Goal: Transaction & Acquisition: Book appointment/travel/reservation

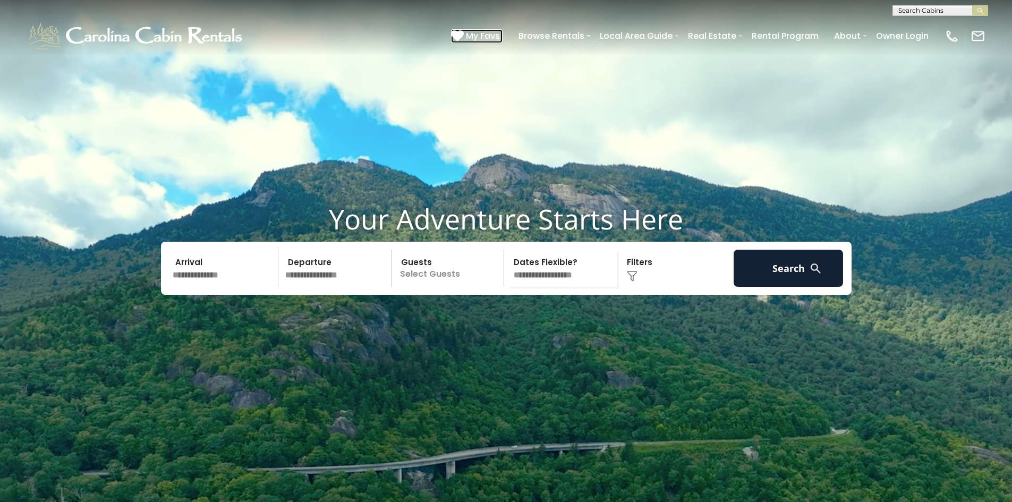
click at [473, 36] on span "My Favs" at bounding box center [483, 35] width 34 height 13
click at [235, 287] on input "text" at bounding box center [224, 268] width 110 height 37
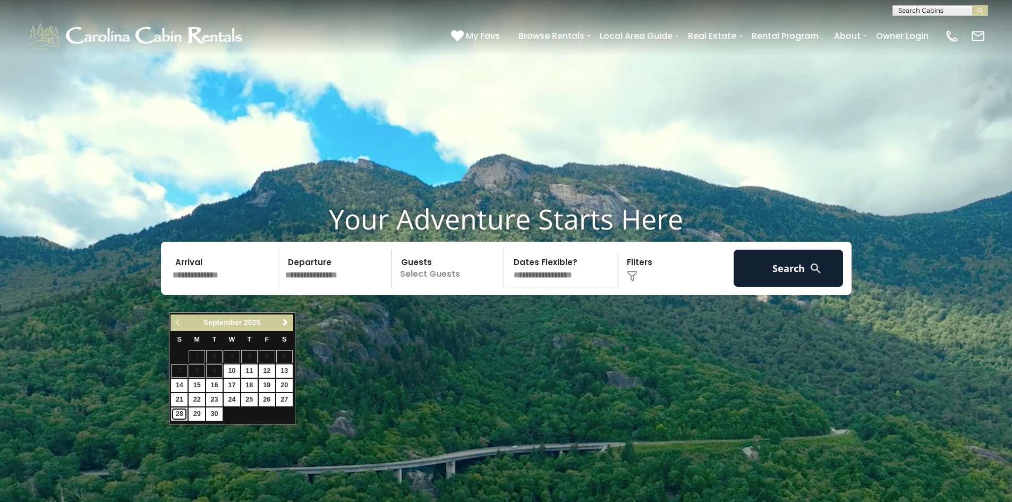
click at [177, 415] on link "28" at bounding box center [179, 414] width 16 height 13
type input "*******"
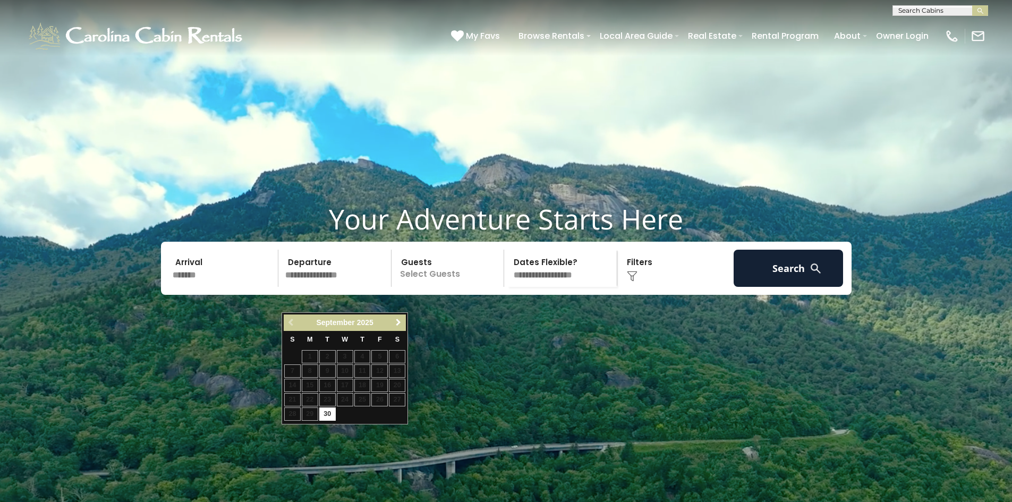
click at [395, 322] on span "Next" at bounding box center [398, 322] width 9 height 9
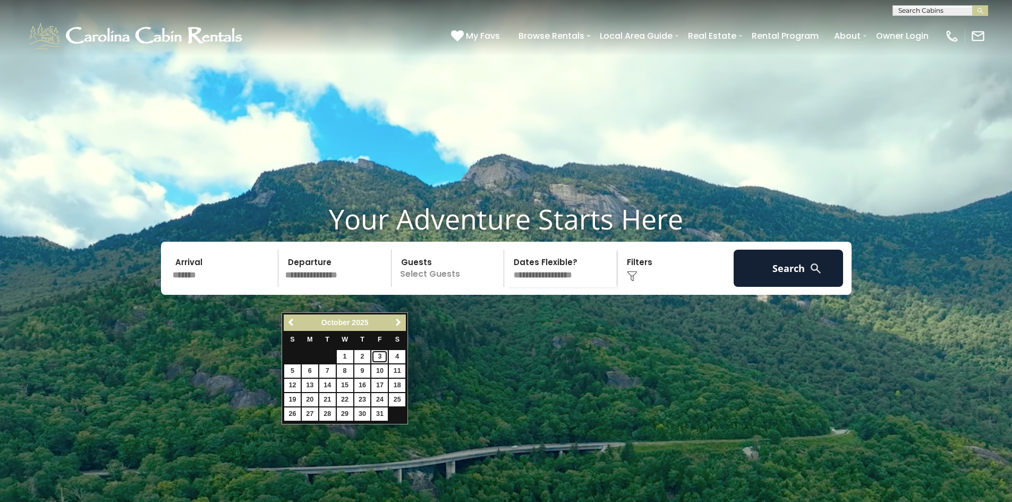
click at [377, 353] on link "3" at bounding box center [379, 356] width 16 height 13
type input "*******"
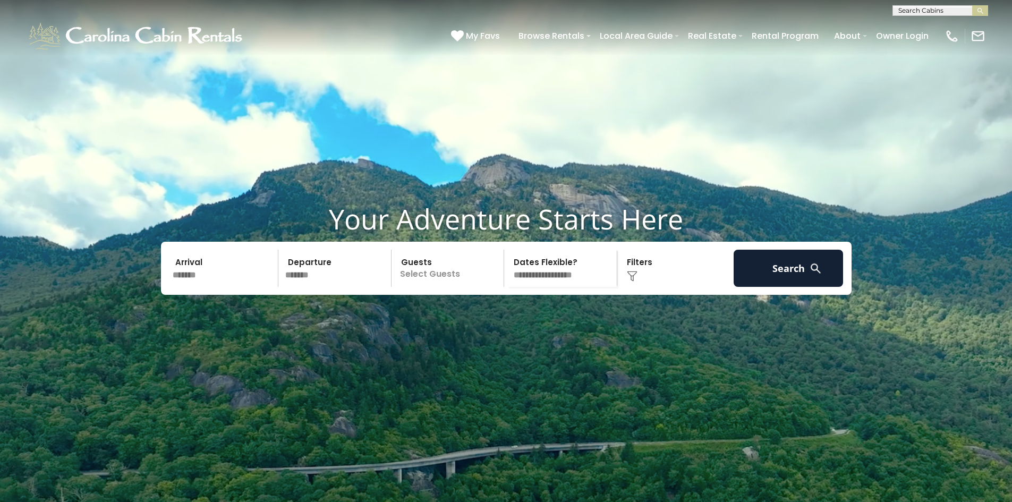
click at [454, 287] on p "Select Guests" at bounding box center [449, 268] width 109 height 37
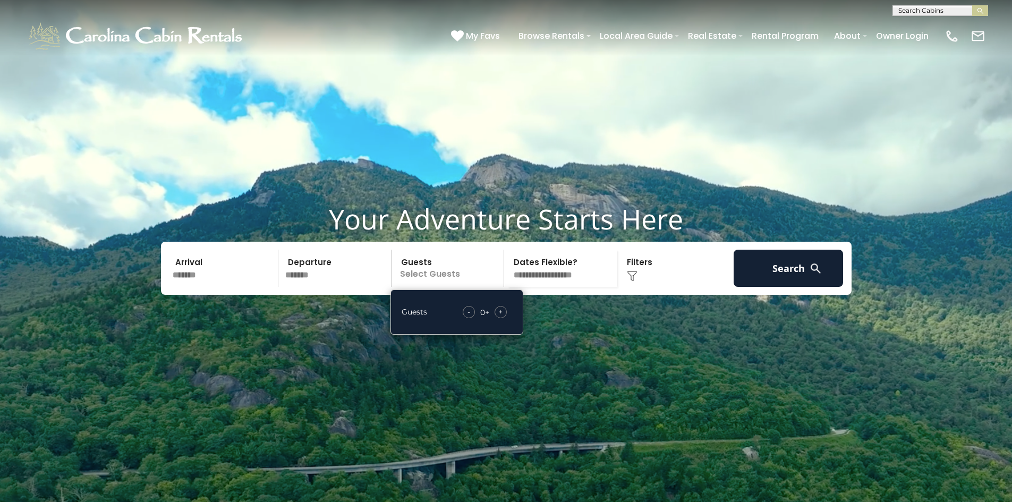
click at [498, 318] on div "+" at bounding box center [501, 312] width 12 height 12
click at [643, 287] on div "Click to Choose" at bounding box center [676, 268] width 110 height 37
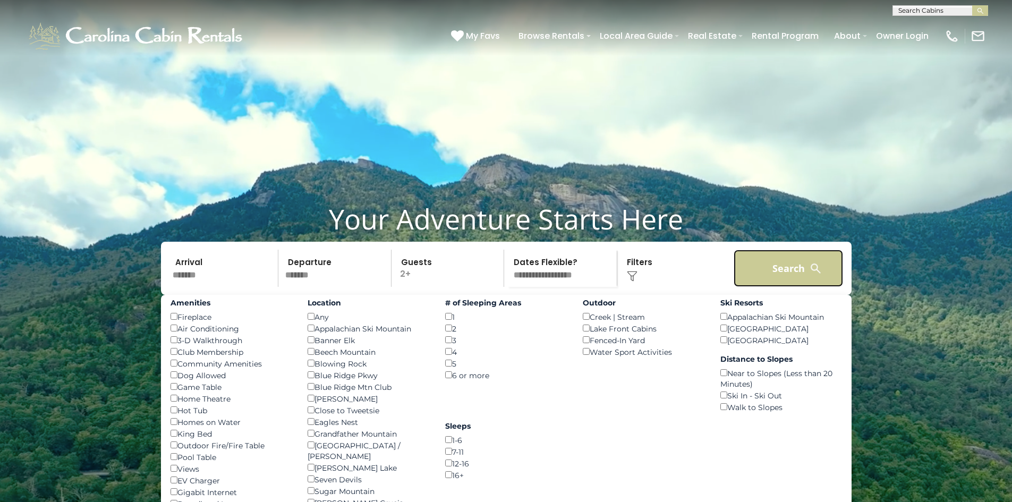
click at [768, 287] on button "Search" at bounding box center [789, 268] width 110 height 37
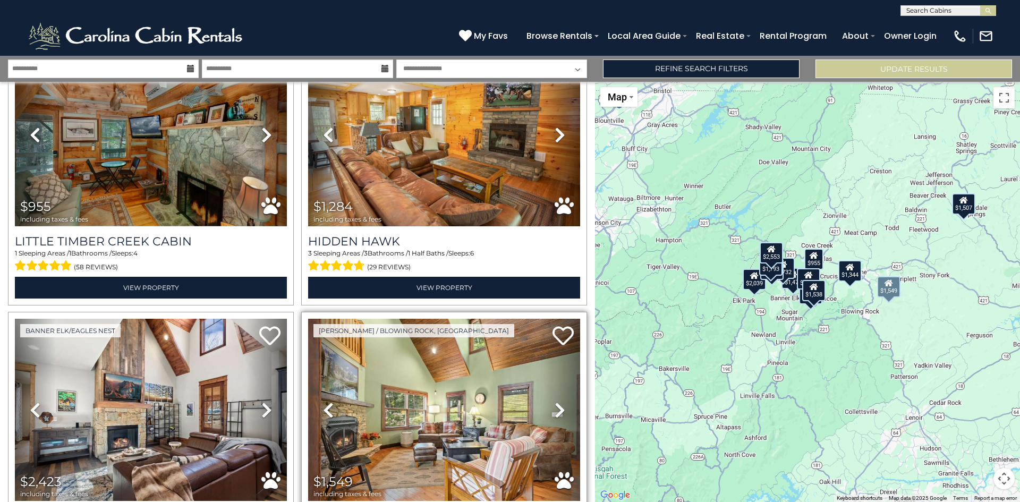
scroll to position [903, 0]
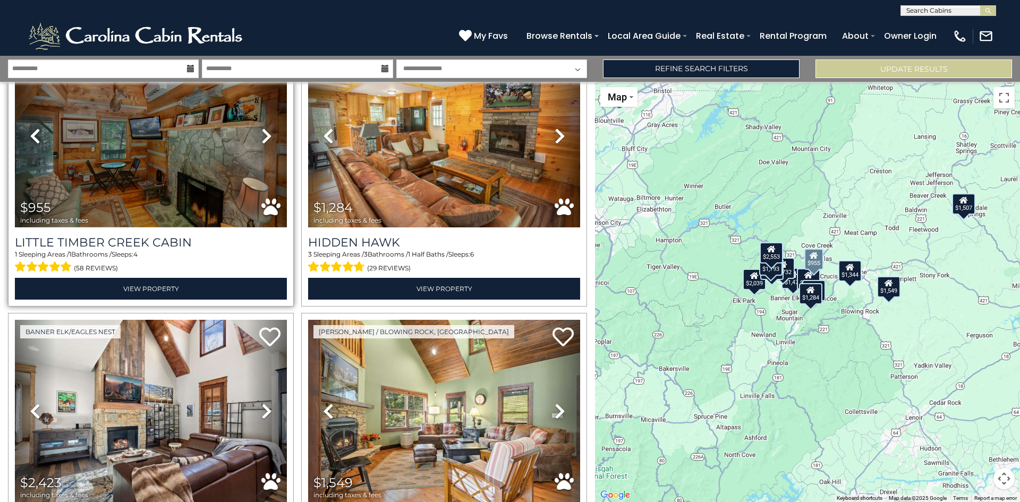
click at [261, 129] on icon at bounding box center [266, 136] width 11 height 17
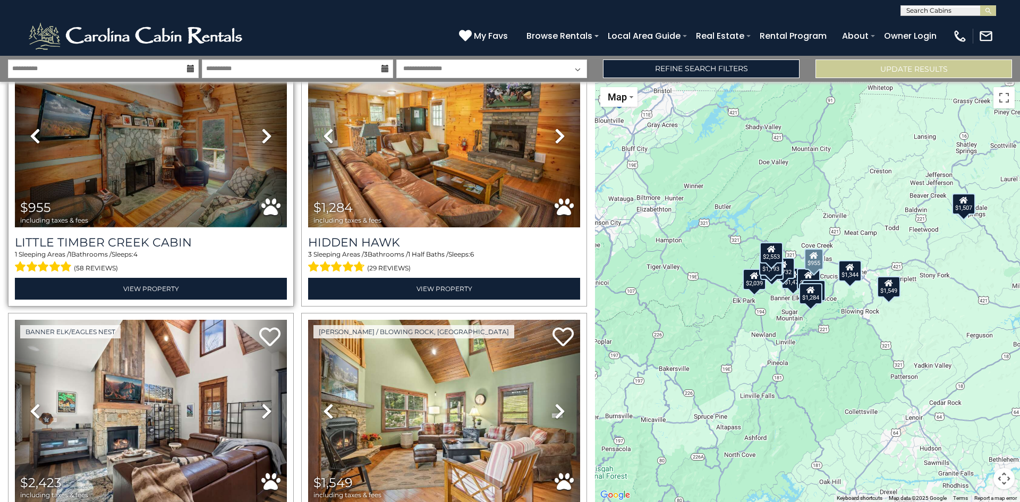
click at [261, 129] on icon at bounding box center [266, 136] width 11 height 17
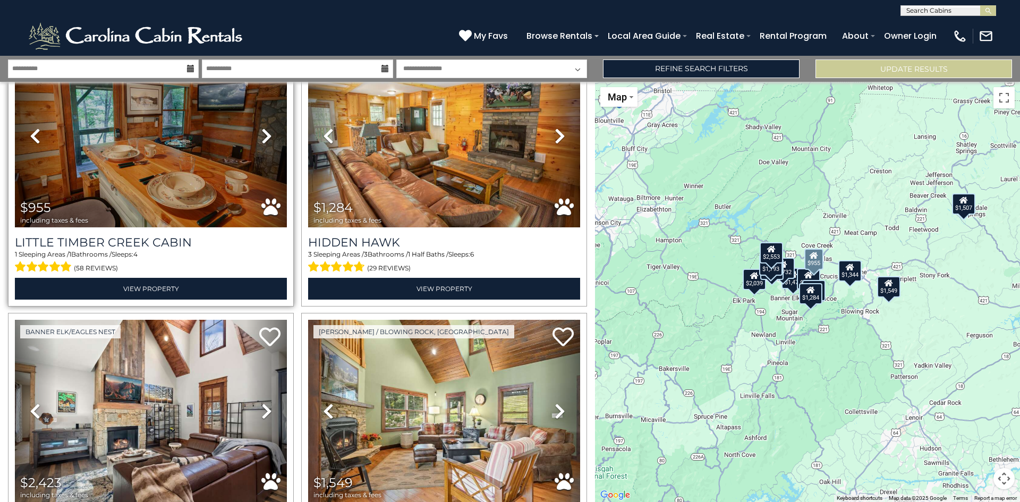
click at [261, 129] on icon at bounding box center [266, 136] width 11 height 17
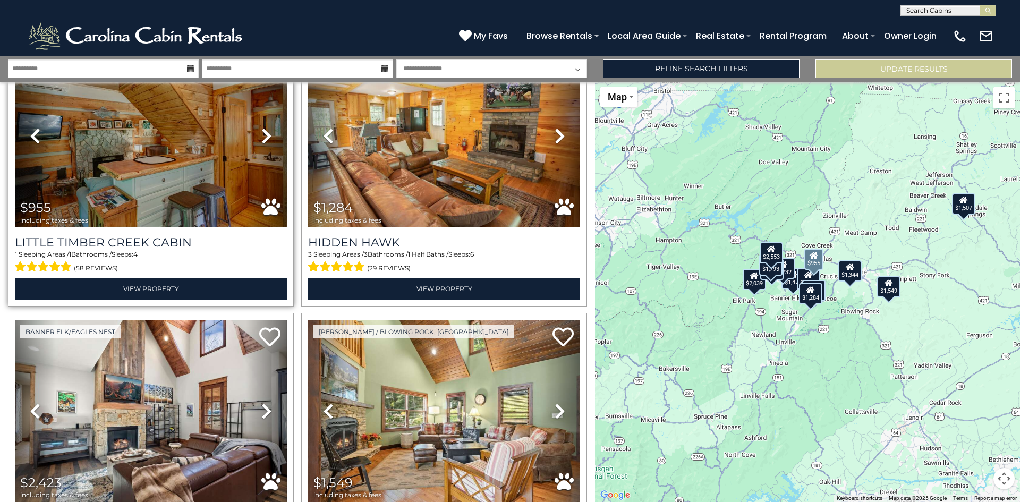
click at [261, 129] on icon at bounding box center [266, 136] width 11 height 17
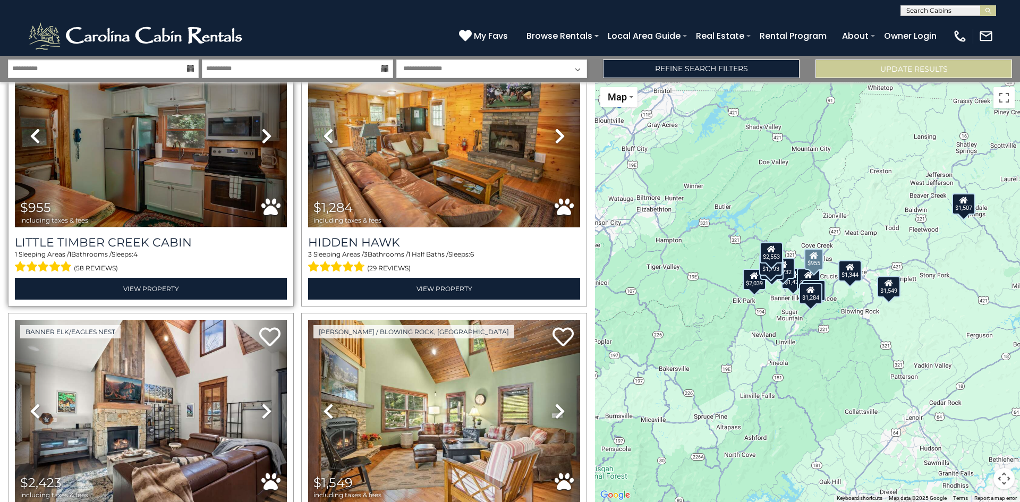
click at [261, 129] on icon at bounding box center [266, 136] width 11 height 17
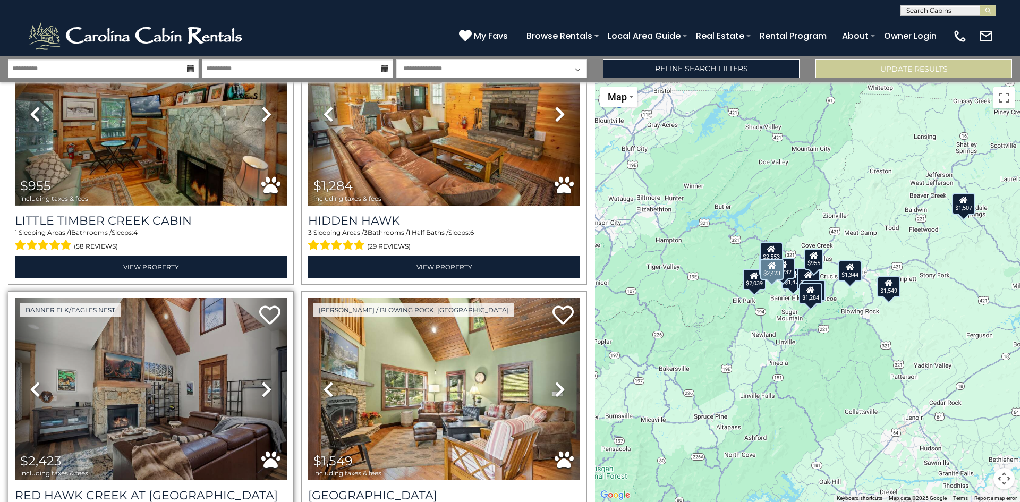
scroll to position [925, 0]
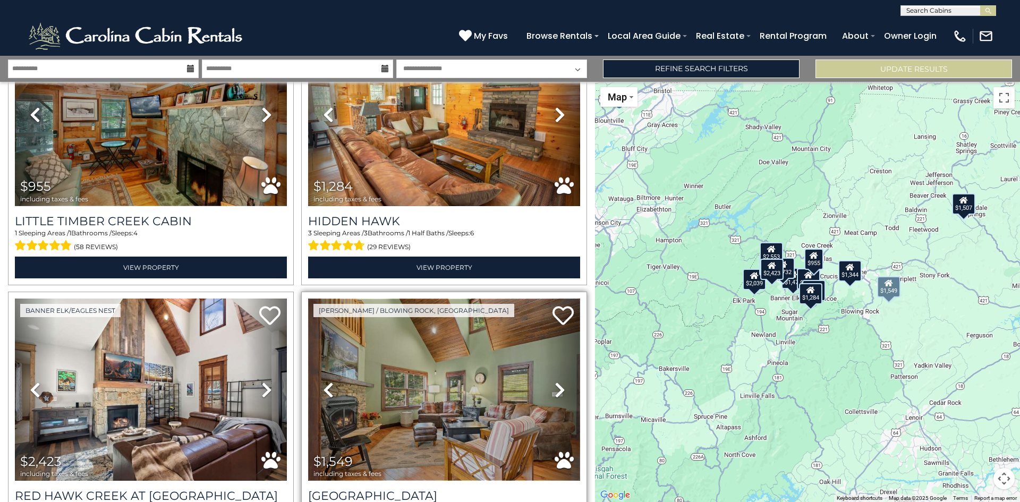
click at [366, 332] on img at bounding box center [444, 390] width 272 height 182
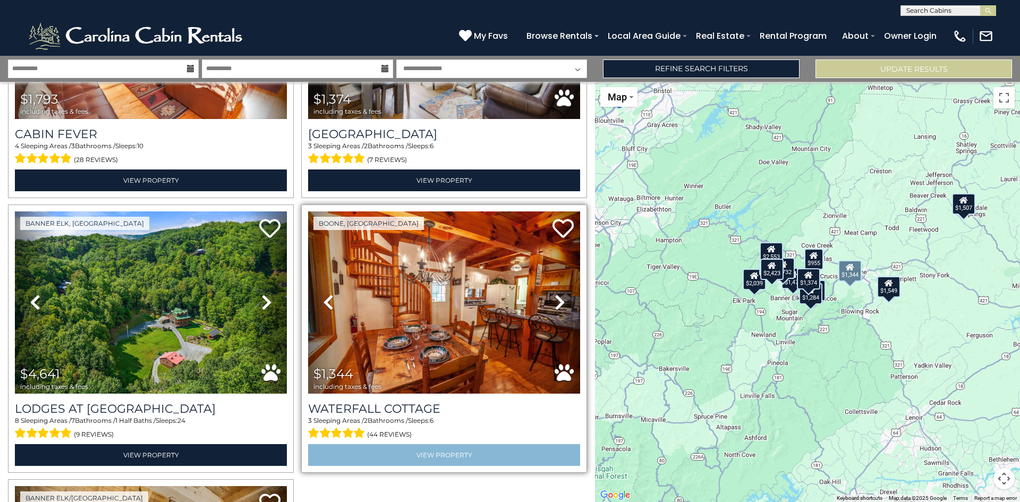
scroll to position [1562, 0]
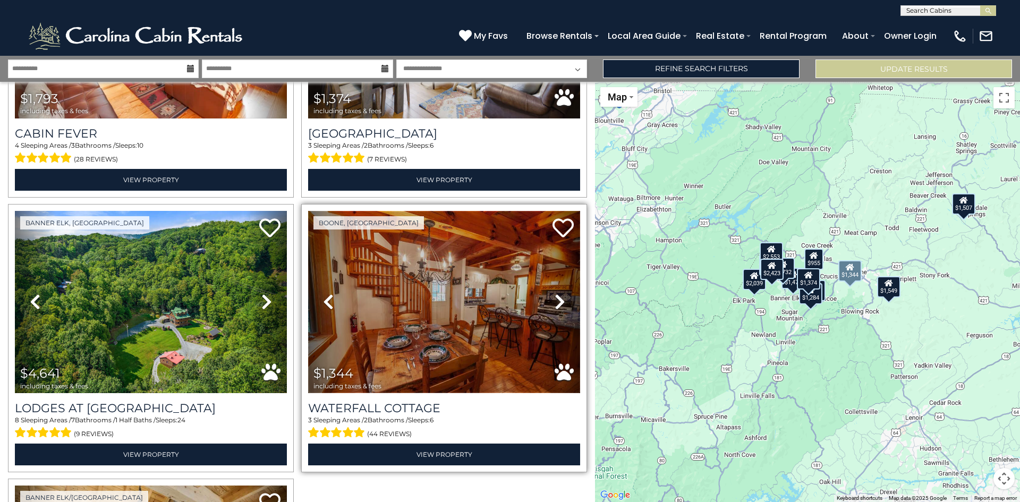
click at [443, 342] on img at bounding box center [444, 302] width 272 height 182
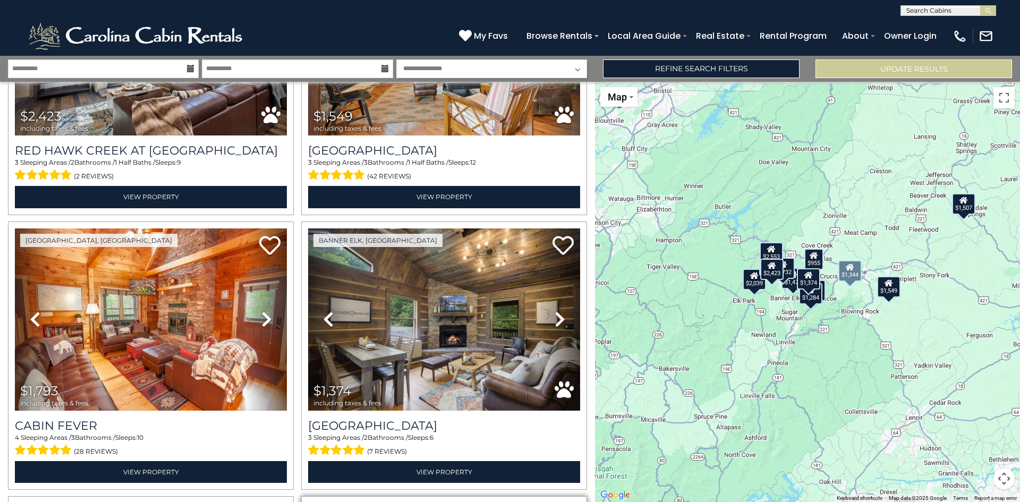
scroll to position [1253, 0]
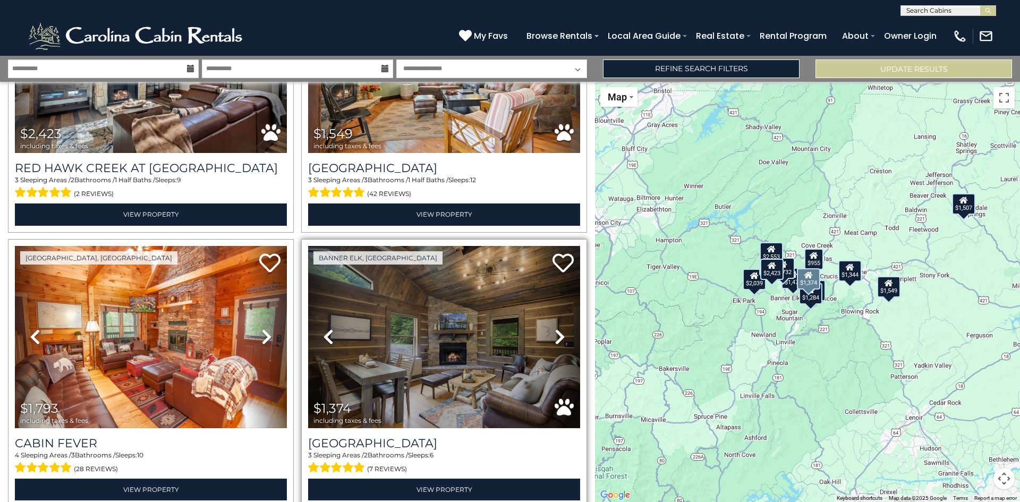
click at [548, 327] on link "Next" at bounding box center [559, 337] width 41 height 182
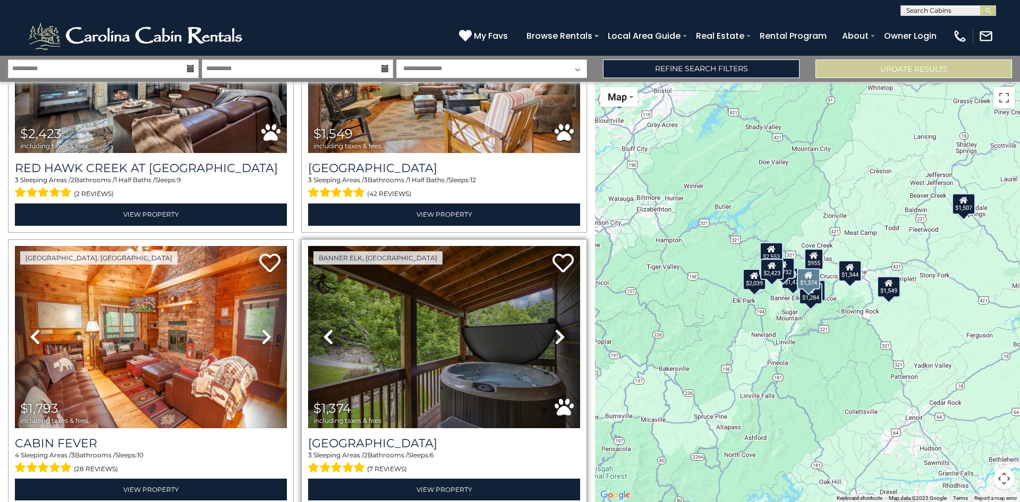
click at [548, 327] on link "Next" at bounding box center [559, 337] width 41 height 182
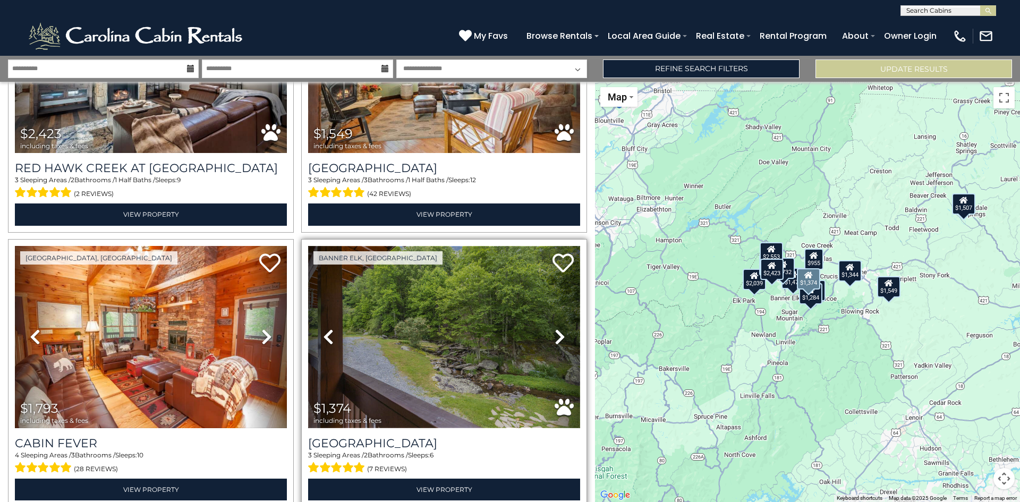
click at [435, 339] on img at bounding box center [444, 337] width 272 height 182
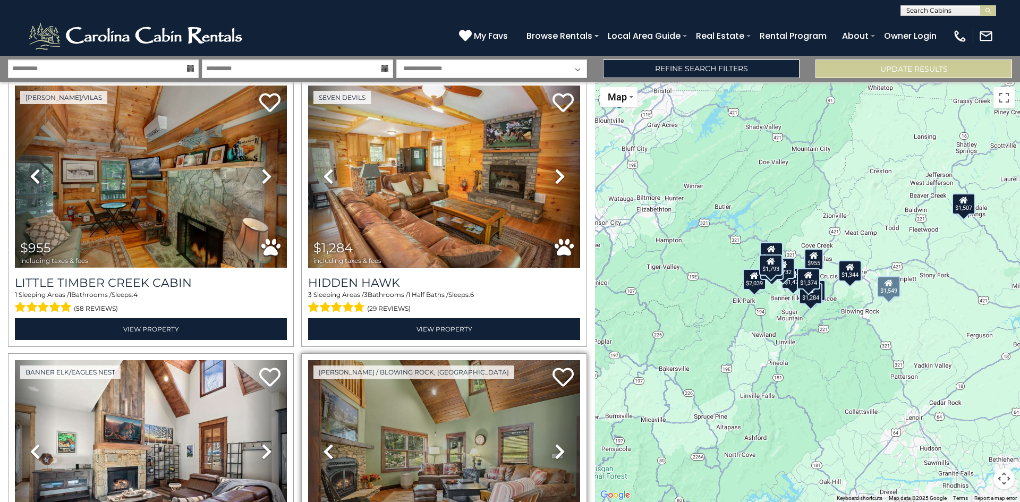
scroll to position [721, 0]
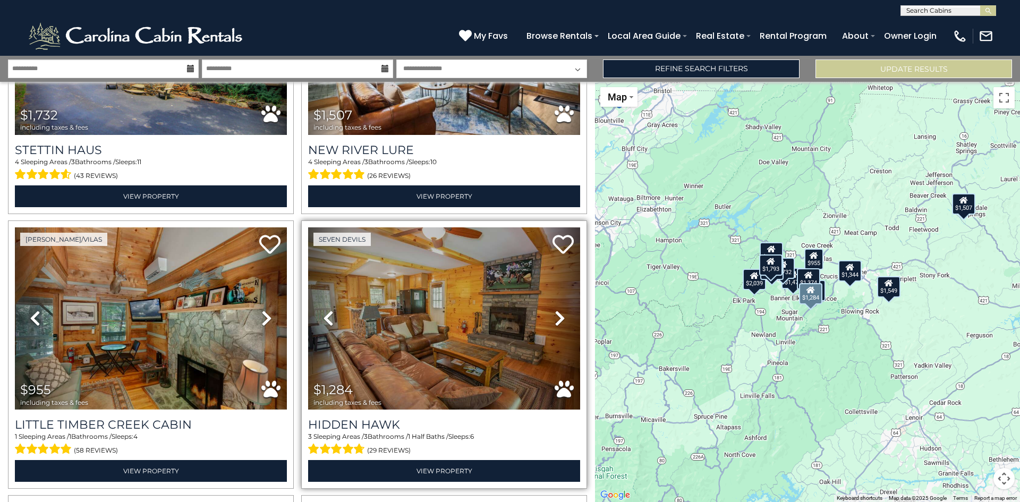
click at [555, 310] on icon at bounding box center [560, 318] width 11 height 17
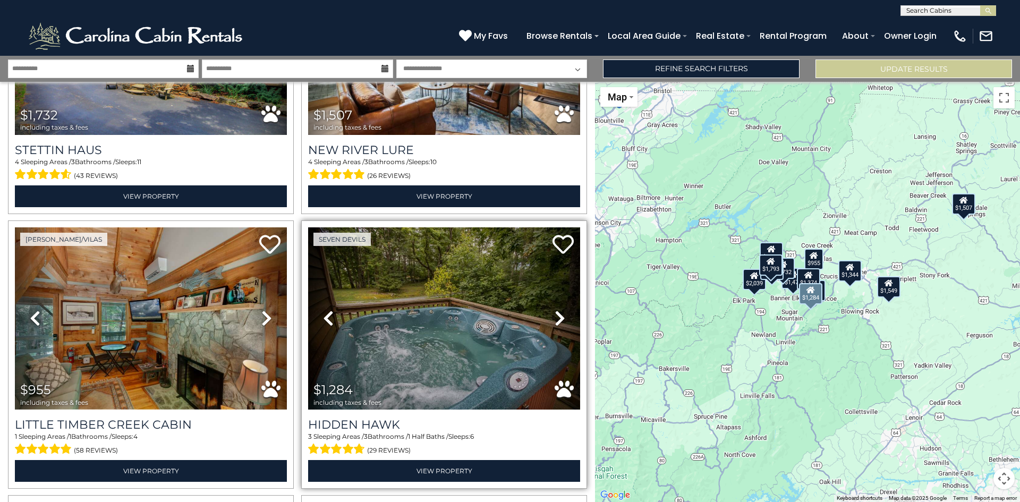
click at [555, 310] on icon at bounding box center [560, 318] width 11 height 17
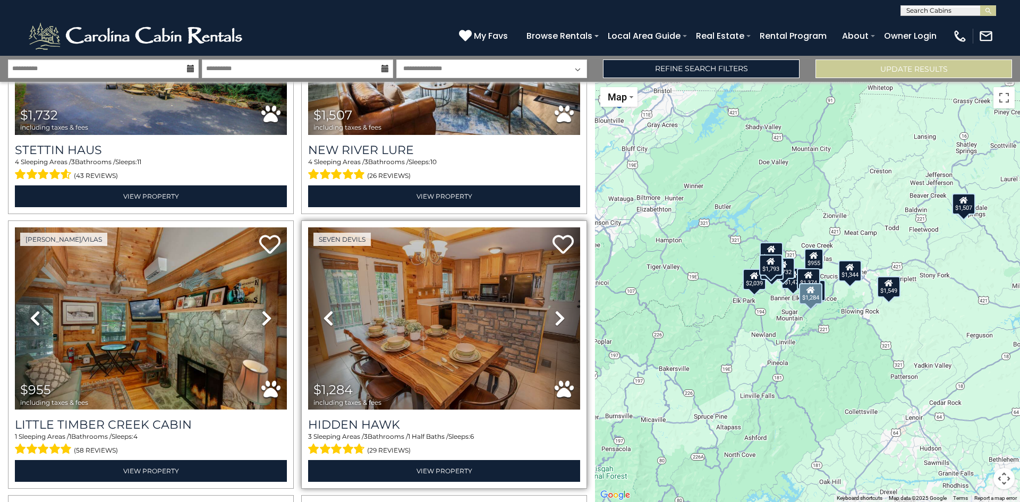
click at [555, 311] on icon at bounding box center [560, 318] width 11 height 17
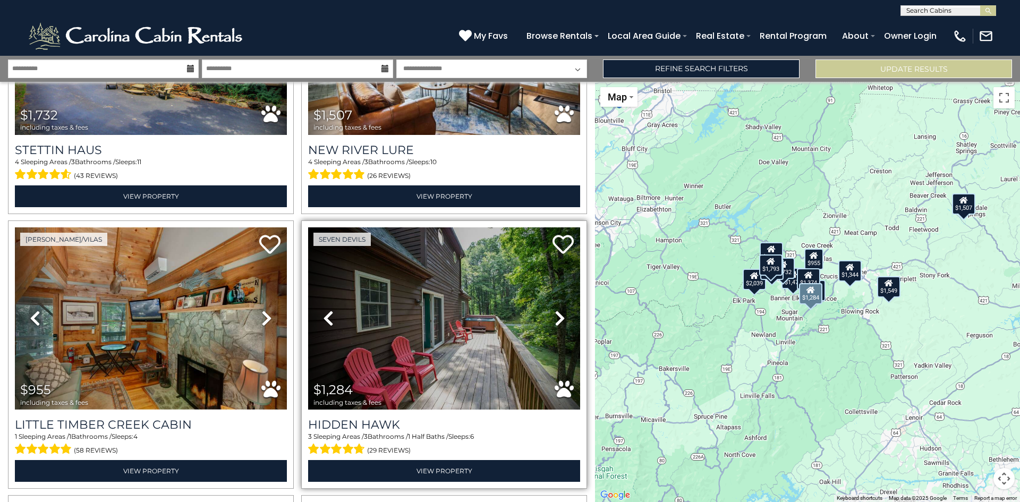
click at [548, 314] on link "Next" at bounding box center [559, 318] width 41 height 182
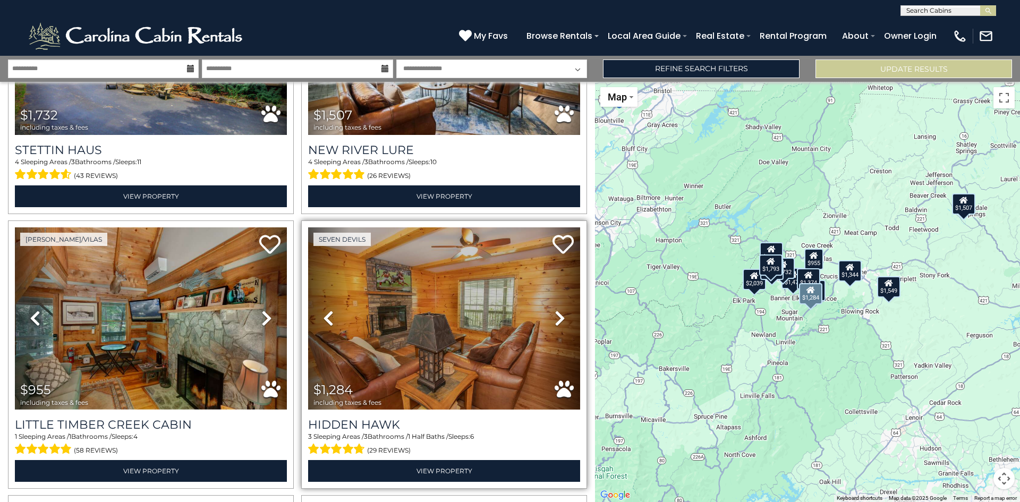
click at [548, 314] on link "Next" at bounding box center [559, 318] width 41 height 182
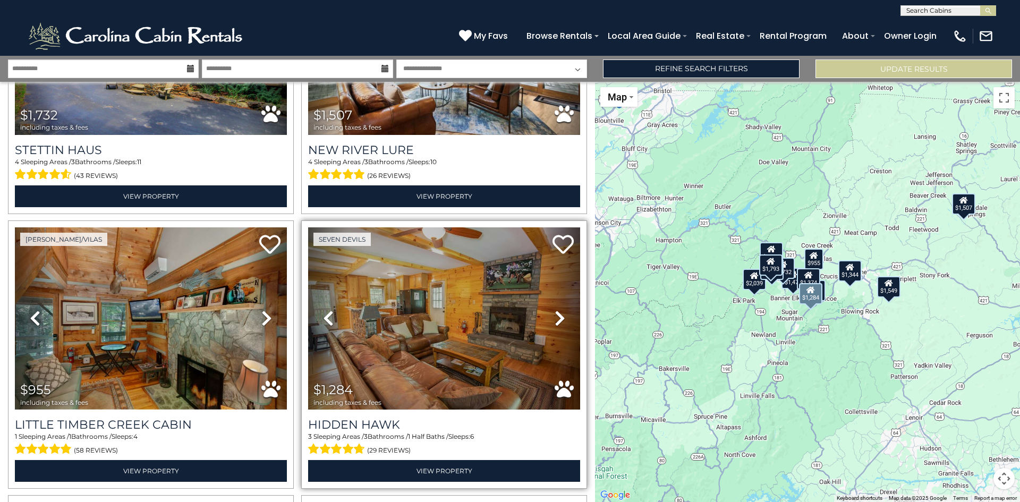
click at [548, 314] on link "Next" at bounding box center [559, 318] width 41 height 182
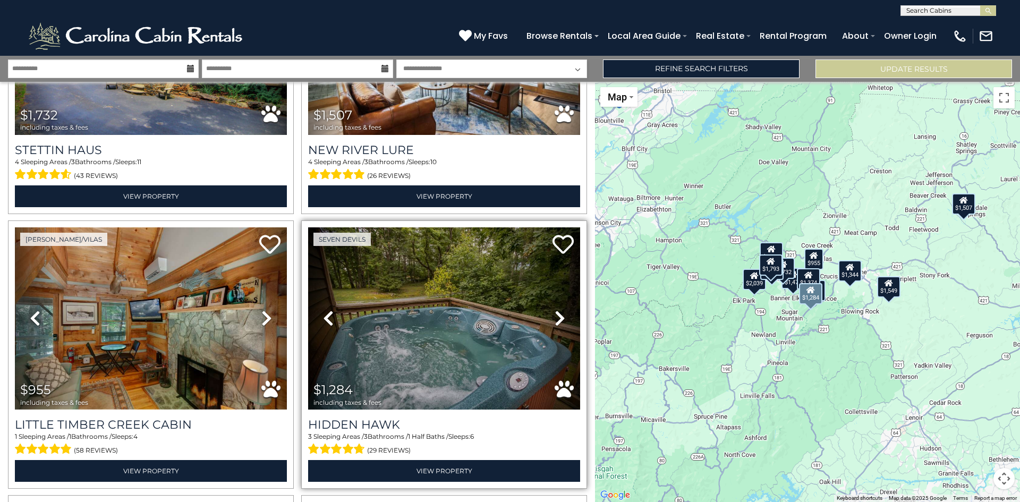
click at [555, 310] on icon at bounding box center [560, 318] width 11 height 17
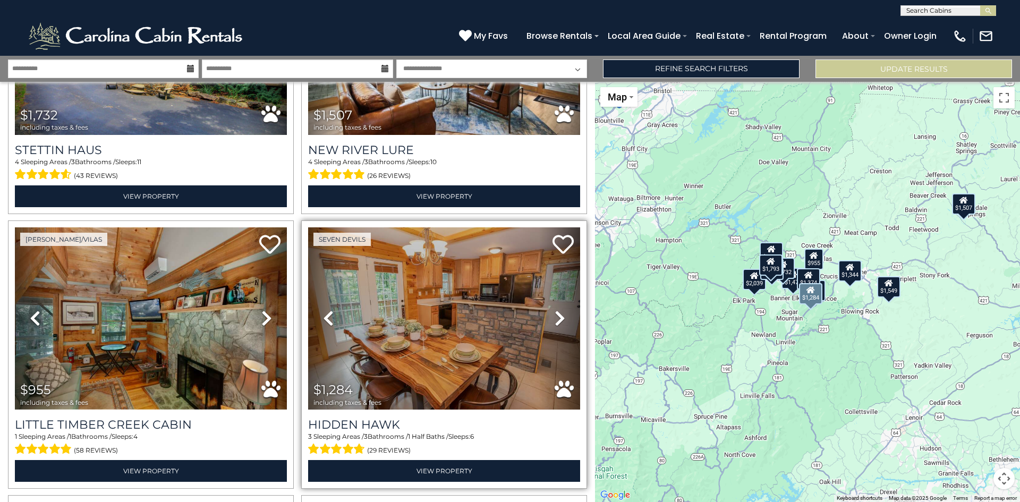
click at [555, 310] on icon at bounding box center [560, 318] width 11 height 17
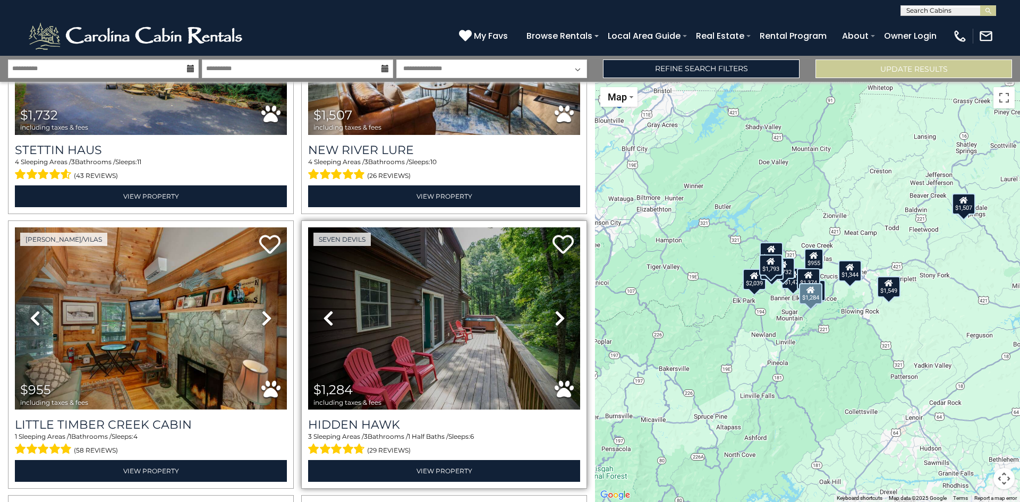
click at [548, 315] on link "Next" at bounding box center [559, 318] width 41 height 182
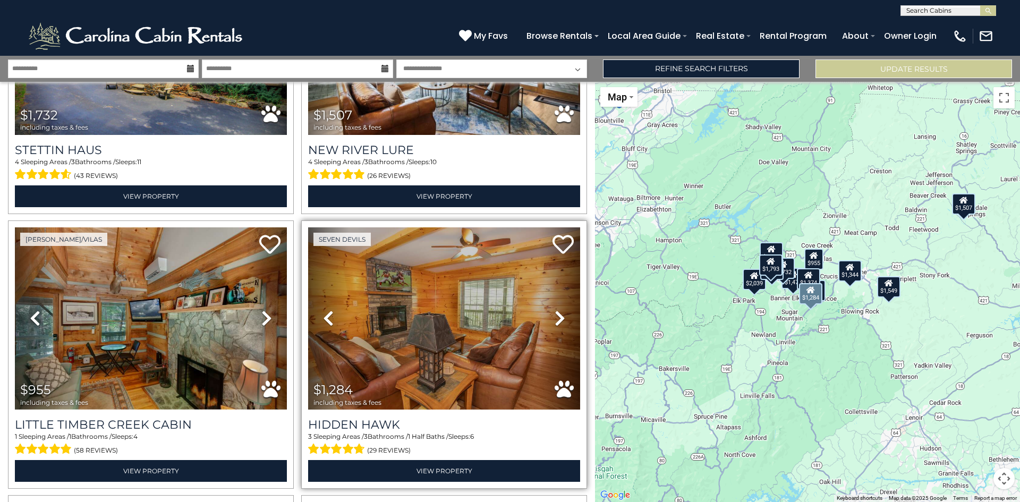
click at [548, 315] on link "Next" at bounding box center [559, 318] width 41 height 182
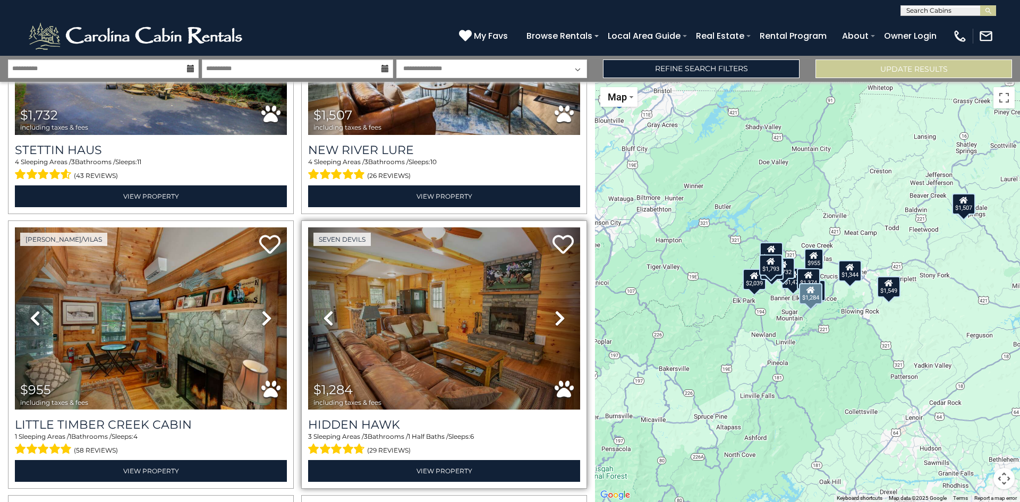
click at [548, 316] on link "Next" at bounding box center [559, 318] width 41 height 182
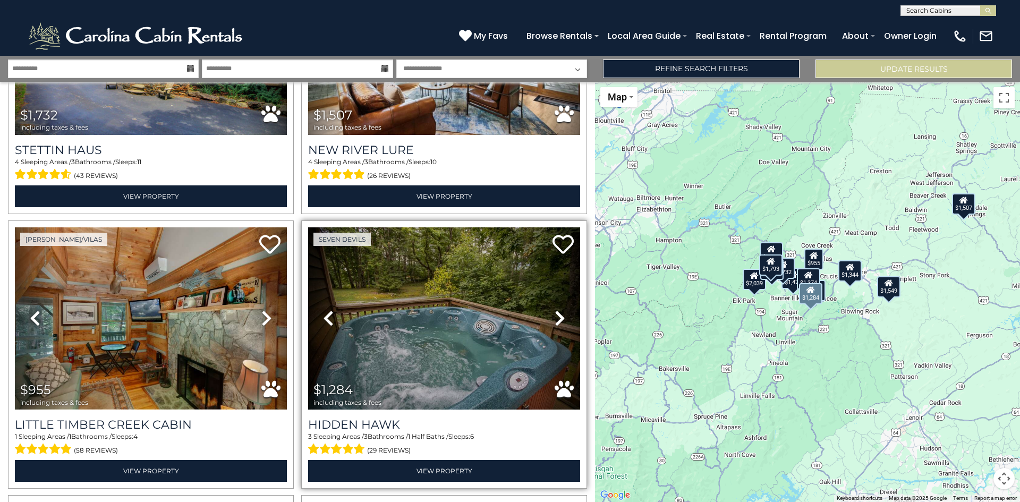
click at [547, 319] on link "Next" at bounding box center [559, 318] width 41 height 182
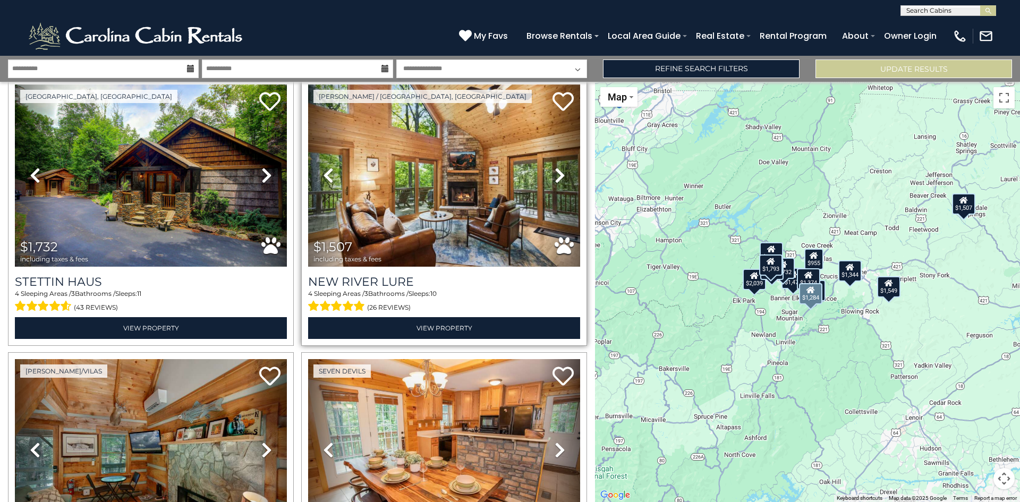
scroll to position [562, 0]
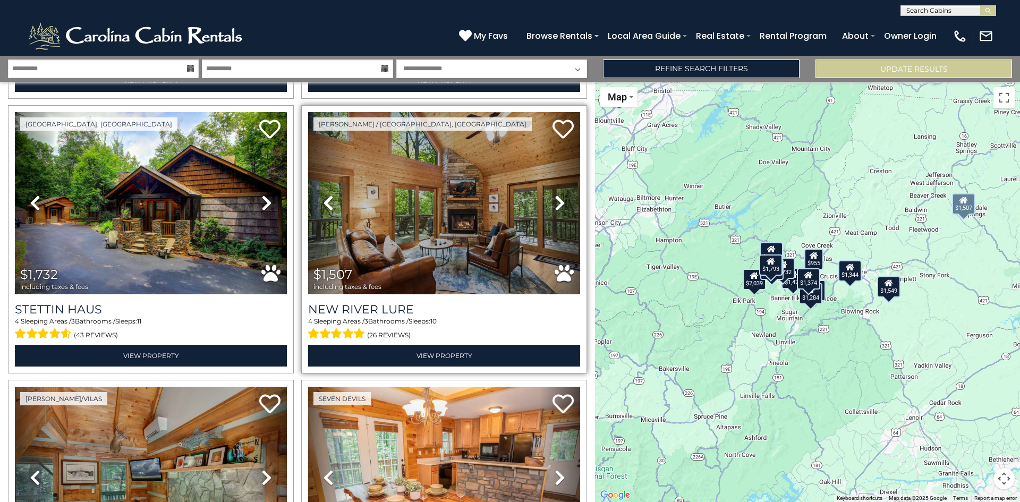
click at [555, 198] on icon at bounding box center [560, 202] width 11 height 17
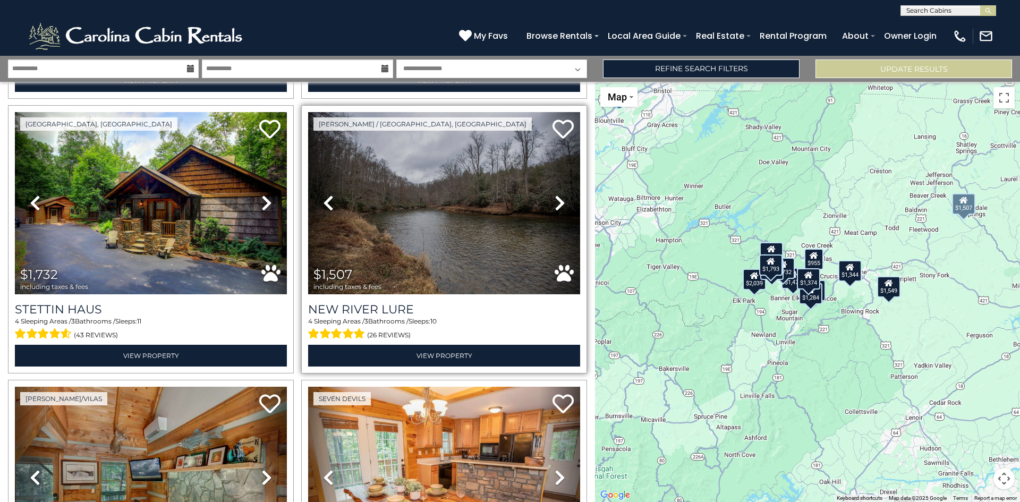
click at [555, 198] on icon at bounding box center [560, 202] width 11 height 17
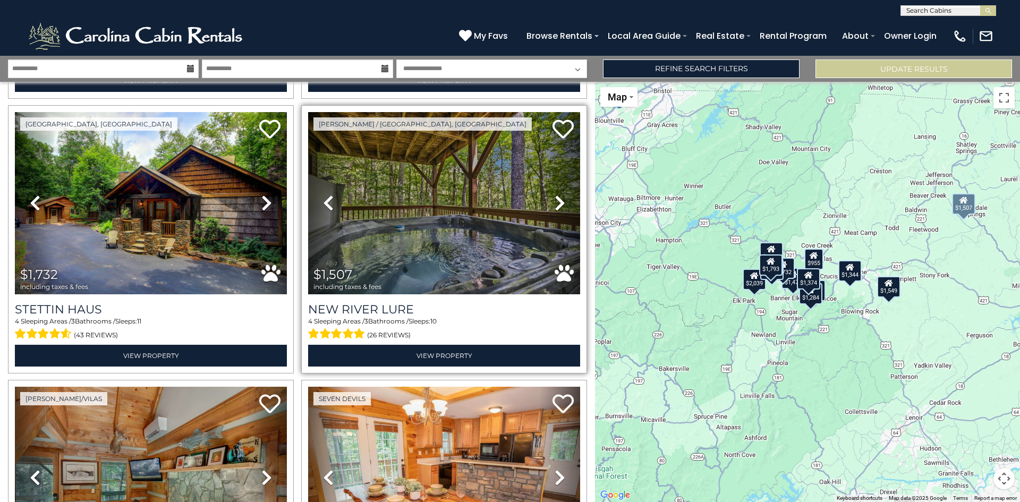
click at [555, 202] on icon at bounding box center [560, 202] width 11 height 17
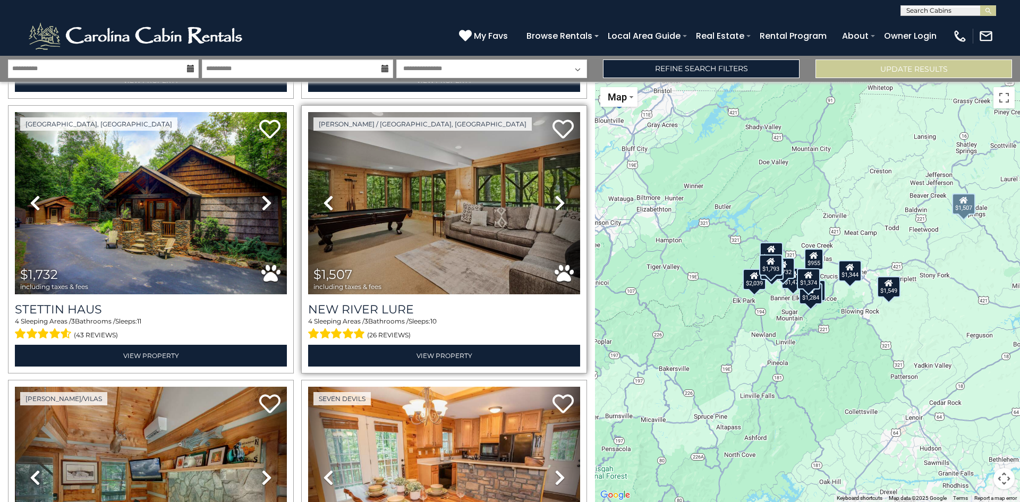
click at [555, 202] on icon at bounding box center [560, 202] width 11 height 17
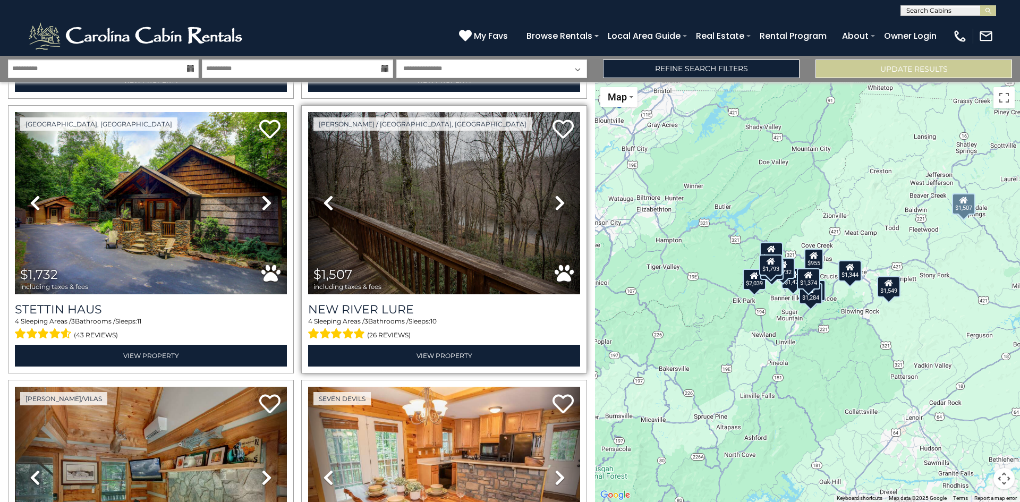
click at [555, 202] on icon at bounding box center [560, 202] width 11 height 17
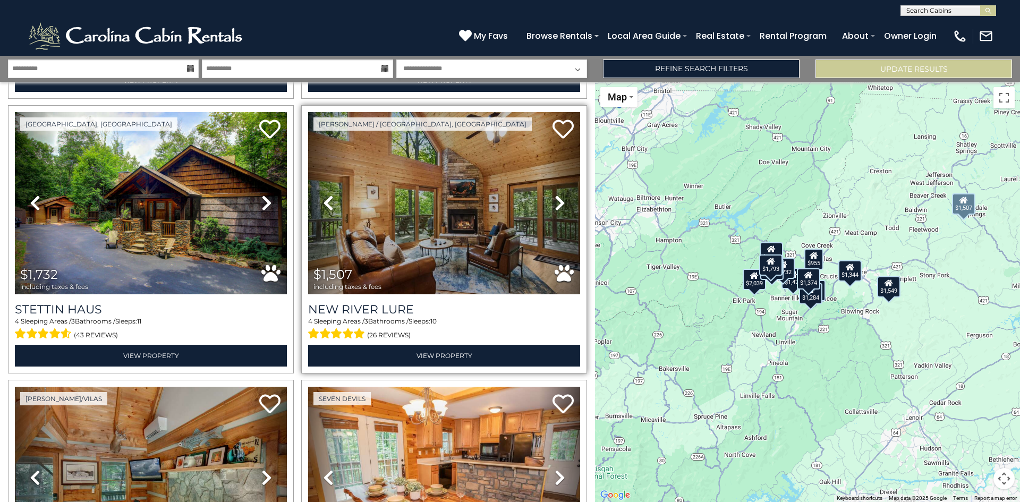
click at [555, 202] on icon at bounding box center [560, 202] width 11 height 17
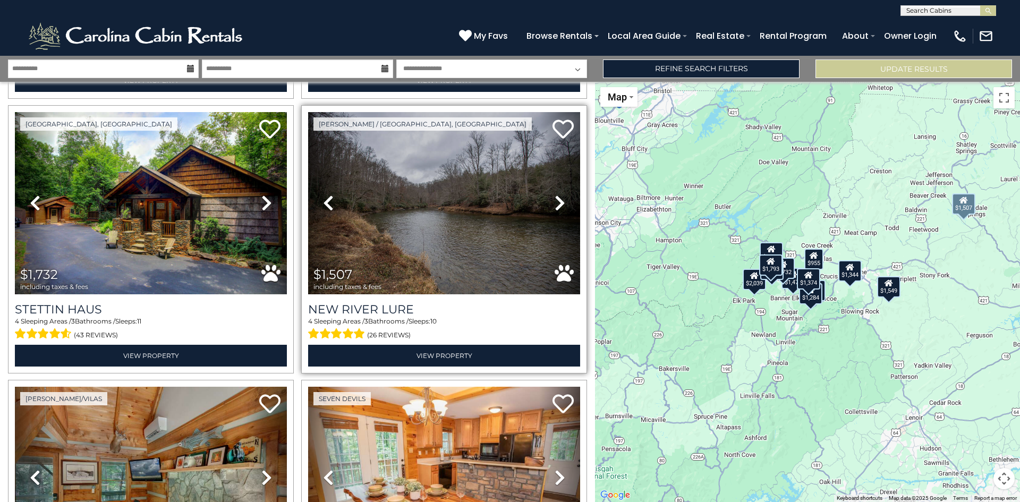
click at [555, 202] on icon at bounding box center [560, 202] width 11 height 17
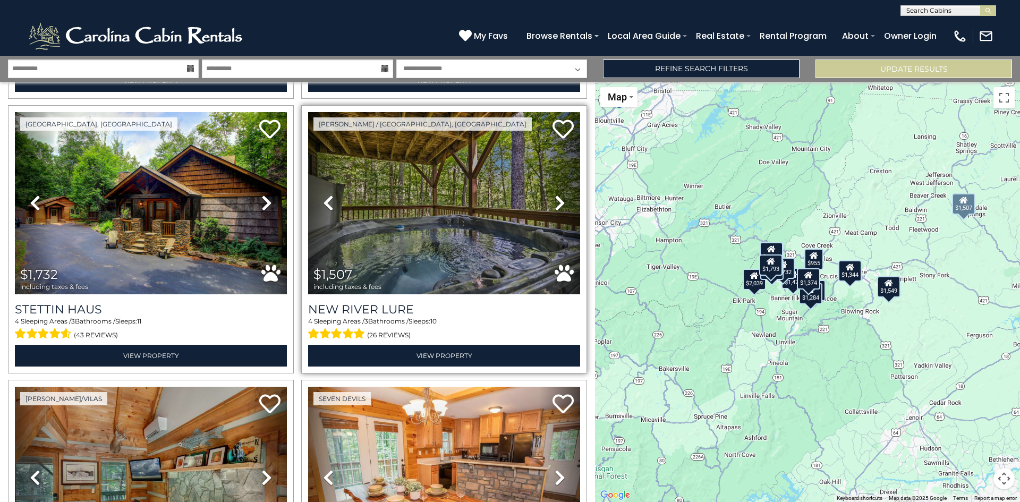
click at [555, 202] on icon at bounding box center [560, 202] width 11 height 17
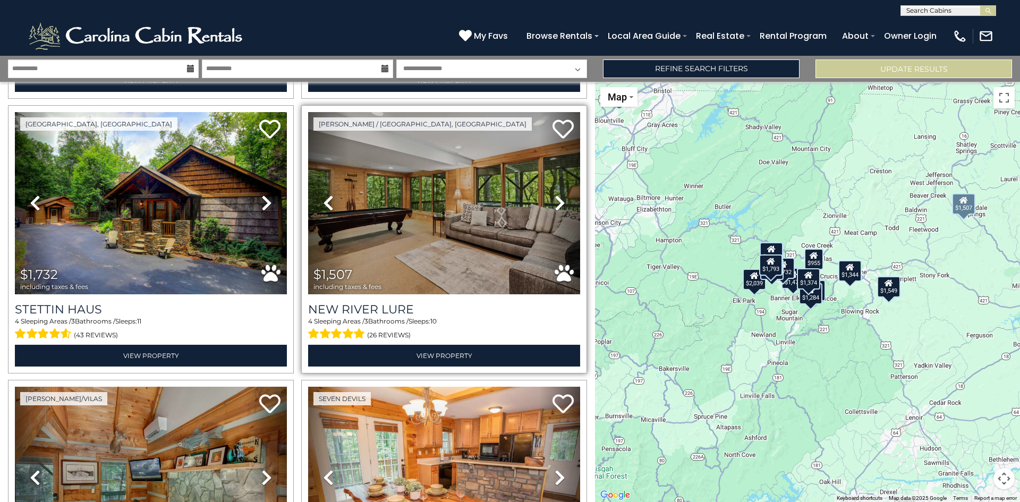
click at [555, 202] on icon at bounding box center [560, 202] width 11 height 17
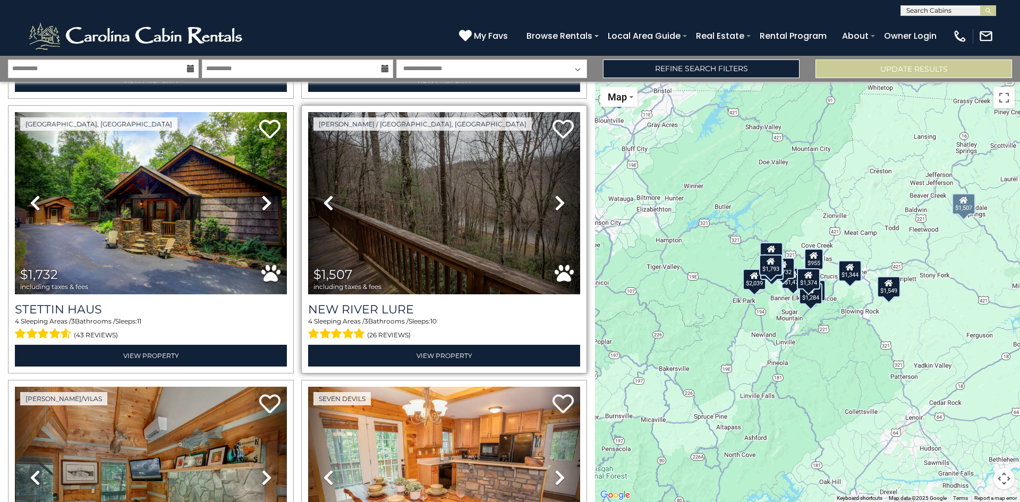
click at [555, 202] on icon at bounding box center [560, 202] width 11 height 17
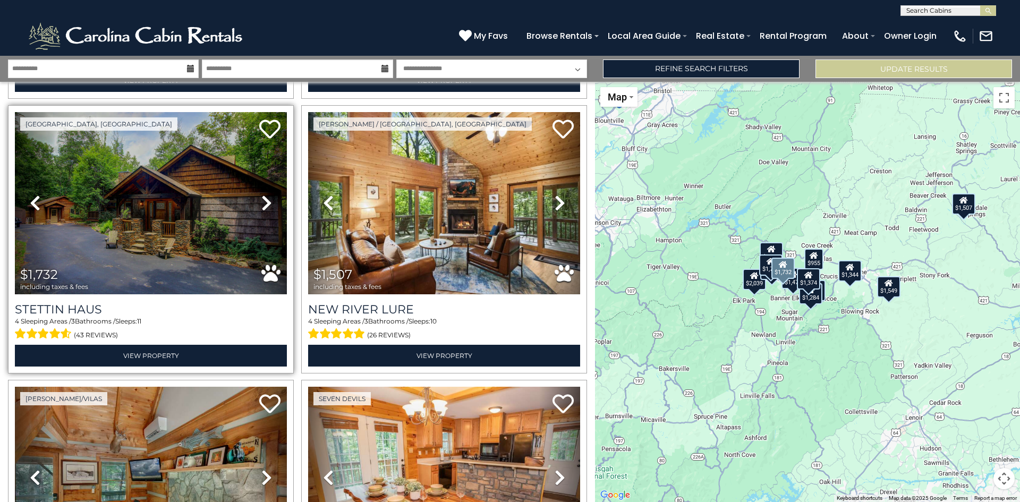
click at [262, 198] on icon at bounding box center [266, 202] width 11 height 17
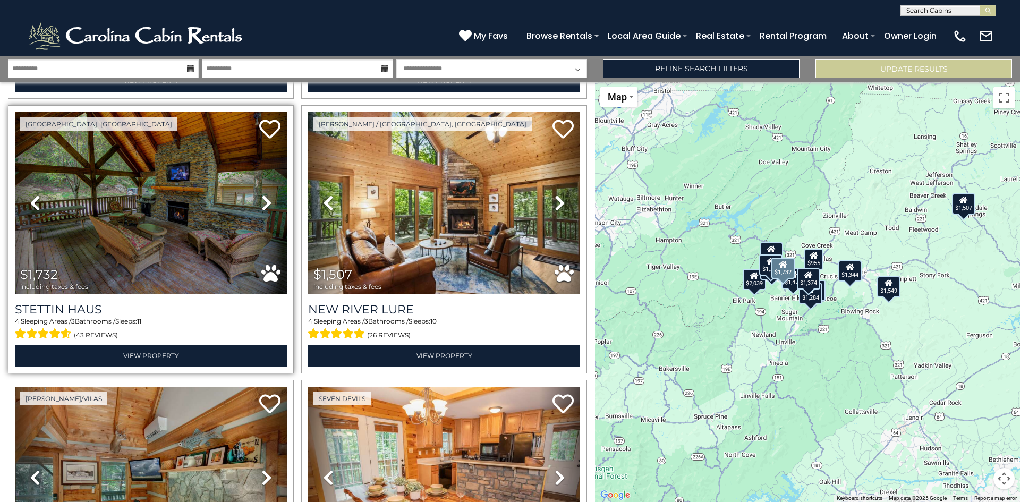
click at [262, 198] on icon at bounding box center [266, 202] width 11 height 17
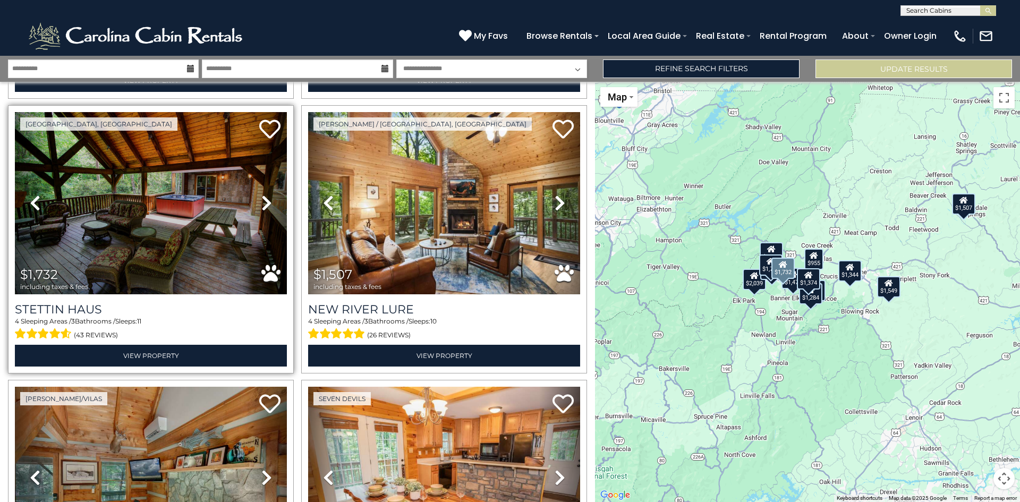
click at [262, 199] on icon at bounding box center [266, 202] width 11 height 17
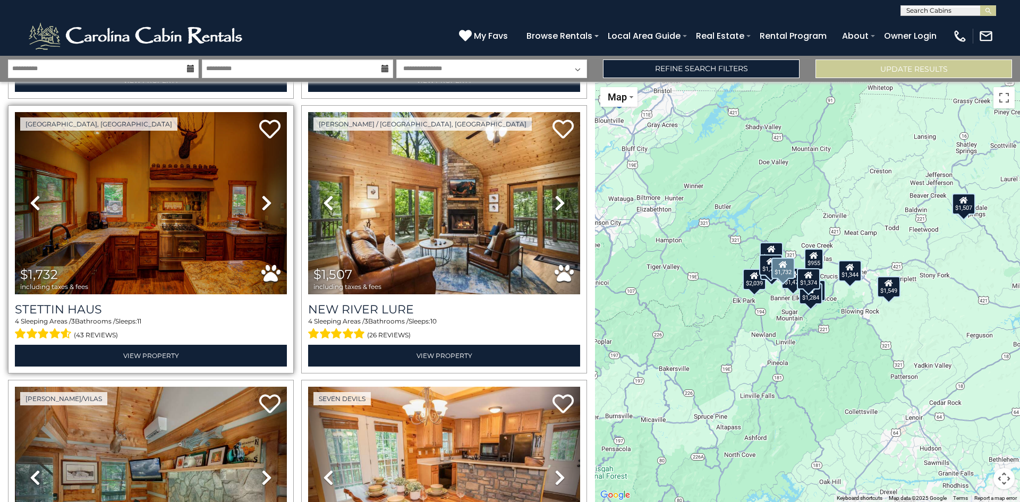
click at [261, 199] on icon at bounding box center [266, 202] width 11 height 17
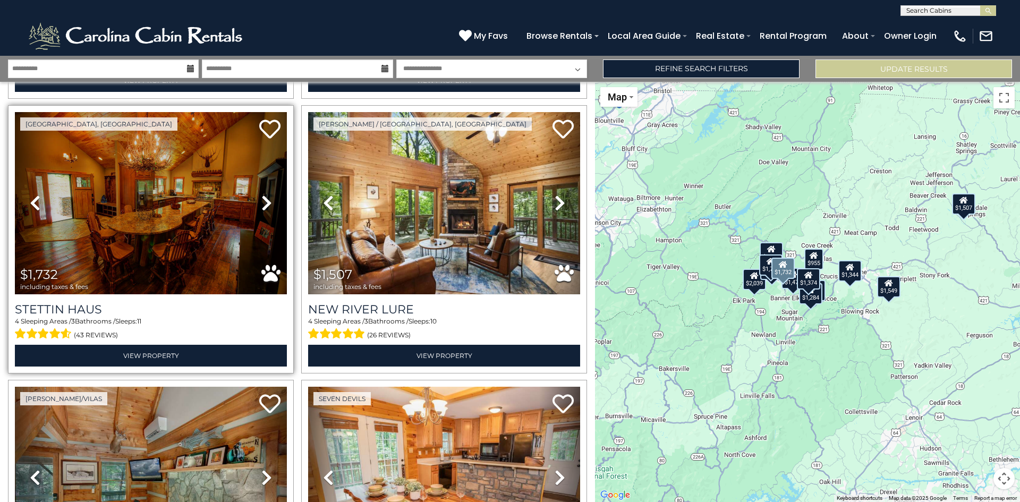
click at [261, 199] on icon at bounding box center [266, 202] width 11 height 17
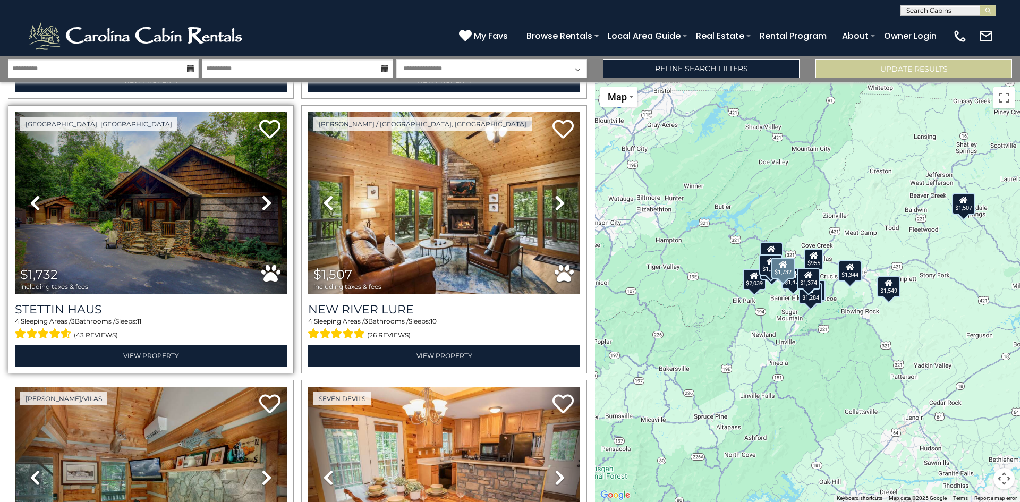
click at [261, 199] on icon at bounding box center [266, 202] width 11 height 17
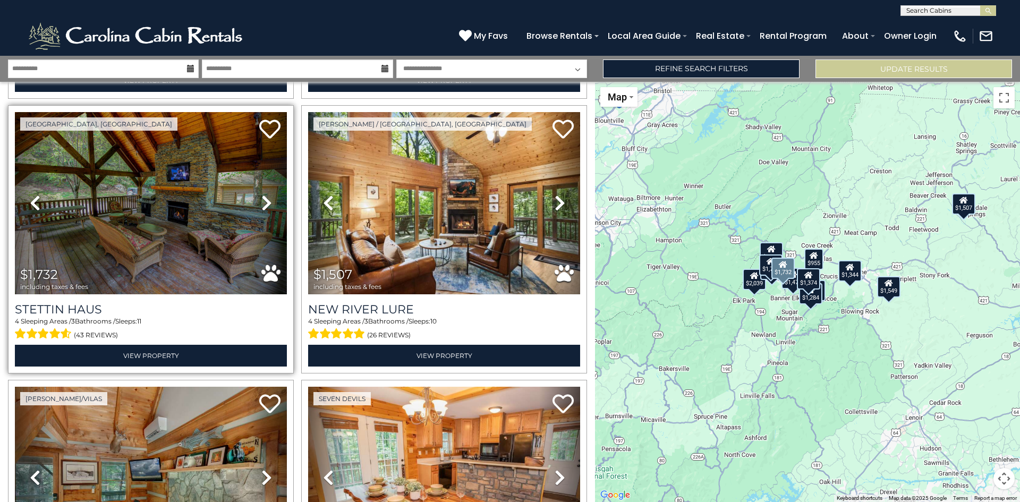
click at [261, 199] on icon at bounding box center [266, 202] width 11 height 17
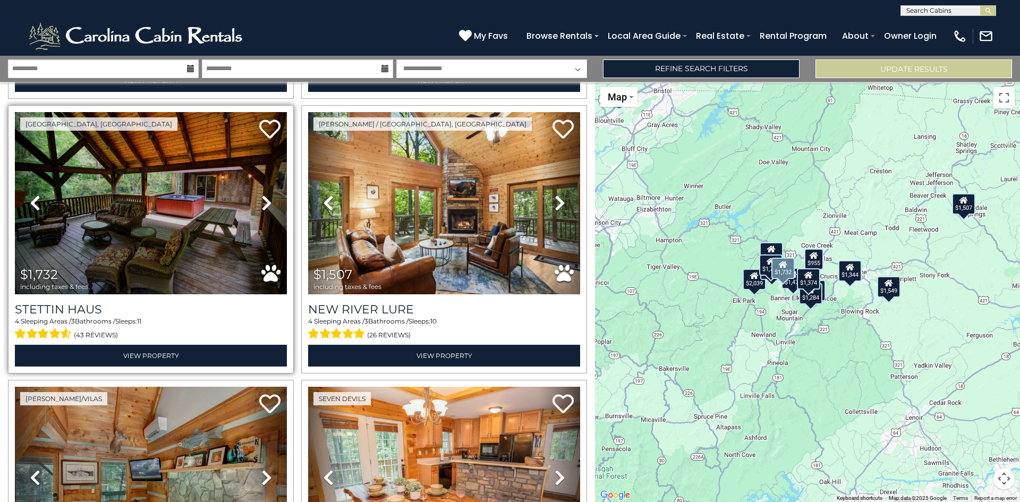
click at [261, 199] on icon at bounding box center [266, 202] width 11 height 17
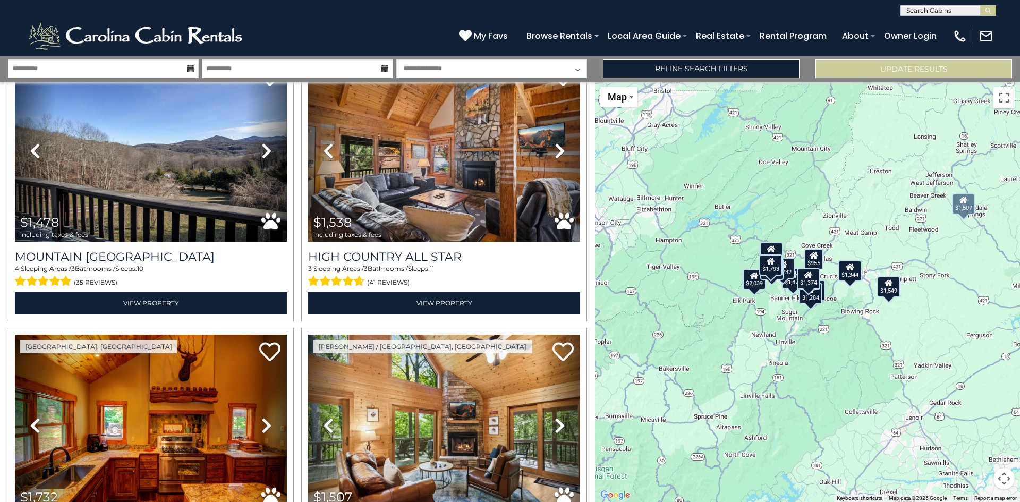
scroll to position [296, 0]
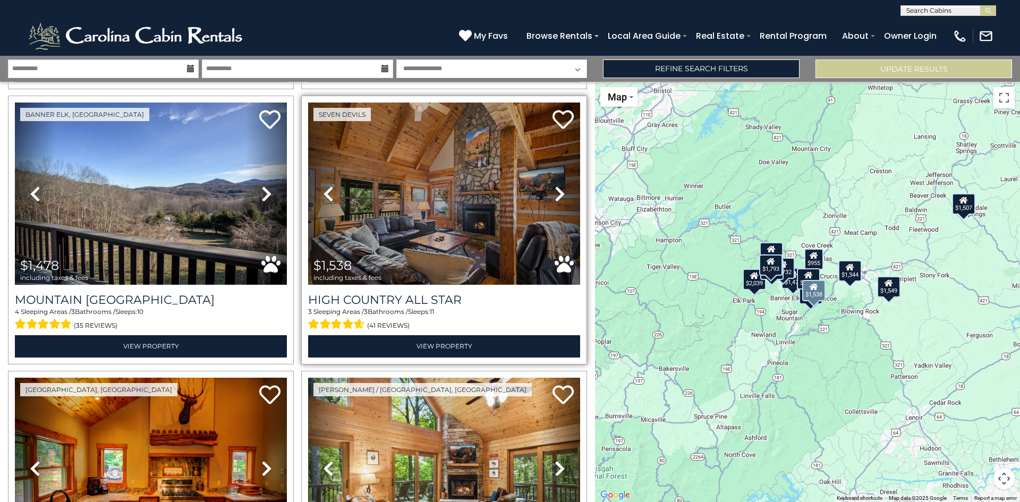
click at [555, 190] on icon at bounding box center [560, 193] width 11 height 17
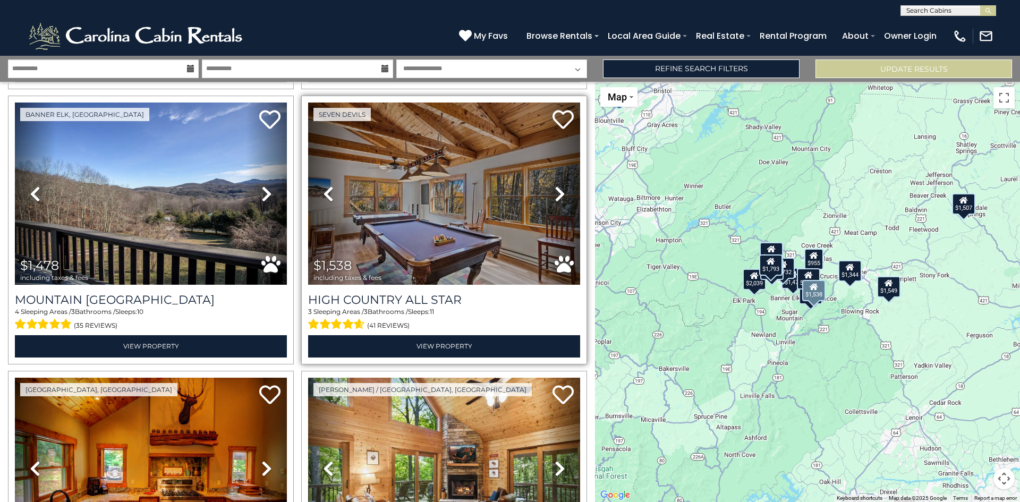
click at [555, 190] on icon at bounding box center [560, 193] width 11 height 17
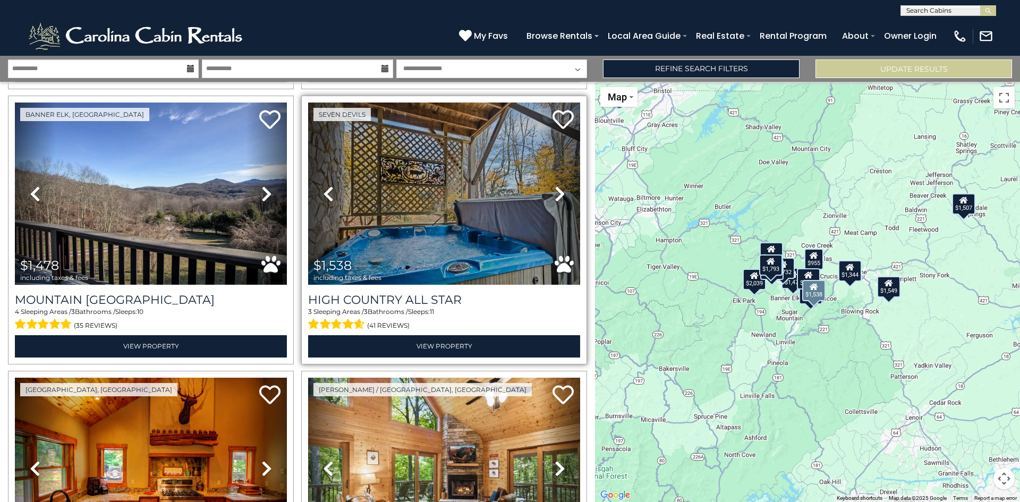
click at [555, 190] on icon at bounding box center [560, 193] width 11 height 17
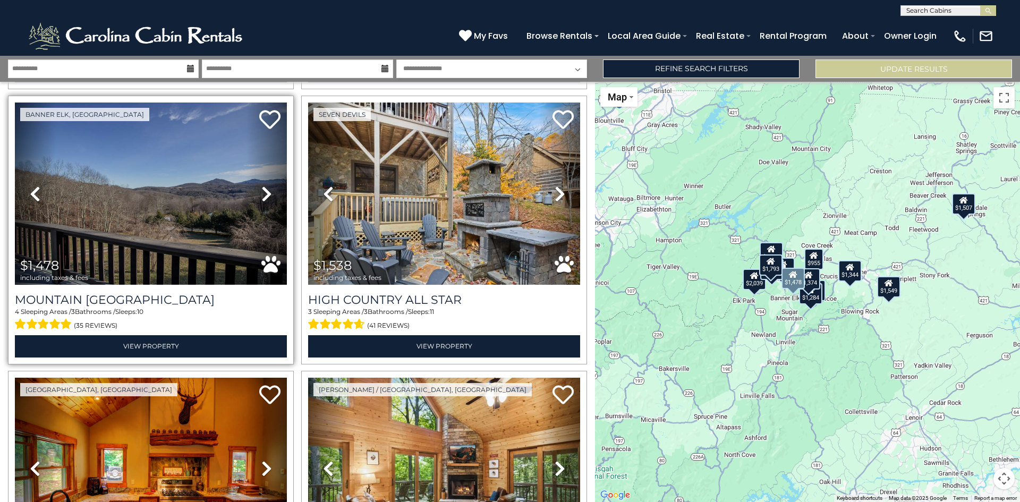
click at [264, 189] on icon at bounding box center [266, 193] width 11 height 17
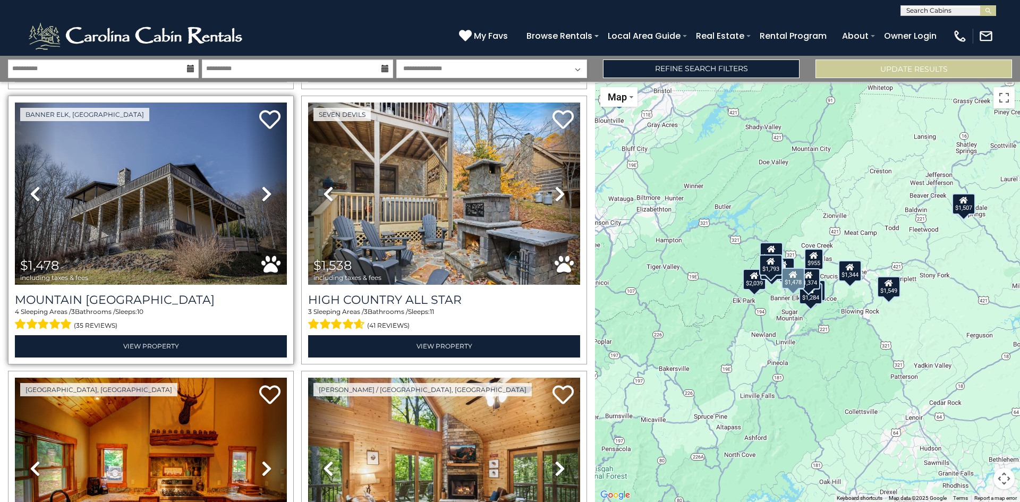
click at [264, 189] on icon at bounding box center [266, 193] width 11 height 17
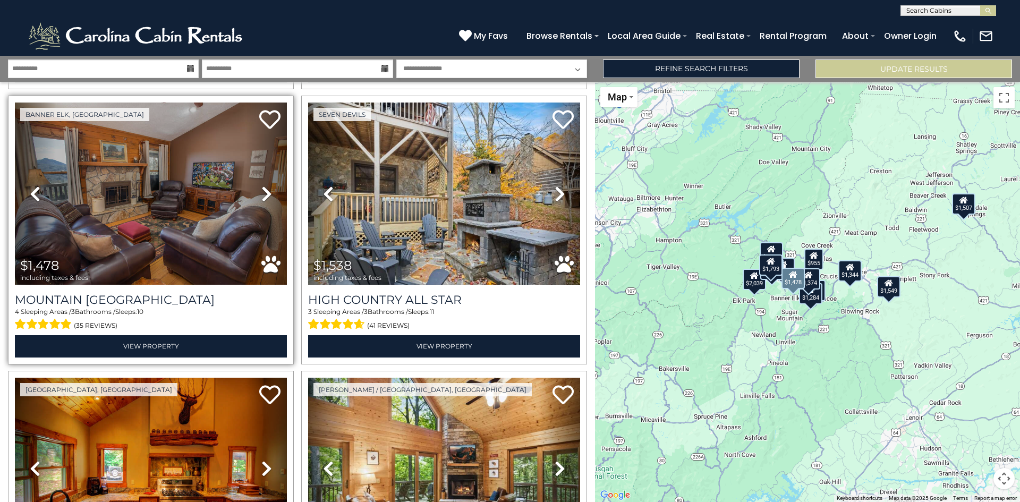
click at [264, 189] on icon at bounding box center [266, 193] width 11 height 17
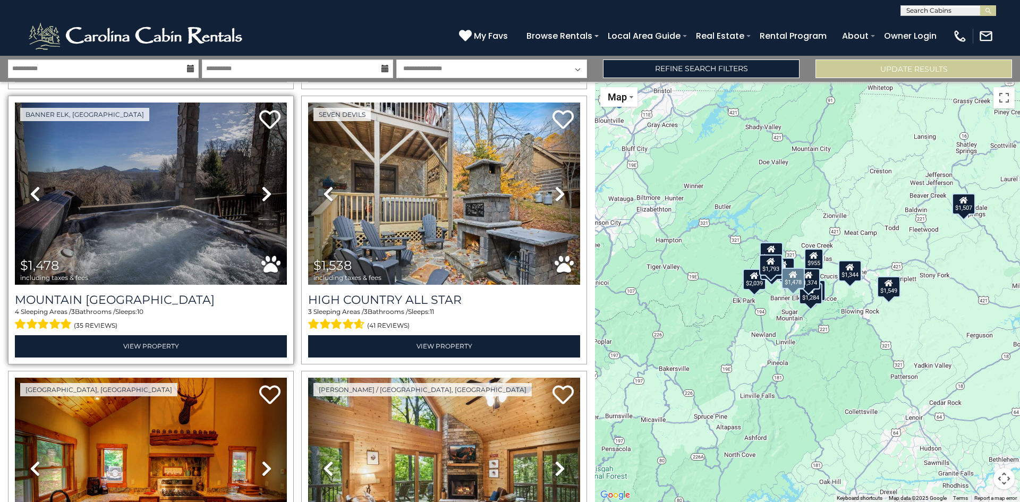
click at [265, 189] on icon at bounding box center [266, 193] width 11 height 17
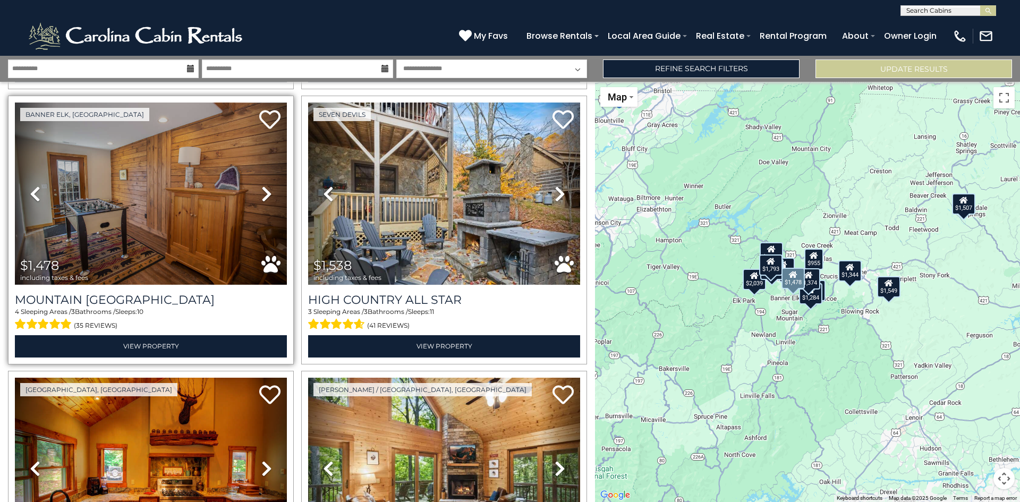
click at [265, 190] on icon at bounding box center [266, 193] width 11 height 17
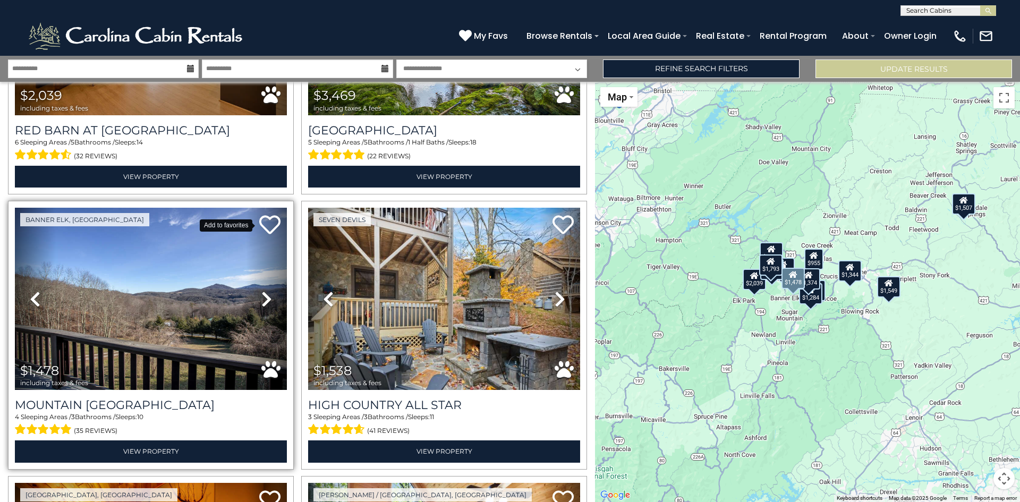
scroll to position [190, 0]
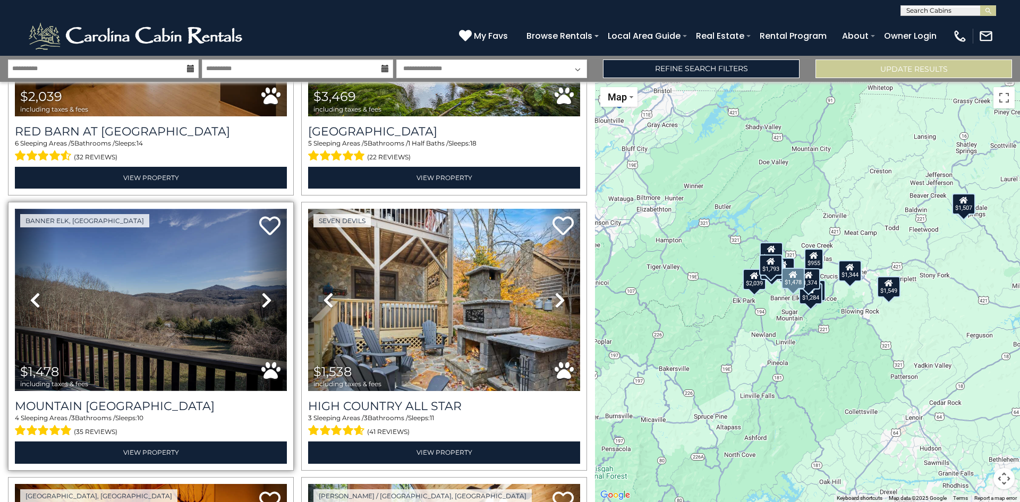
click at [170, 254] on img at bounding box center [151, 300] width 272 height 182
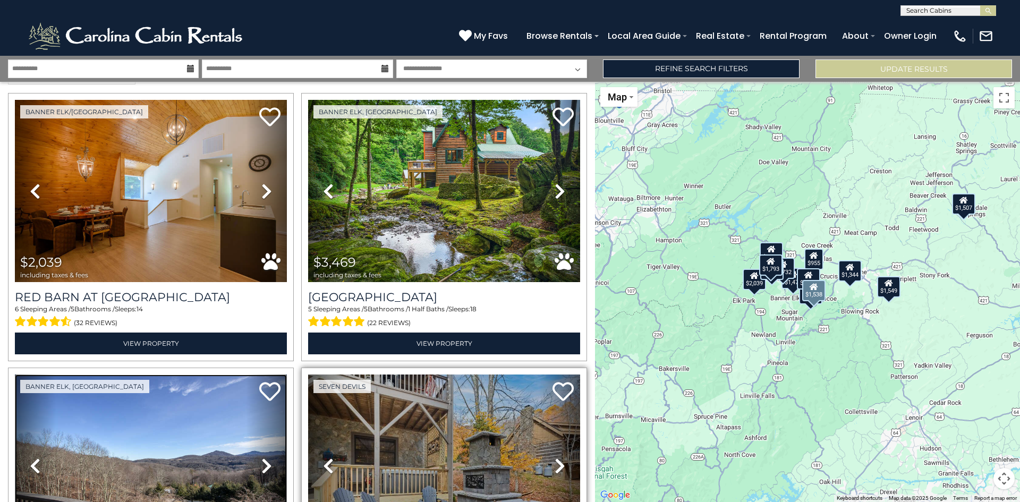
scroll to position [0, 0]
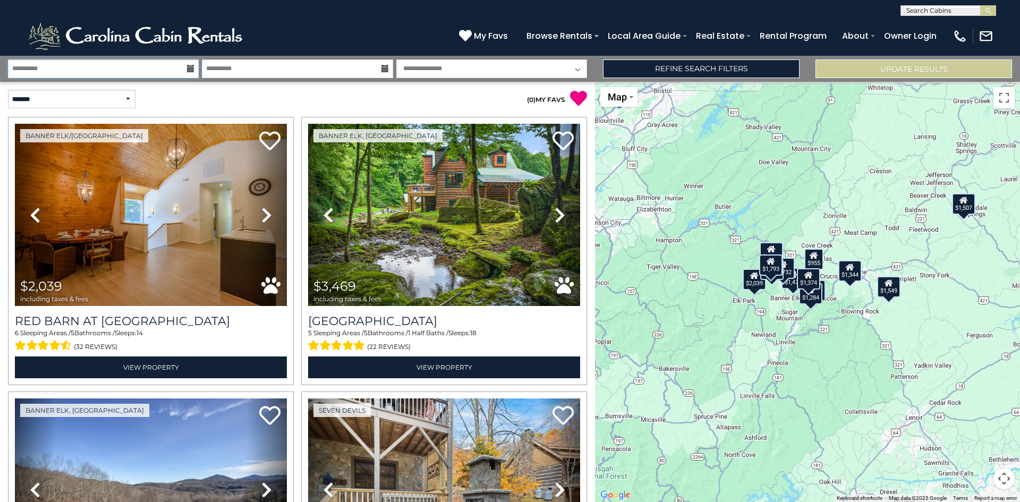
click at [119, 69] on input "**********" at bounding box center [103, 69] width 191 height 19
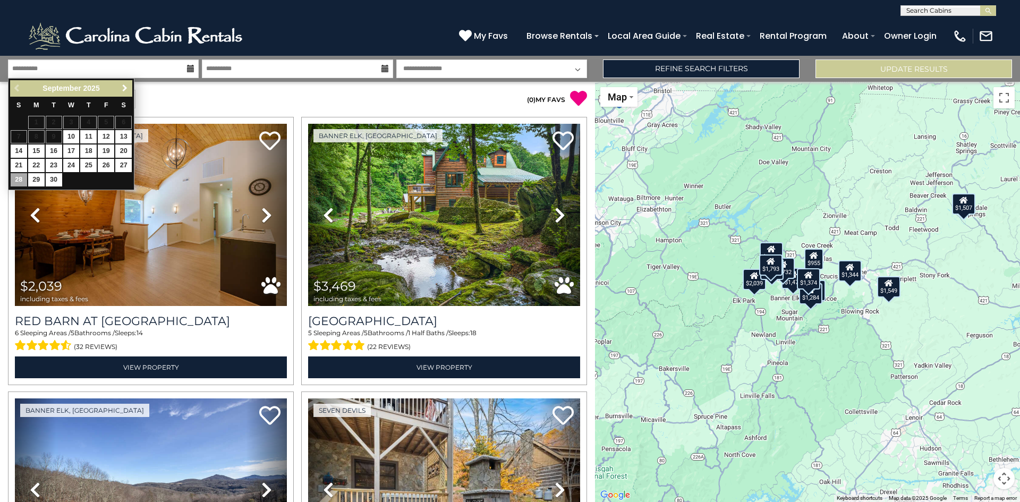
click at [123, 90] on span "Next" at bounding box center [125, 88] width 9 height 9
click at [20, 181] on link "26" at bounding box center [19, 179] width 16 height 13
type input "********"
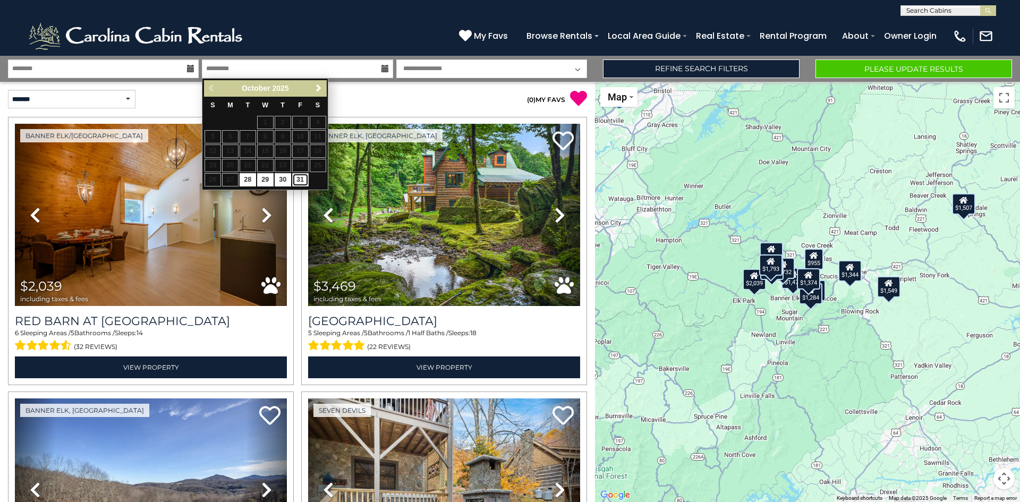
click at [300, 183] on link "31" at bounding box center [300, 179] width 16 height 13
type input "********"
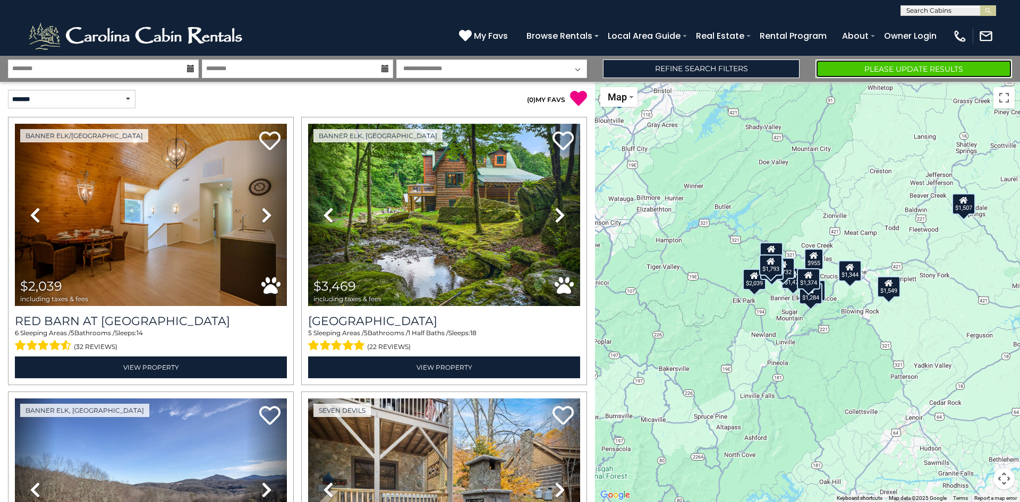
click at [902, 65] on button "Please Update Results" at bounding box center [914, 69] width 197 height 19
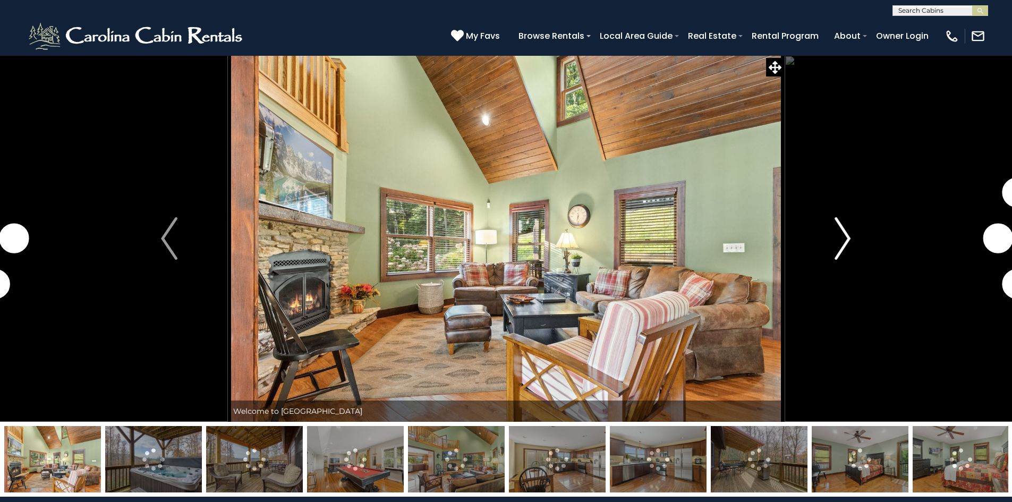
click at [851, 235] on button "Next" at bounding box center [842, 238] width 117 height 367
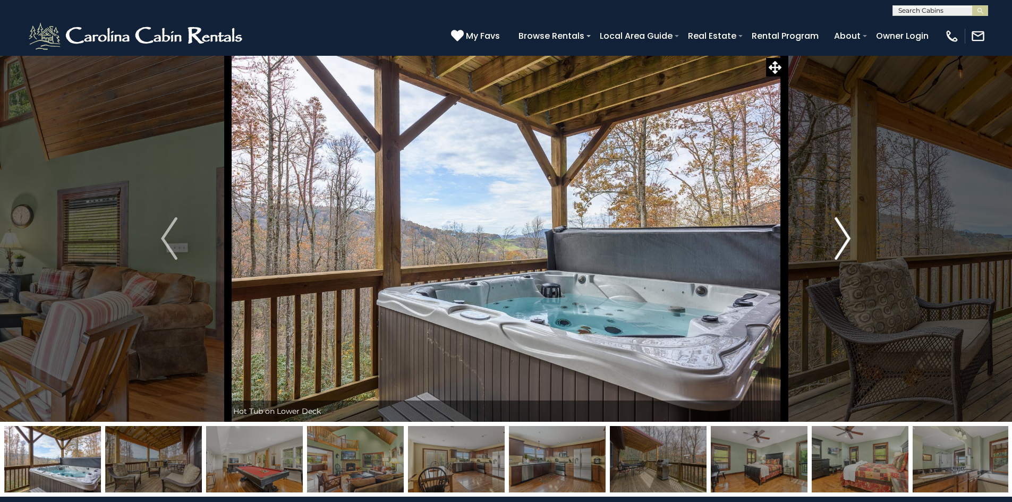
click at [844, 241] on img "Next" at bounding box center [843, 238] width 16 height 43
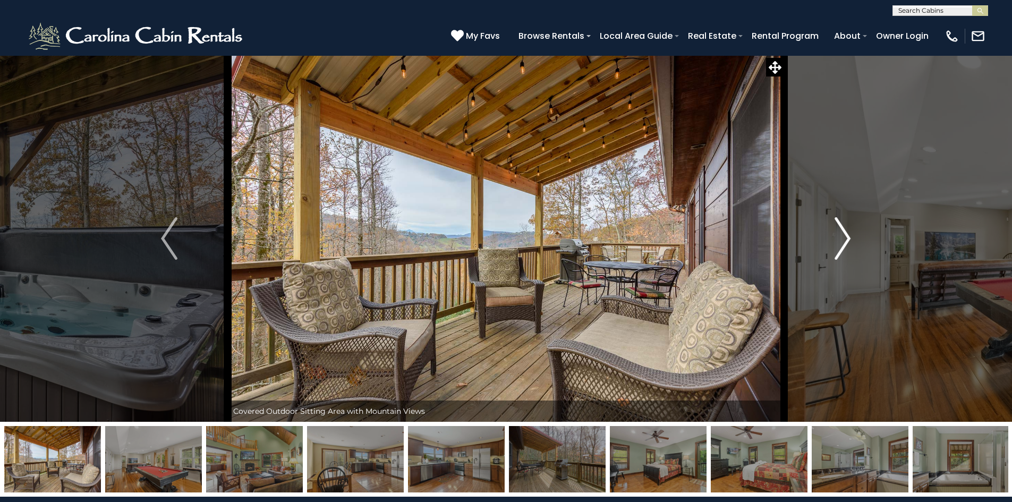
click at [844, 241] on img "Next" at bounding box center [843, 238] width 16 height 43
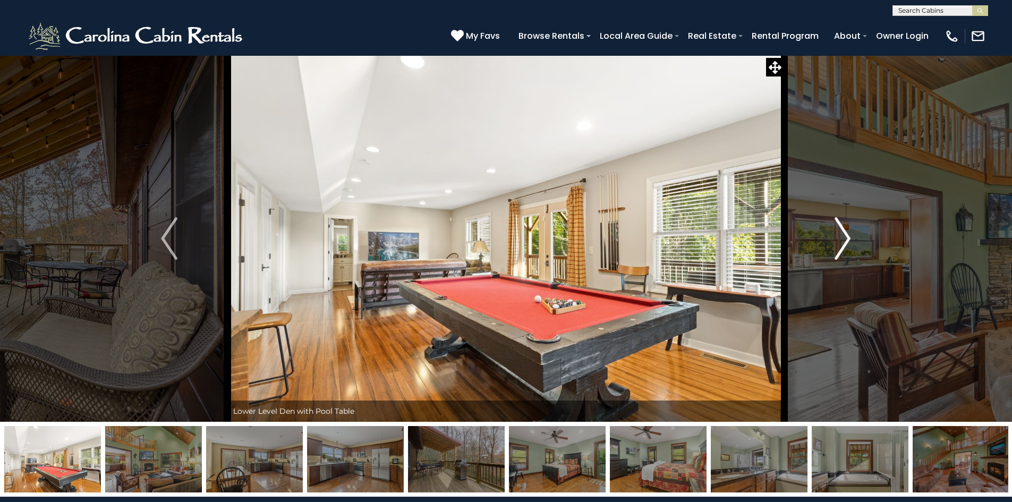
click at [844, 241] on img "Next" at bounding box center [843, 238] width 16 height 43
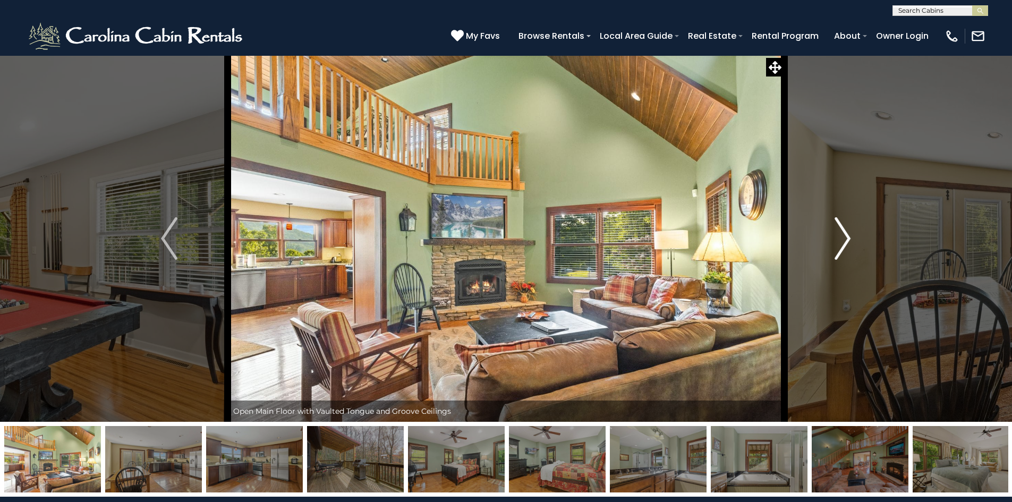
click at [844, 241] on img "Next" at bounding box center [843, 238] width 16 height 43
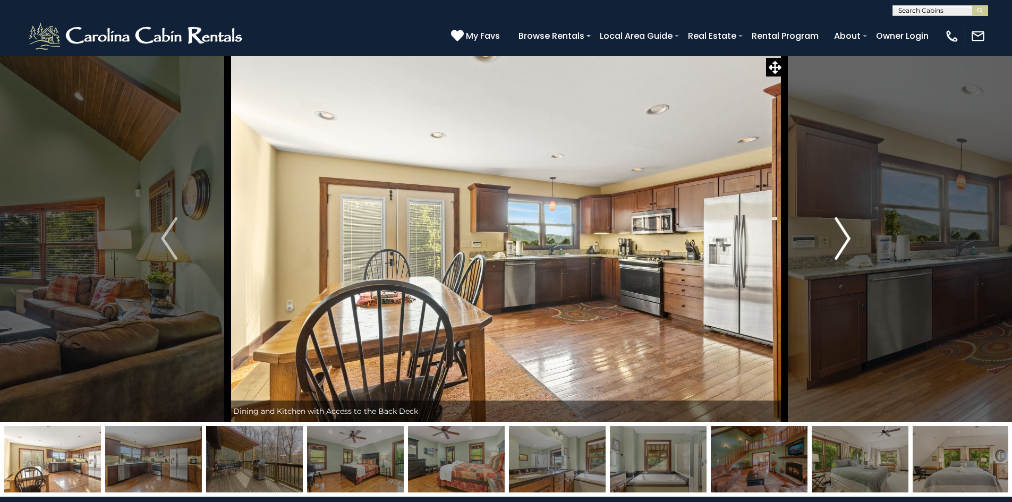
click at [844, 241] on img "Next" at bounding box center [843, 238] width 16 height 43
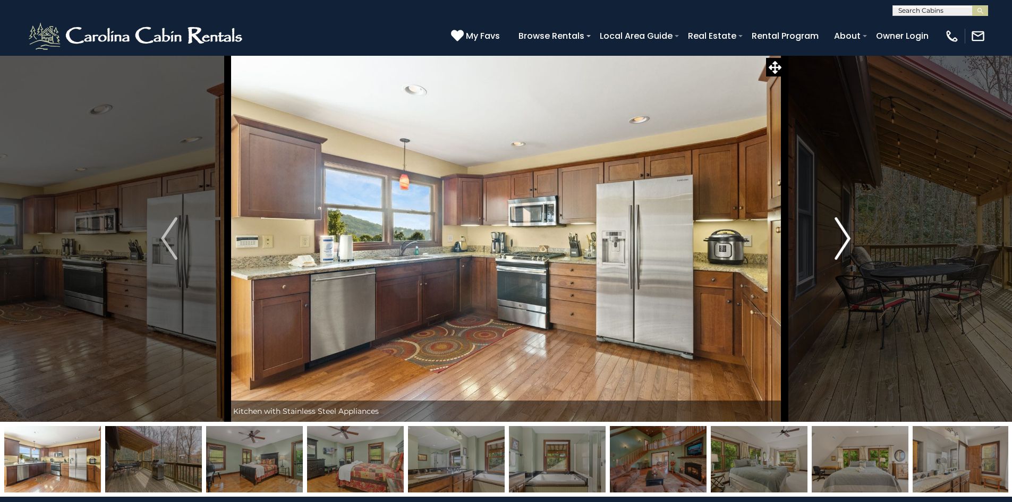
click at [844, 241] on img "Next" at bounding box center [843, 238] width 16 height 43
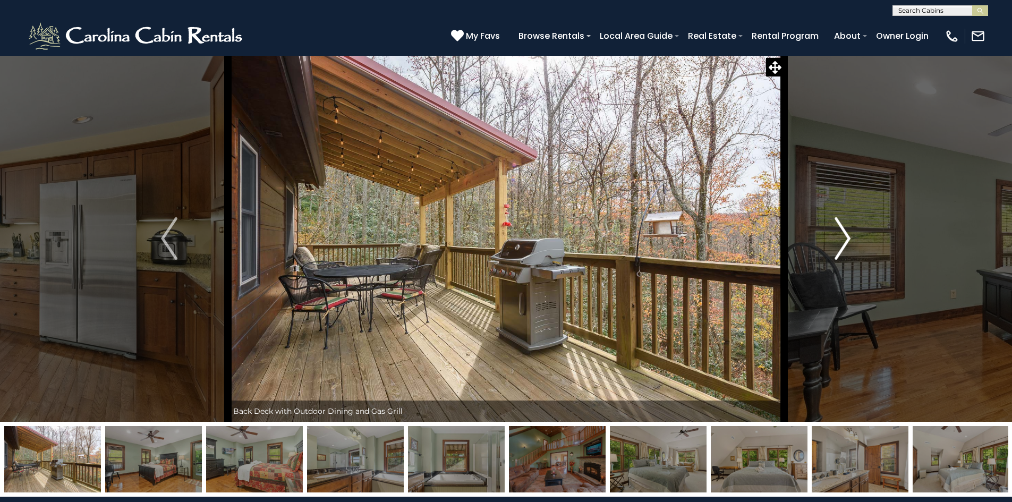
click at [844, 241] on img "Next" at bounding box center [843, 238] width 16 height 43
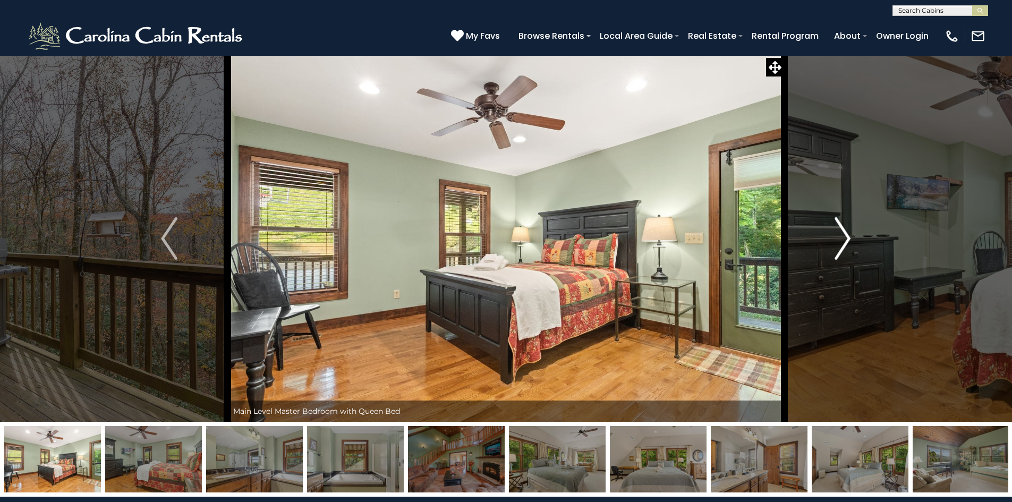
click at [844, 240] on img "Next" at bounding box center [843, 238] width 16 height 43
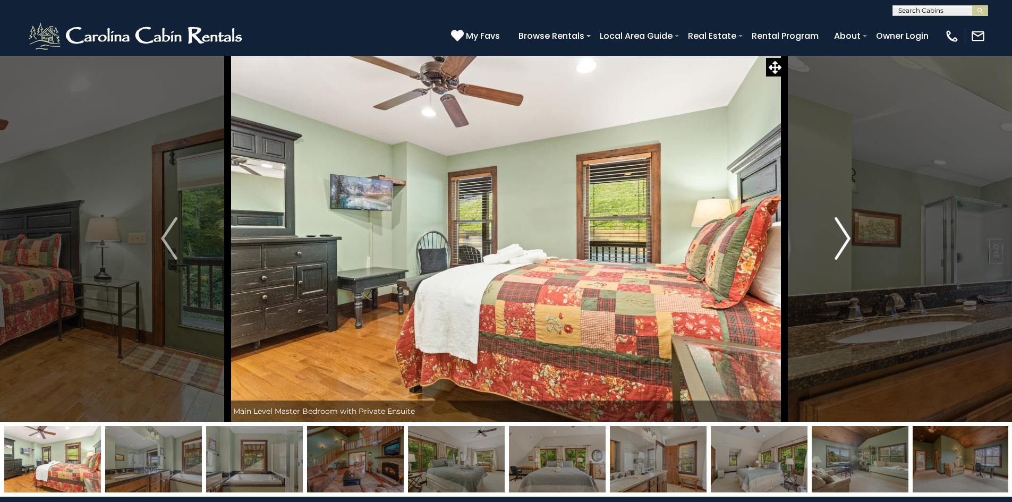
click at [844, 240] on img "Next" at bounding box center [843, 238] width 16 height 43
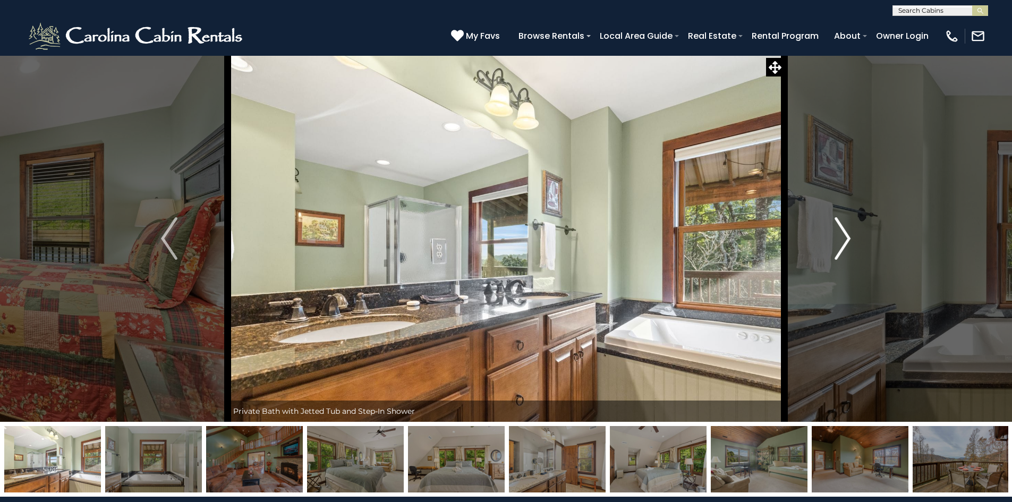
click at [844, 240] on img "Next" at bounding box center [843, 238] width 16 height 43
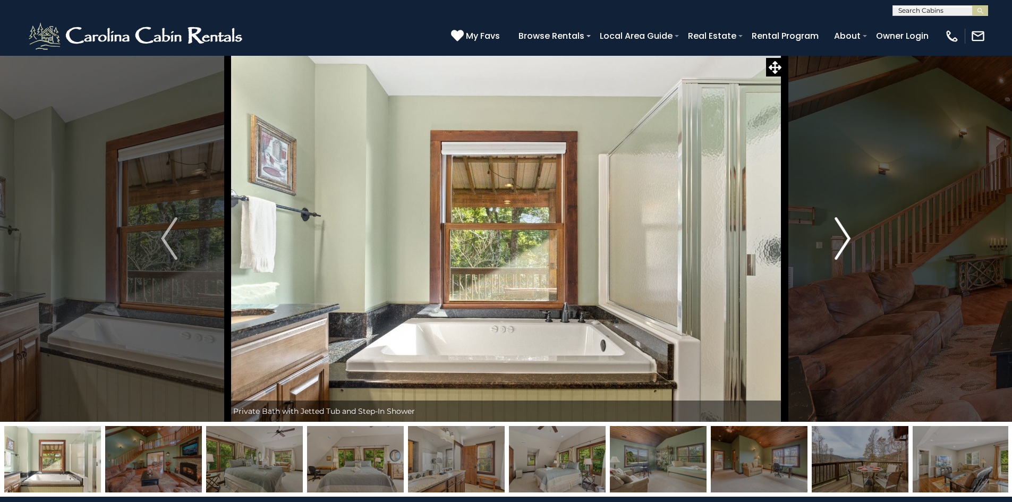
click at [844, 240] on img "Next" at bounding box center [843, 238] width 16 height 43
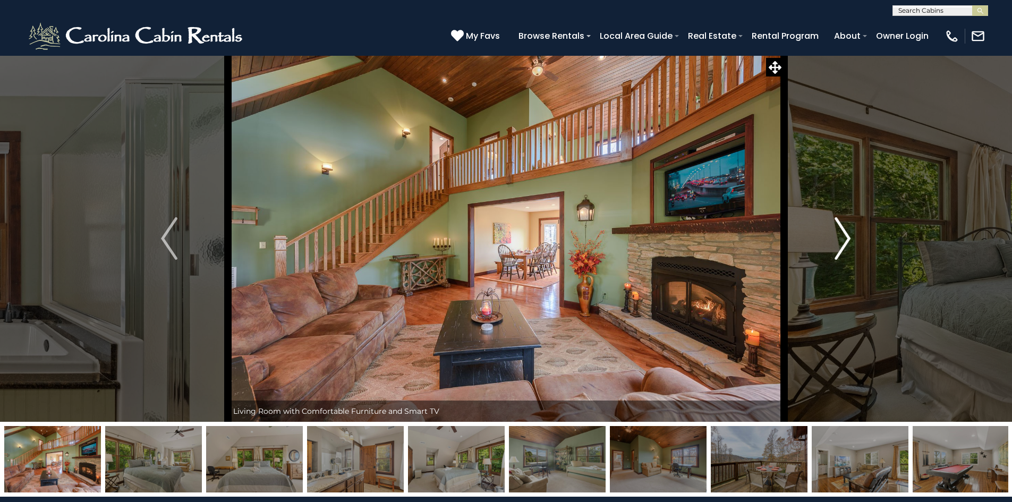
click at [844, 240] on img "Next" at bounding box center [843, 238] width 16 height 43
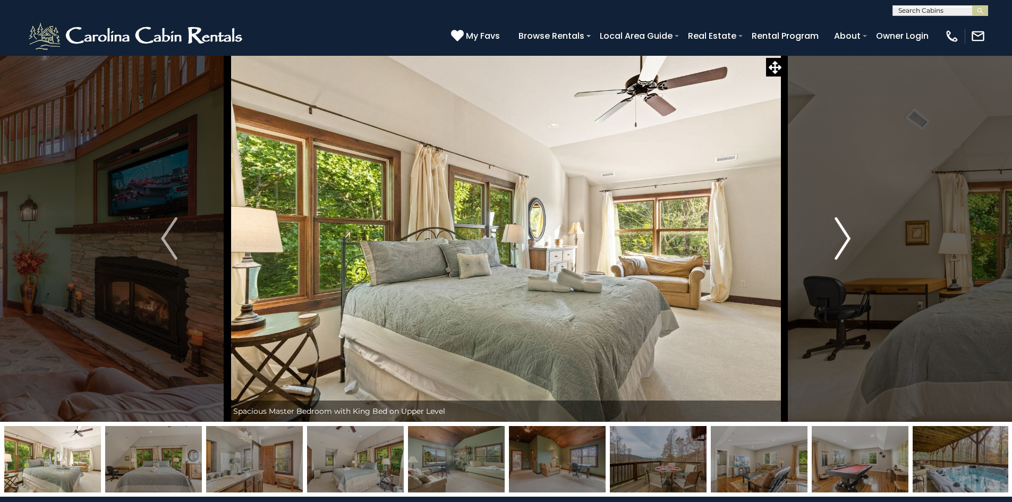
click at [844, 240] on img "Next" at bounding box center [843, 238] width 16 height 43
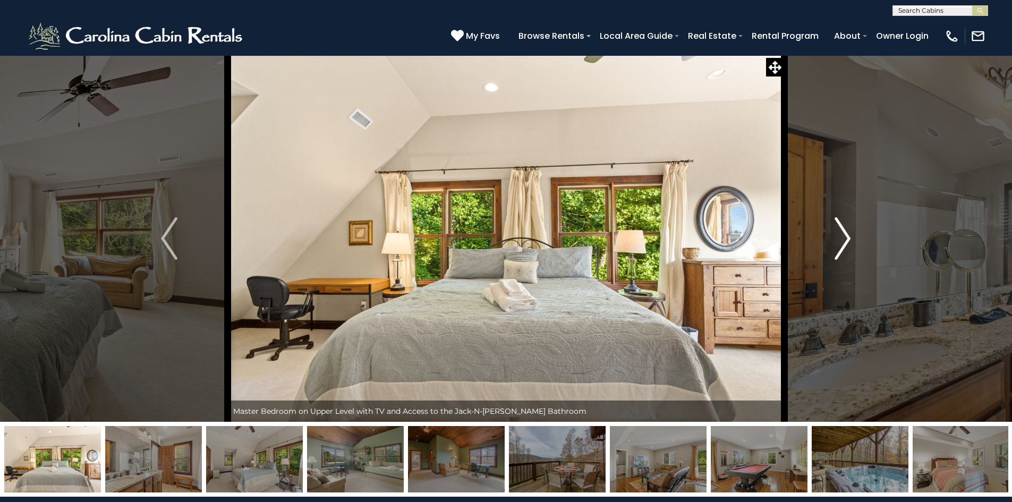
click at [844, 240] on img "Next" at bounding box center [843, 238] width 16 height 43
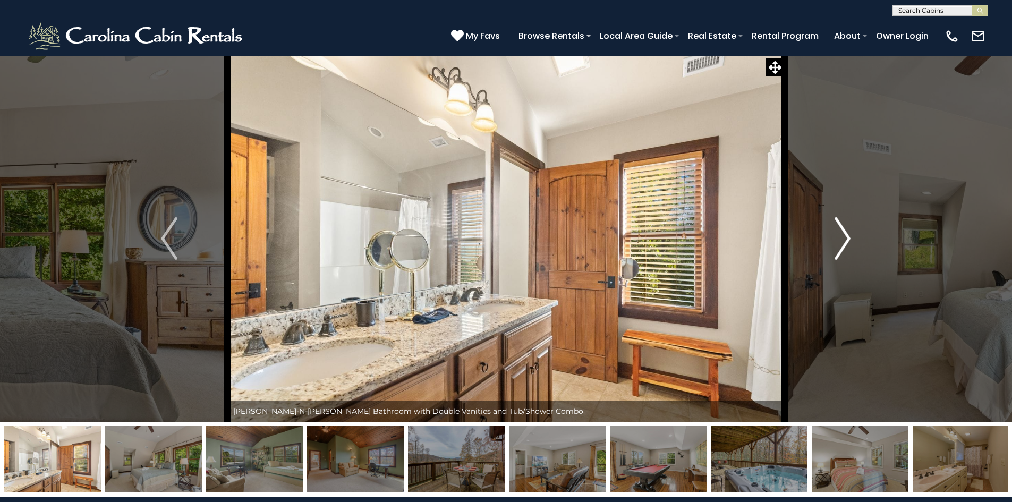
click at [844, 240] on img "Next" at bounding box center [843, 238] width 16 height 43
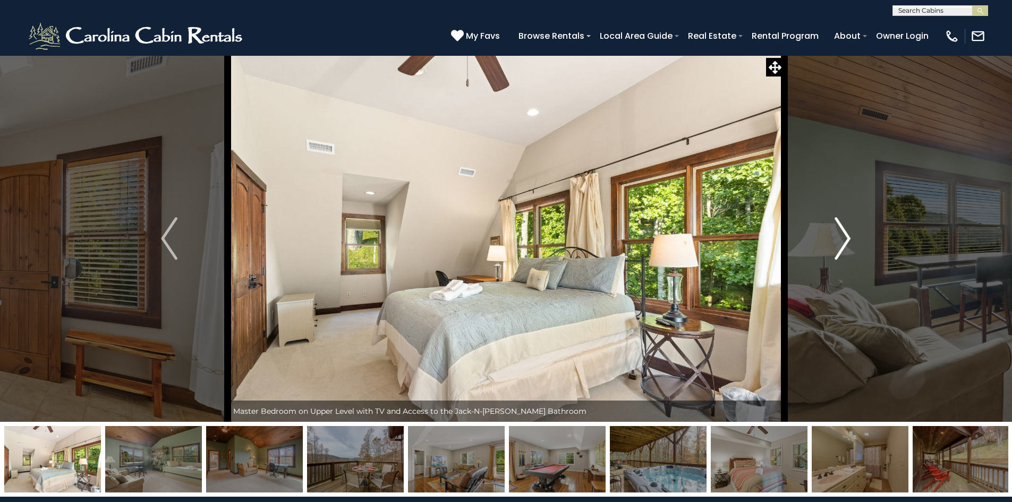
click at [844, 238] on img "Next" at bounding box center [843, 238] width 16 height 43
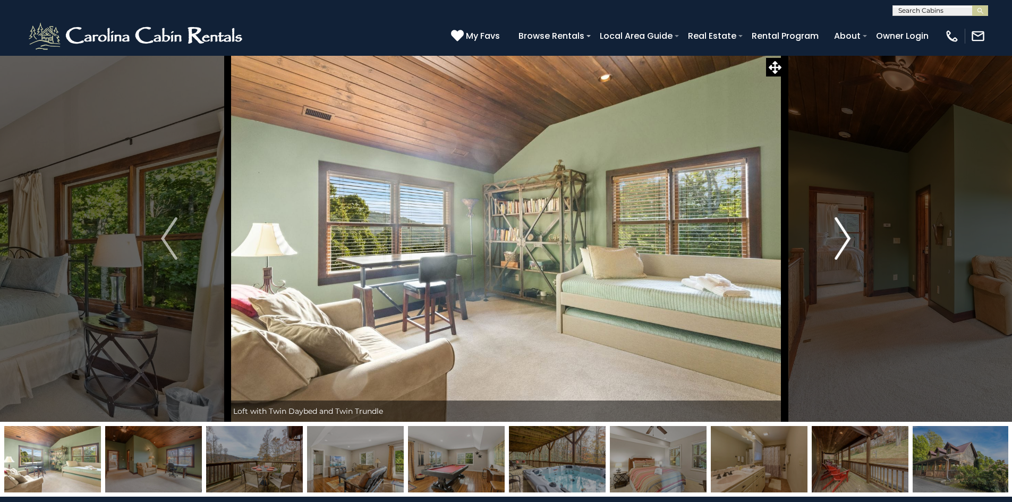
click at [844, 238] on img "Next" at bounding box center [843, 238] width 16 height 43
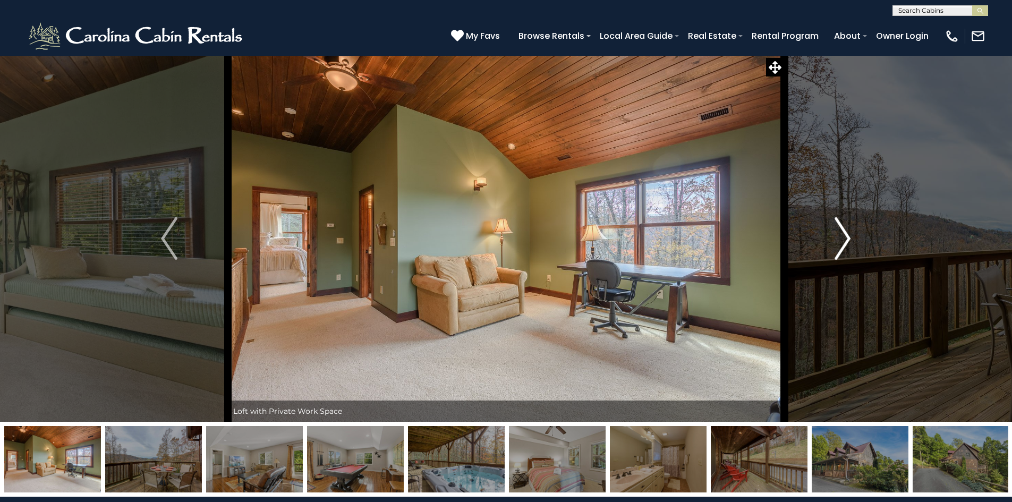
click at [844, 238] on img "Next" at bounding box center [843, 238] width 16 height 43
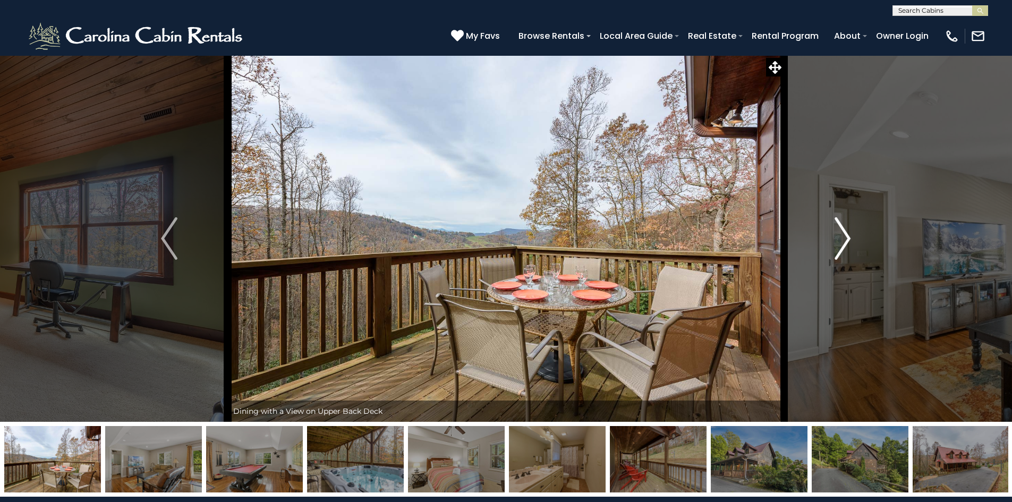
click at [844, 238] on img "Next" at bounding box center [843, 238] width 16 height 43
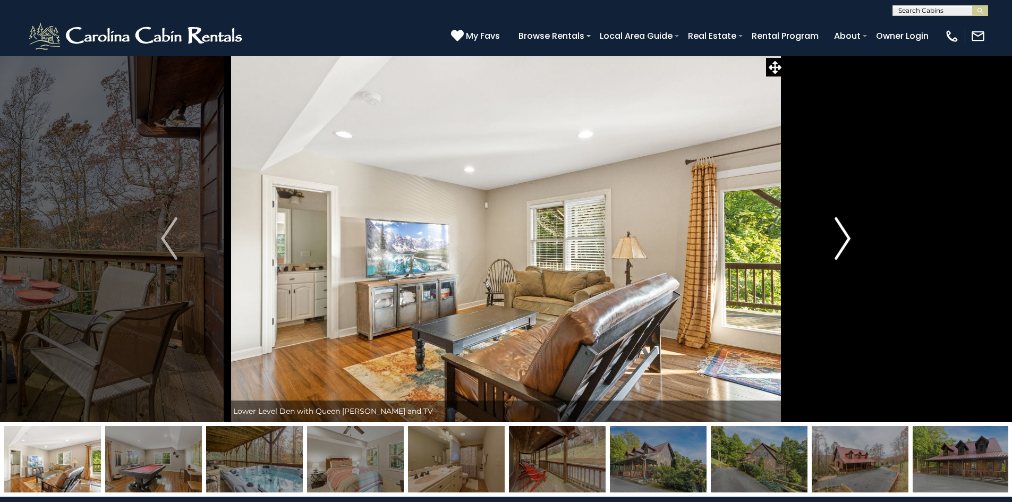
click at [844, 238] on img "Next" at bounding box center [843, 238] width 16 height 43
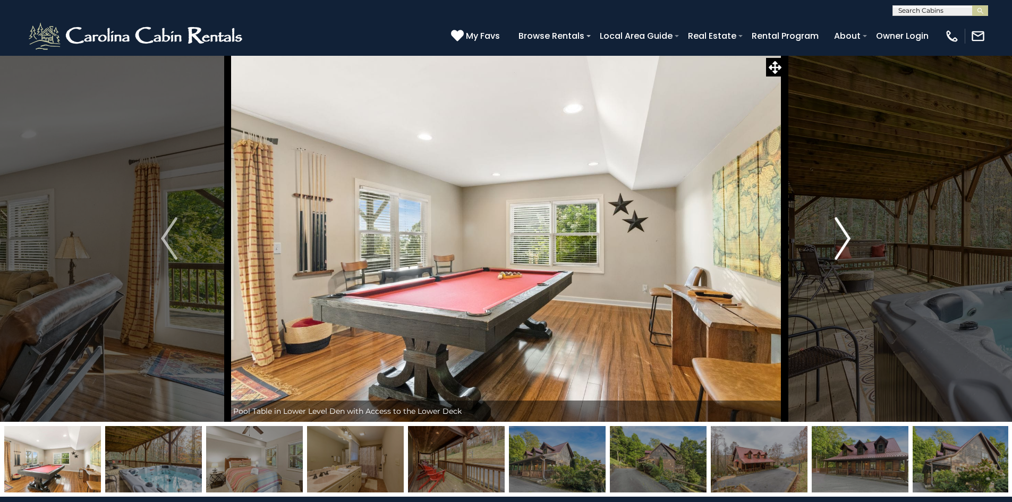
click at [844, 238] on img "Next" at bounding box center [843, 238] width 16 height 43
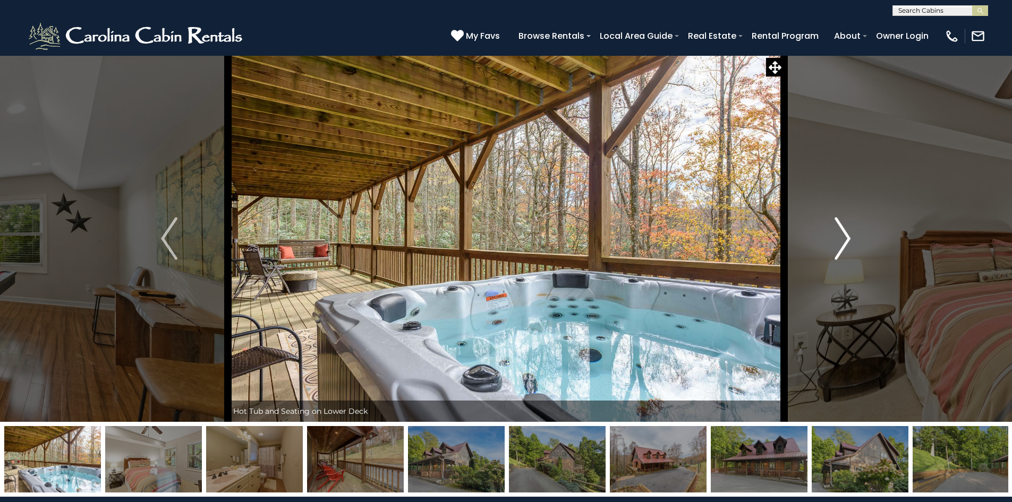
click at [844, 238] on img "Next" at bounding box center [843, 238] width 16 height 43
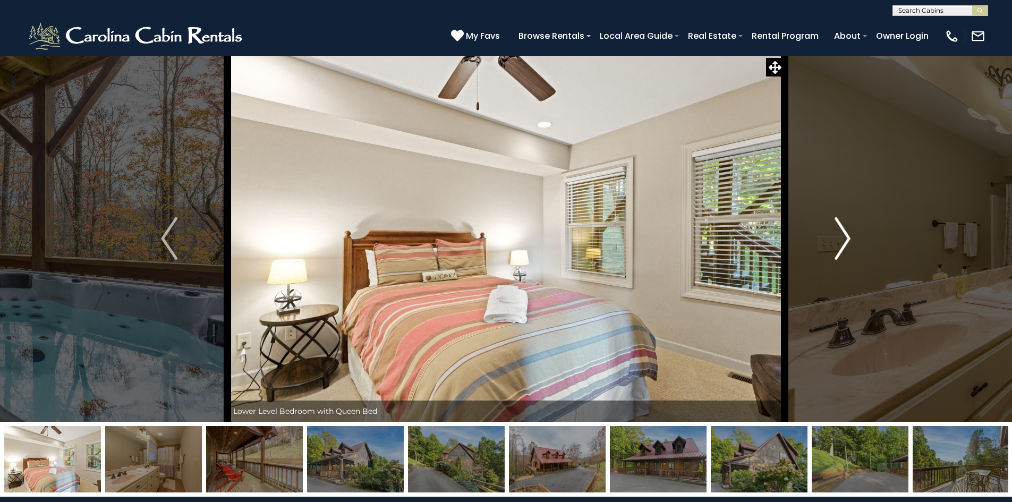
click at [844, 238] on img "Next" at bounding box center [843, 238] width 16 height 43
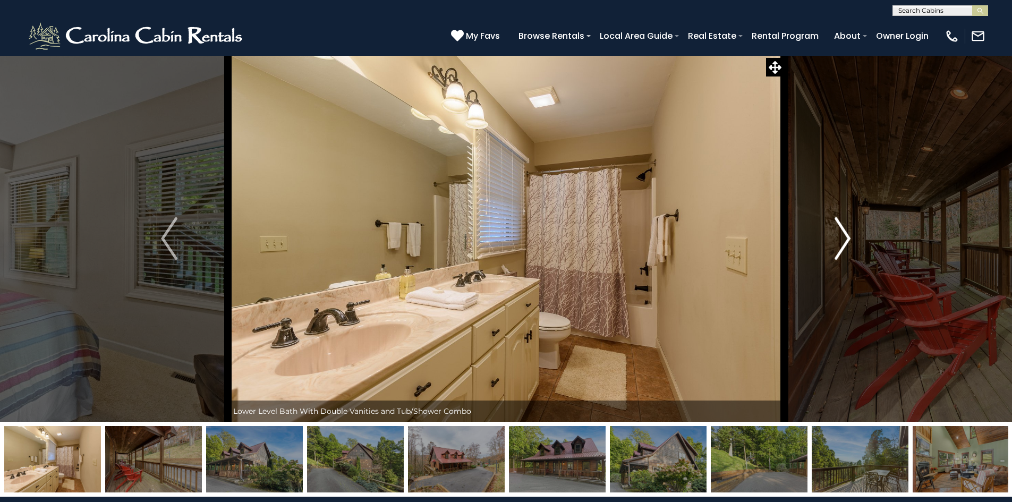
click at [844, 238] on img "Next" at bounding box center [843, 238] width 16 height 43
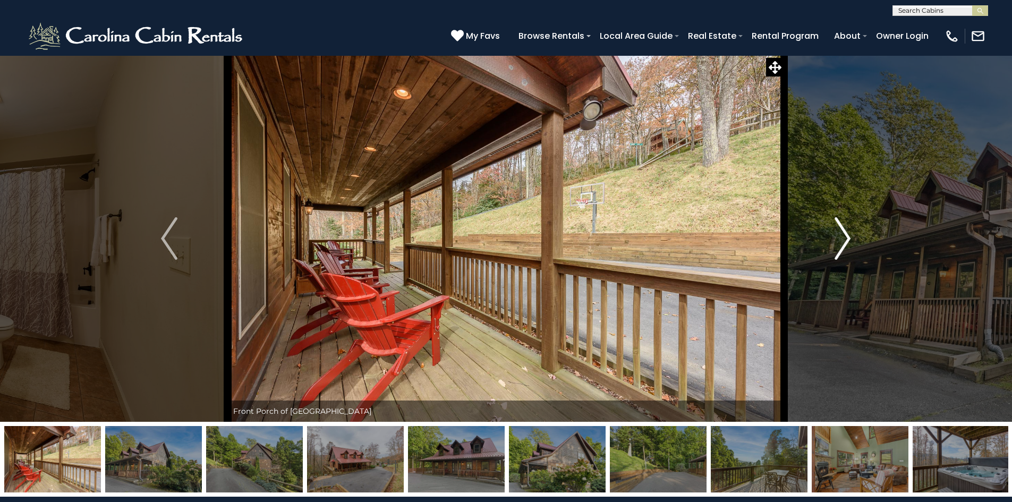
click at [844, 238] on img "Next" at bounding box center [843, 238] width 16 height 43
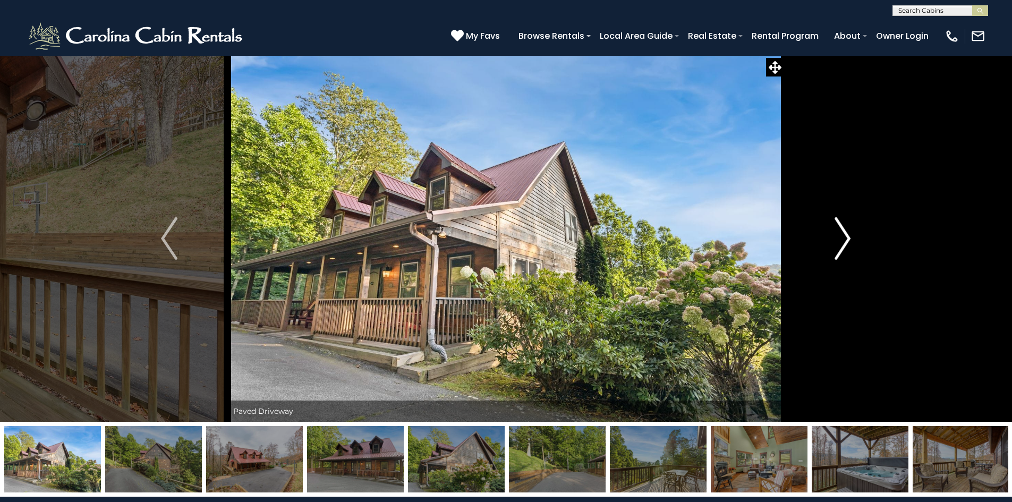
click at [844, 238] on img "Next" at bounding box center [843, 238] width 16 height 43
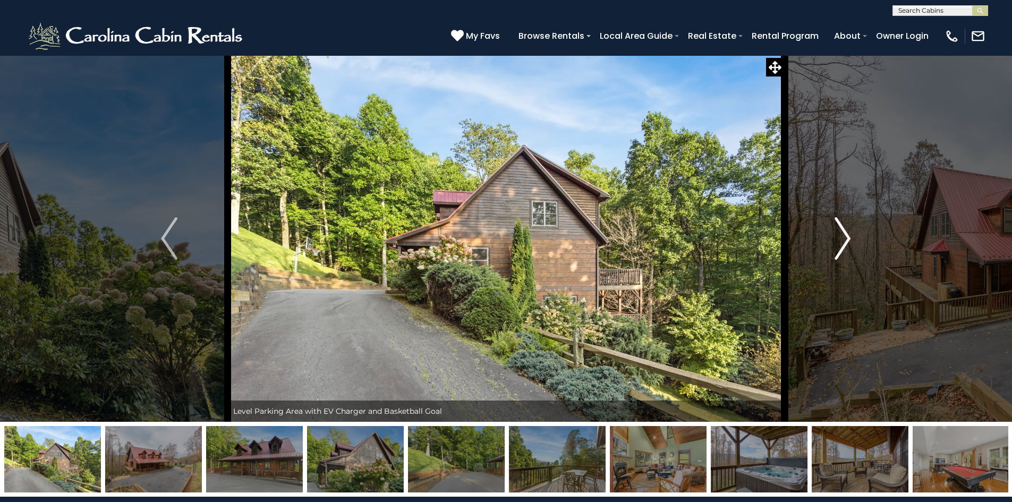
click at [844, 238] on img "Next" at bounding box center [843, 238] width 16 height 43
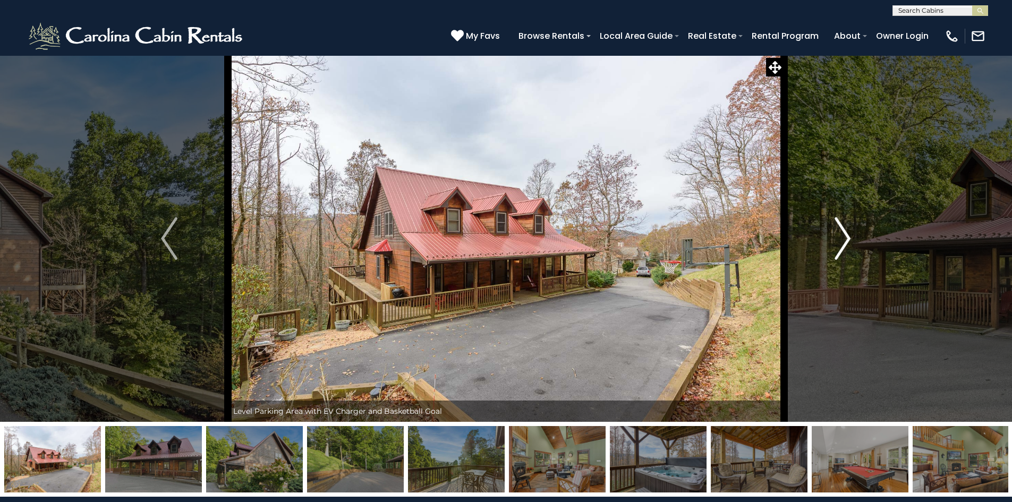
click at [844, 238] on img "Next" at bounding box center [843, 238] width 16 height 43
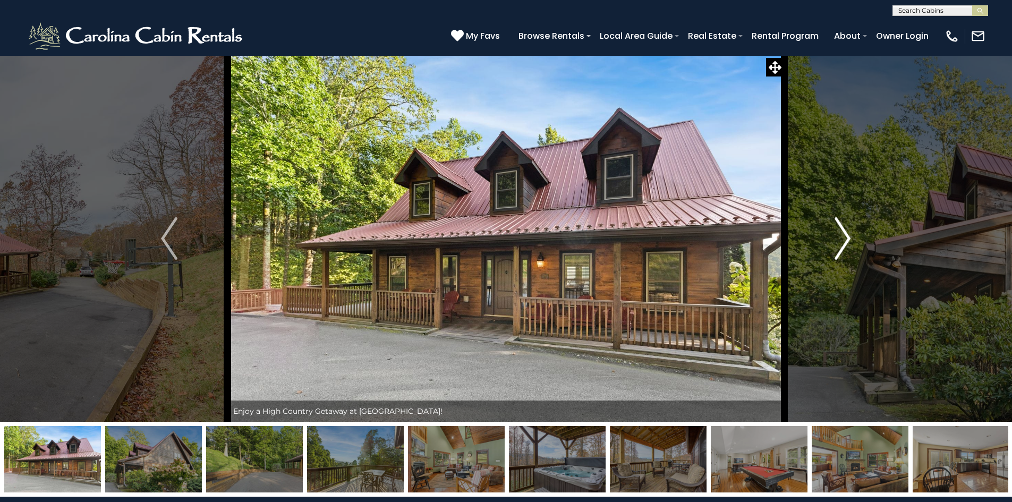
click at [844, 238] on img "Next" at bounding box center [843, 238] width 16 height 43
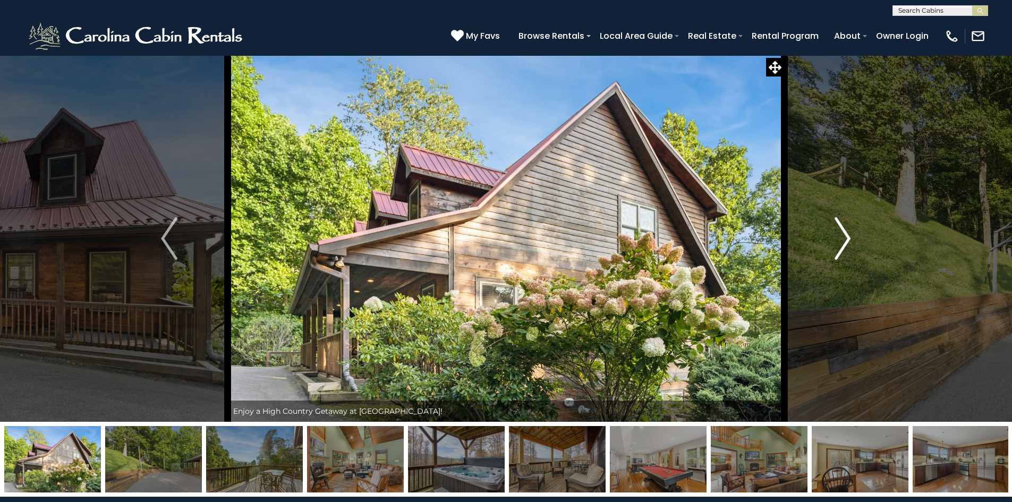
click at [844, 238] on img "Next" at bounding box center [843, 238] width 16 height 43
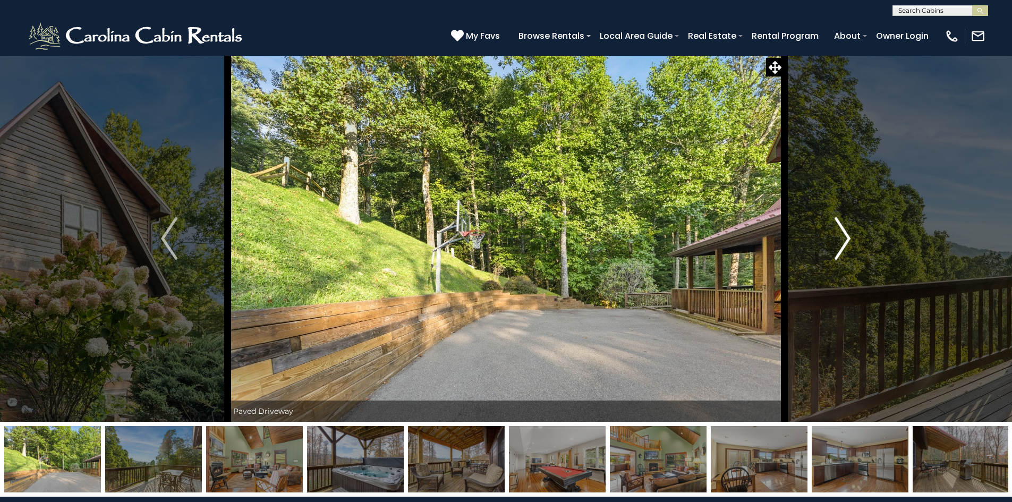
click at [844, 238] on img "Next" at bounding box center [843, 238] width 16 height 43
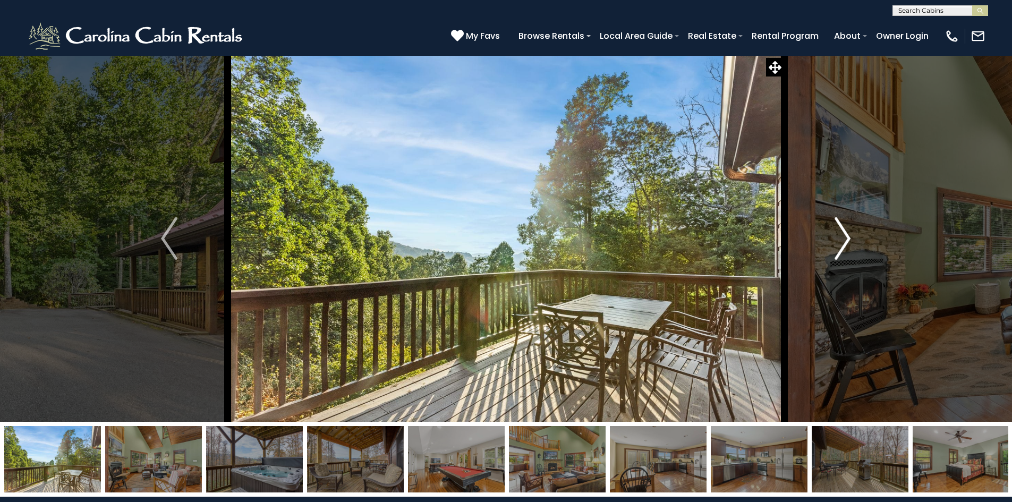
click at [844, 238] on img "Next" at bounding box center [843, 238] width 16 height 43
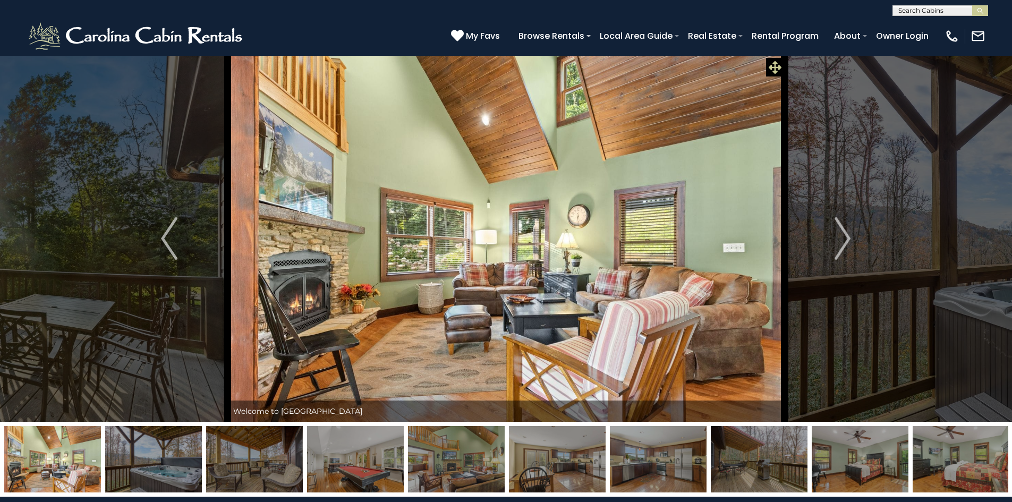
click at [774, 70] on icon at bounding box center [775, 67] width 13 height 13
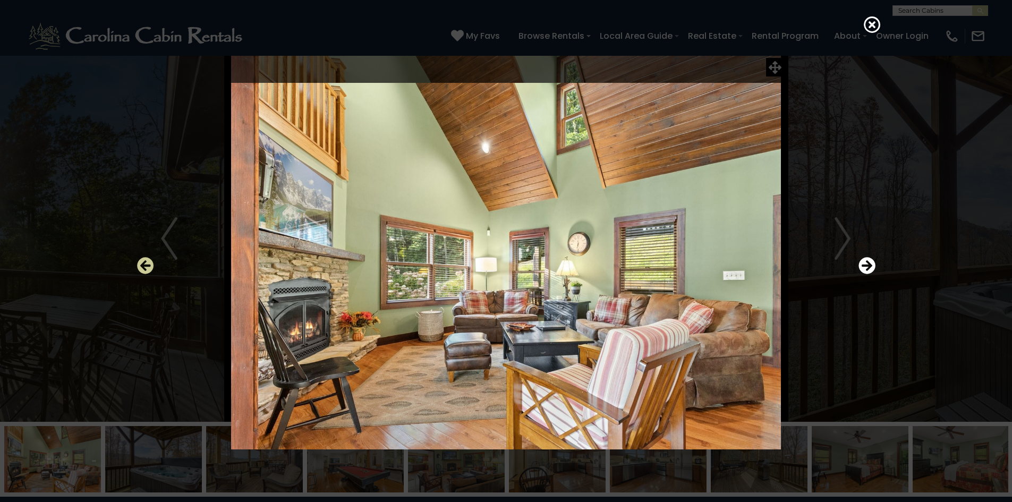
click at [143, 269] on icon "Previous" at bounding box center [145, 265] width 17 height 17
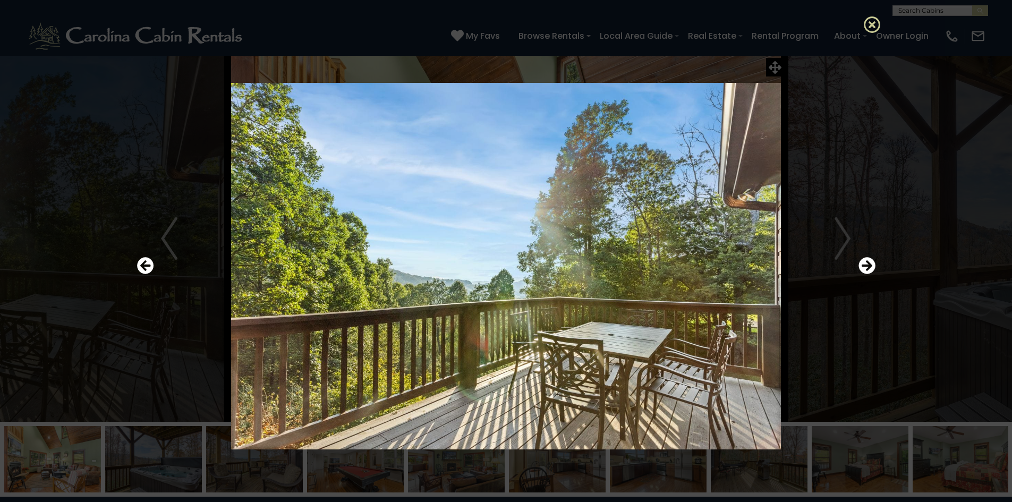
click at [870, 25] on icon at bounding box center [872, 24] width 17 height 17
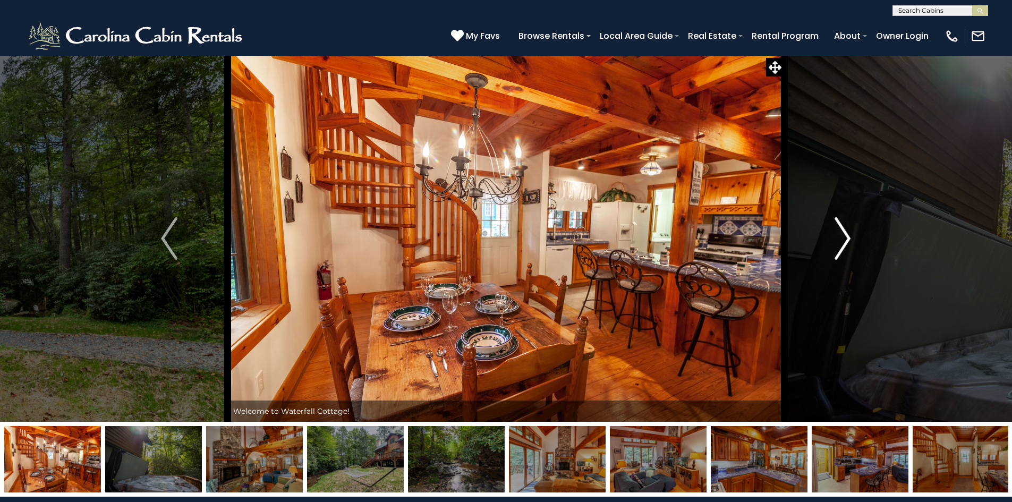
click at [836, 234] on img "Next" at bounding box center [843, 238] width 16 height 43
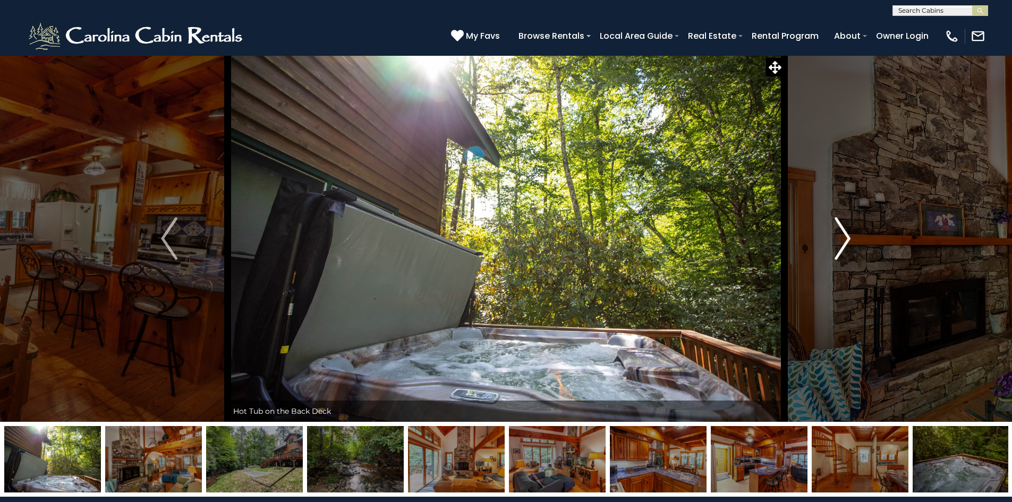
click at [836, 234] on img "Next" at bounding box center [843, 238] width 16 height 43
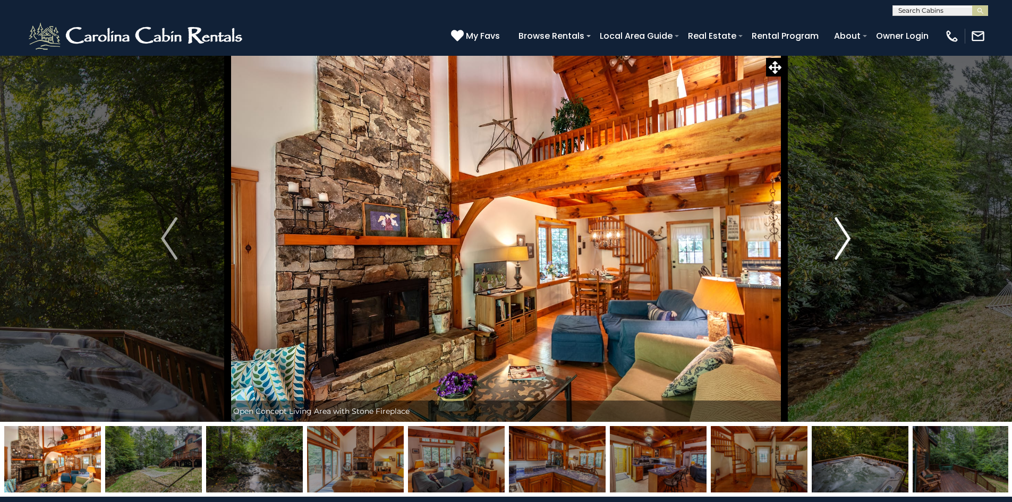
click at [836, 234] on img "Next" at bounding box center [843, 238] width 16 height 43
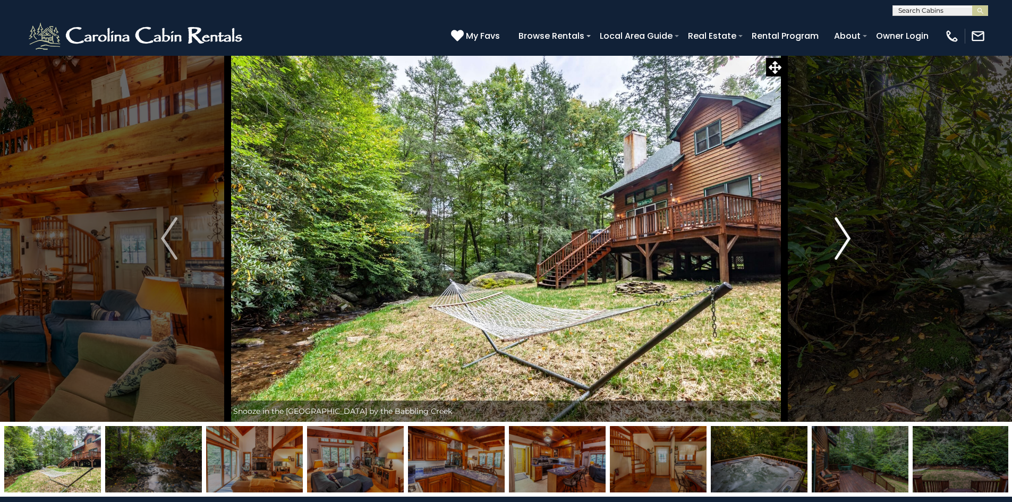
click at [838, 234] on img "Next" at bounding box center [843, 238] width 16 height 43
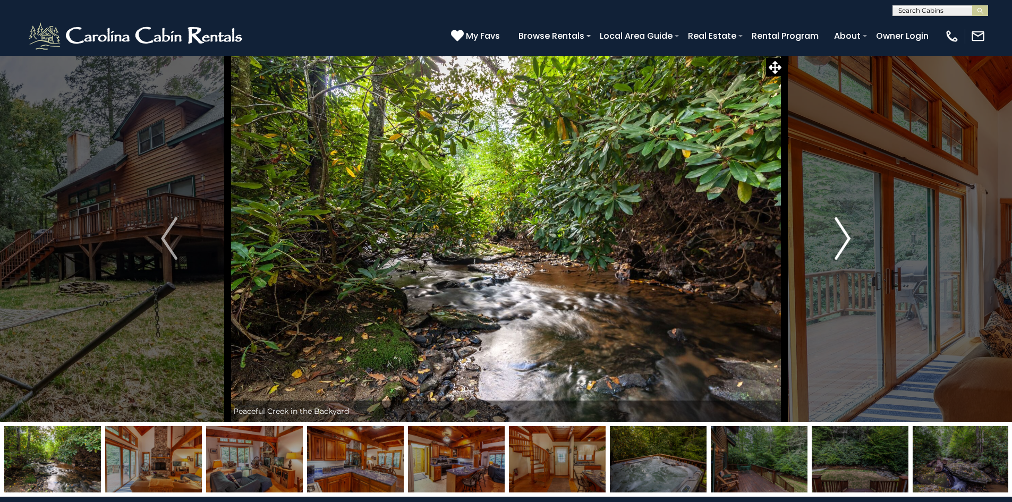
click at [838, 234] on img "Next" at bounding box center [843, 238] width 16 height 43
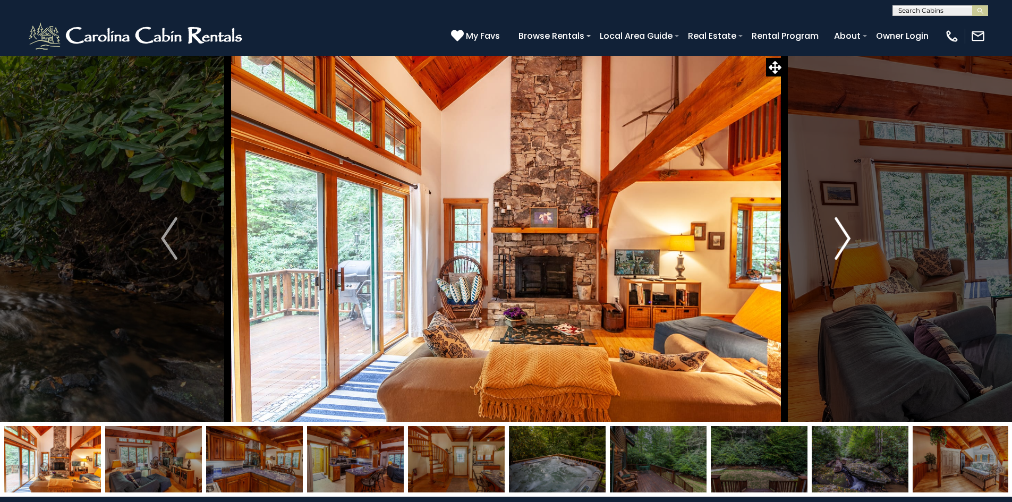
click at [838, 234] on img "Next" at bounding box center [843, 238] width 16 height 43
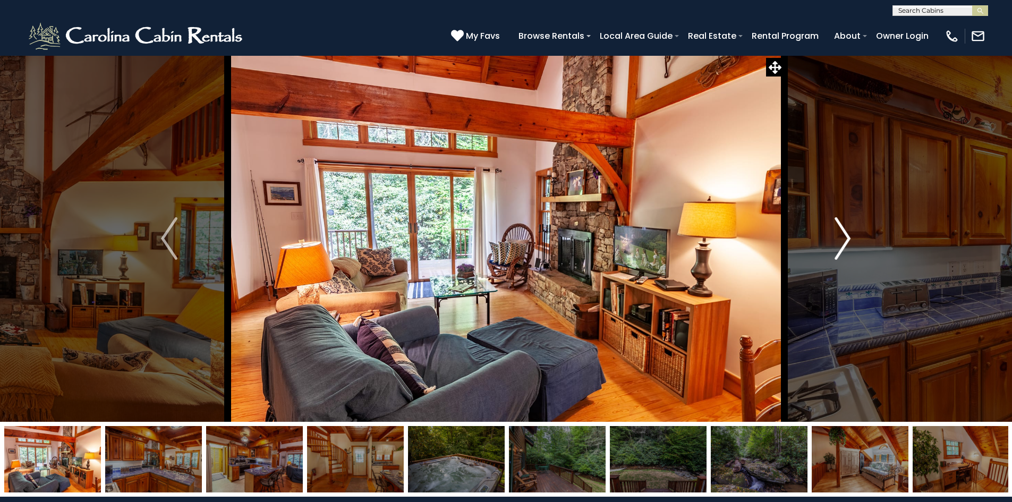
click at [840, 237] on img "Next" at bounding box center [843, 238] width 16 height 43
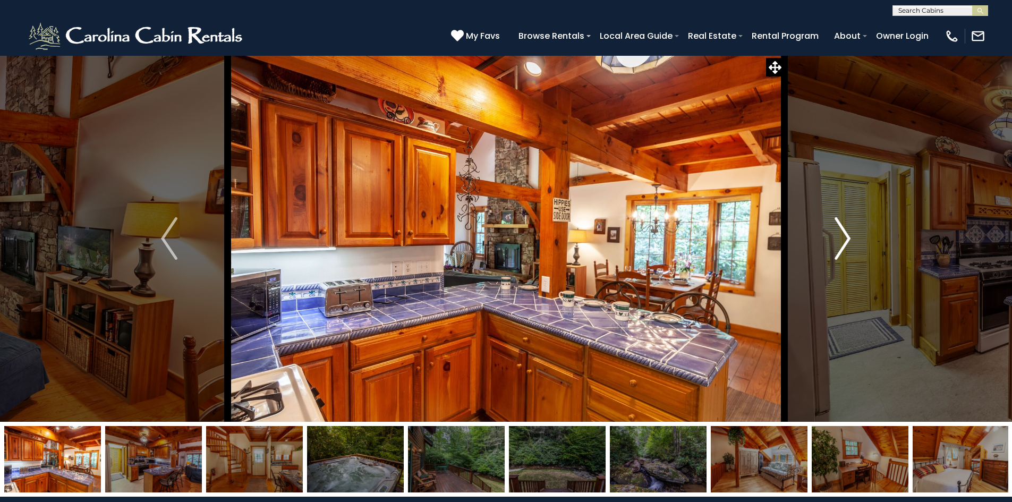
click at [840, 238] on img "Next" at bounding box center [843, 238] width 16 height 43
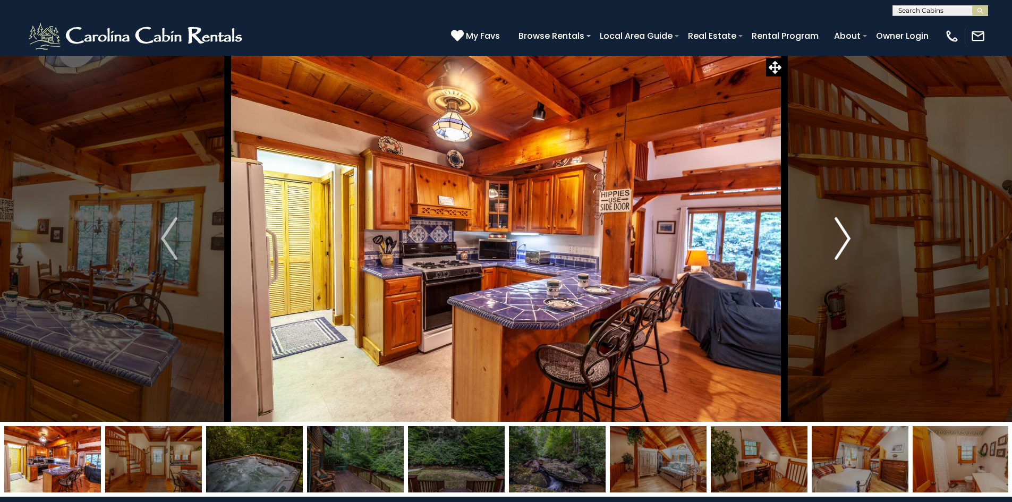
click at [840, 238] on img "Next" at bounding box center [843, 238] width 16 height 43
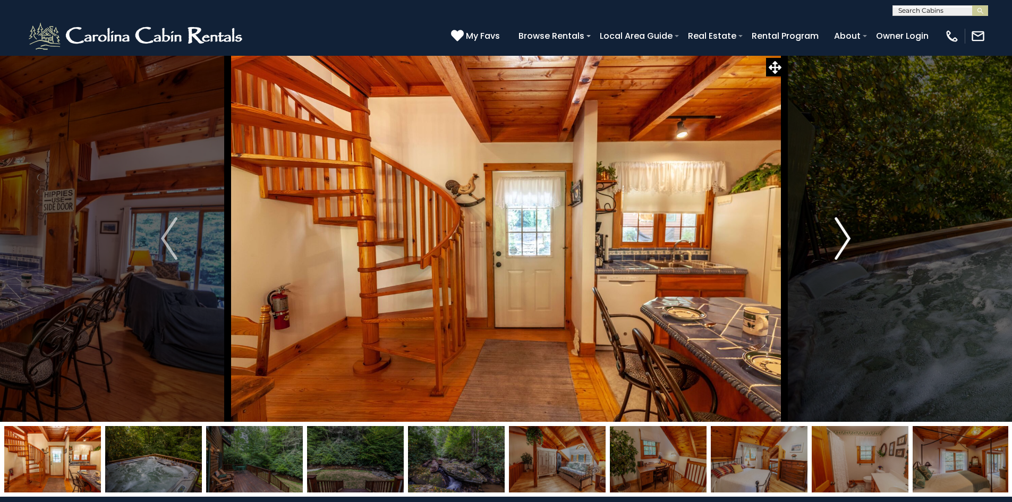
click at [842, 238] on img "Next" at bounding box center [843, 238] width 16 height 43
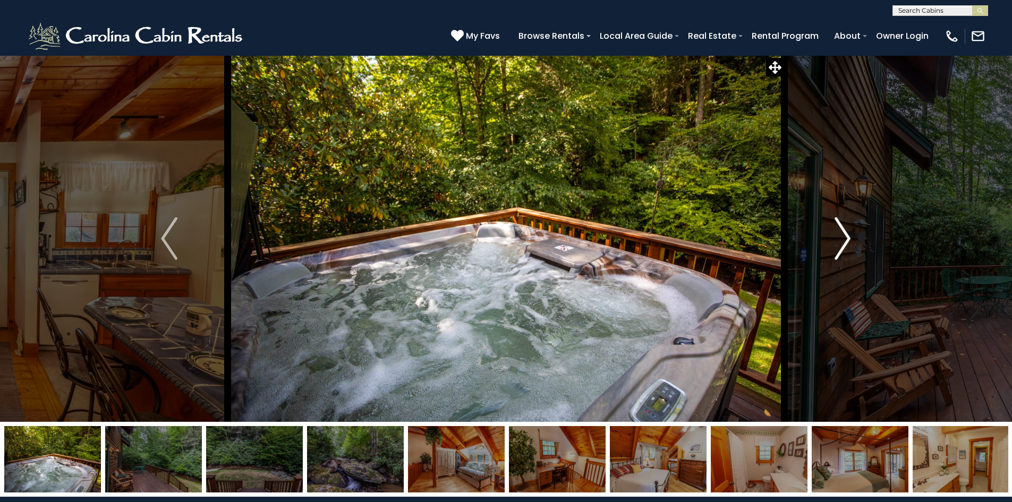
click at [842, 238] on img "Next" at bounding box center [843, 238] width 16 height 43
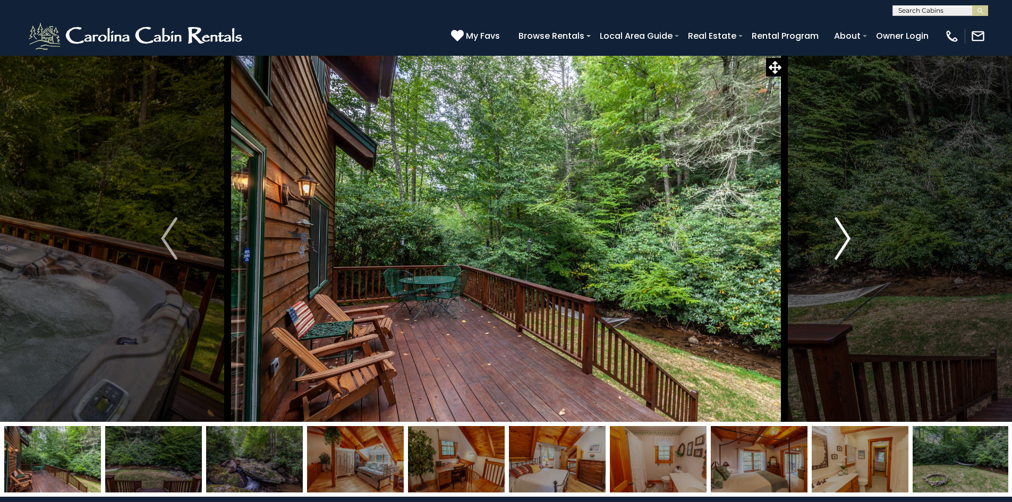
click at [842, 238] on img "Next" at bounding box center [843, 238] width 16 height 43
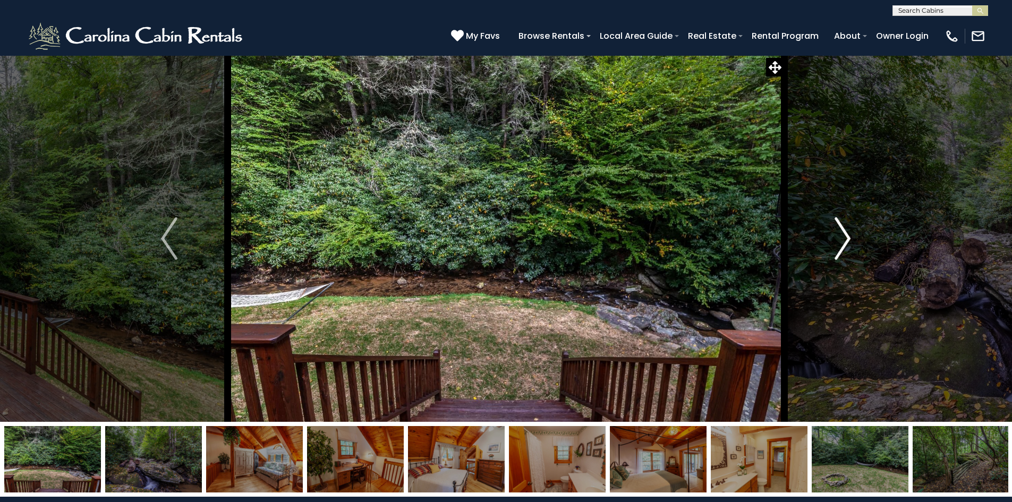
click at [842, 238] on img "Next" at bounding box center [843, 238] width 16 height 43
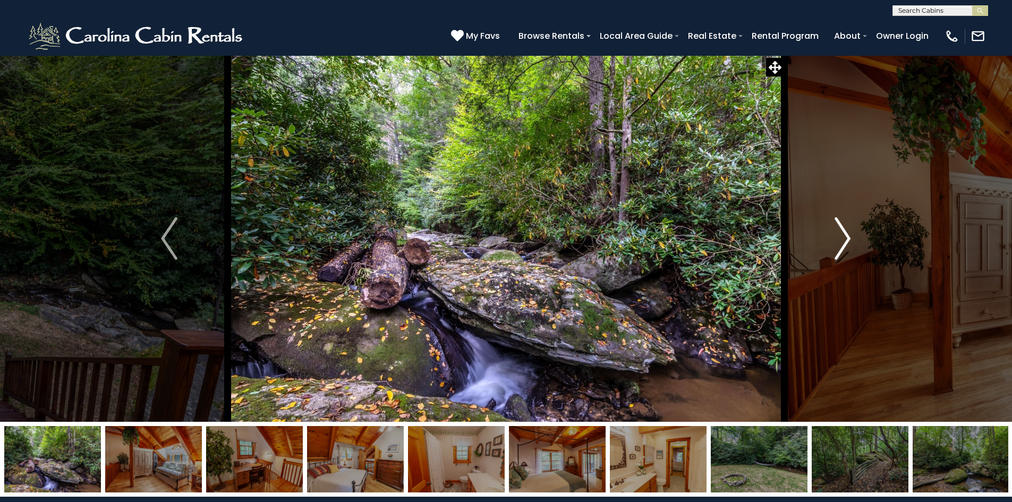
click at [842, 238] on img "Next" at bounding box center [843, 238] width 16 height 43
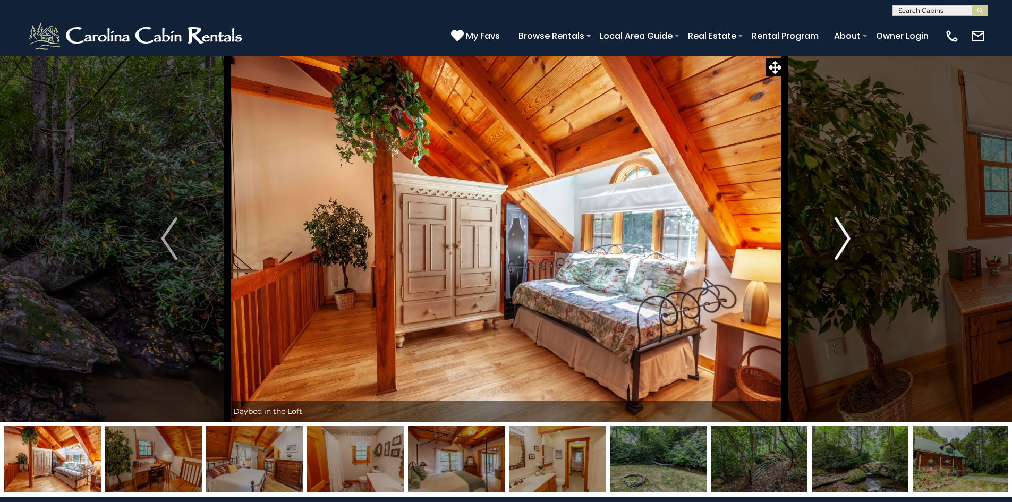
click at [842, 238] on img "Next" at bounding box center [843, 238] width 16 height 43
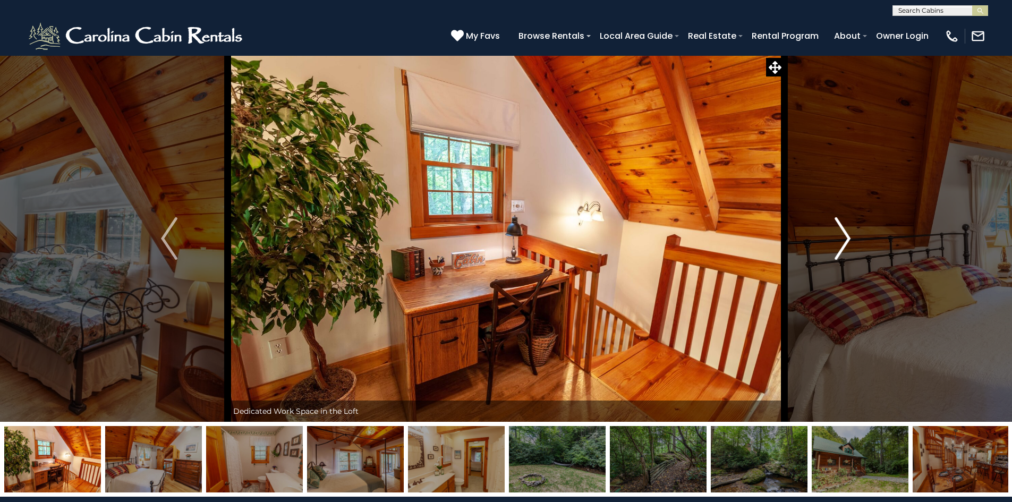
click at [842, 238] on img "Next" at bounding box center [843, 238] width 16 height 43
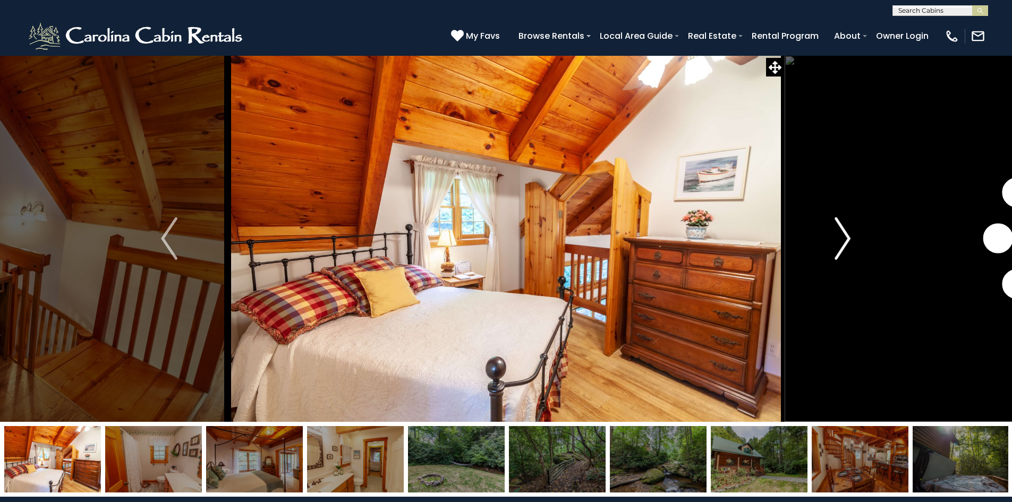
click at [842, 238] on img "Next" at bounding box center [843, 238] width 16 height 43
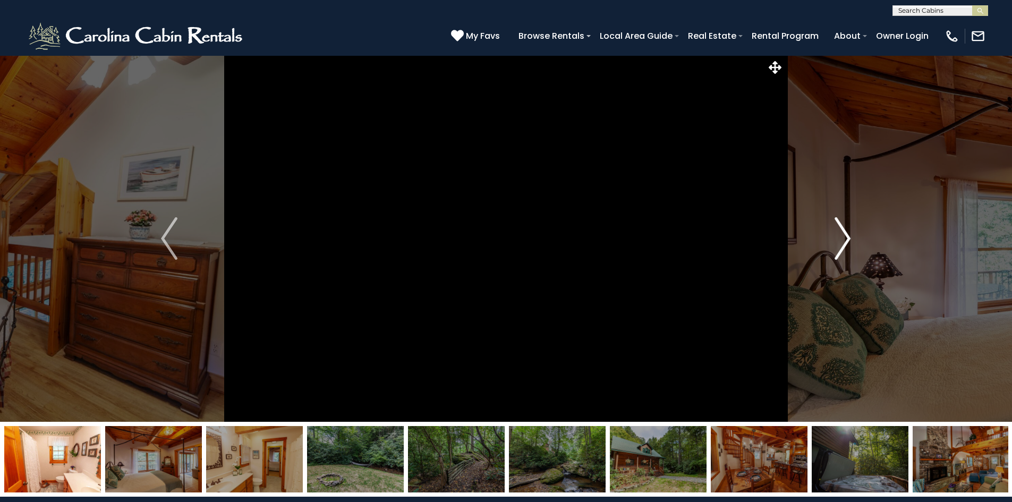
click at [842, 238] on img "Next" at bounding box center [843, 238] width 16 height 43
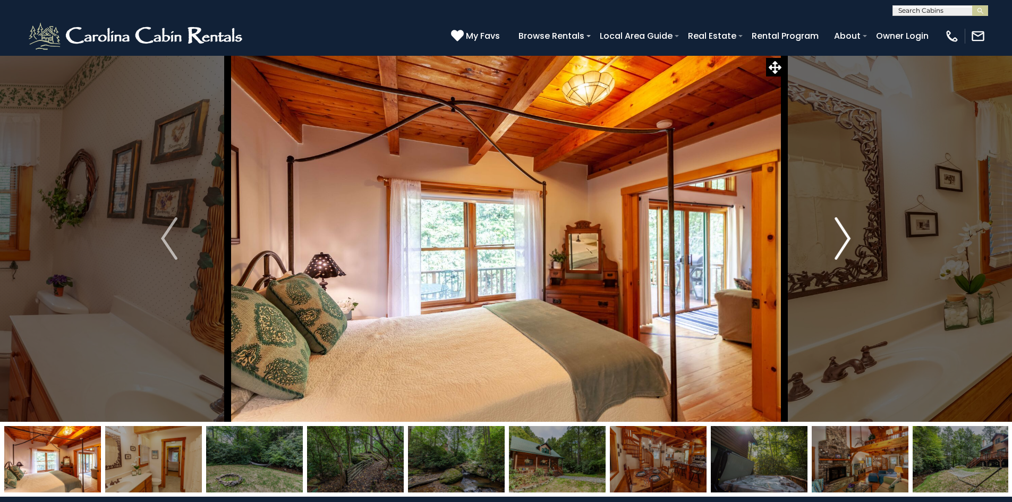
click at [842, 238] on img "Next" at bounding box center [843, 238] width 16 height 43
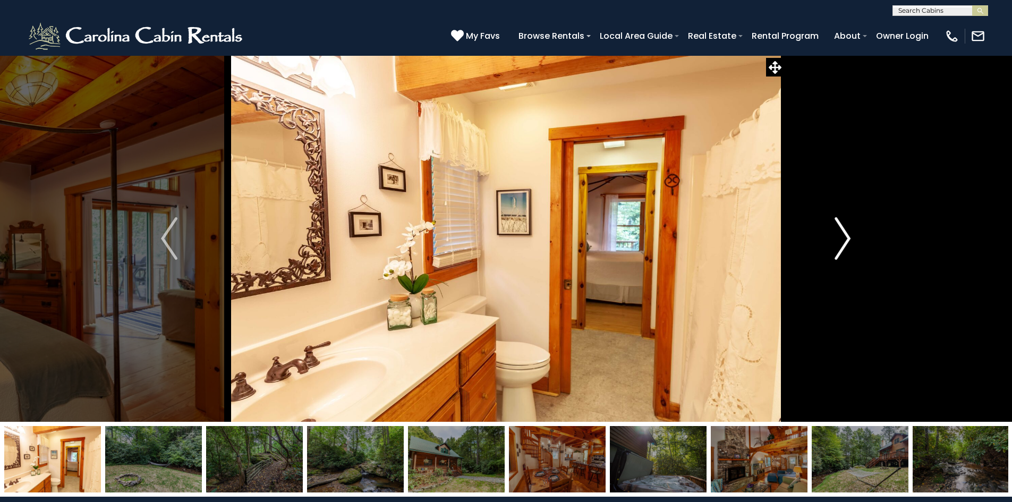
click at [842, 238] on img "Next" at bounding box center [843, 238] width 16 height 43
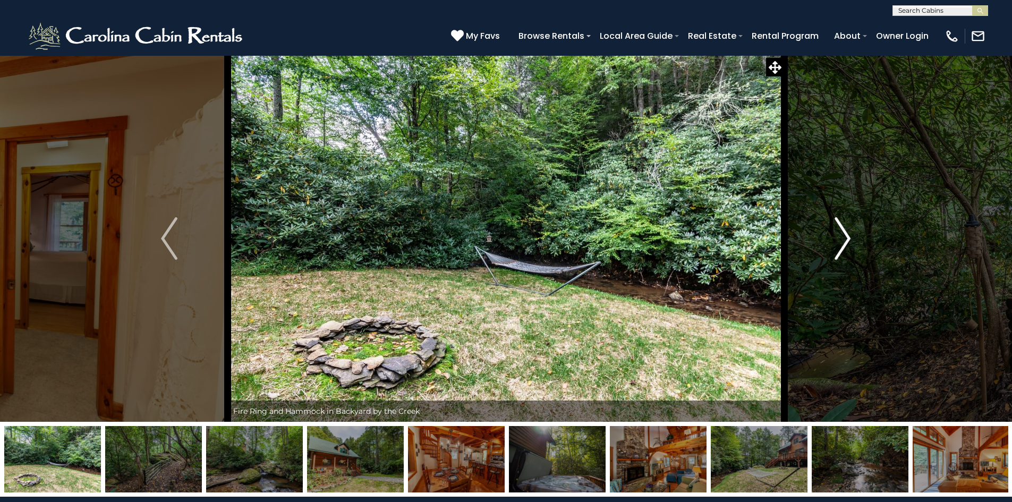
click at [843, 237] on img "Next" at bounding box center [843, 238] width 16 height 43
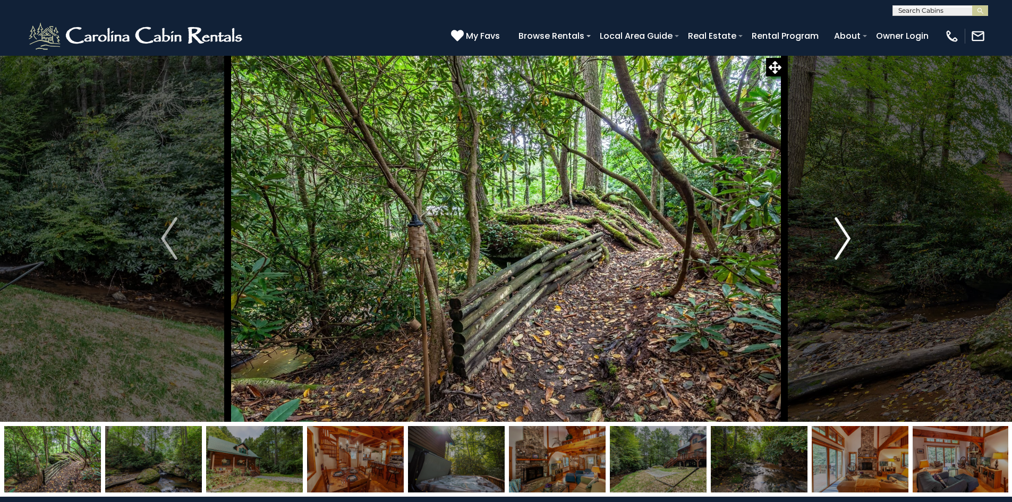
click at [843, 237] on img "Next" at bounding box center [843, 238] width 16 height 43
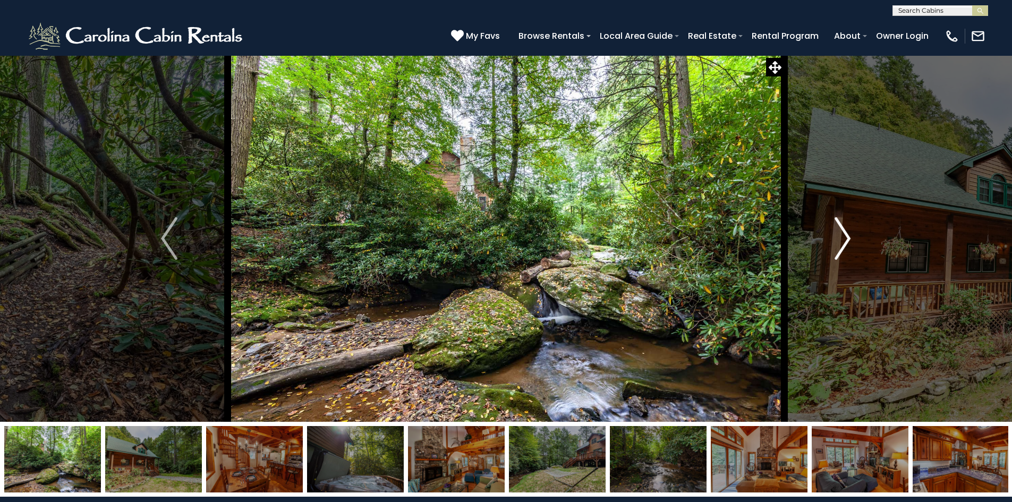
click at [843, 237] on img "Next" at bounding box center [843, 238] width 16 height 43
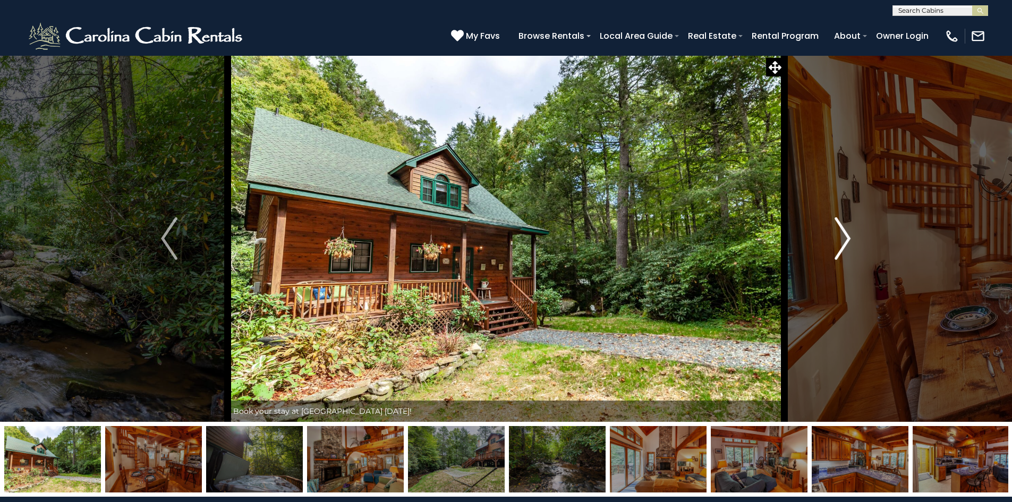
click at [843, 238] on img "Next" at bounding box center [843, 238] width 16 height 43
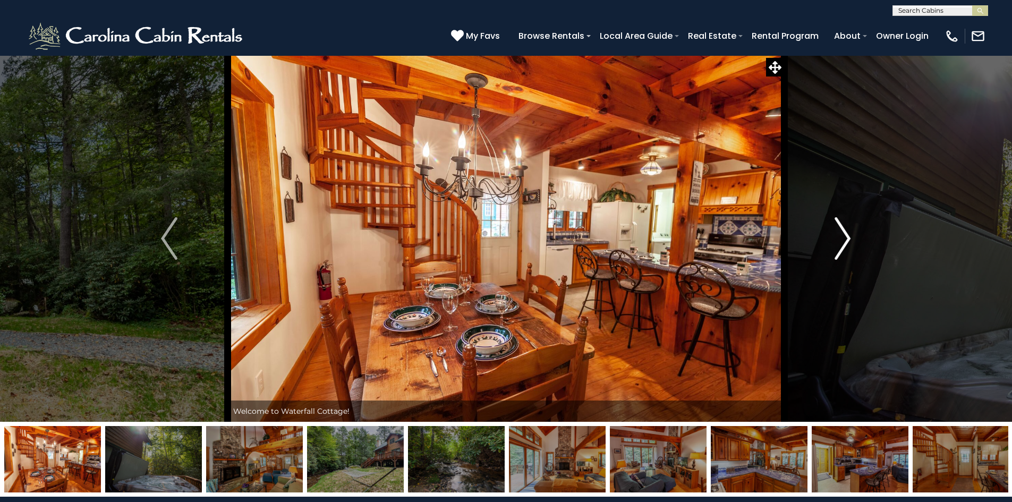
click at [843, 238] on img "Next" at bounding box center [843, 238] width 16 height 43
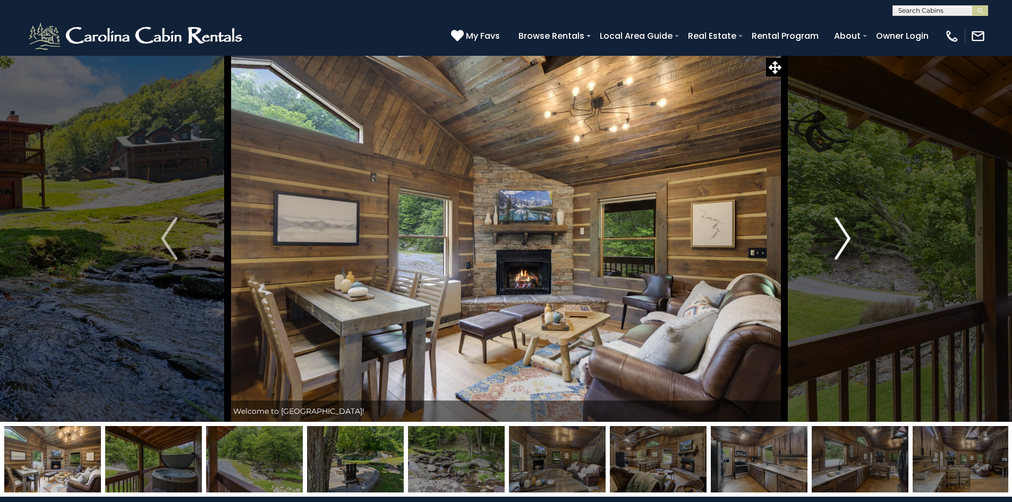
click at [842, 238] on img "Next" at bounding box center [843, 238] width 16 height 43
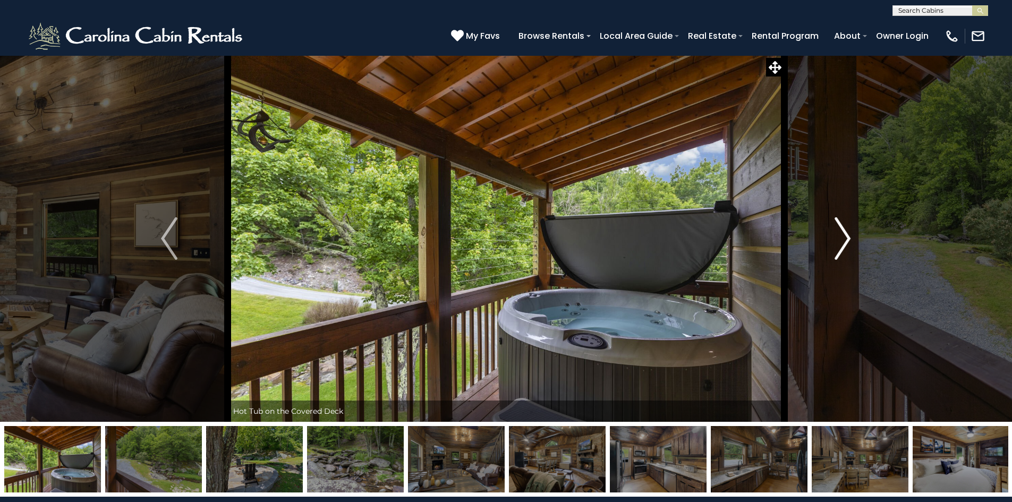
click at [842, 238] on img "Next" at bounding box center [843, 238] width 16 height 43
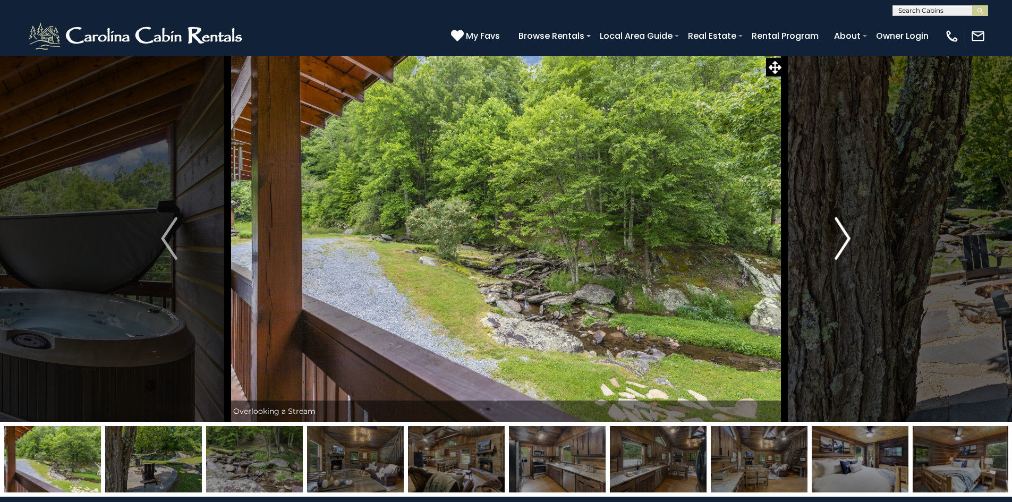
click at [842, 238] on img "Next" at bounding box center [843, 238] width 16 height 43
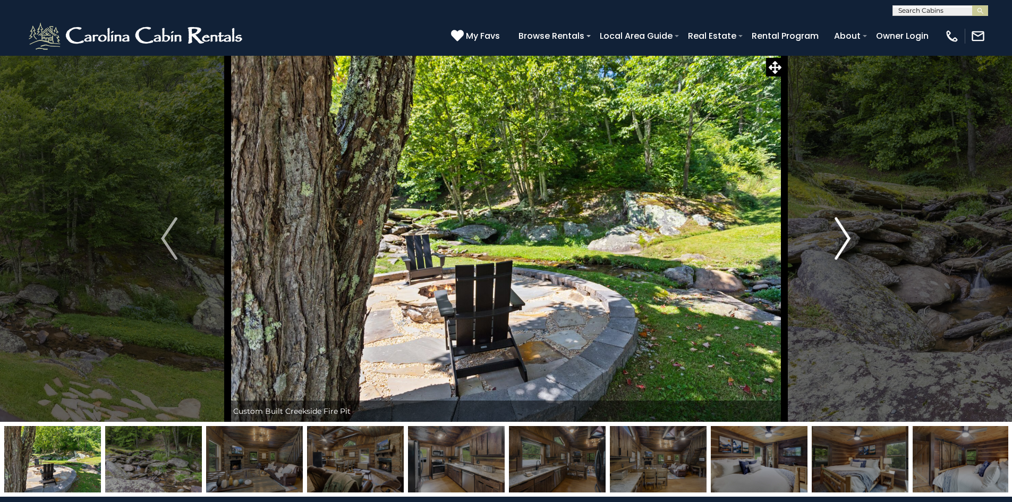
click at [841, 240] on img "Next" at bounding box center [843, 238] width 16 height 43
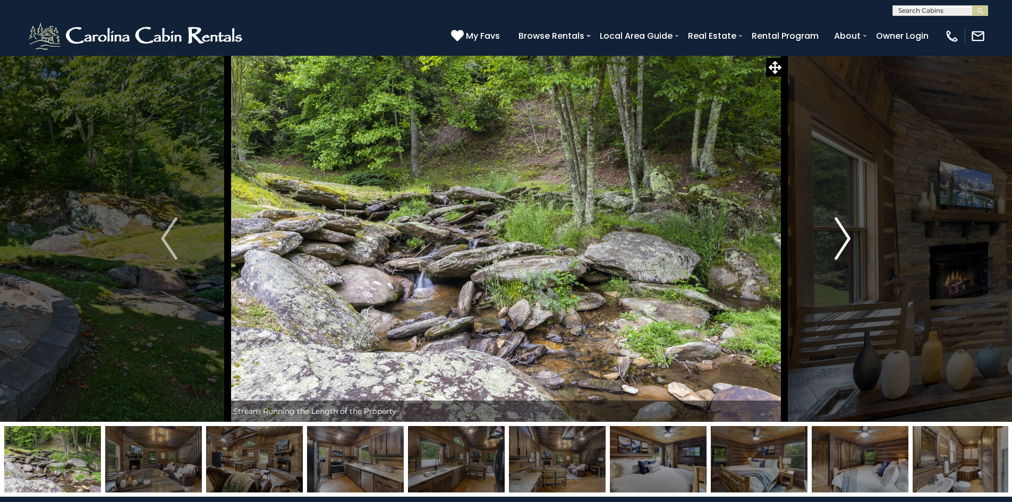
click at [841, 240] on img "Next" at bounding box center [843, 238] width 16 height 43
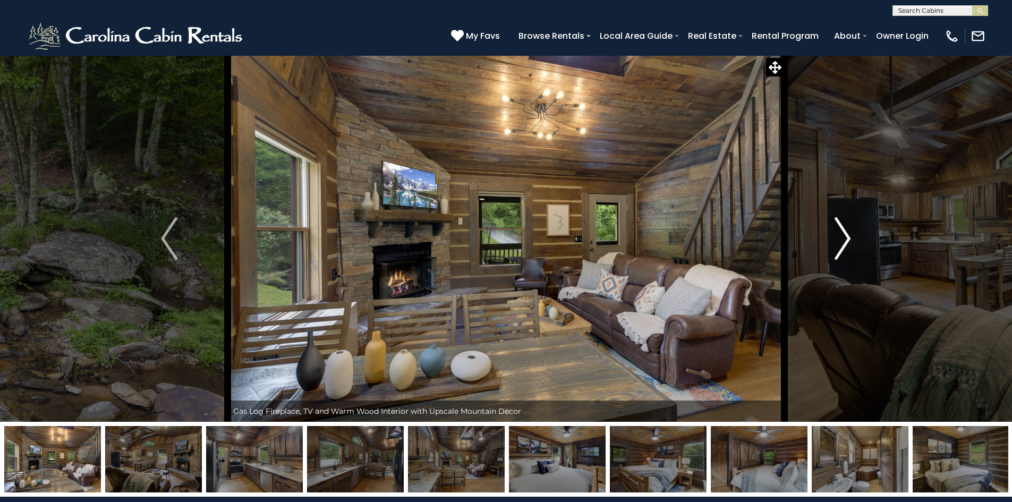
click at [842, 240] on img "Next" at bounding box center [843, 238] width 16 height 43
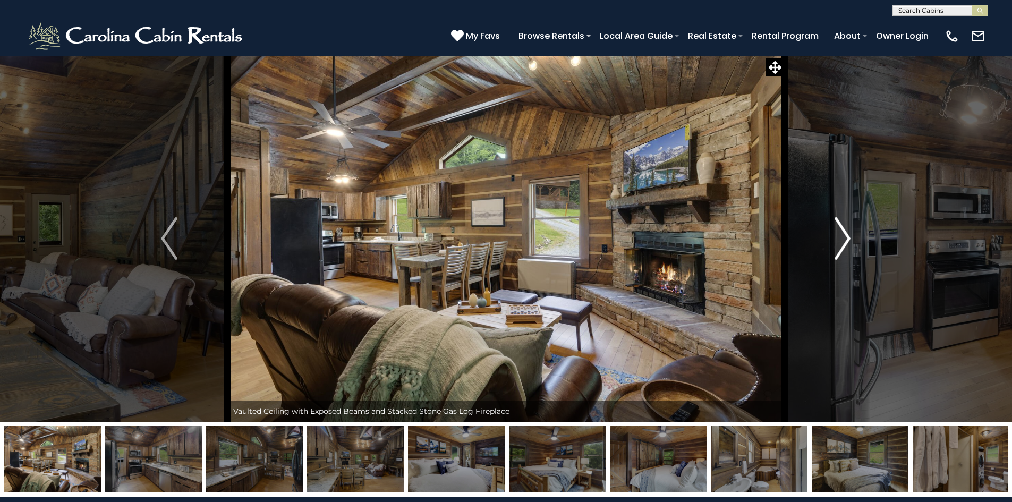
click at [842, 241] on img "Next" at bounding box center [843, 238] width 16 height 43
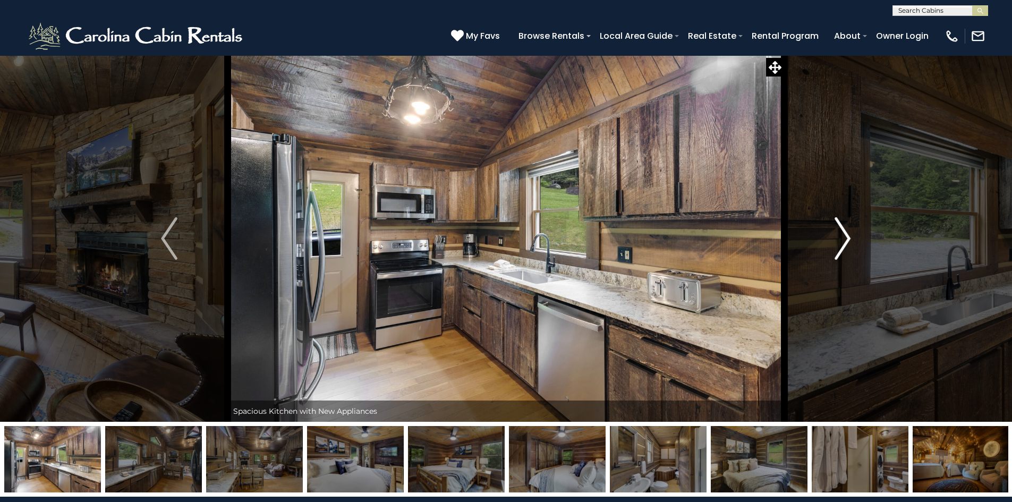
click at [843, 242] on img "Next" at bounding box center [843, 238] width 16 height 43
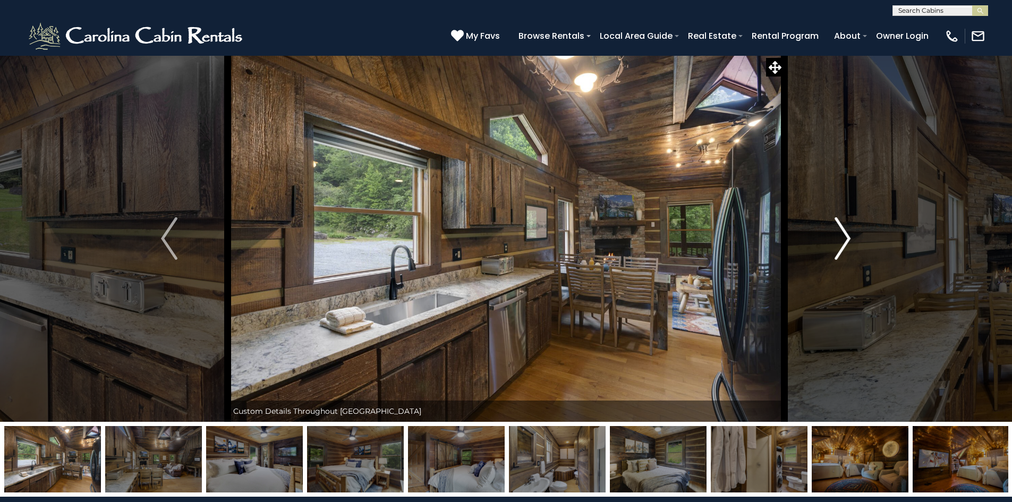
click at [843, 242] on img "Next" at bounding box center [843, 238] width 16 height 43
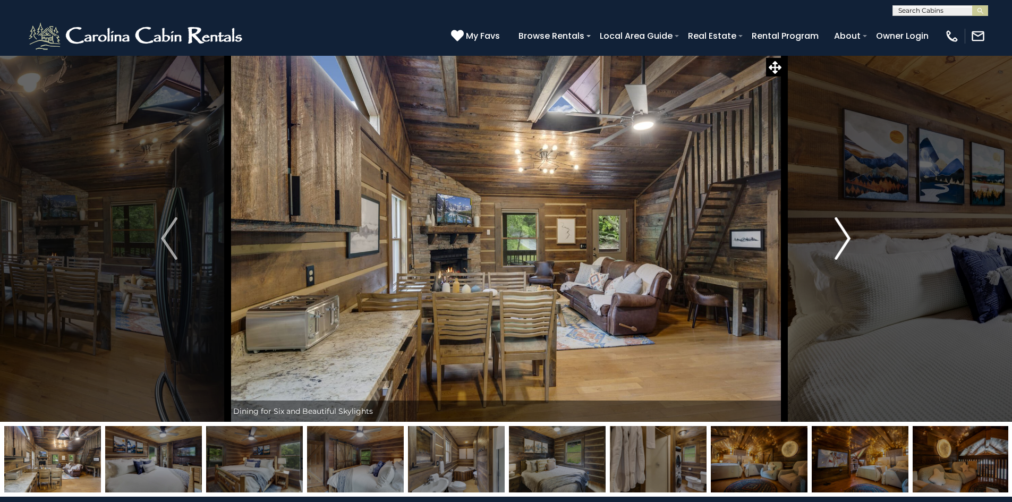
click at [843, 242] on img "Next" at bounding box center [843, 238] width 16 height 43
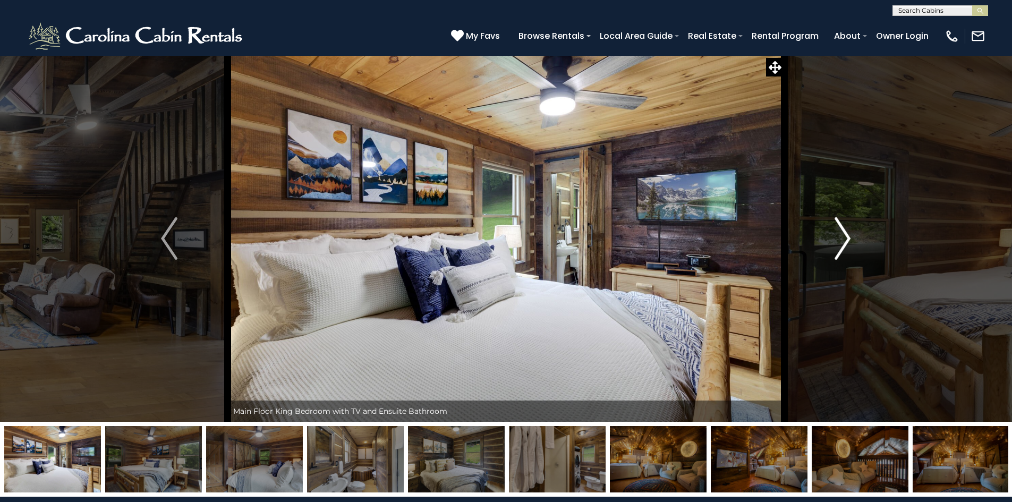
click at [843, 242] on img "Next" at bounding box center [843, 238] width 16 height 43
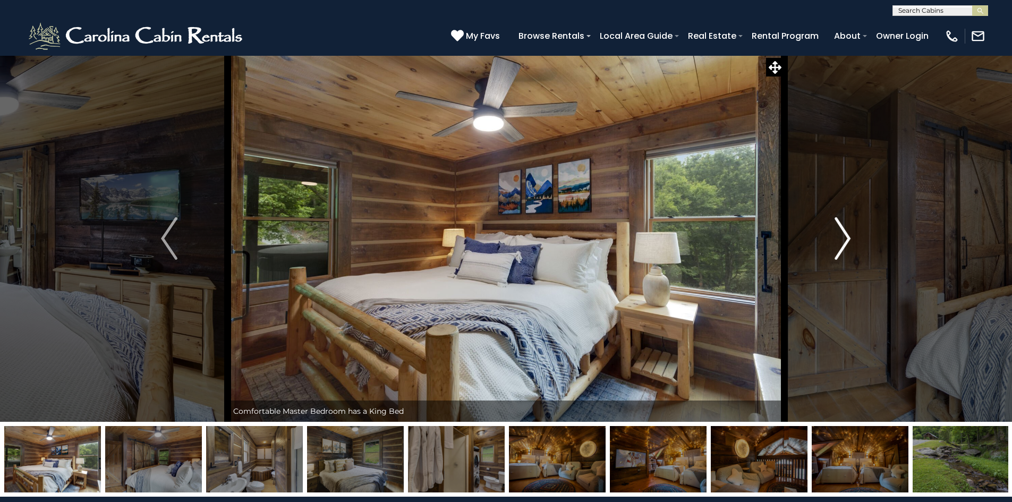
click at [844, 242] on img "Next" at bounding box center [843, 238] width 16 height 43
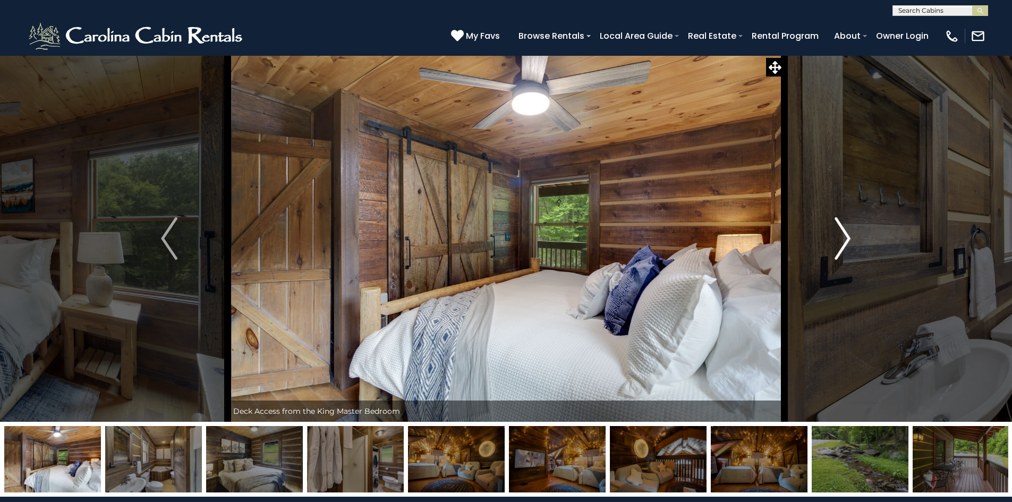
click at [844, 242] on img "Next" at bounding box center [843, 238] width 16 height 43
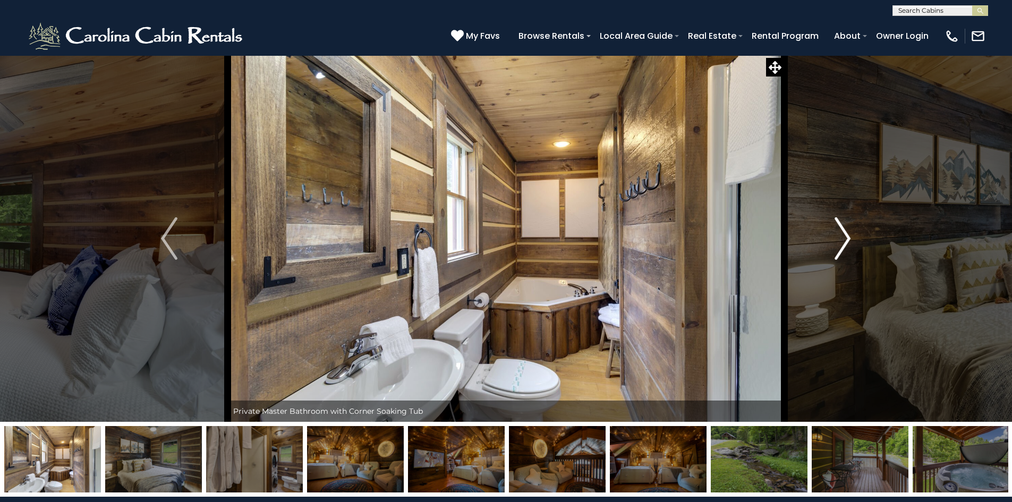
click at [844, 242] on img "Next" at bounding box center [843, 238] width 16 height 43
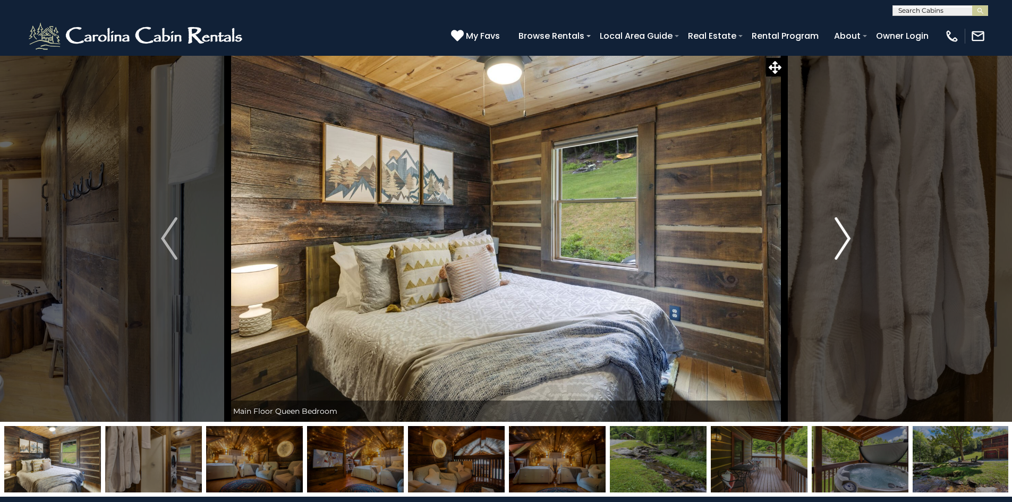
click at [844, 242] on img "Next" at bounding box center [843, 238] width 16 height 43
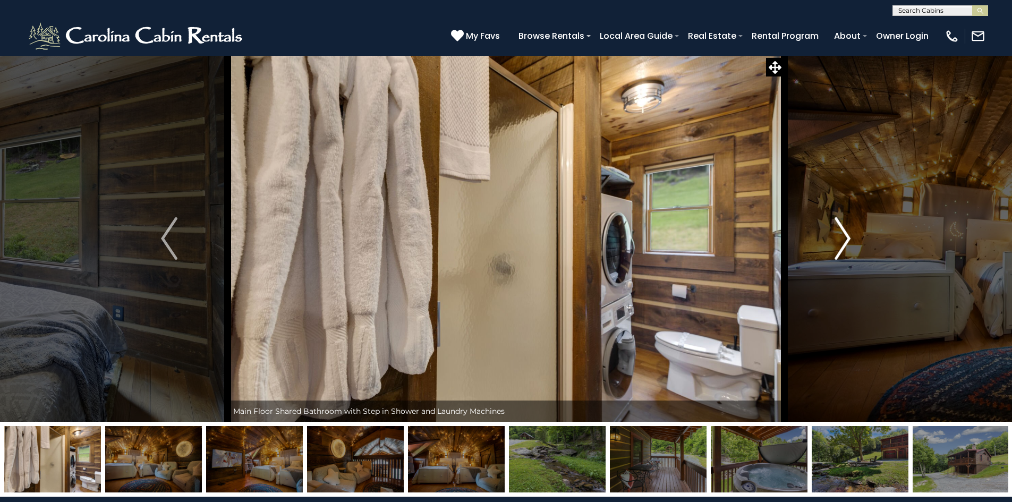
click at [844, 242] on img "Next" at bounding box center [843, 238] width 16 height 43
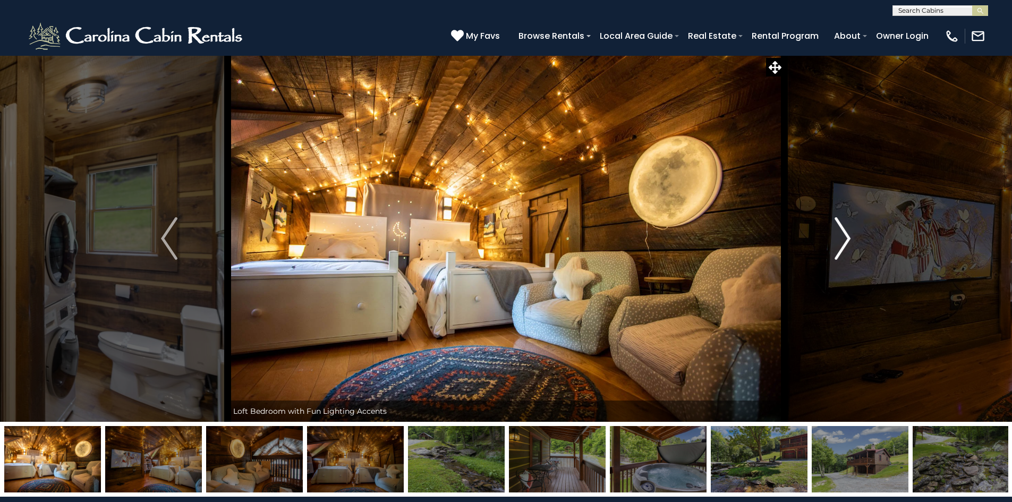
click at [844, 242] on img "Next" at bounding box center [843, 238] width 16 height 43
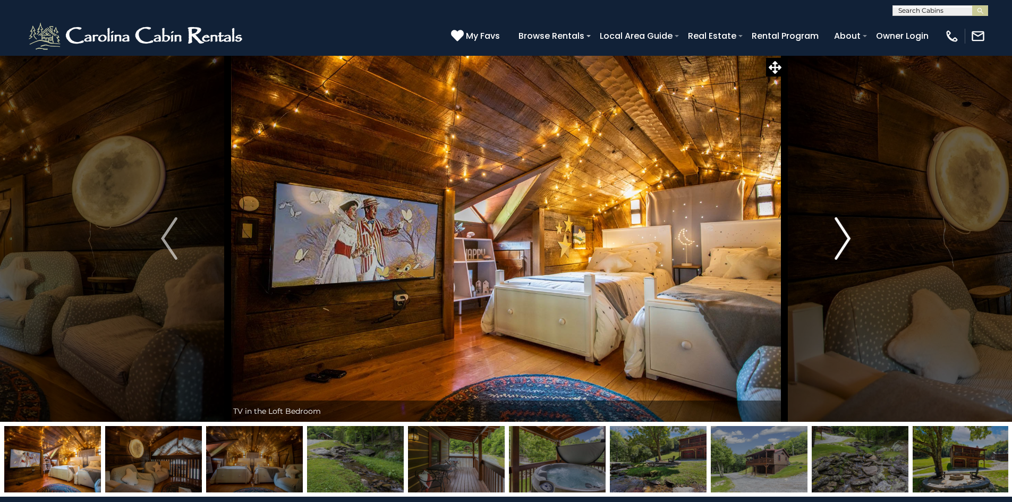
click at [844, 242] on img "Next" at bounding box center [843, 238] width 16 height 43
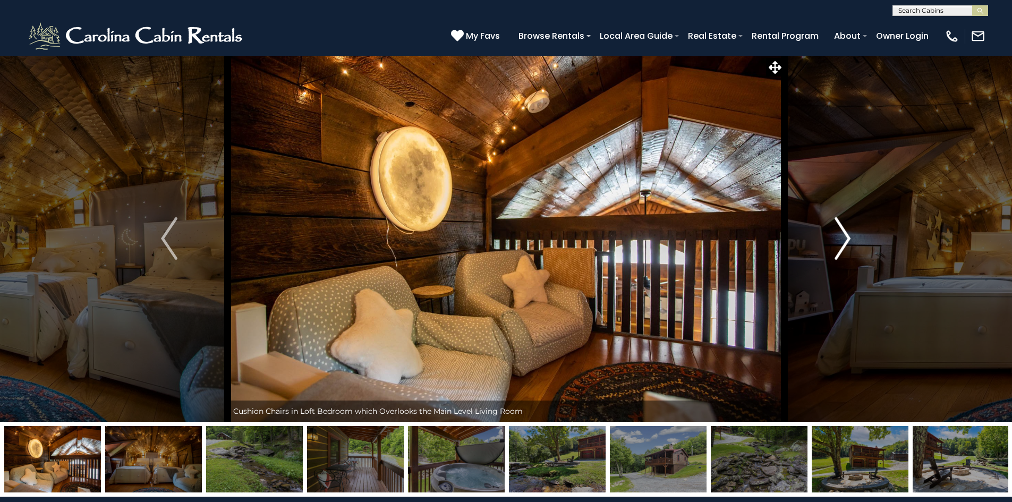
click at [844, 242] on img "Next" at bounding box center [843, 238] width 16 height 43
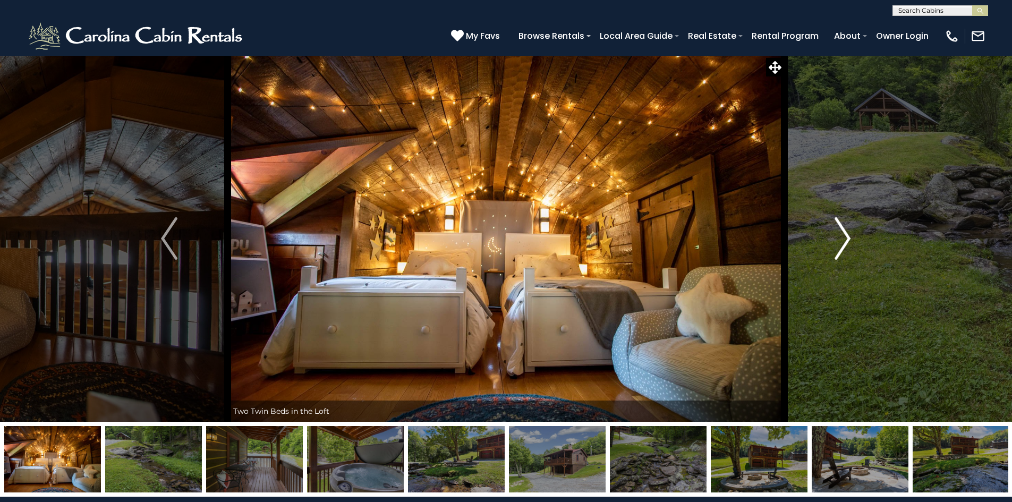
click at [844, 242] on img "Next" at bounding box center [843, 238] width 16 height 43
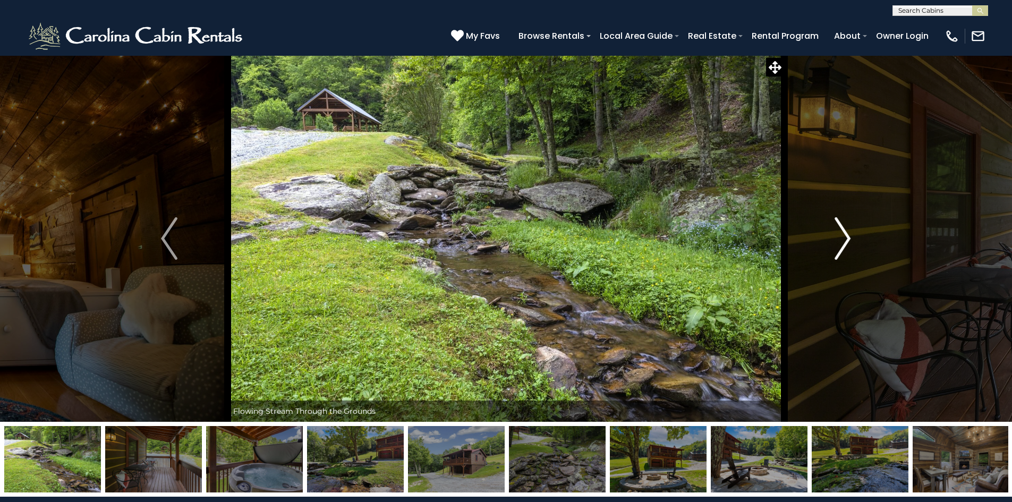
click at [841, 242] on img "Next" at bounding box center [843, 238] width 16 height 43
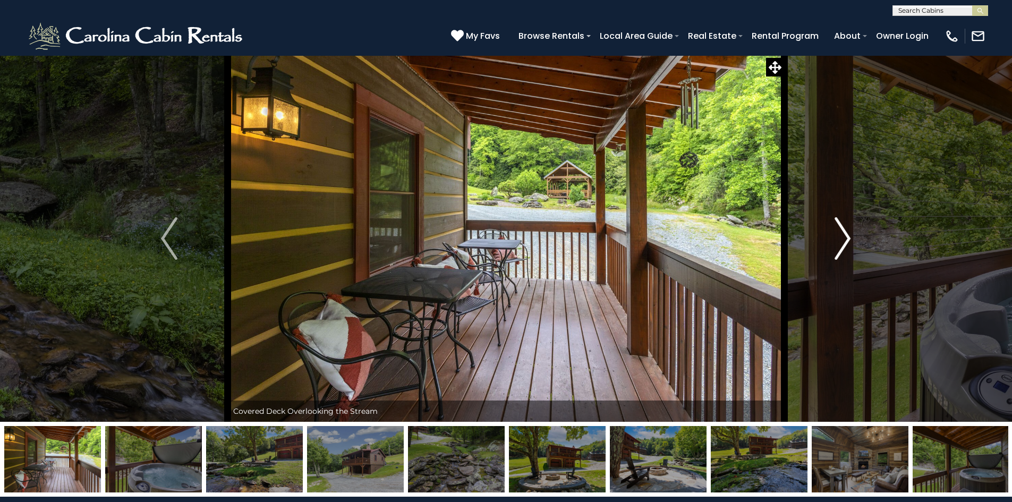
click at [841, 242] on img "Next" at bounding box center [843, 238] width 16 height 43
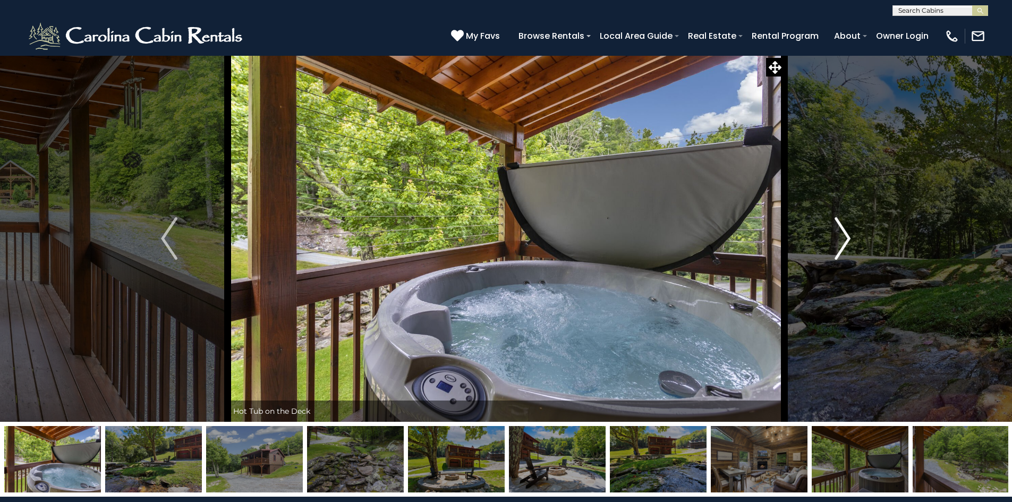
click at [841, 242] on img "Next" at bounding box center [843, 238] width 16 height 43
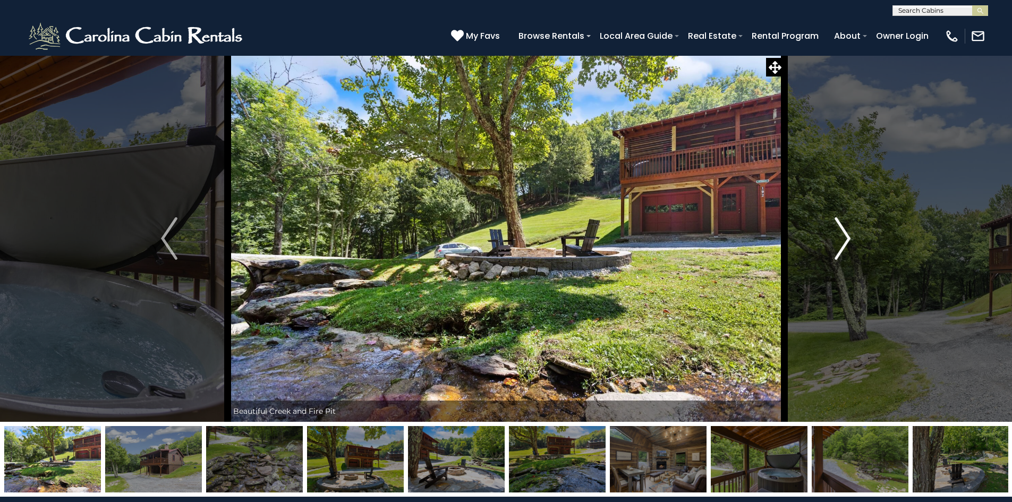
click at [844, 240] on img "Next" at bounding box center [843, 238] width 16 height 43
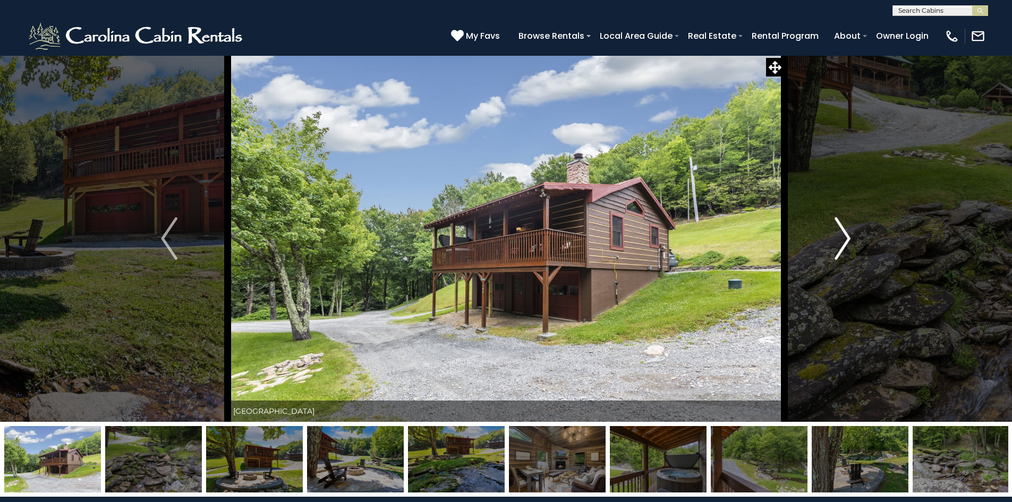
click at [845, 227] on img "Next" at bounding box center [843, 238] width 16 height 43
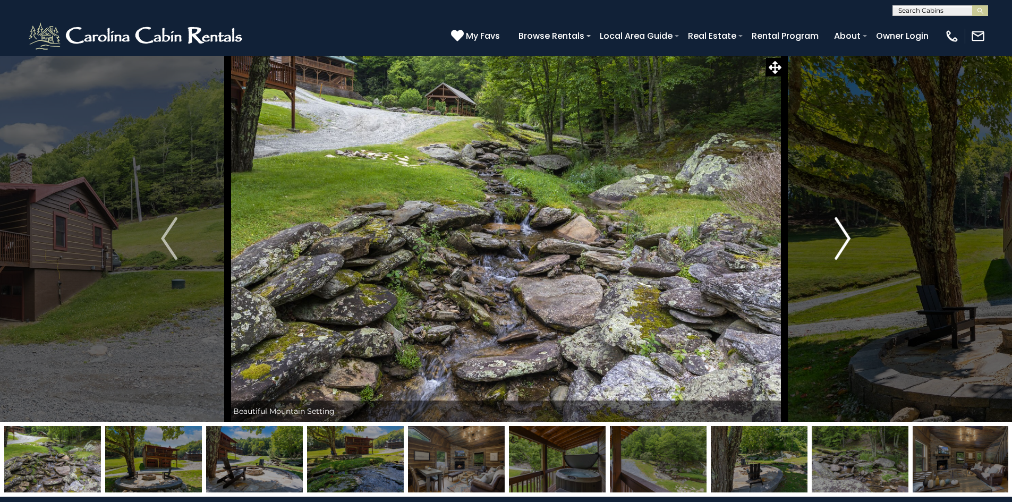
click at [843, 231] on img "Next" at bounding box center [843, 238] width 16 height 43
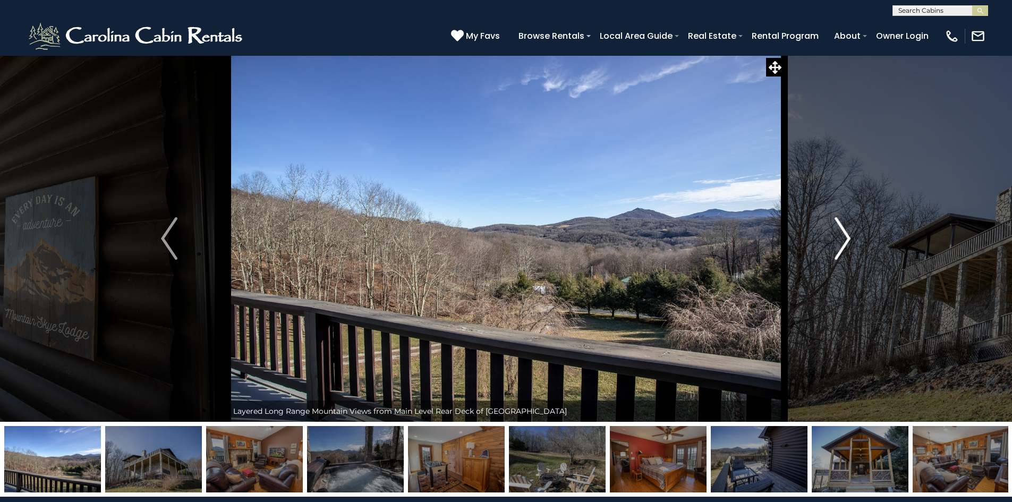
click at [850, 240] on img "Next" at bounding box center [843, 238] width 16 height 43
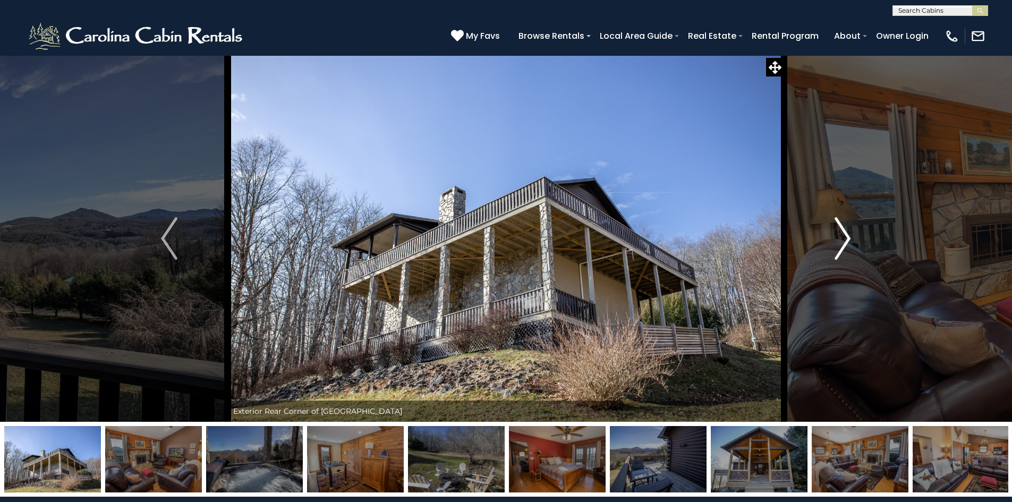
click at [850, 240] on img "Next" at bounding box center [843, 238] width 16 height 43
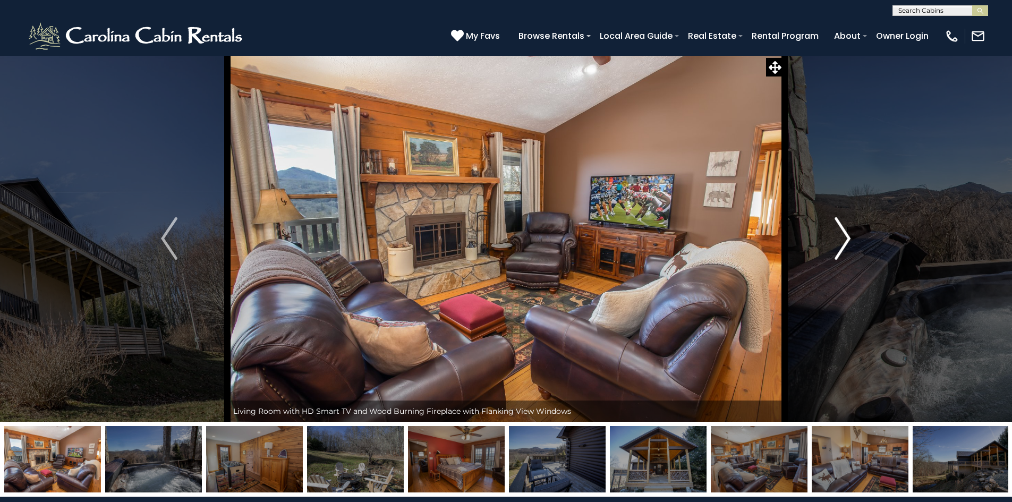
click at [850, 240] on img "Next" at bounding box center [843, 238] width 16 height 43
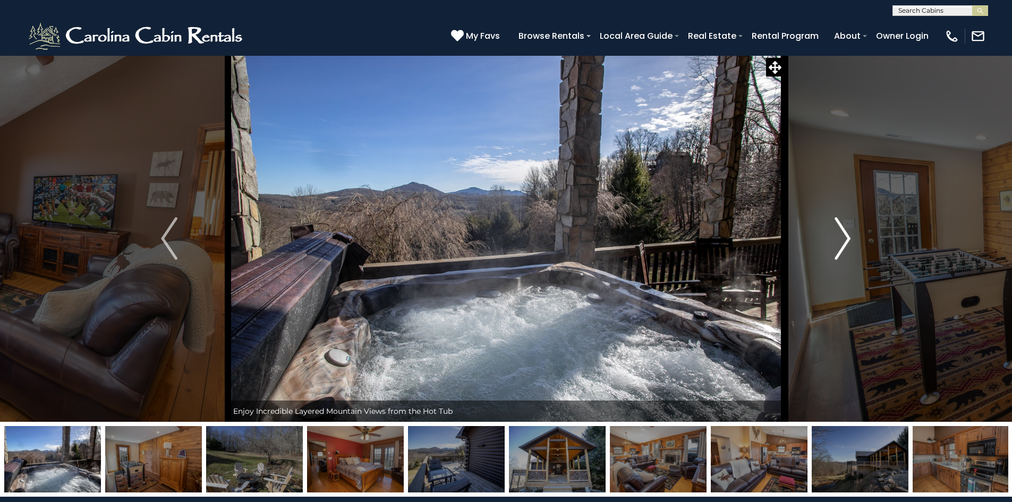
click at [850, 240] on img "Next" at bounding box center [843, 238] width 16 height 43
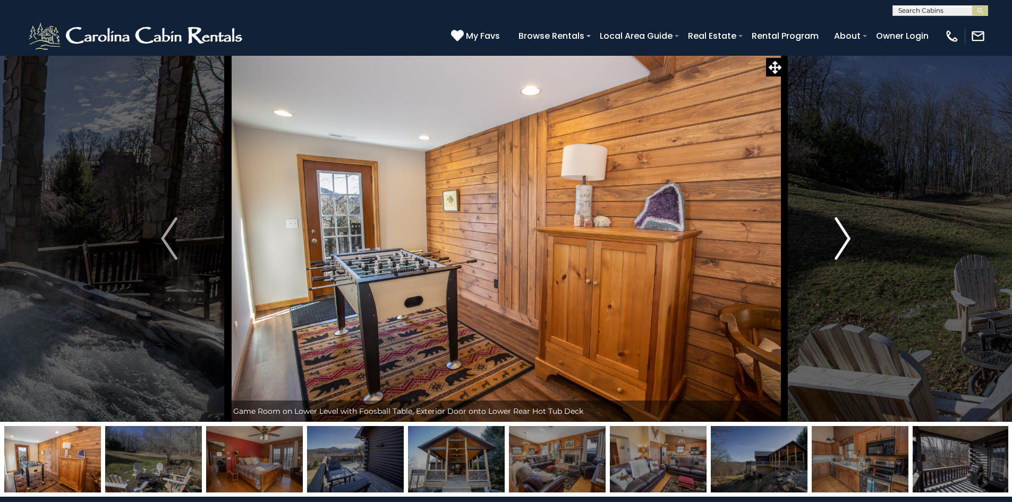
click at [849, 241] on img "Next" at bounding box center [843, 238] width 16 height 43
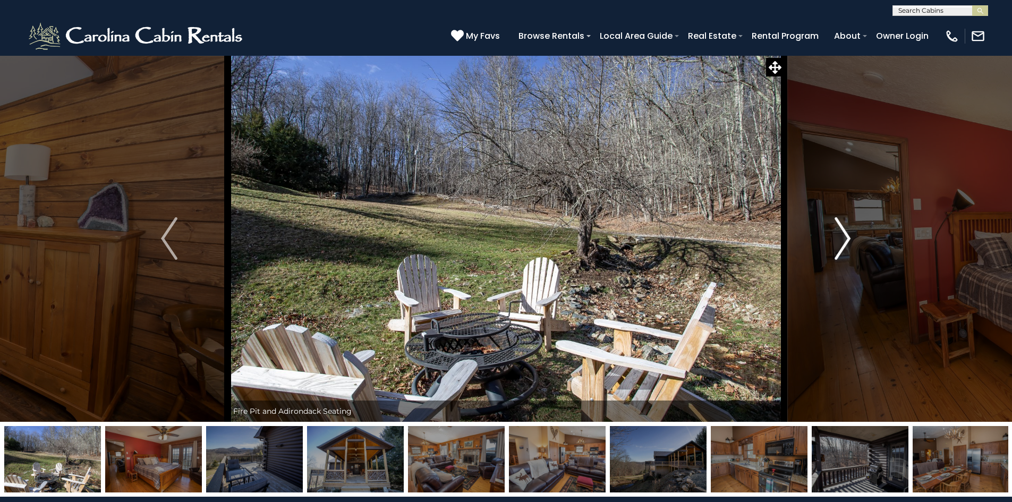
click at [849, 241] on img "Next" at bounding box center [843, 238] width 16 height 43
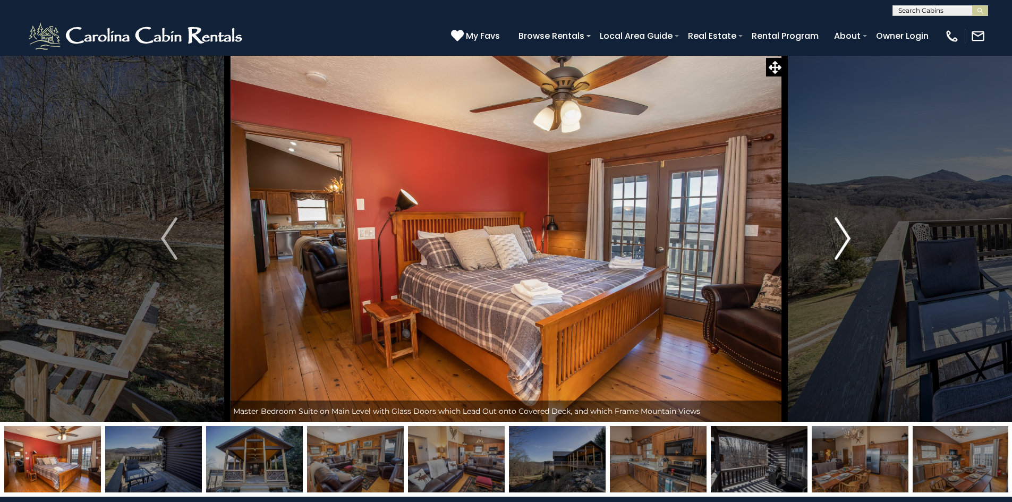
click at [849, 241] on img "Next" at bounding box center [843, 238] width 16 height 43
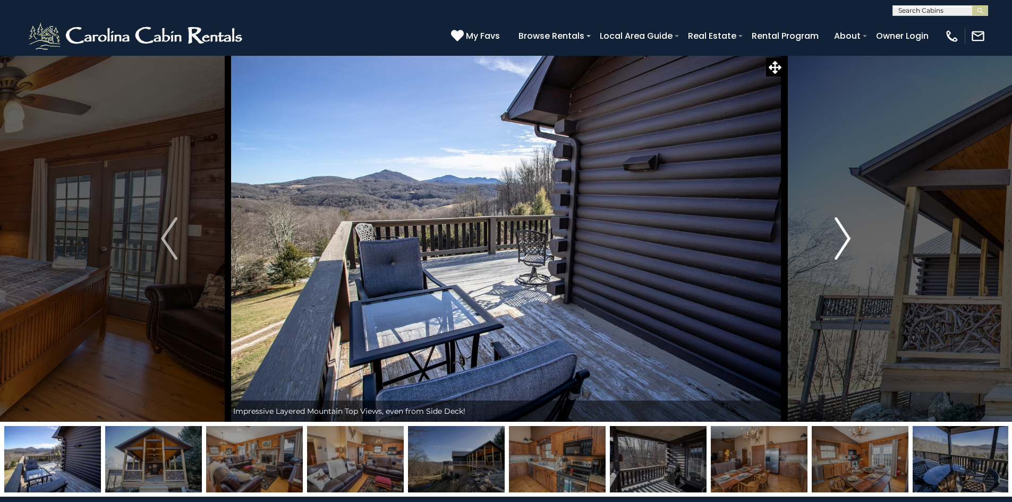
click at [827, 242] on button "Next" at bounding box center [842, 238] width 117 height 367
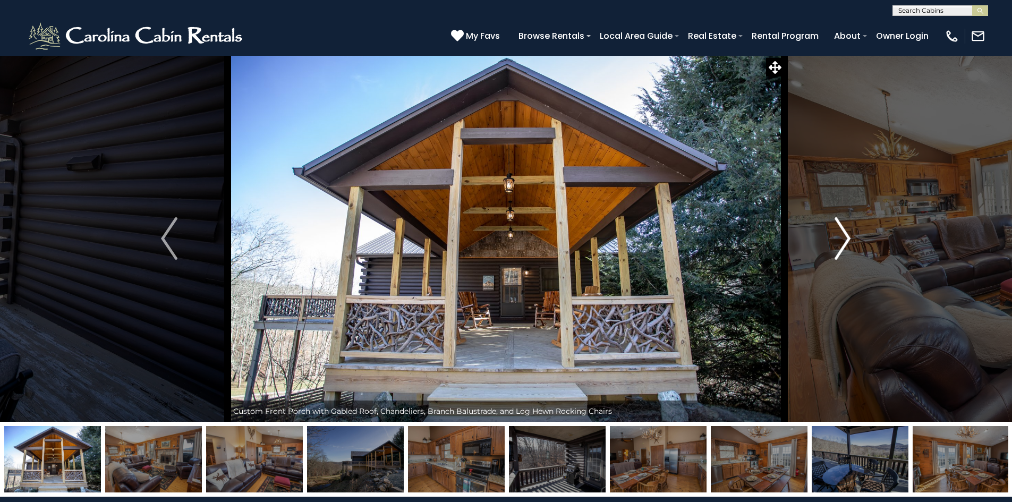
click at [830, 242] on button "Next" at bounding box center [842, 238] width 117 height 367
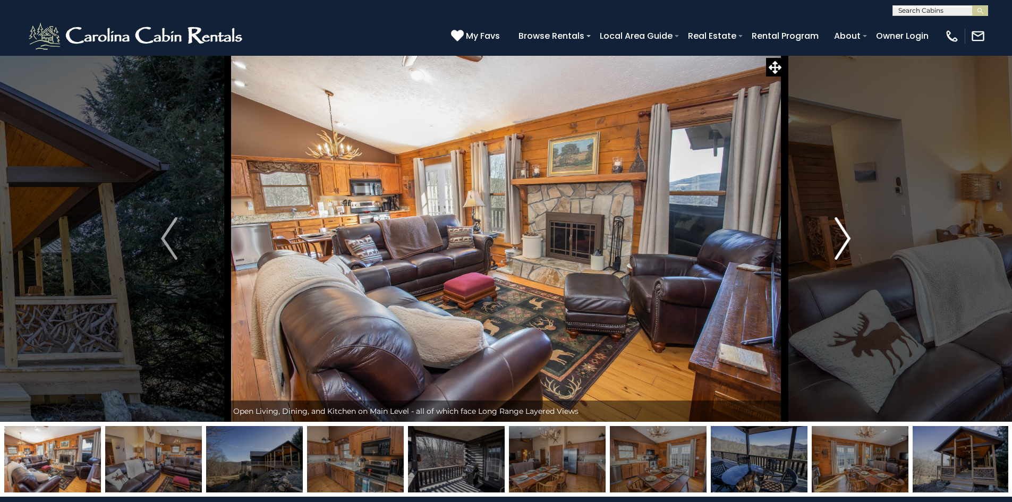
click at [831, 242] on button "Next" at bounding box center [842, 238] width 117 height 367
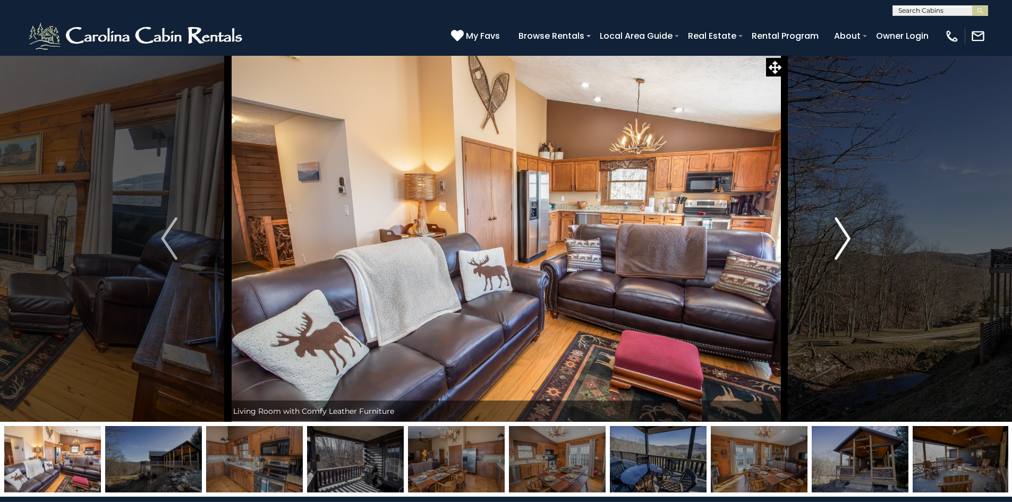
click at [831, 242] on button "Next" at bounding box center [842, 238] width 117 height 367
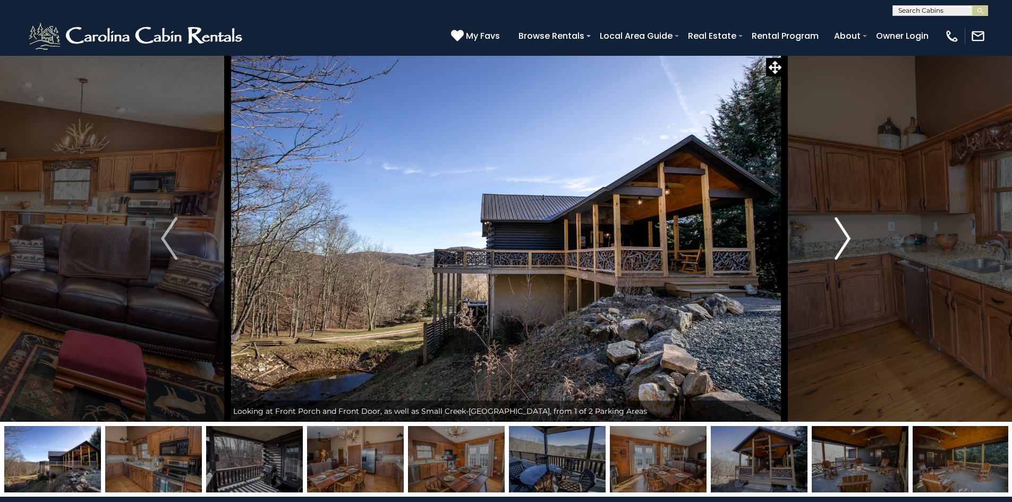
click at [844, 243] on img "Next" at bounding box center [843, 238] width 16 height 43
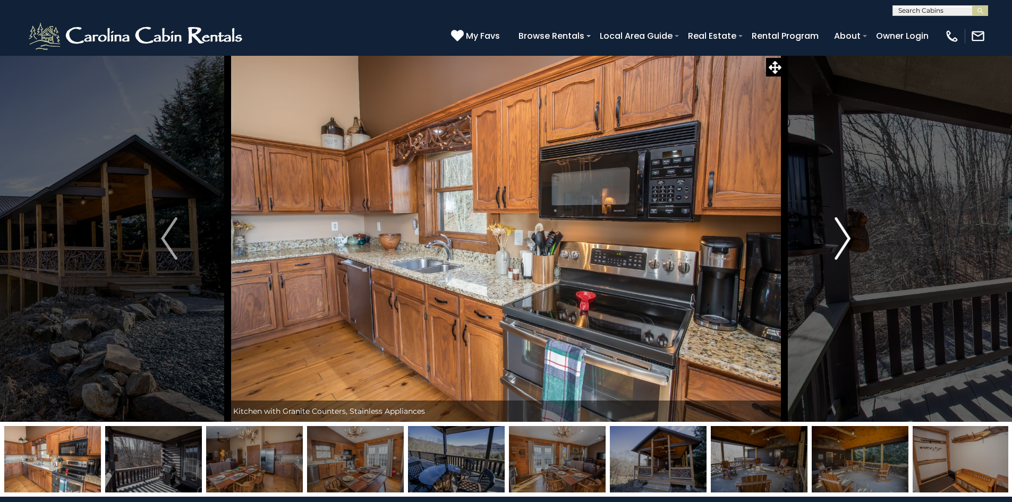
click at [843, 243] on img "Next" at bounding box center [843, 238] width 16 height 43
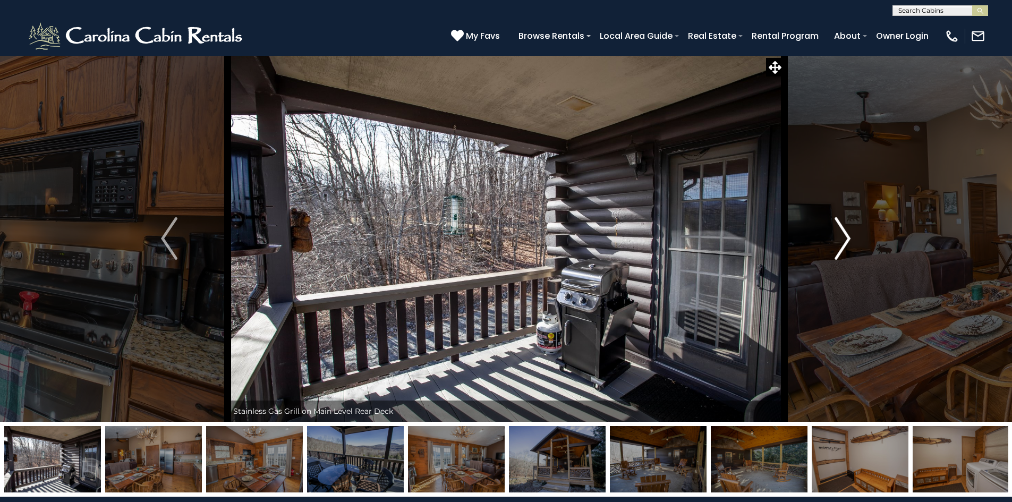
click at [843, 243] on img "Next" at bounding box center [843, 238] width 16 height 43
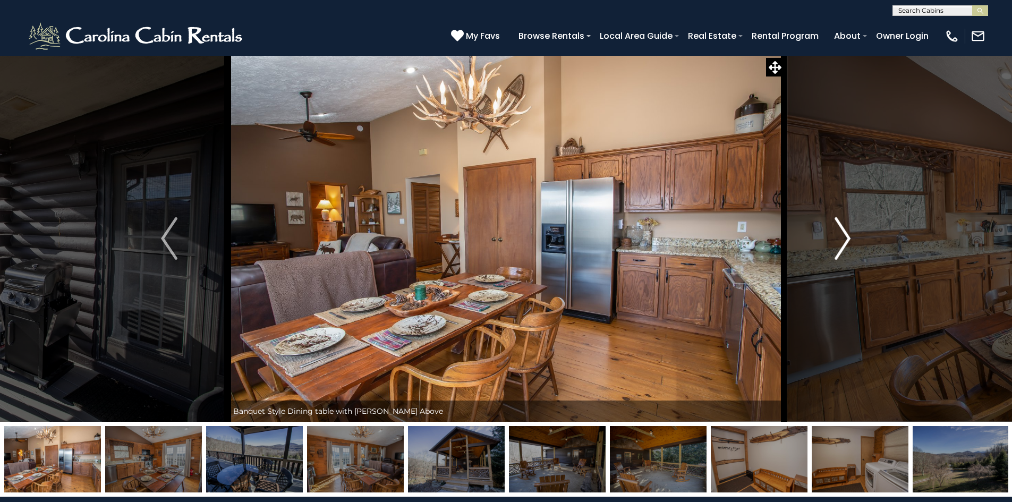
click at [843, 242] on img "Next" at bounding box center [843, 238] width 16 height 43
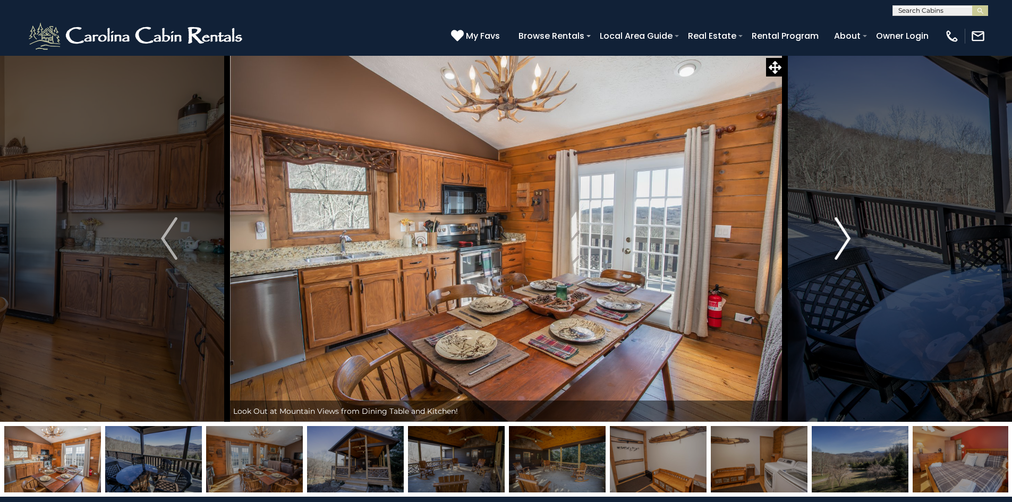
click at [843, 242] on img "Next" at bounding box center [843, 238] width 16 height 43
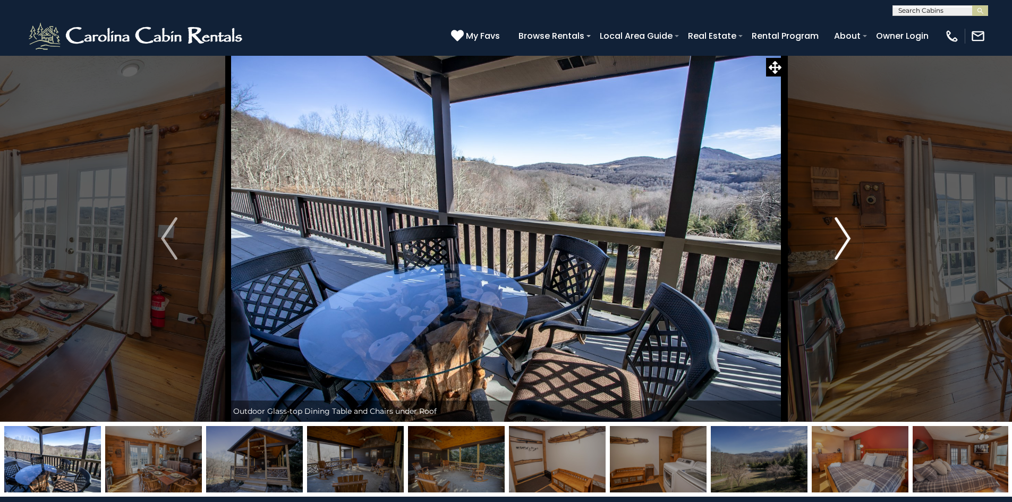
click at [843, 242] on img "Next" at bounding box center [843, 238] width 16 height 43
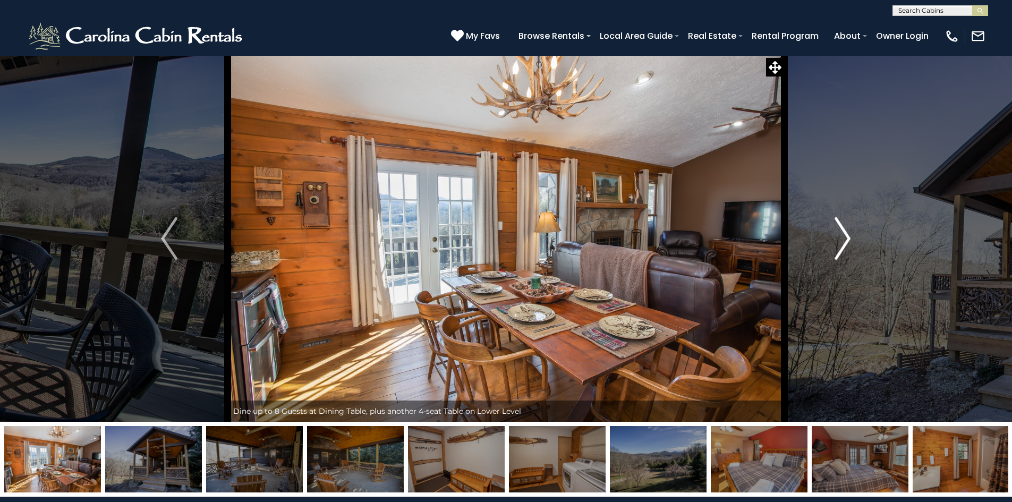
click at [843, 242] on img "Next" at bounding box center [843, 238] width 16 height 43
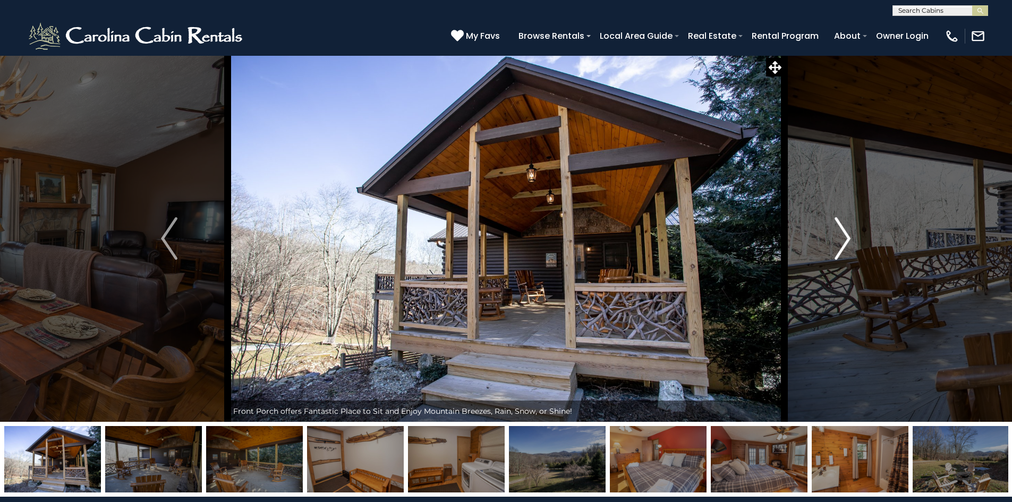
click at [843, 242] on img "Next" at bounding box center [843, 238] width 16 height 43
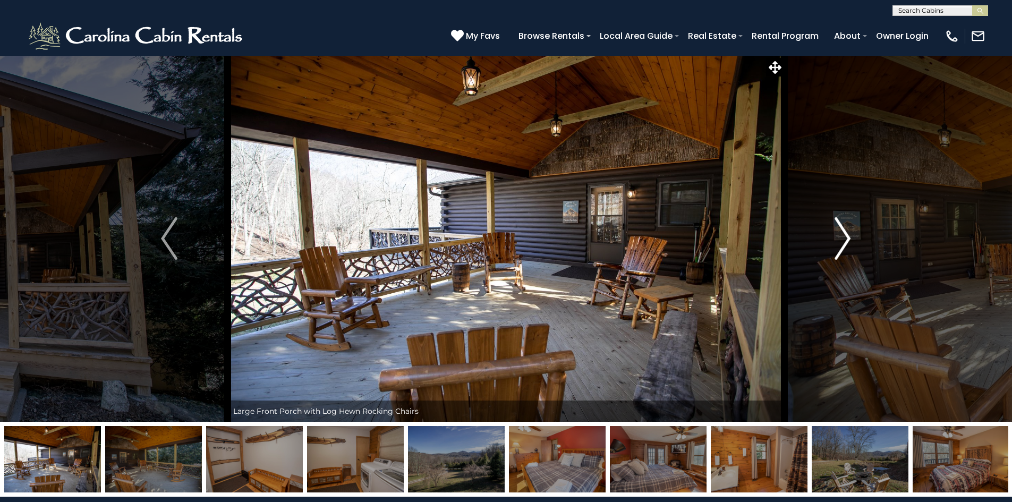
click at [843, 242] on img "Next" at bounding box center [843, 238] width 16 height 43
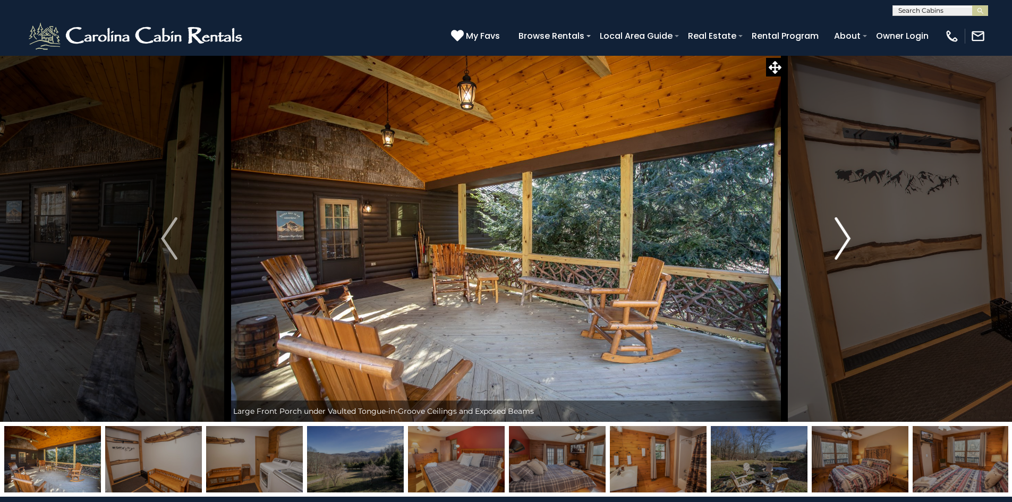
click at [843, 242] on img "Next" at bounding box center [843, 238] width 16 height 43
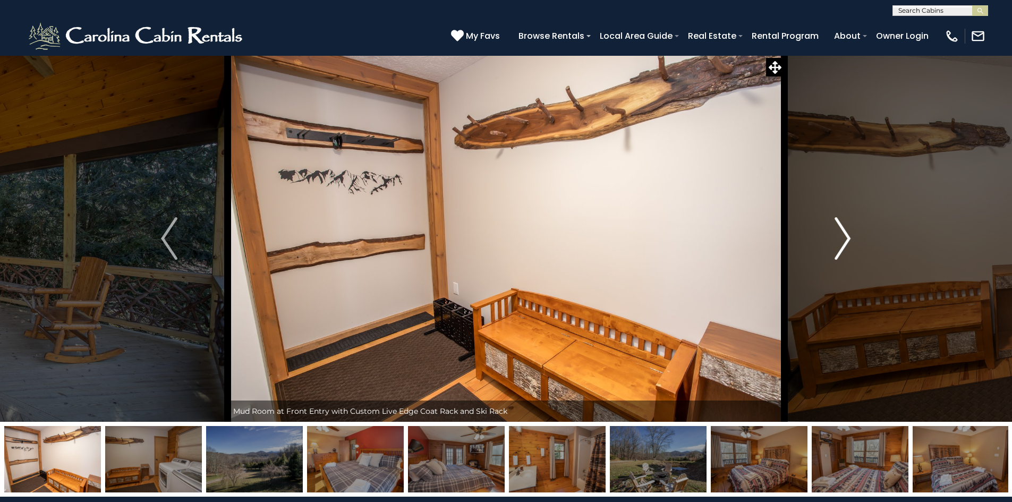
click at [843, 242] on img "Next" at bounding box center [843, 238] width 16 height 43
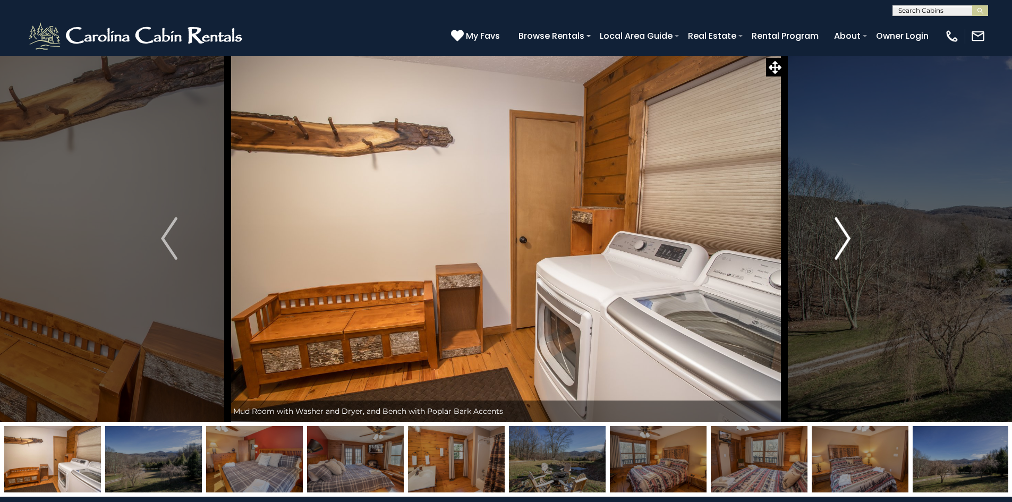
click at [843, 242] on img "Next" at bounding box center [843, 238] width 16 height 43
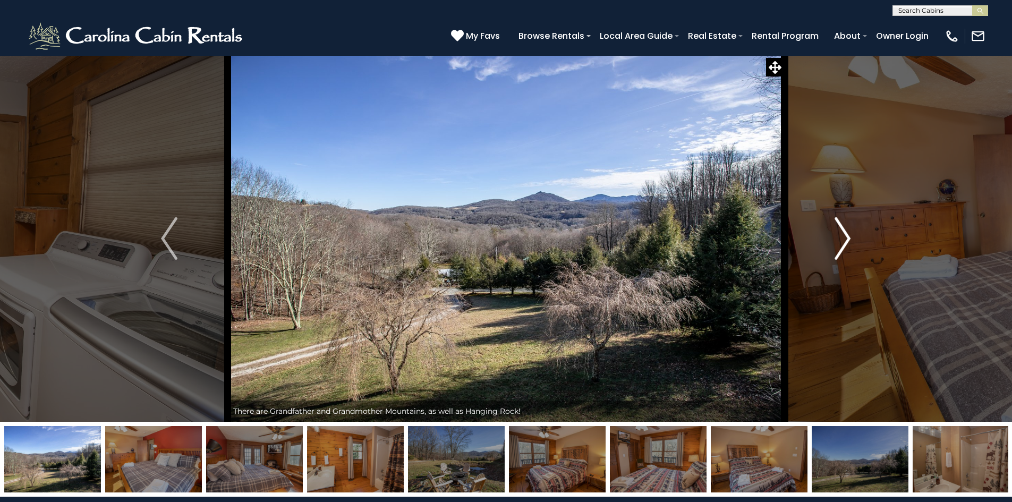
click at [843, 242] on img "Next" at bounding box center [843, 238] width 16 height 43
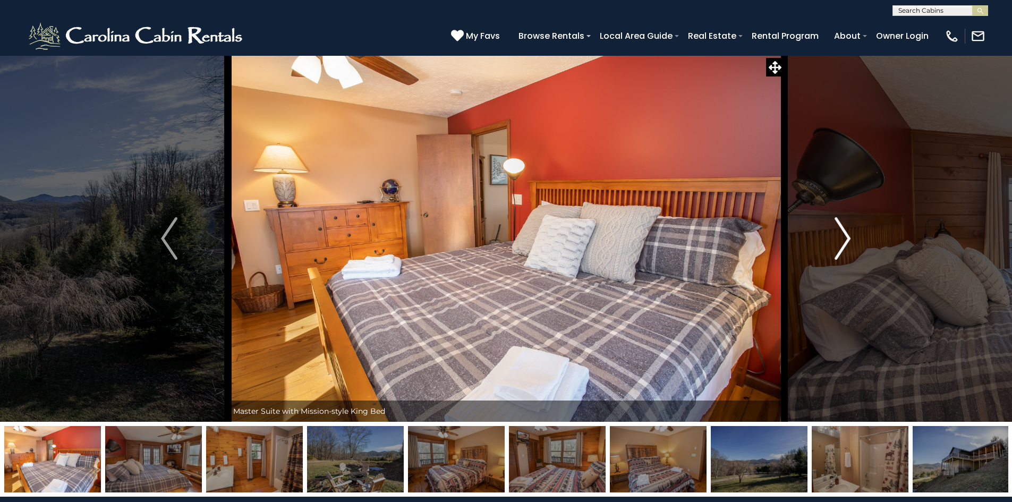
click at [843, 242] on img "Next" at bounding box center [843, 238] width 16 height 43
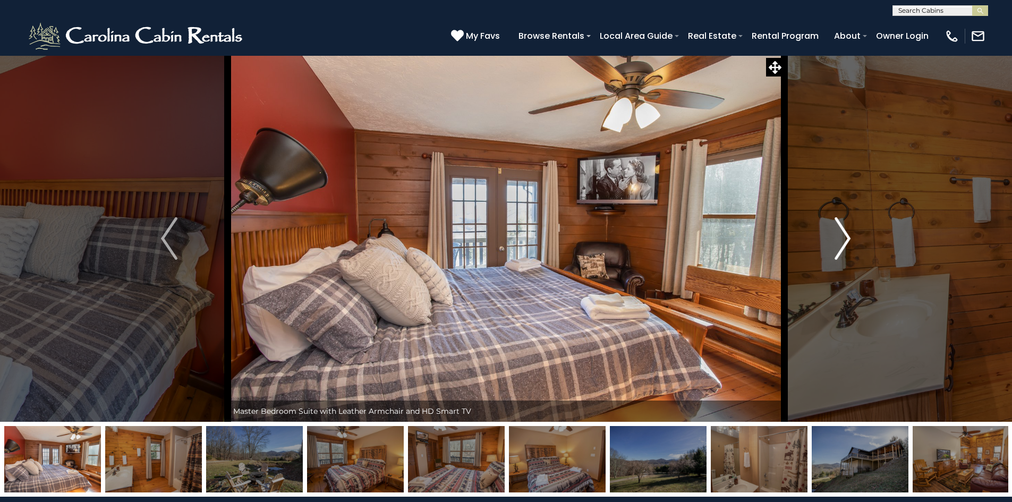
click at [843, 242] on img "Next" at bounding box center [843, 238] width 16 height 43
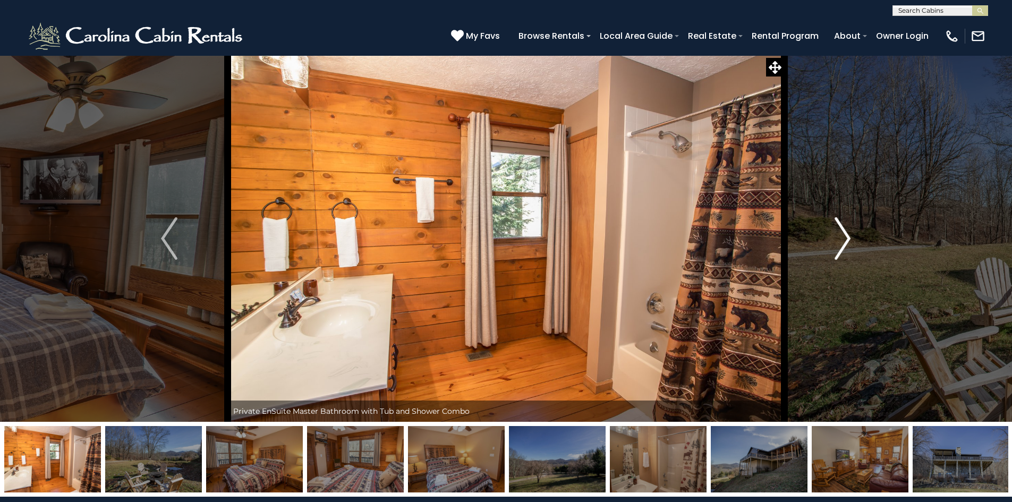
click at [843, 242] on img "Next" at bounding box center [843, 238] width 16 height 43
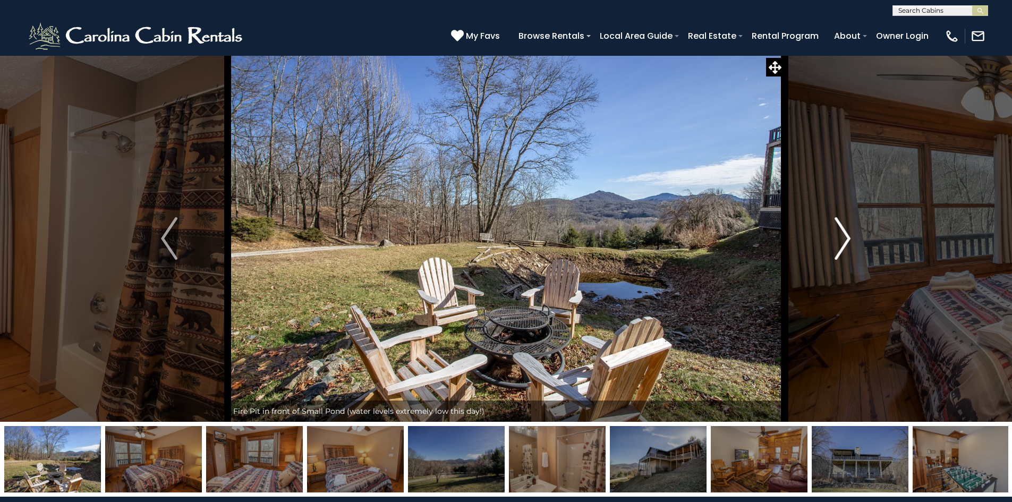
click at [843, 242] on img "Next" at bounding box center [843, 238] width 16 height 43
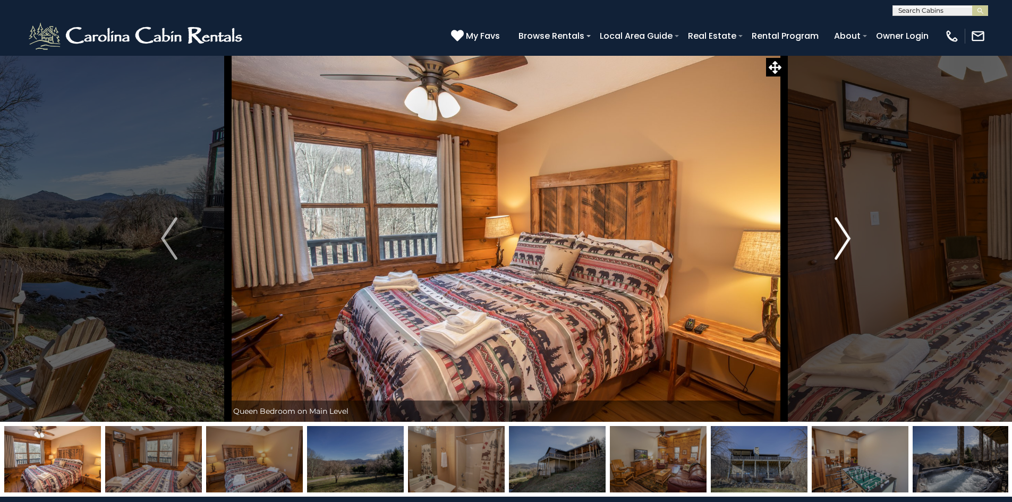
click at [843, 242] on img "Next" at bounding box center [843, 238] width 16 height 43
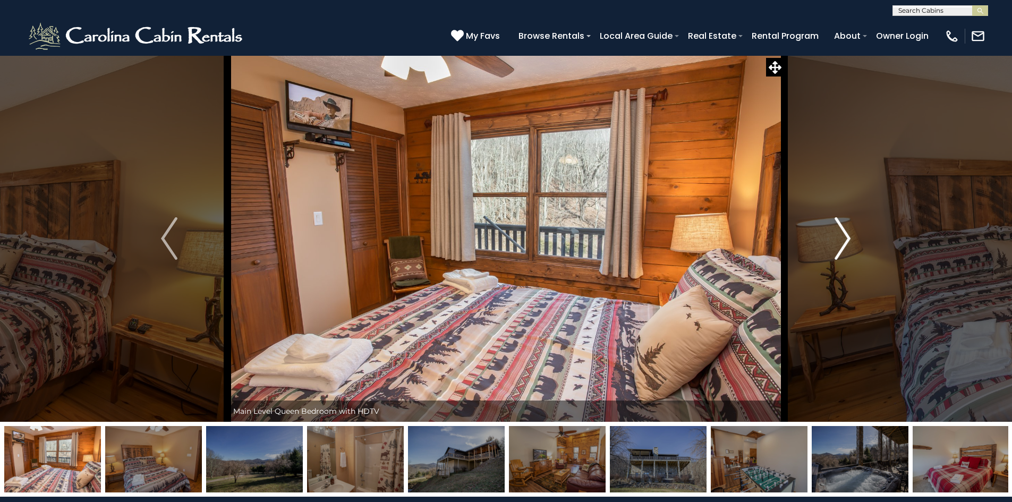
click at [843, 242] on img "Next" at bounding box center [843, 238] width 16 height 43
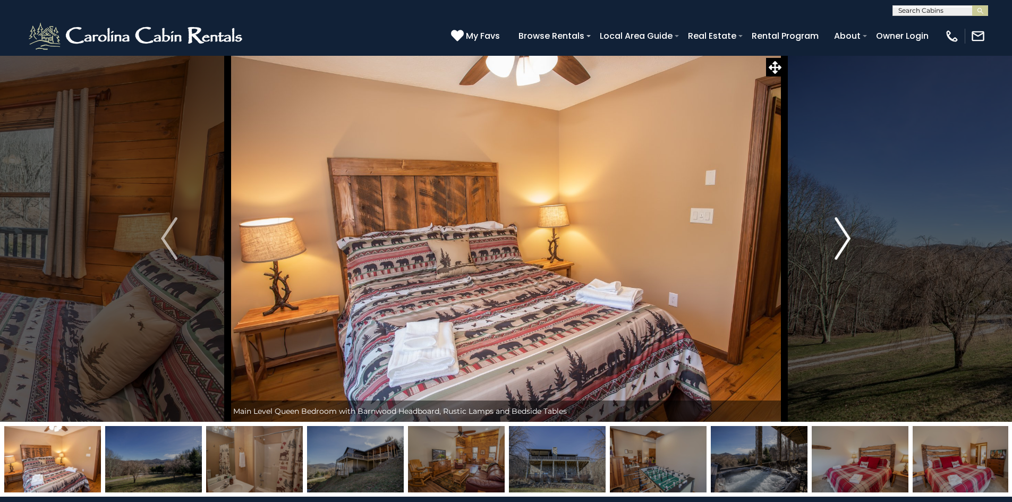
click at [843, 242] on img "Next" at bounding box center [843, 238] width 16 height 43
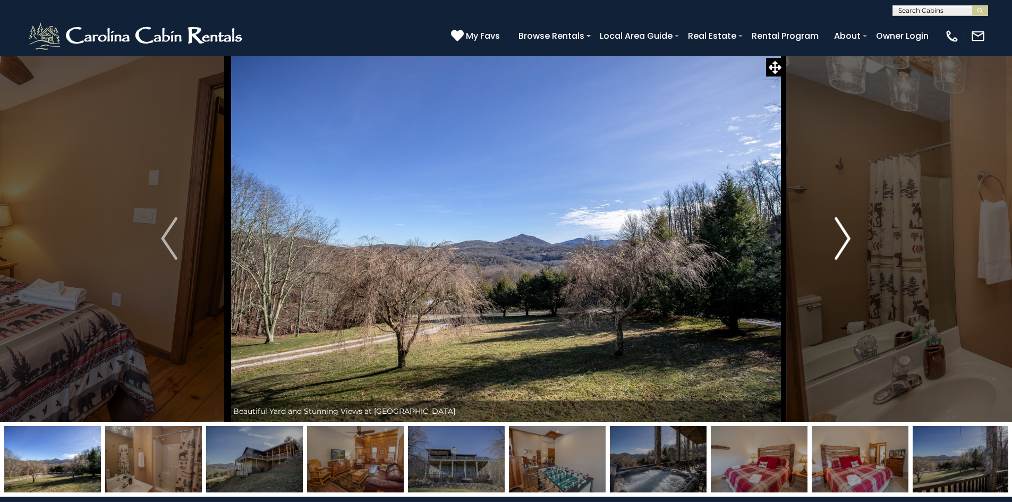
click at [843, 242] on img "Next" at bounding box center [843, 238] width 16 height 43
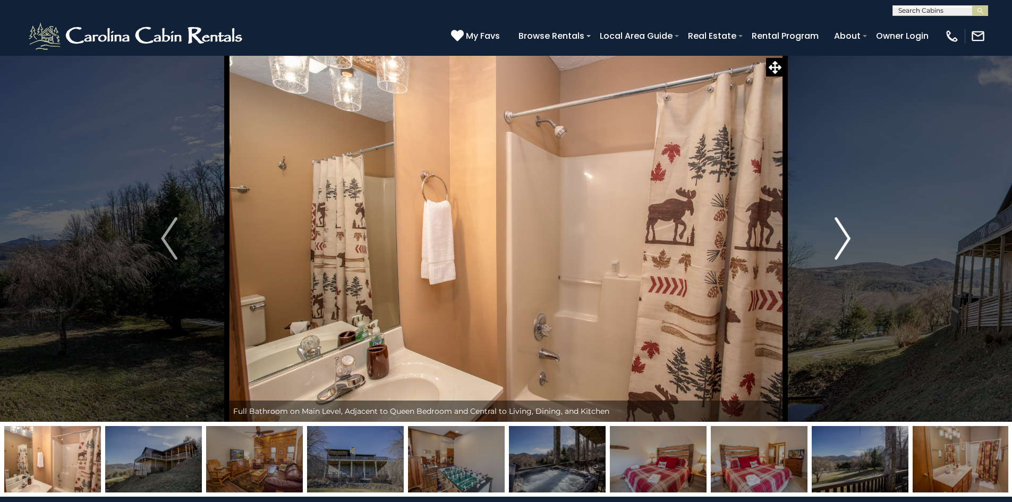
click at [843, 242] on img "Next" at bounding box center [843, 238] width 16 height 43
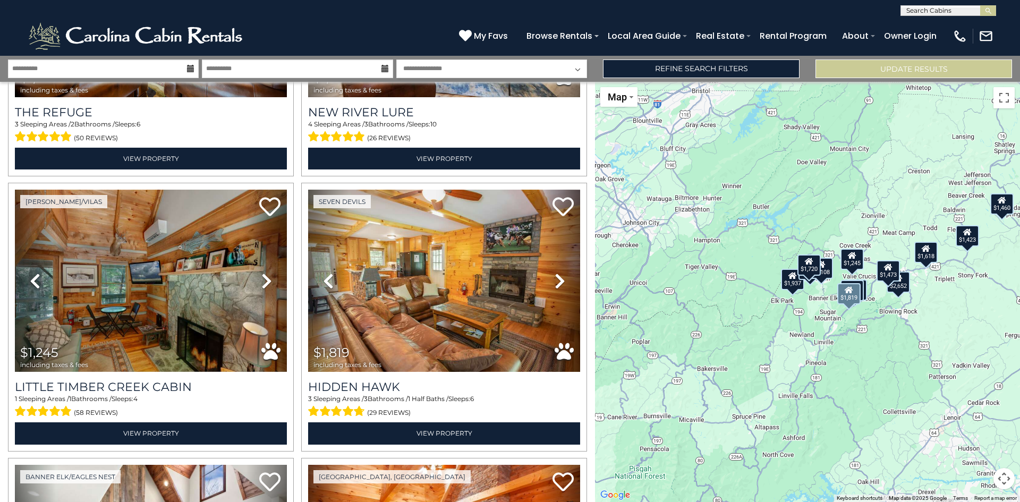
scroll to position [1033, 0]
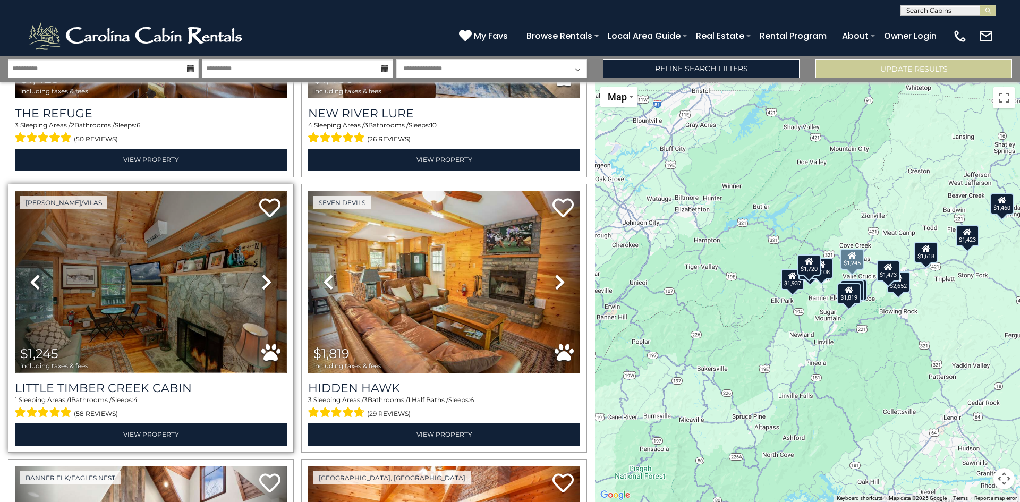
click at [133, 240] on img at bounding box center [151, 282] width 272 height 182
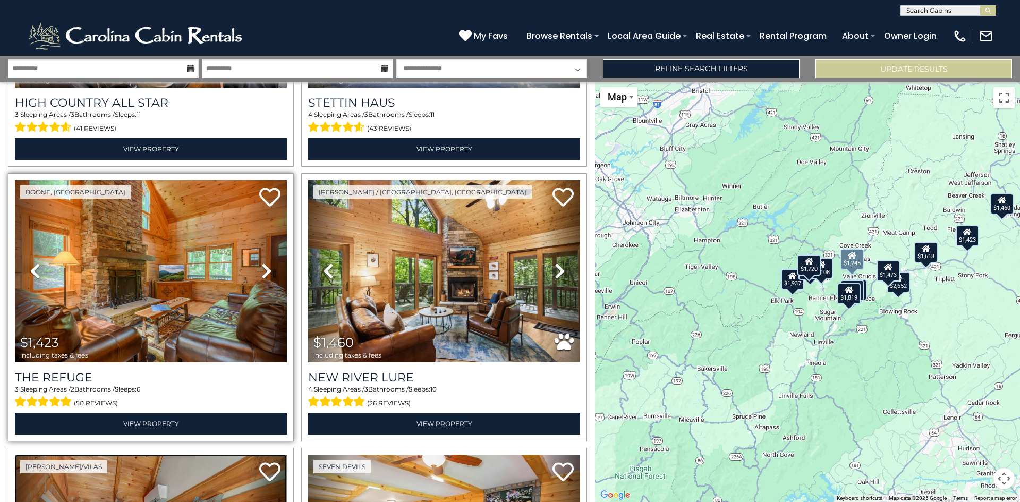
scroll to position [767, 0]
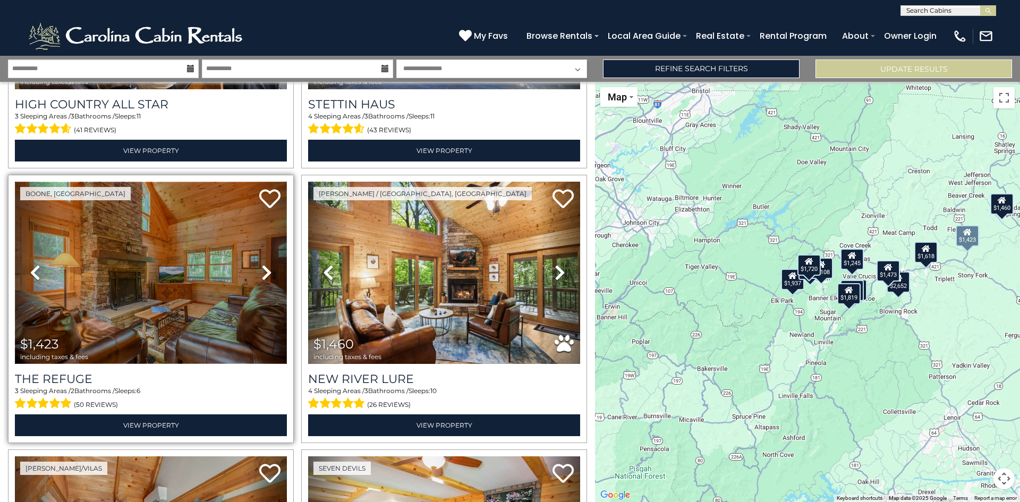
click at [229, 263] on img at bounding box center [151, 273] width 272 height 182
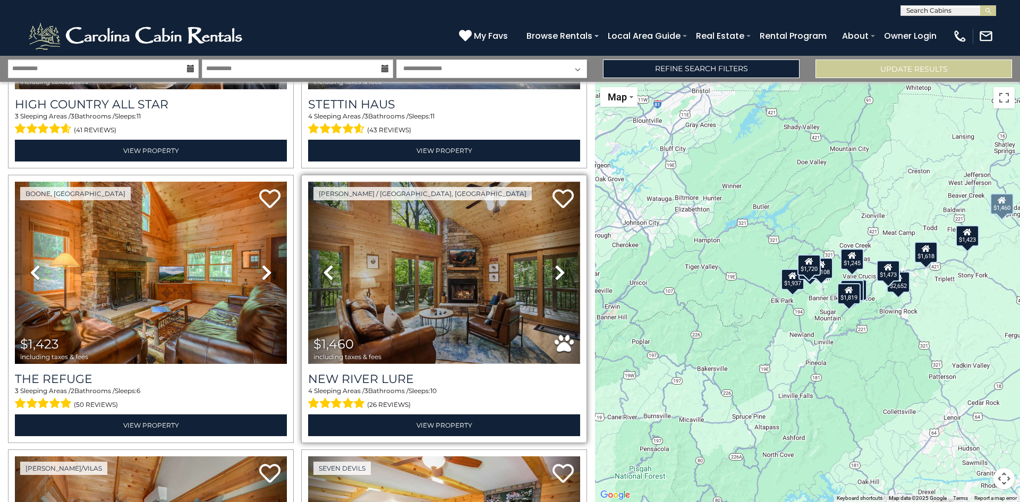
click at [505, 299] on img at bounding box center [444, 273] width 272 height 182
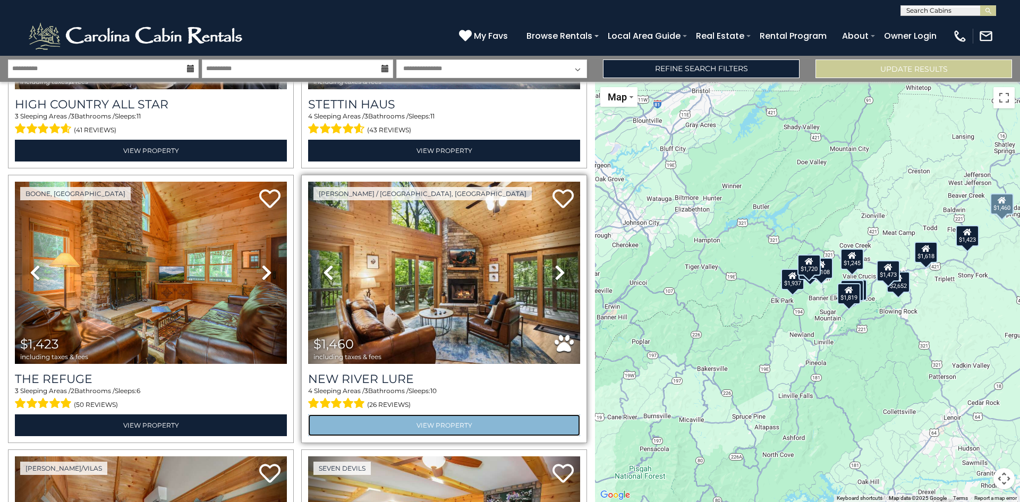
click at [392, 416] on link "View Property" at bounding box center [444, 426] width 272 height 22
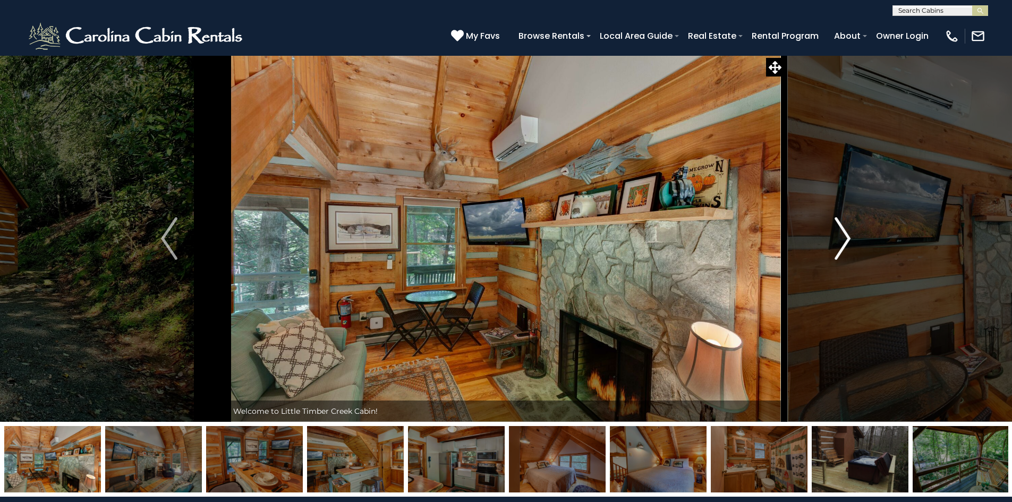
click at [845, 238] on img "Next" at bounding box center [843, 238] width 16 height 43
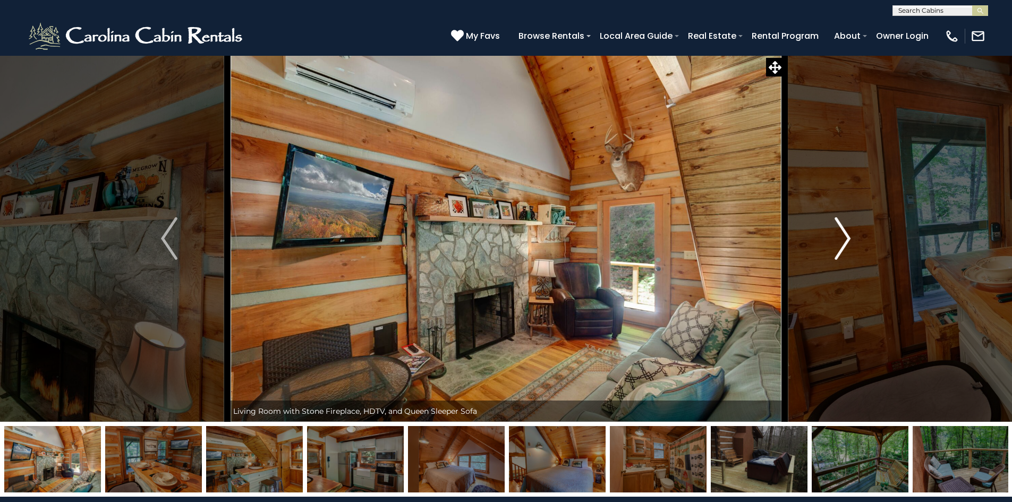
click at [845, 238] on img "Next" at bounding box center [843, 238] width 16 height 43
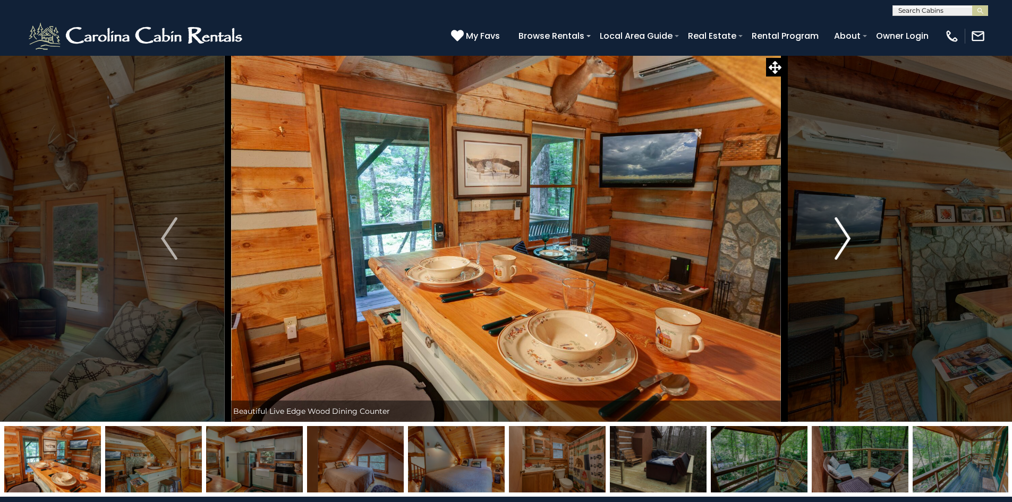
click at [845, 238] on img "Next" at bounding box center [843, 238] width 16 height 43
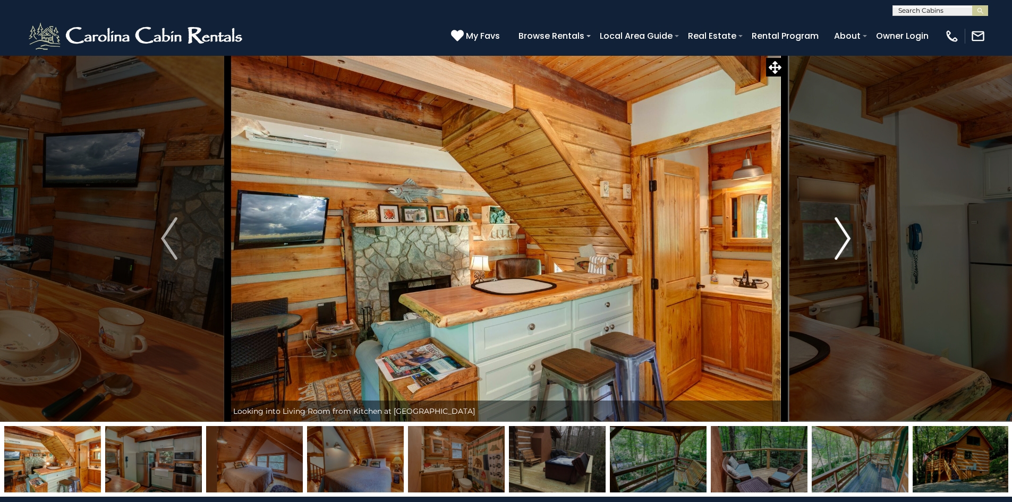
click at [845, 238] on img "Next" at bounding box center [843, 238] width 16 height 43
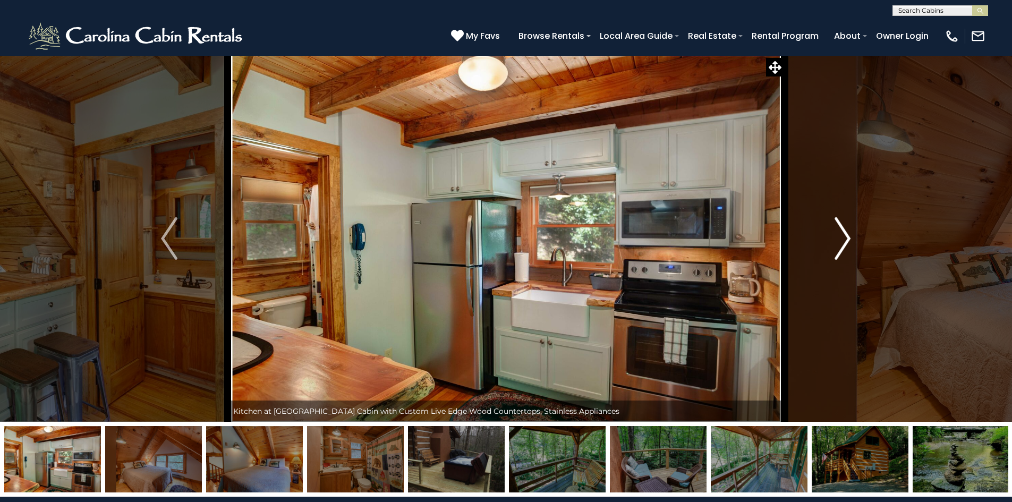
click at [845, 238] on img "Next" at bounding box center [843, 238] width 16 height 43
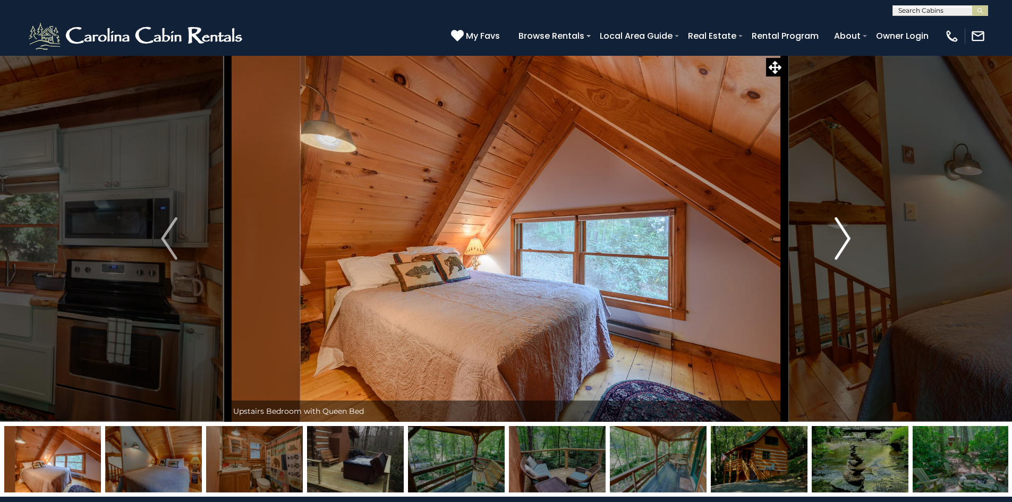
click at [845, 238] on img "Next" at bounding box center [843, 238] width 16 height 43
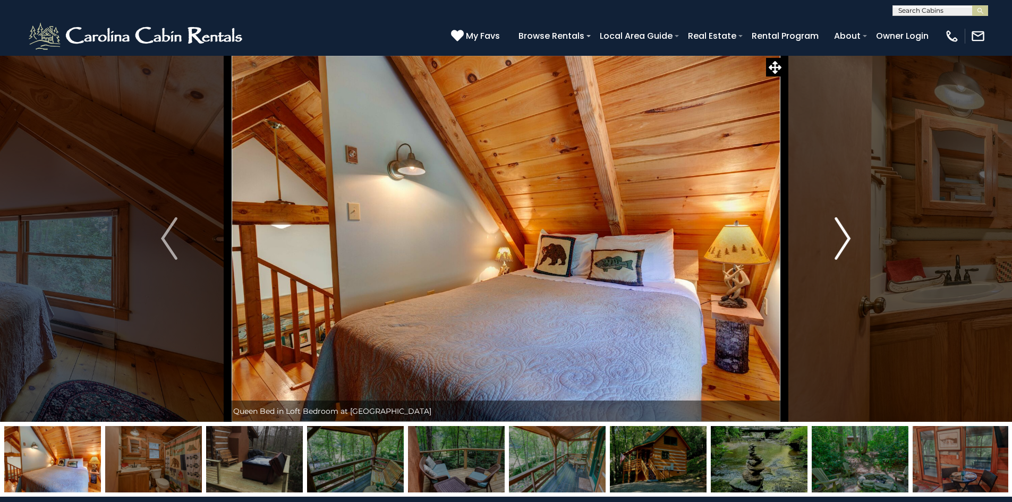
click at [845, 238] on img "Next" at bounding box center [843, 238] width 16 height 43
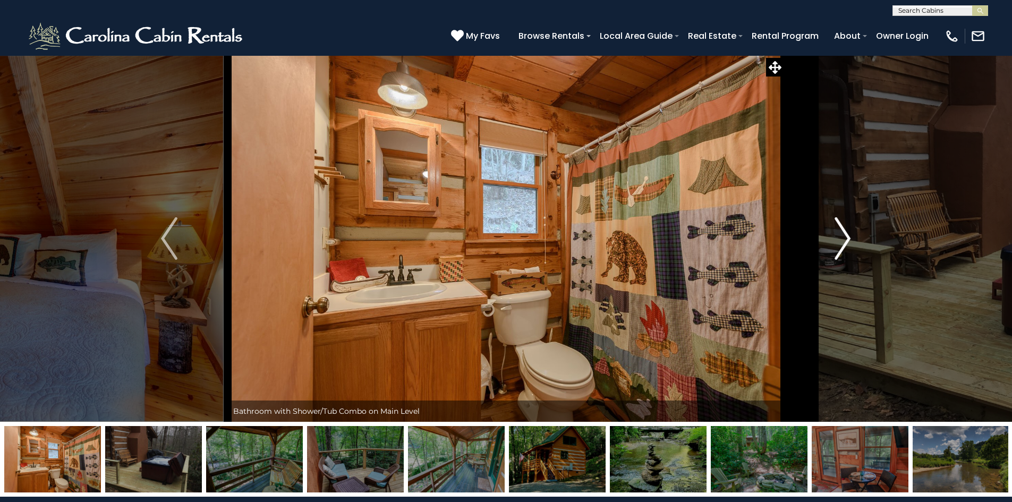
click at [845, 238] on img "Next" at bounding box center [843, 238] width 16 height 43
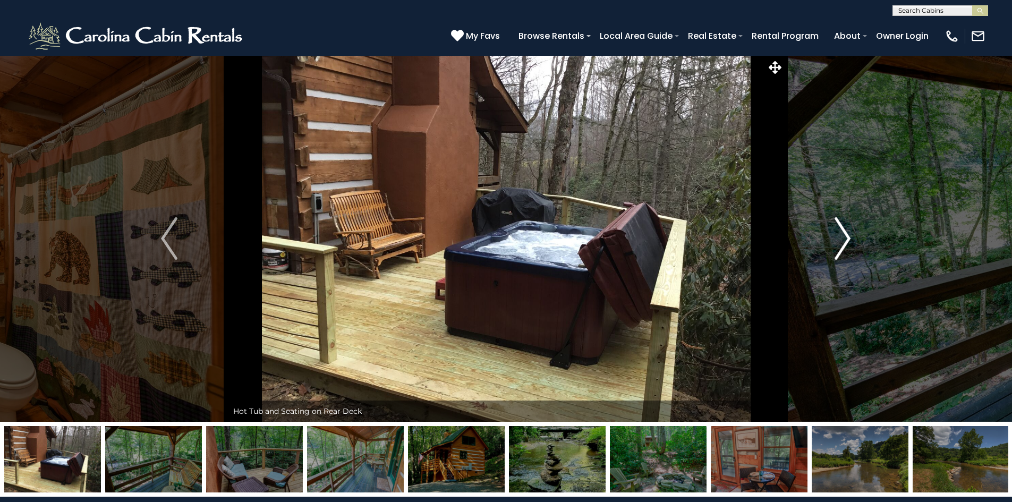
click at [845, 238] on img "Next" at bounding box center [843, 238] width 16 height 43
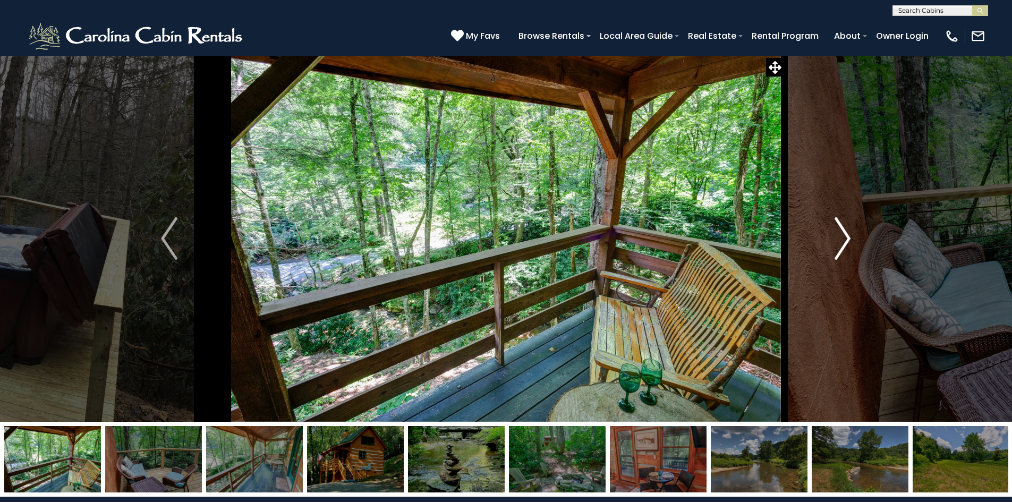
click at [842, 239] on img "Next" at bounding box center [843, 238] width 16 height 43
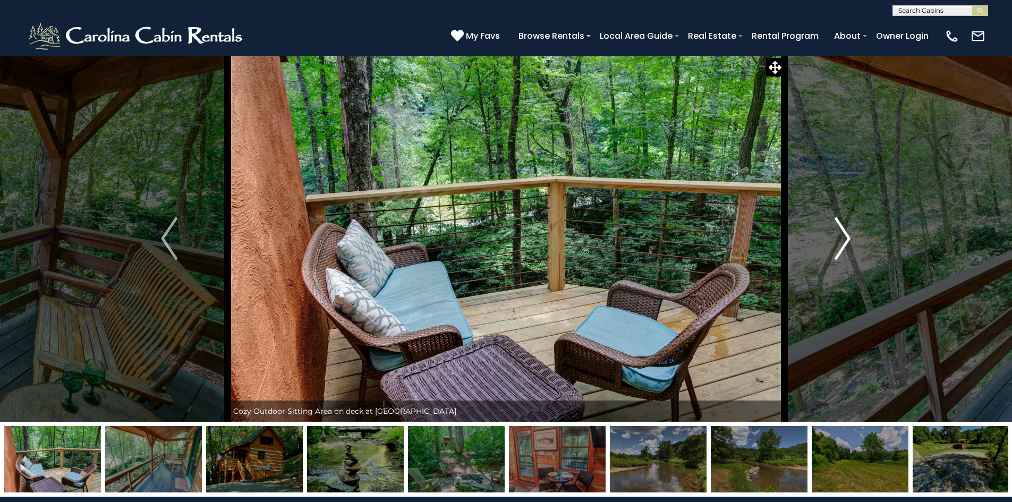
click at [842, 239] on img "Next" at bounding box center [843, 238] width 16 height 43
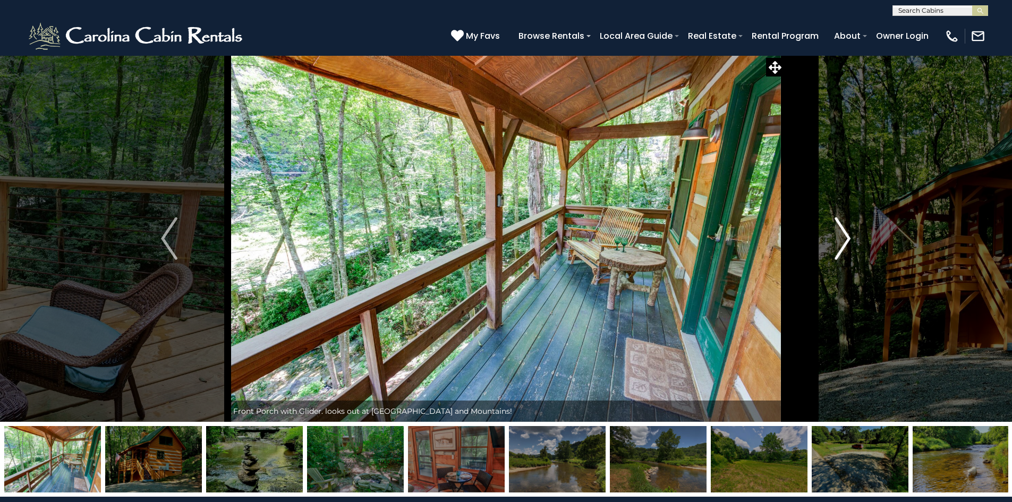
click at [842, 239] on img "Next" at bounding box center [843, 238] width 16 height 43
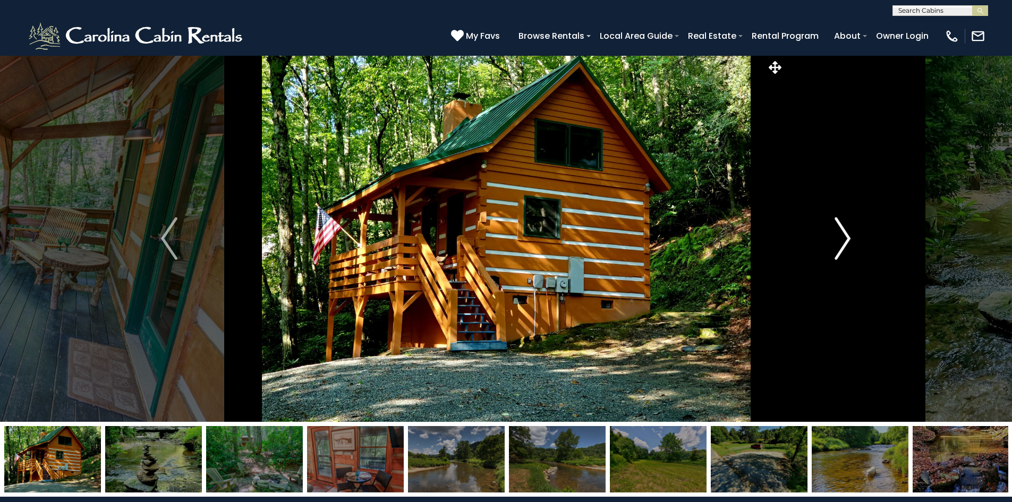
click at [842, 240] on img "Next" at bounding box center [843, 238] width 16 height 43
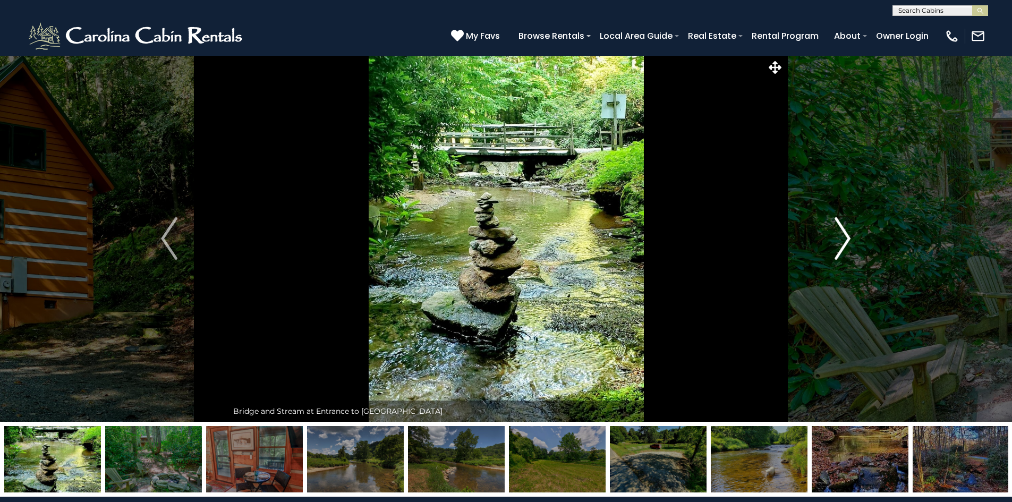
click at [842, 240] on img "Next" at bounding box center [843, 238] width 16 height 43
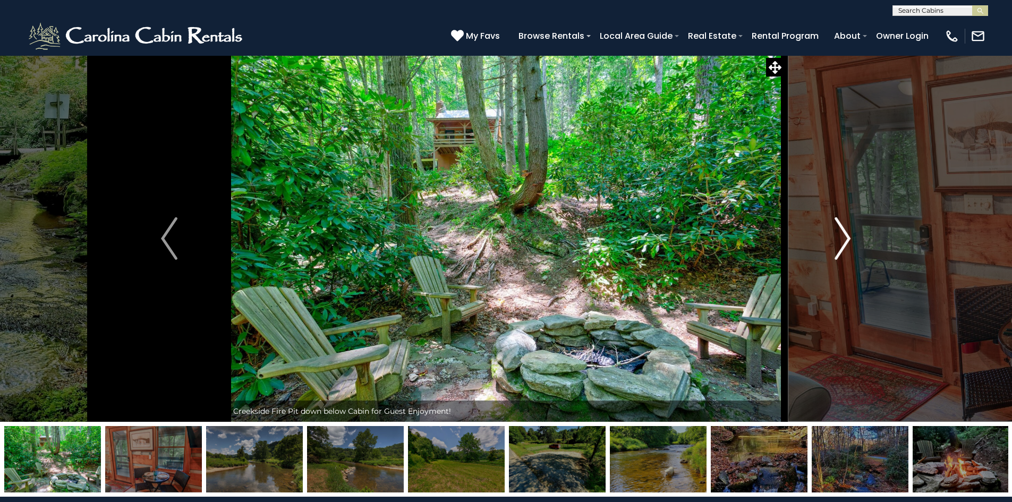
click at [842, 240] on img "Next" at bounding box center [843, 238] width 16 height 43
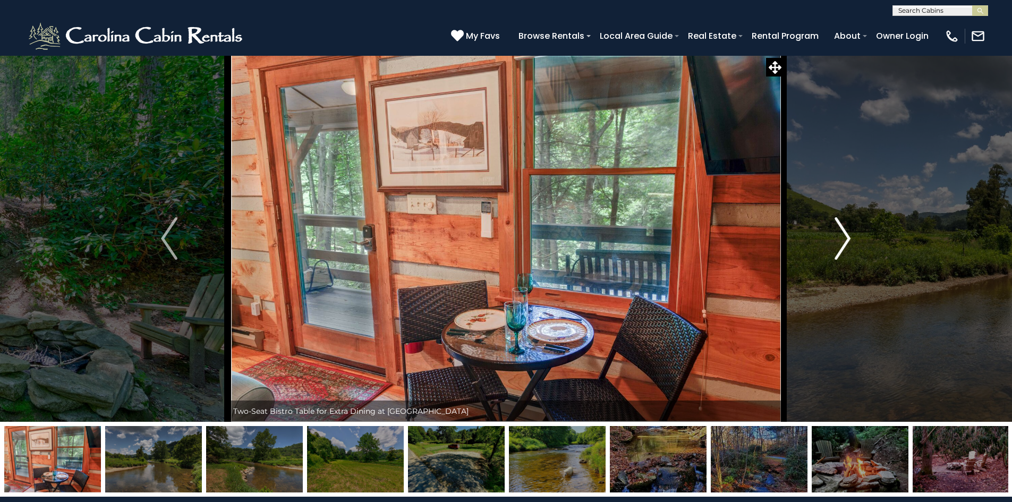
click at [842, 240] on img "Next" at bounding box center [843, 238] width 16 height 43
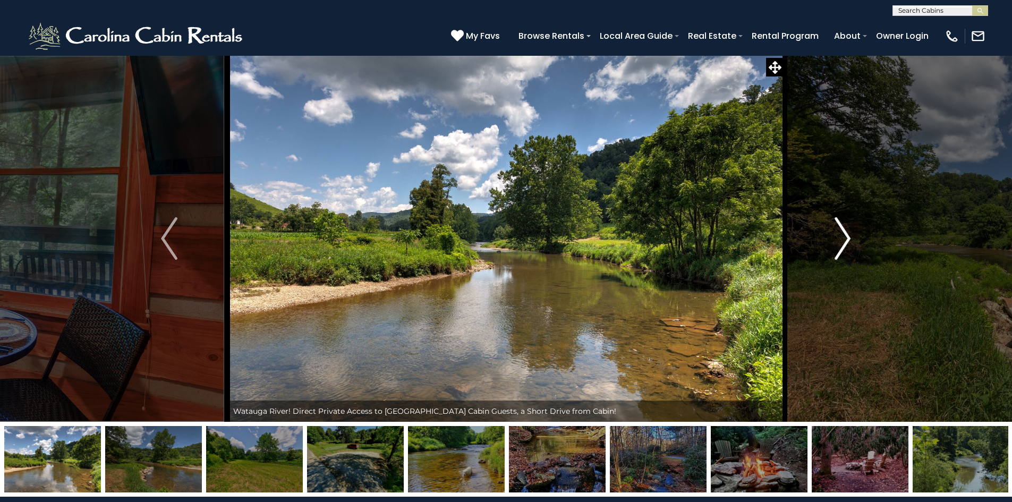
click at [842, 240] on img "Next" at bounding box center [843, 238] width 16 height 43
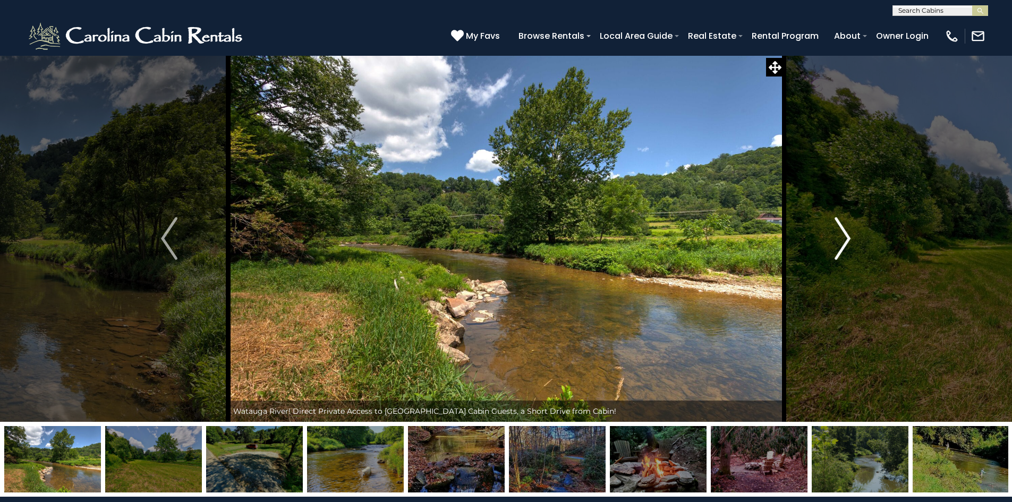
click at [842, 240] on img "Next" at bounding box center [843, 238] width 16 height 43
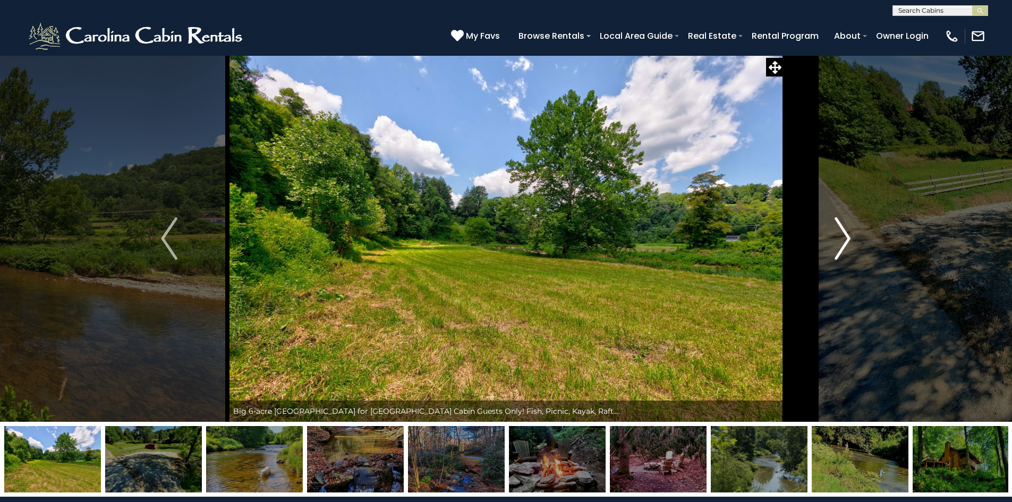
click at [842, 240] on img "Next" at bounding box center [843, 238] width 16 height 43
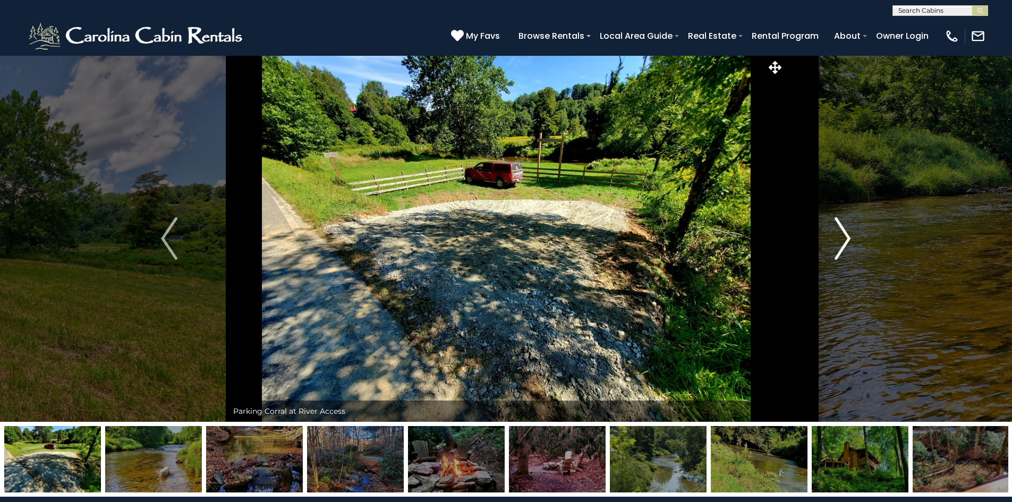
click at [842, 240] on img "Next" at bounding box center [843, 238] width 16 height 43
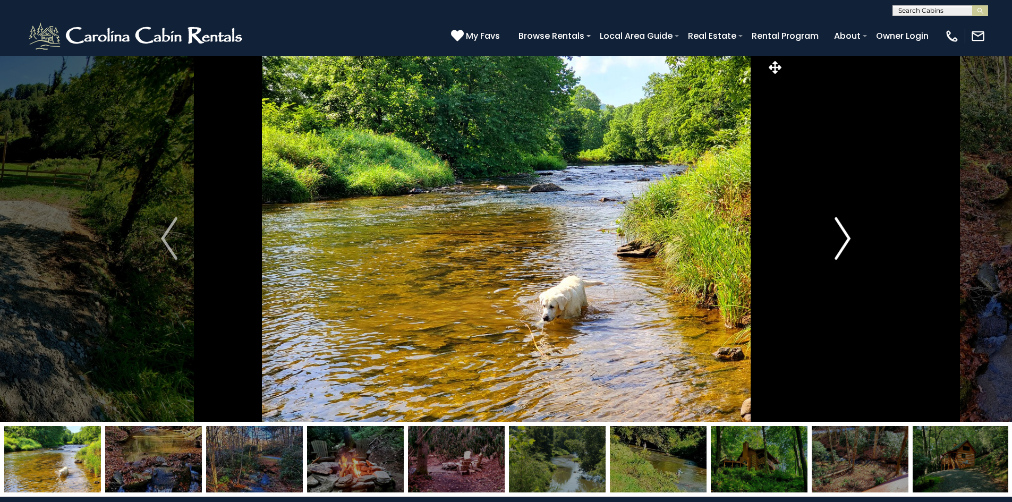
click at [842, 240] on img "Next" at bounding box center [843, 238] width 16 height 43
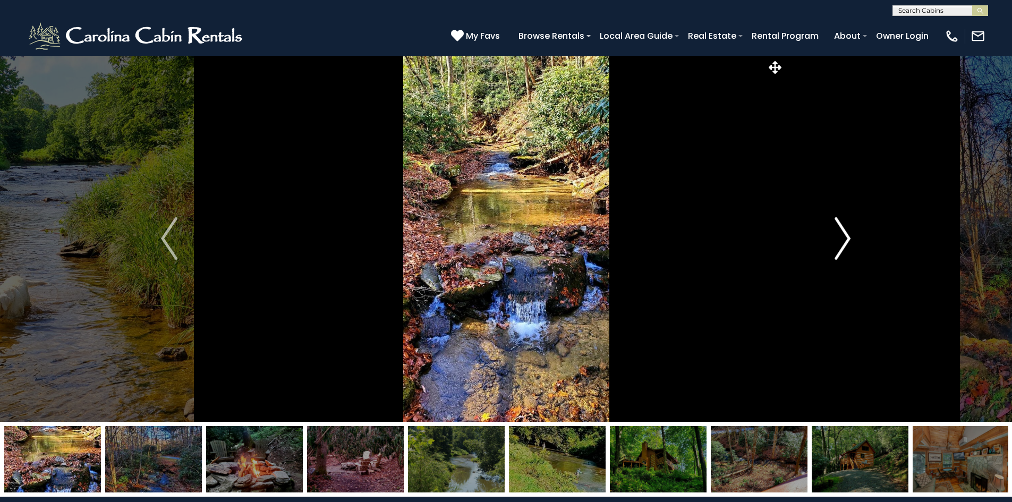
click at [842, 240] on img "Next" at bounding box center [843, 238] width 16 height 43
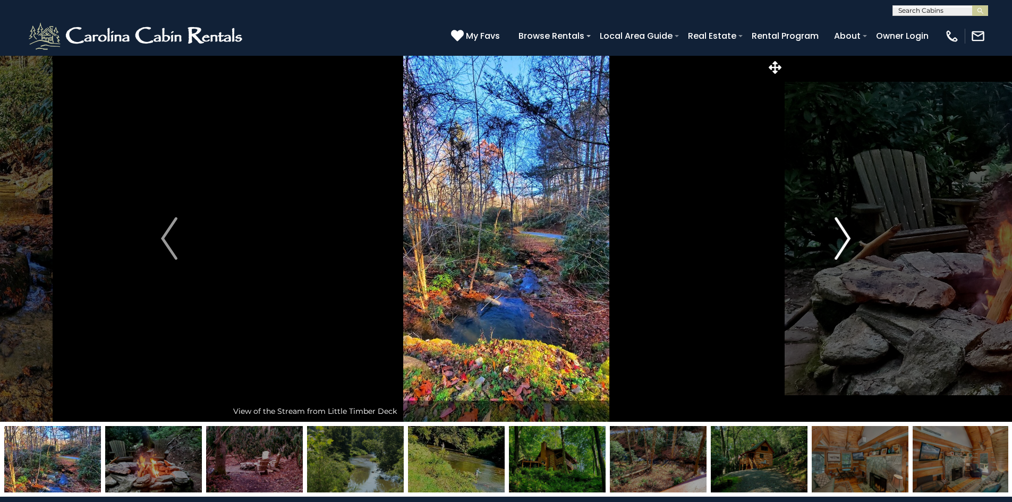
click at [842, 240] on img "Next" at bounding box center [843, 238] width 16 height 43
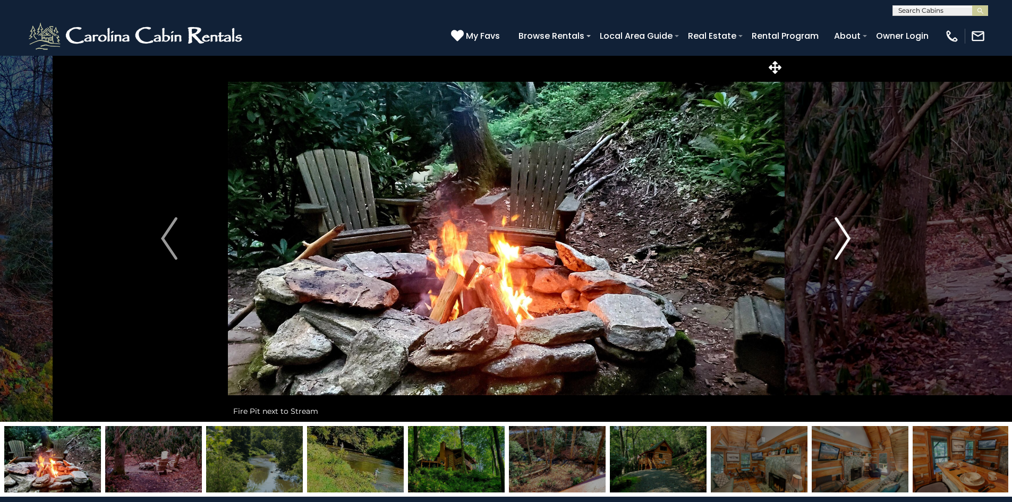
click at [842, 240] on img "Next" at bounding box center [843, 238] width 16 height 43
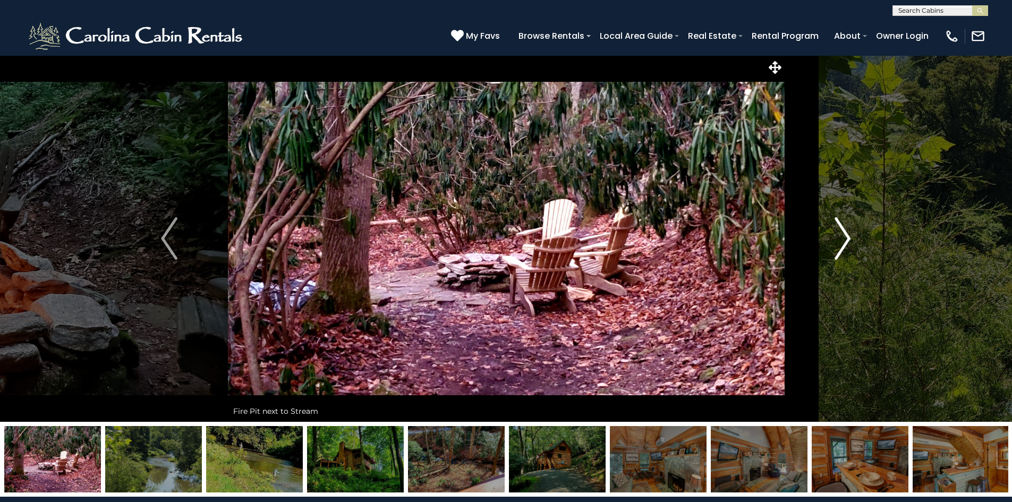
click at [842, 240] on img "Next" at bounding box center [843, 238] width 16 height 43
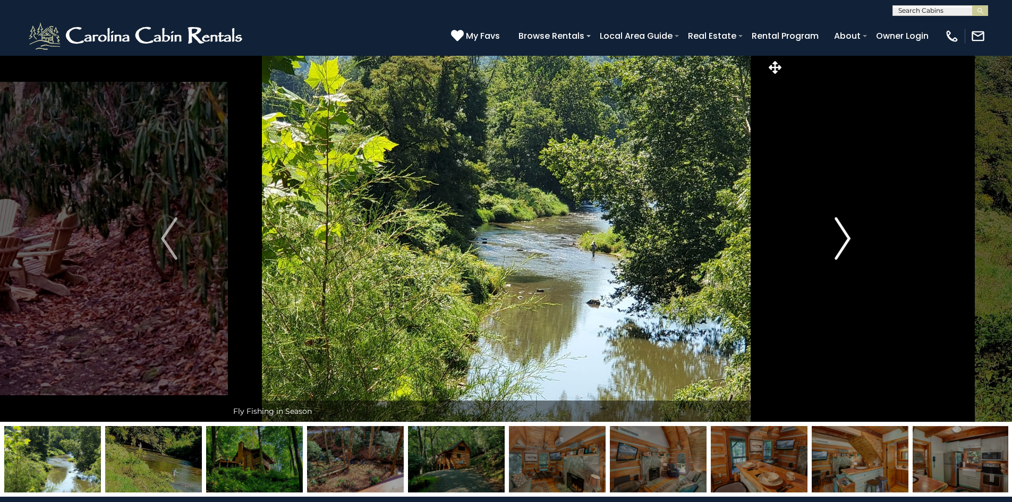
click at [842, 240] on img "Next" at bounding box center [843, 238] width 16 height 43
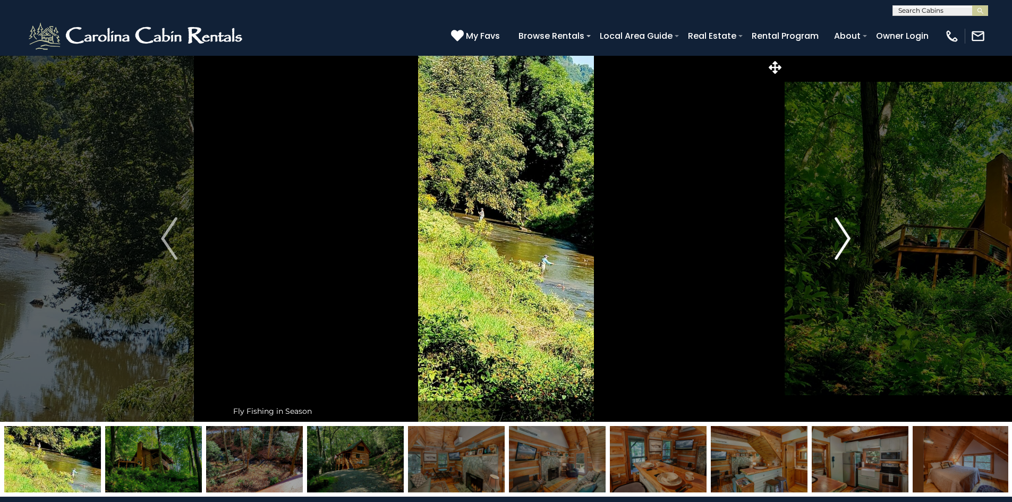
click at [842, 240] on img "Next" at bounding box center [843, 238] width 16 height 43
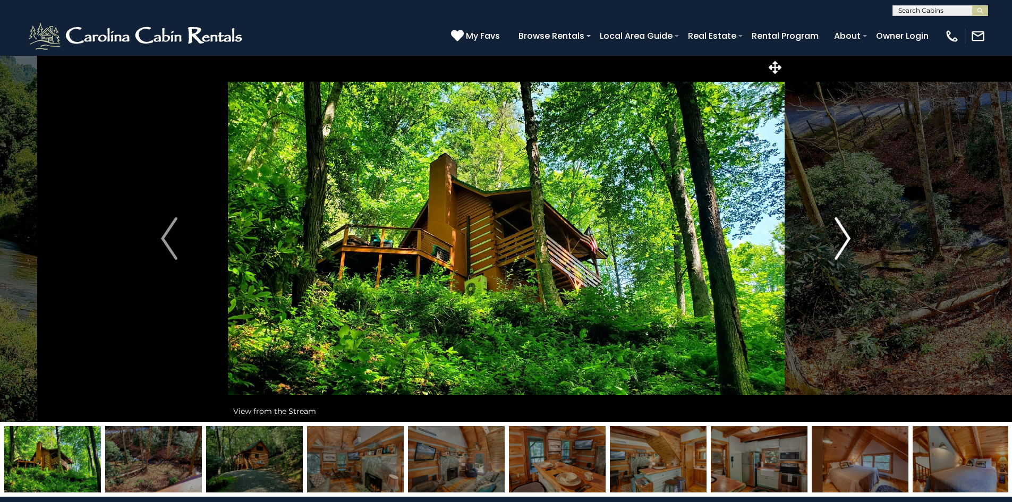
click at [842, 240] on img "Next" at bounding box center [843, 238] width 16 height 43
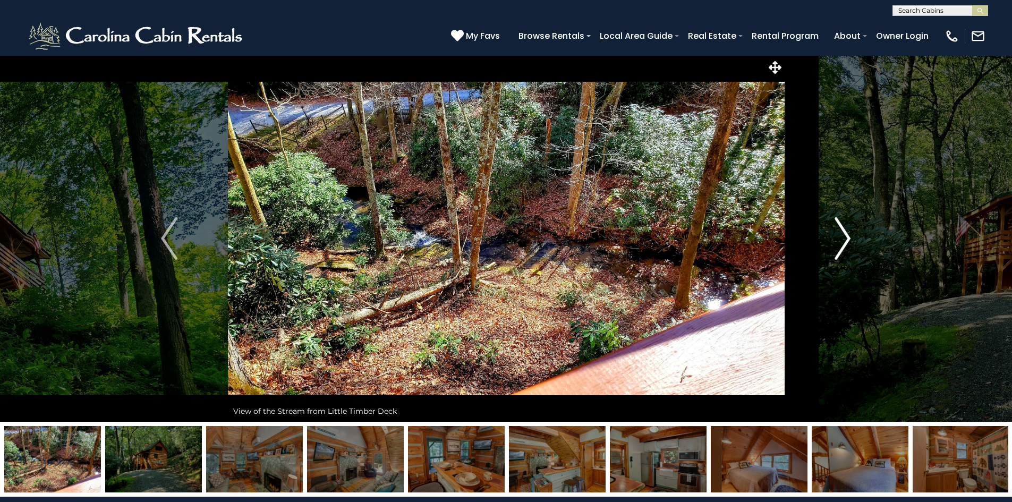
click at [825, 237] on button "Next" at bounding box center [842, 238] width 117 height 367
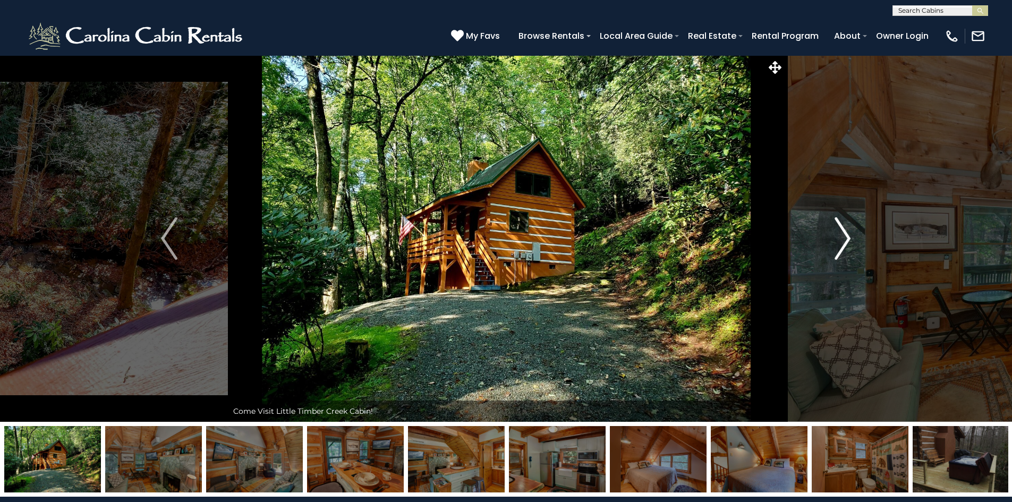
click at [828, 239] on button "Next" at bounding box center [842, 238] width 117 height 367
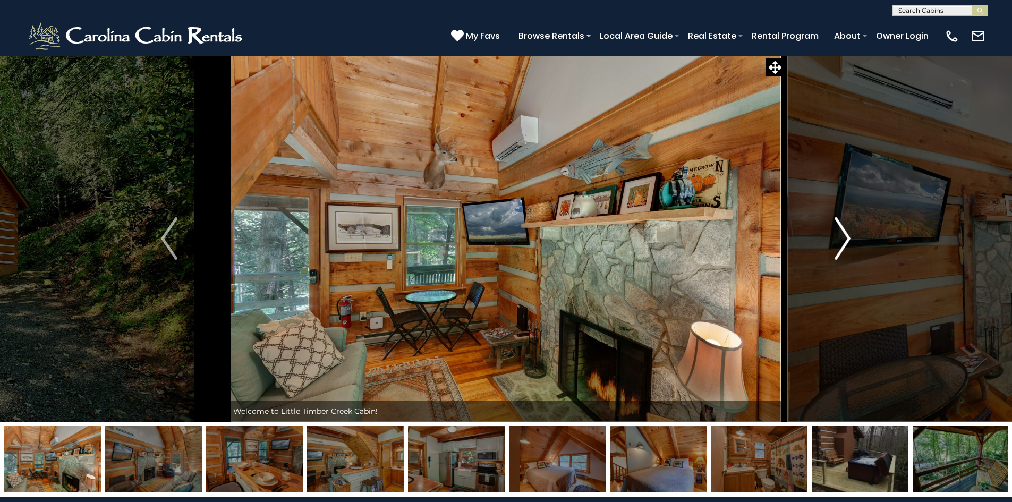
click at [828, 239] on button "Next" at bounding box center [842, 238] width 117 height 367
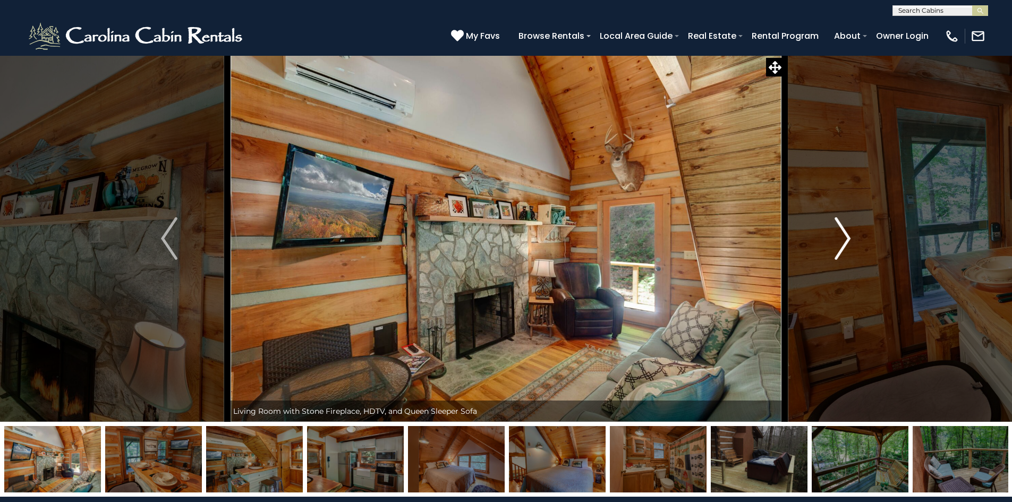
click at [850, 239] on img "Next" at bounding box center [843, 238] width 16 height 43
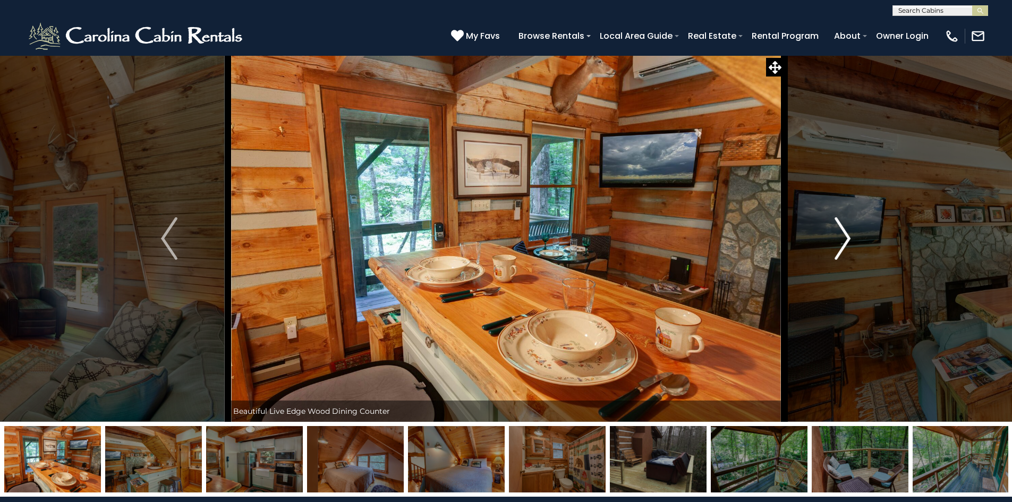
click at [848, 239] on img "Next" at bounding box center [843, 238] width 16 height 43
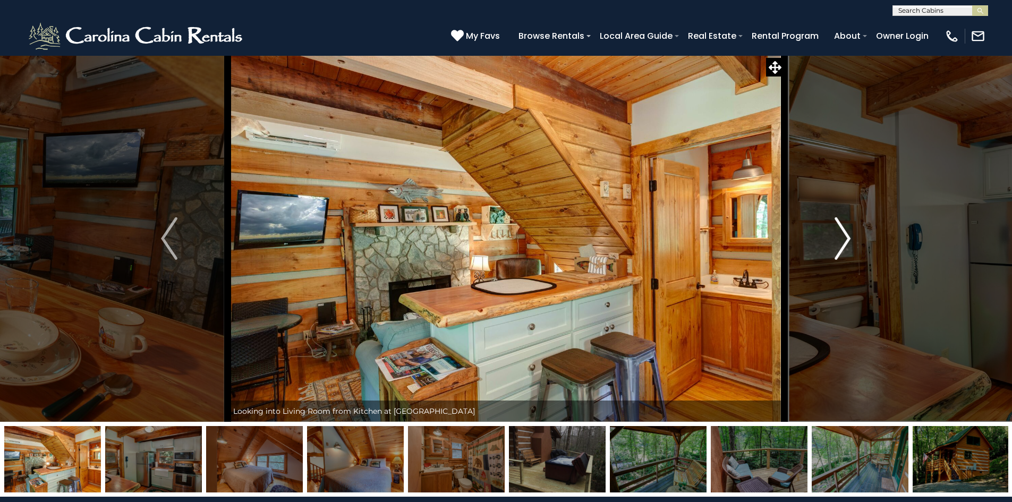
click at [848, 239] on img "Next" at bounding box center [843, 238] width 16 height 43
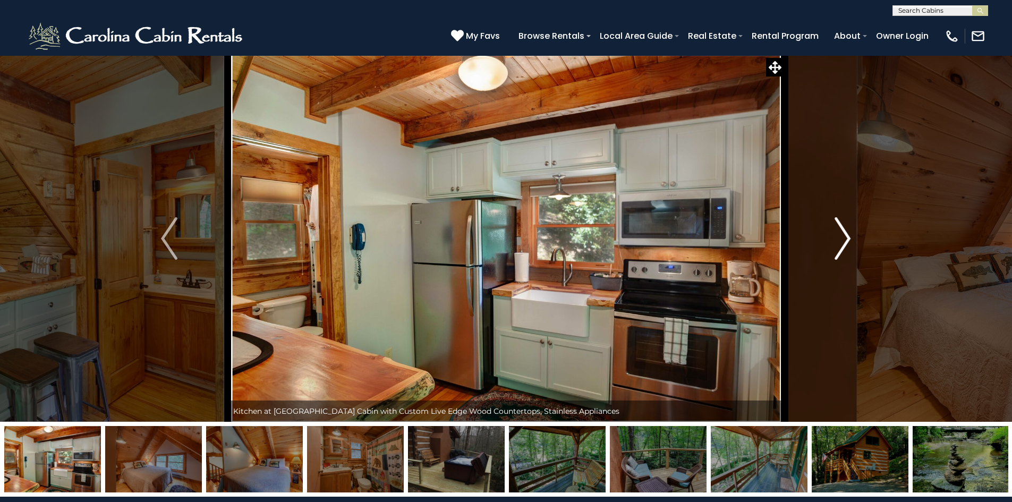
click at [848, 238] on img "Next" at bounding box center [843, 238] width 16 height 43
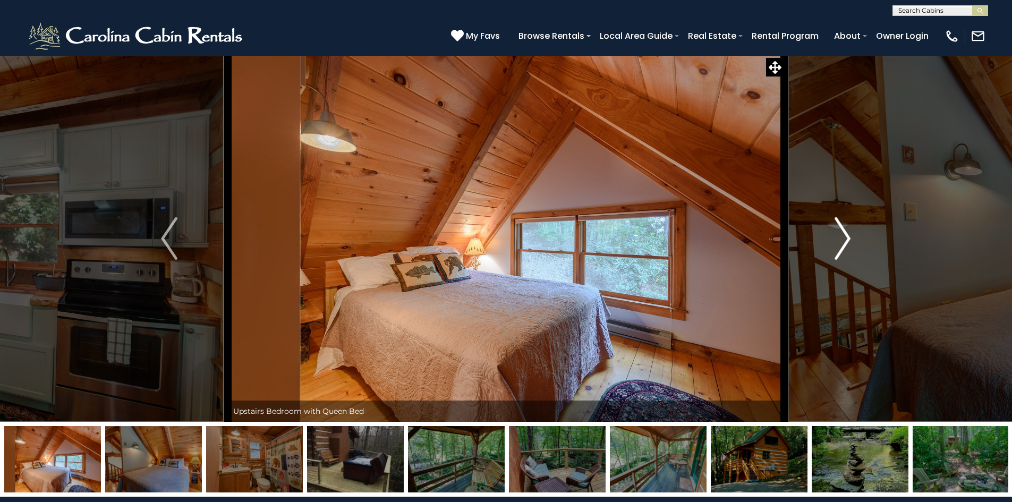
click at [848, 238] on img "Next" at bounding box center [843, 238] width 16 height 43
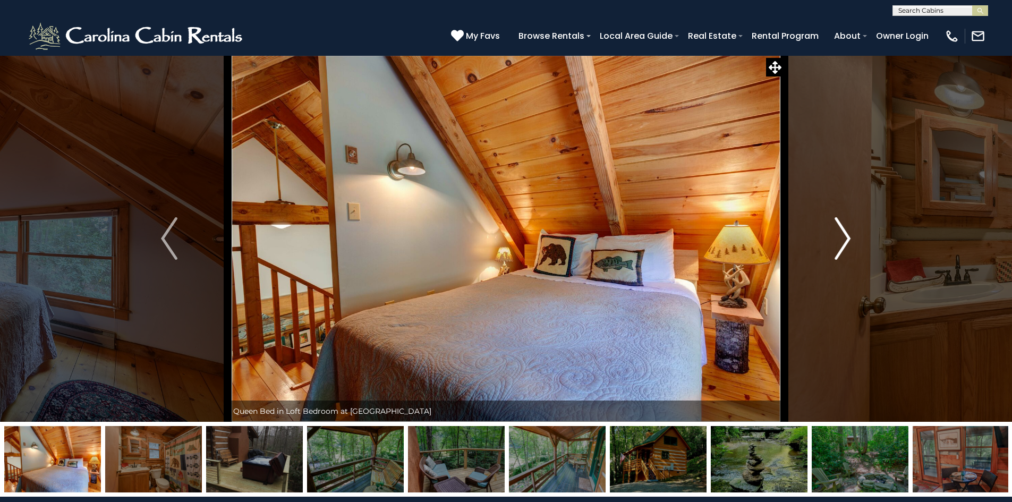
click at [846, 236] on img "Next" at bounding box center [843, 238] width 16 height 43
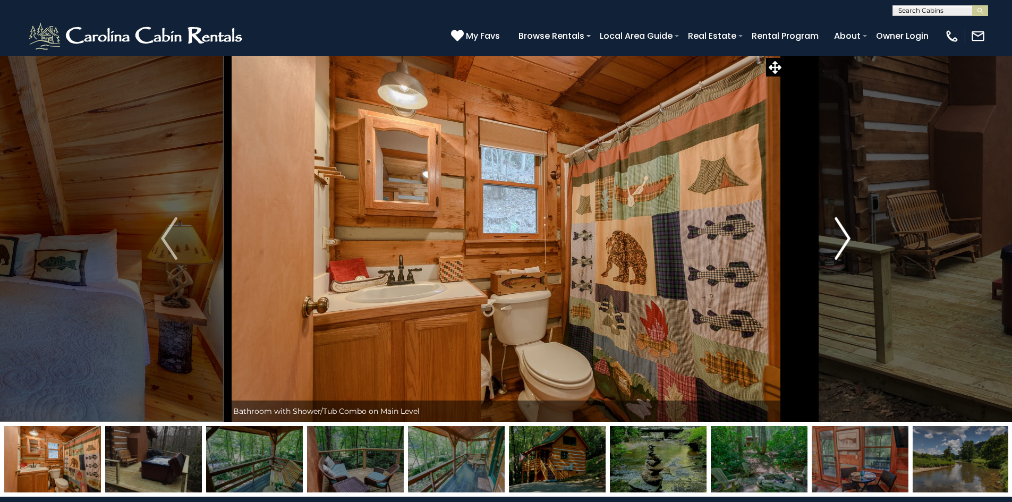
click at [846, 236] on img "Next" at bounding box center [843, 238] width 16 height 43
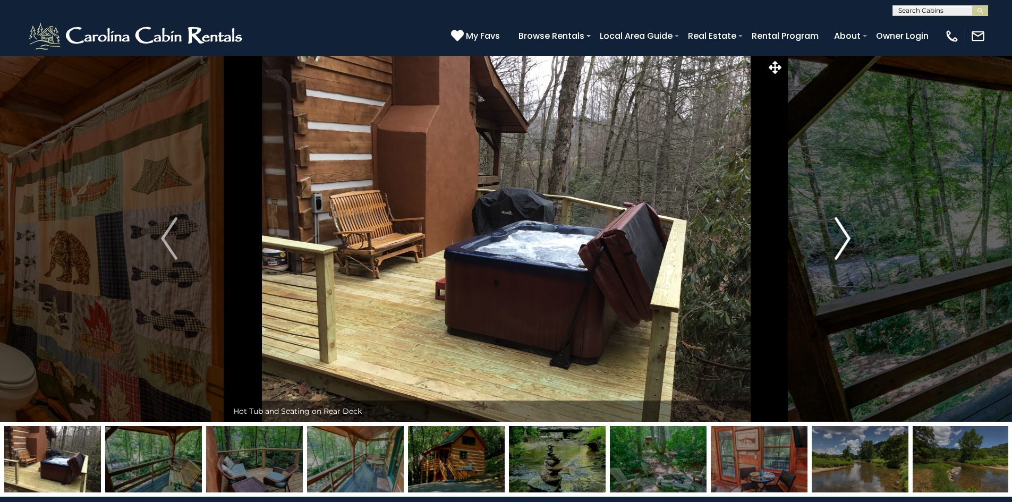
click at [846, 236] on img "Next" at bounding box center [843, 238] width 16 height 43
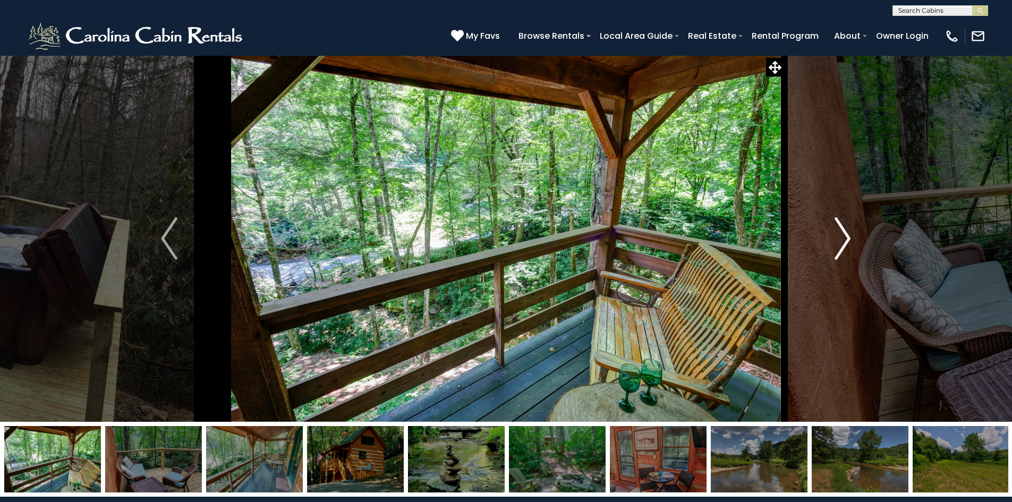
click at [846, 236] on img "Next" at bounding box center [843, 238] width 16 height 43
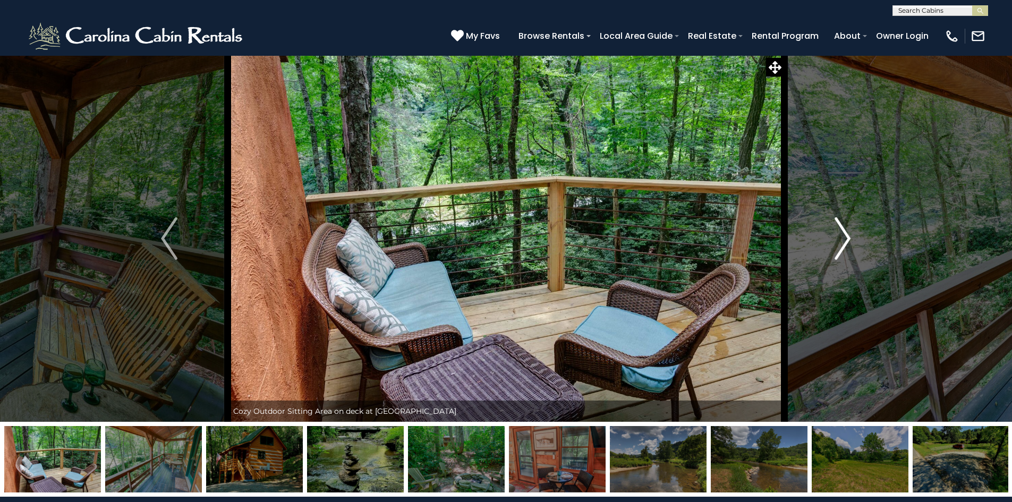
click at [846, 236] on img "Next" at bounding box center [843, 238] width 16 height 43
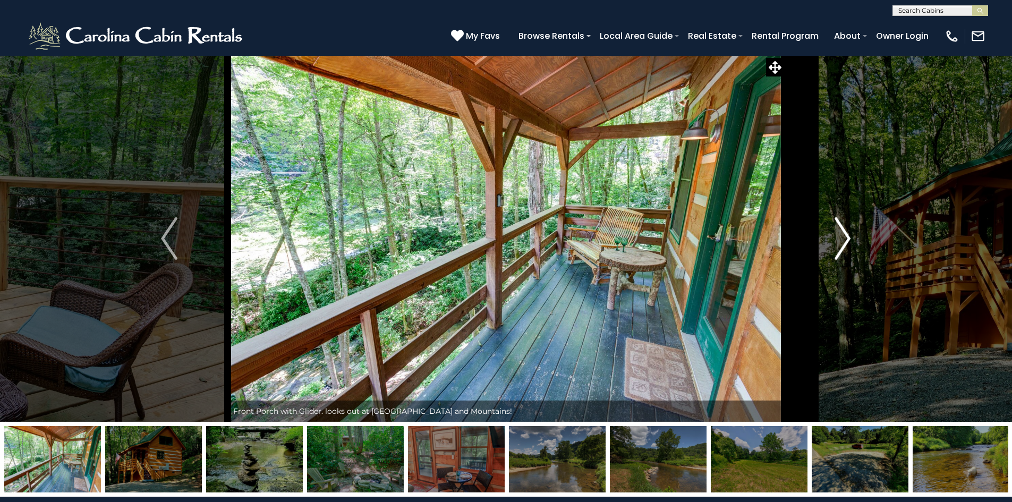
click at [846, 236] on img "Next" at bounding box center [843, 238] width 16 height 43
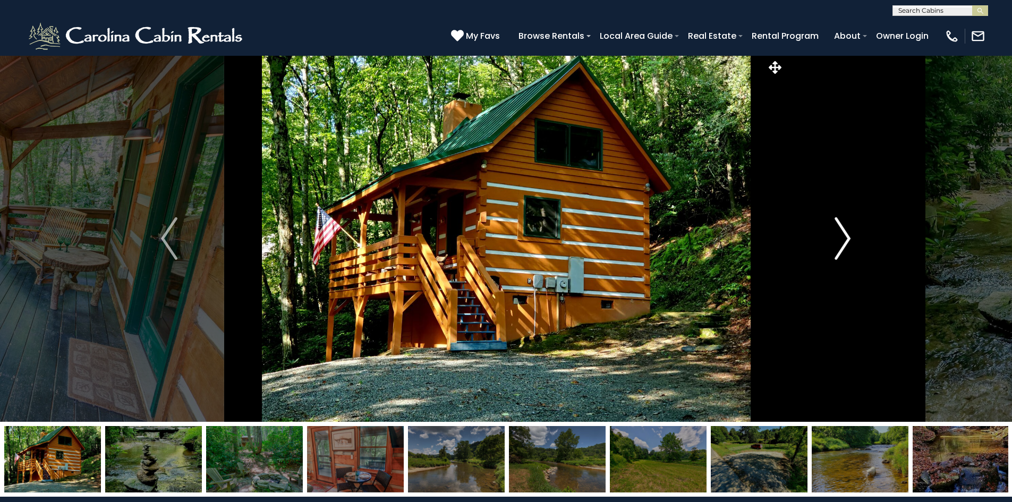
click at [846, 236] on img "Next" at bounding box center [843, 238] width 16 height 43
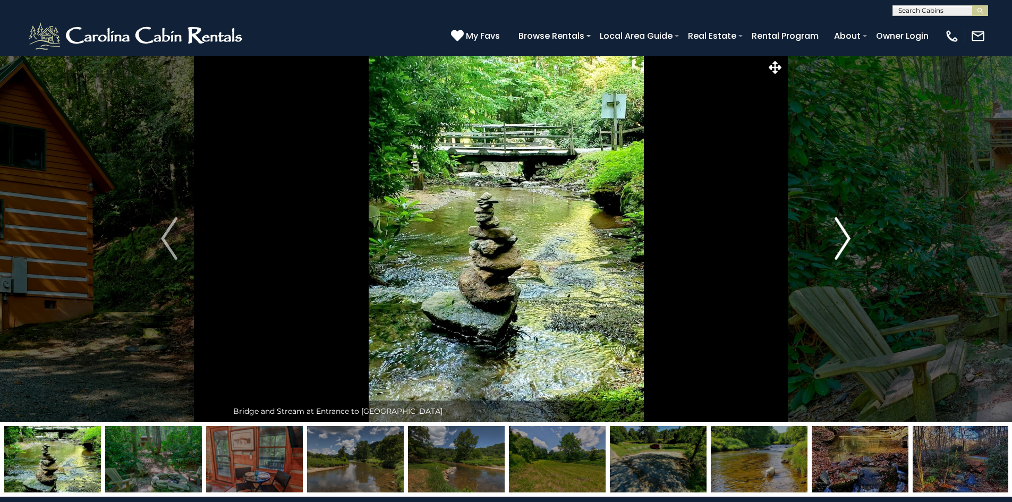
click at [845, 236] on img "Next" at bounding box center [843, 238] width 16 height 43
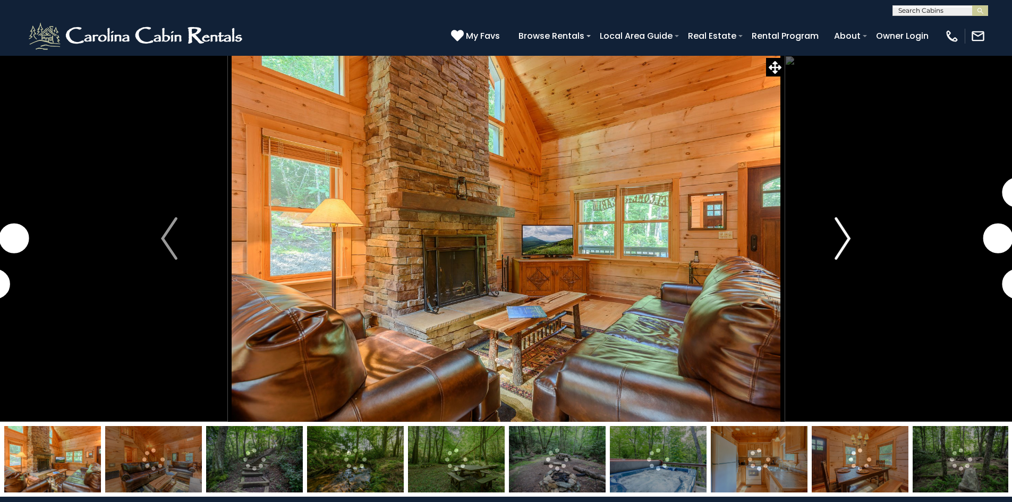
click at [842, 227] on img "Next" at bounding box center [843, 238] width 16 height 43
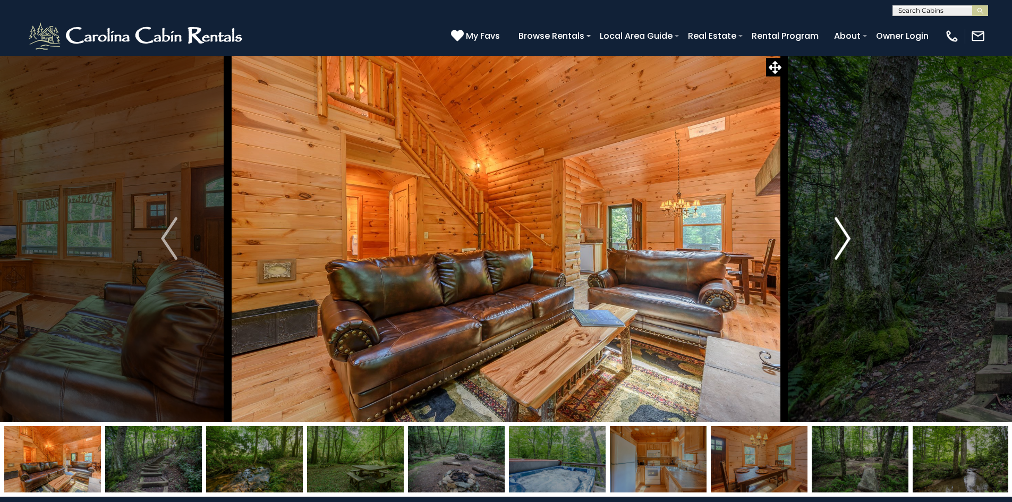
click at [842, 227] on img "Next" at bounding box center [843, 238] width 16 height 43
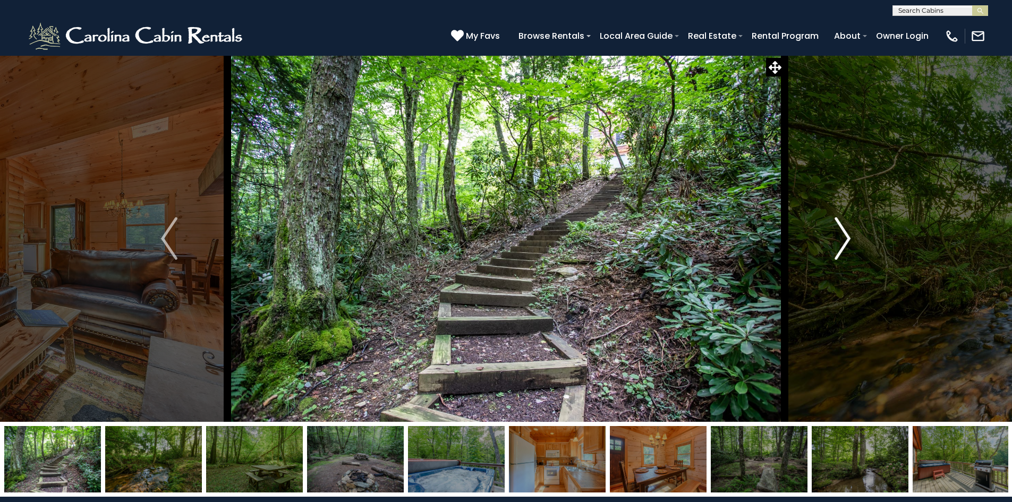
click at [842, 227] on img "Next" at bounding box center [843, 238] width 16 height 43
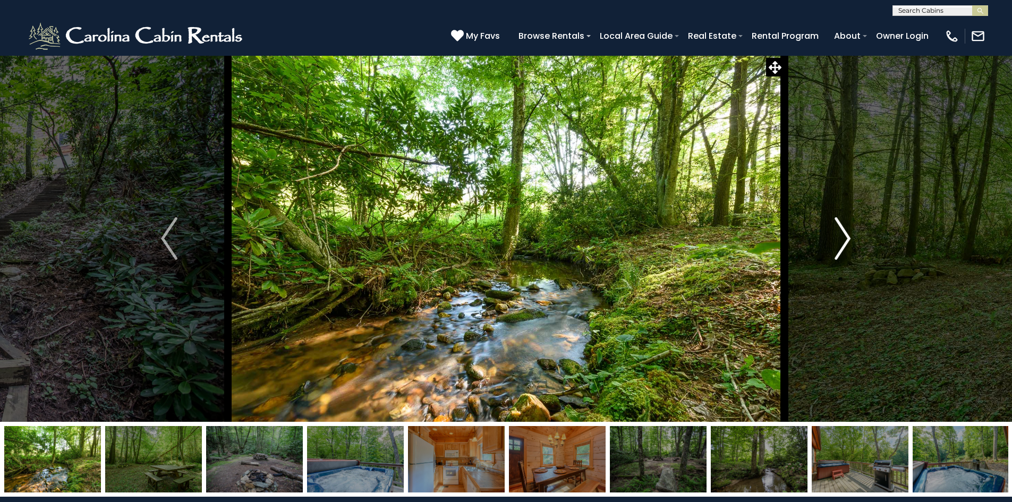
click at [842, 227] on img "Next" at bounding box center [843, 238] width 16 height 43
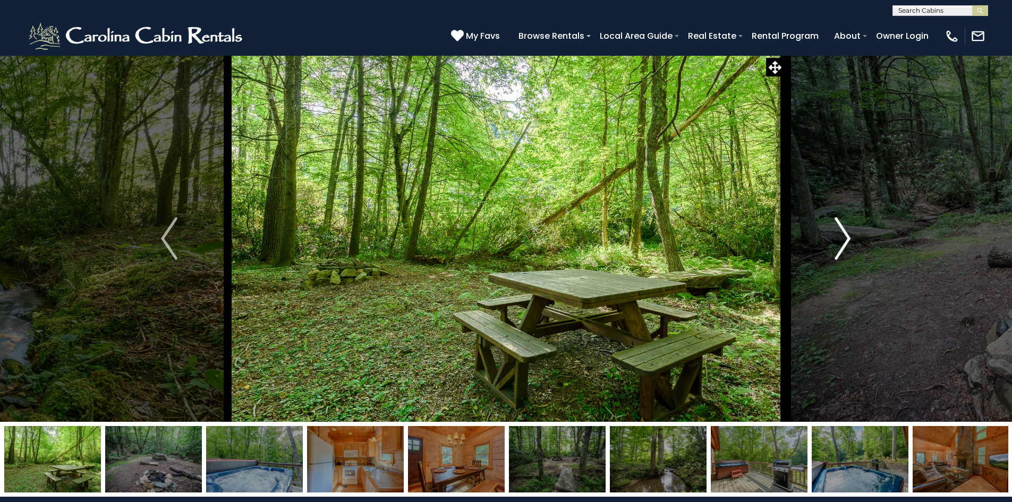
click at [842, 227] on img "Next" at bounding box center [843, 238] width 16 height 43
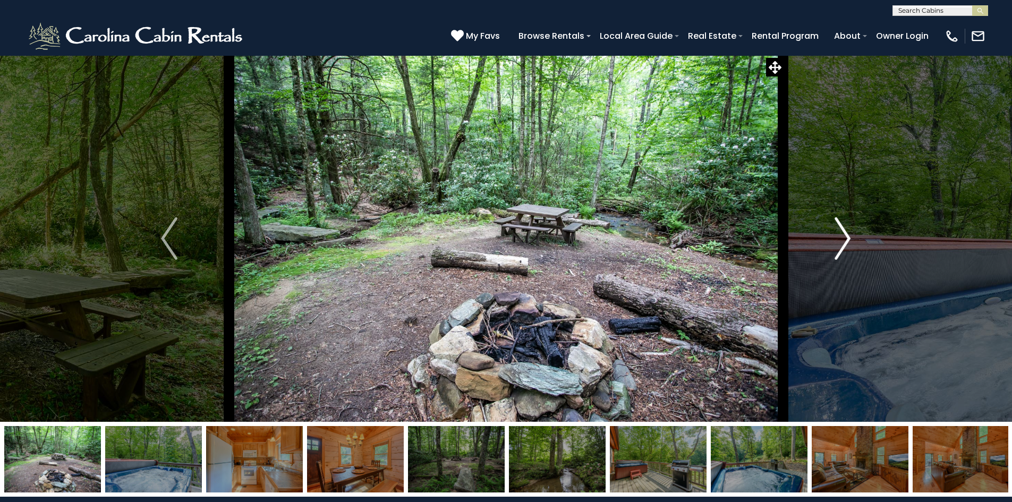
click at [841, 233] on img "Next" at bounding box center [843, 238] width 16 height 43
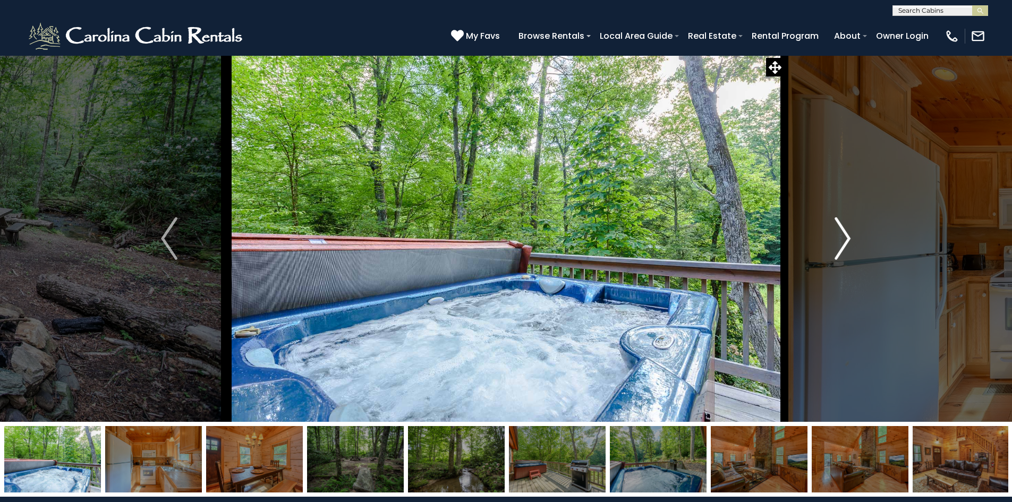
click at [841, 233] on img "Next" at bounding box center [843, 238] width 16 height 43
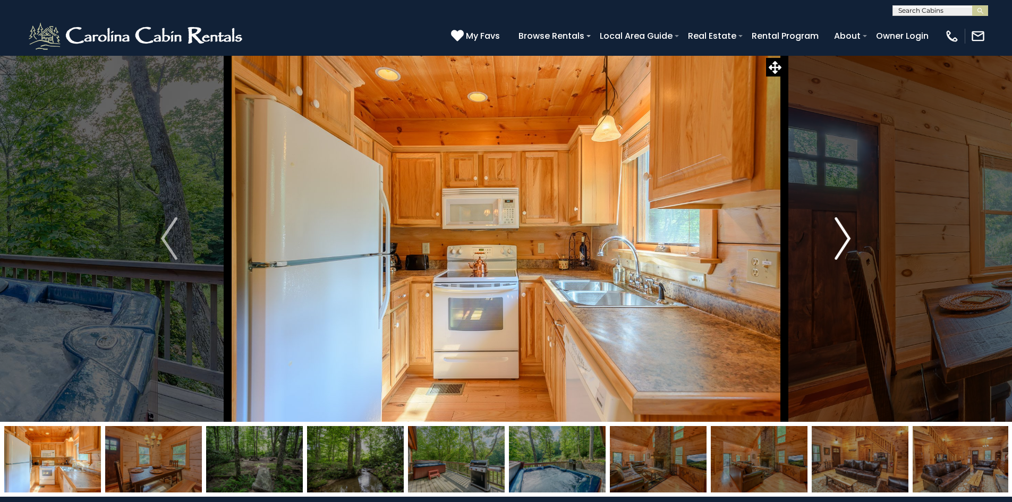
click at [842, 232] on img "Next" at bounding box center [843, 238] width 16 height 43
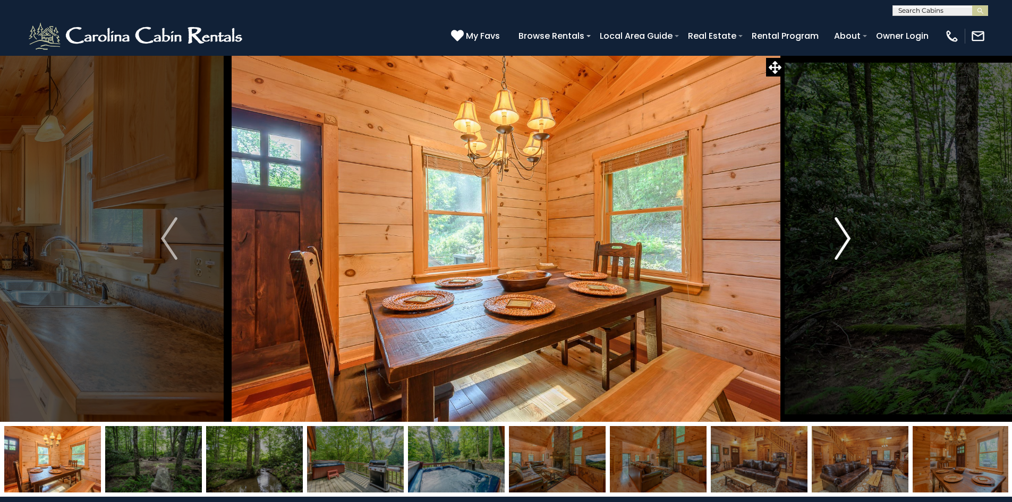
click at [842, 232] on img "Next" at bounding box center [843, 238] width 16 height 43
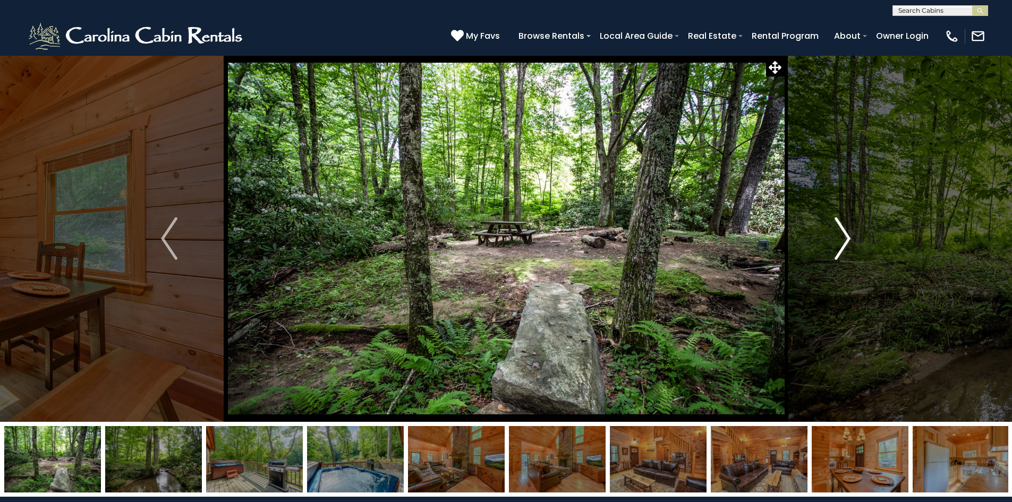
click at [842, 231] on img "Next" at bounding box center [843, 238] width 16 height 43
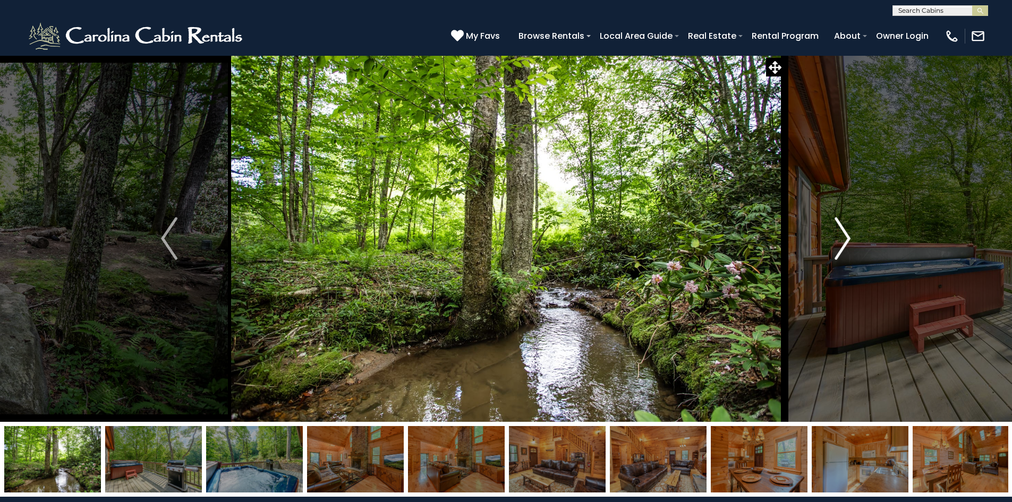
click at [842, 231] on img "Next" at bounding box center [843, 238] width 16 height 43
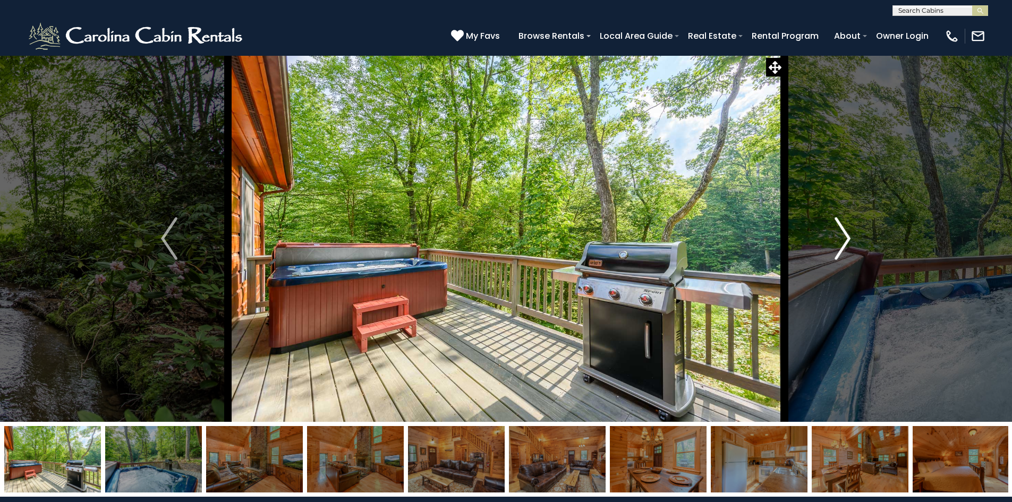
click at [842, 231] on img "Next" at bounding box center [843, 238] width 16 height 43
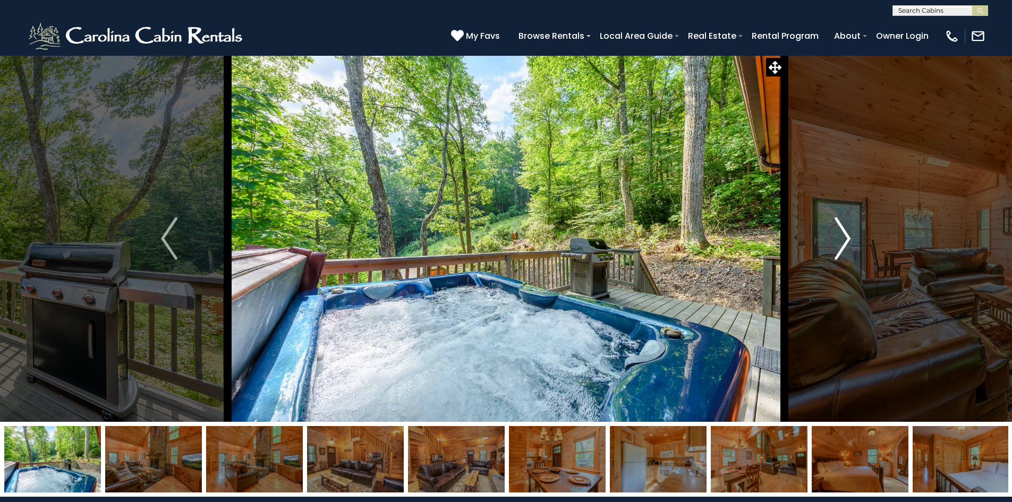
click at [842, 231] on img "Next" at bounding box center [843, 238] width 16 height 43
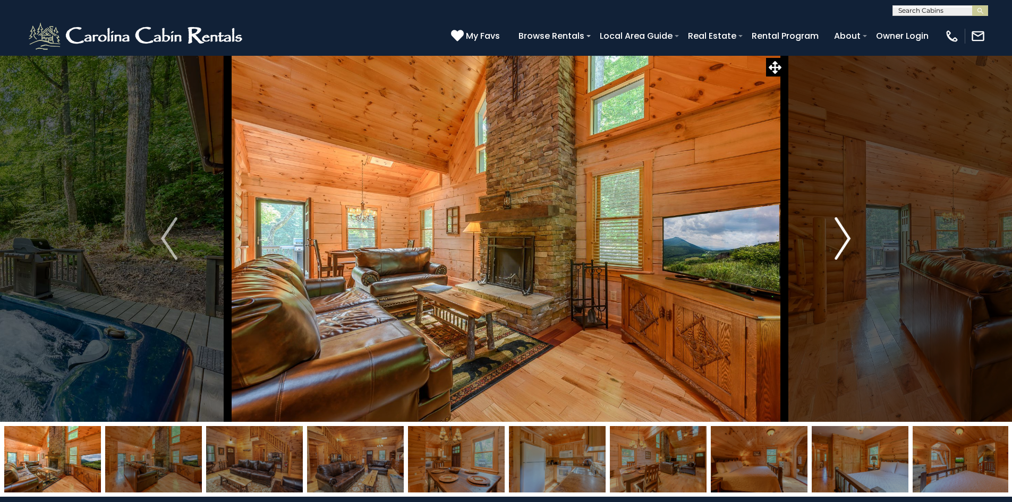
click at [842, 231] on img "Next" at bounding box center [843, 238] width 16 height 43
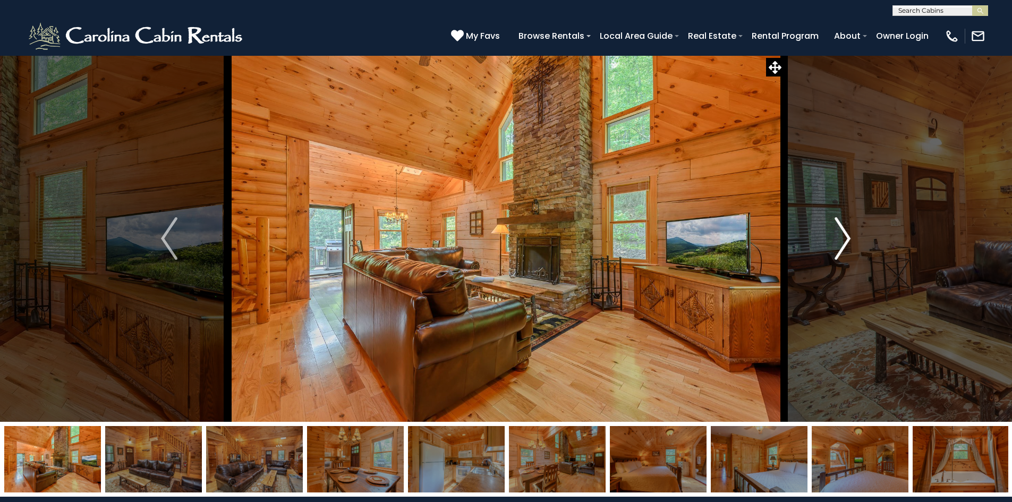
click at [843, 228] on img "Next" at bounding box center [843, 238] width 16 height 43
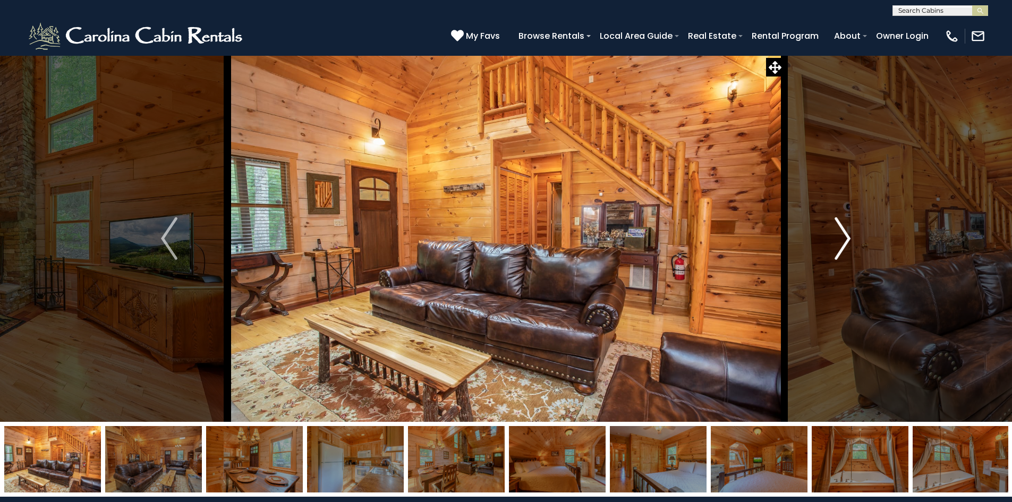
click at [843, 228] on img "Next" at bounding box center [843, 238] width 16 height 43
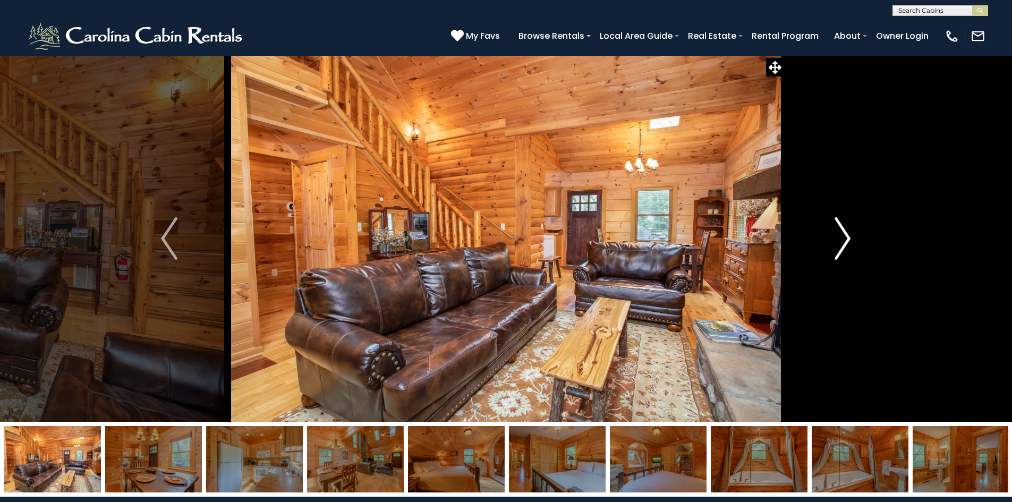
click at [843, 228] on img "Next" at bounding box center [843, 238] width 16 height 43
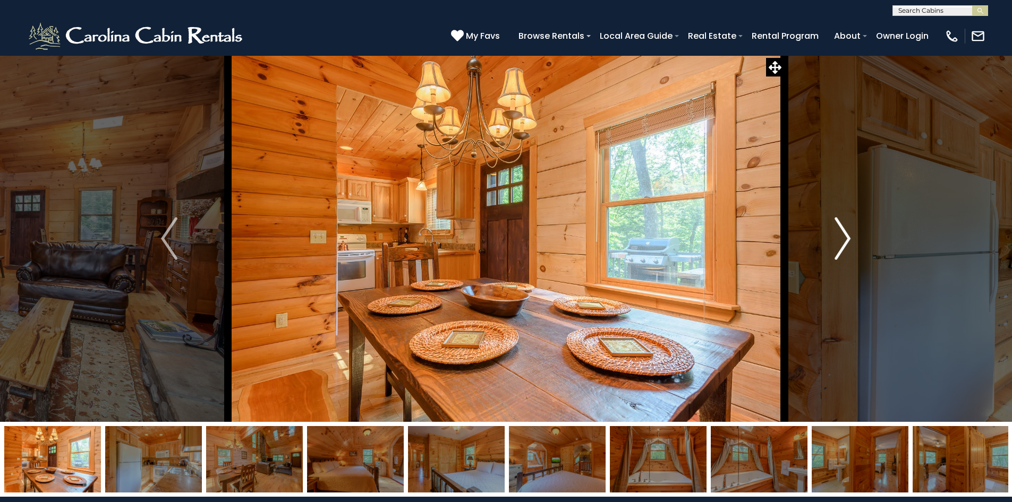
click at [843, 228] on img "Next" at bounding box center [843, 238] width 16 height 43
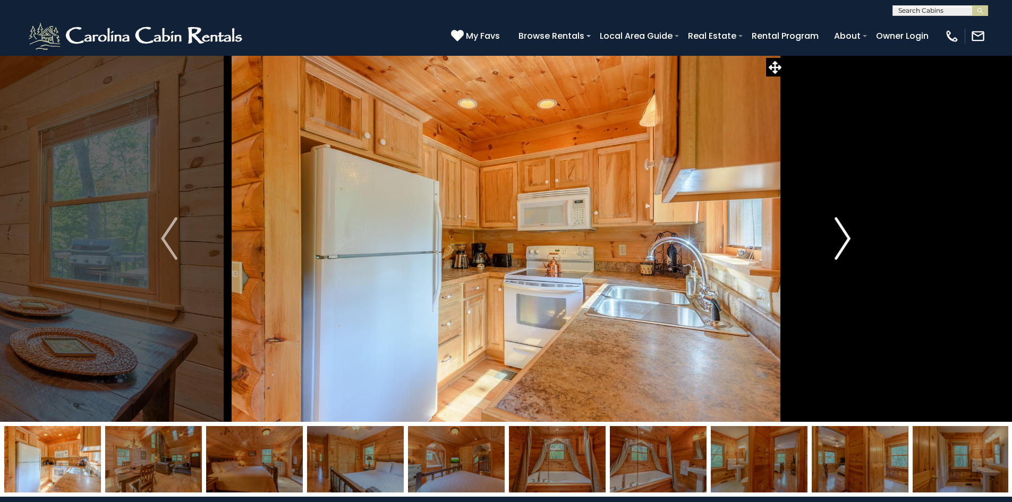
click at [843, 228] on img "Next" at bounding box center [843, 238] width 16 height 43
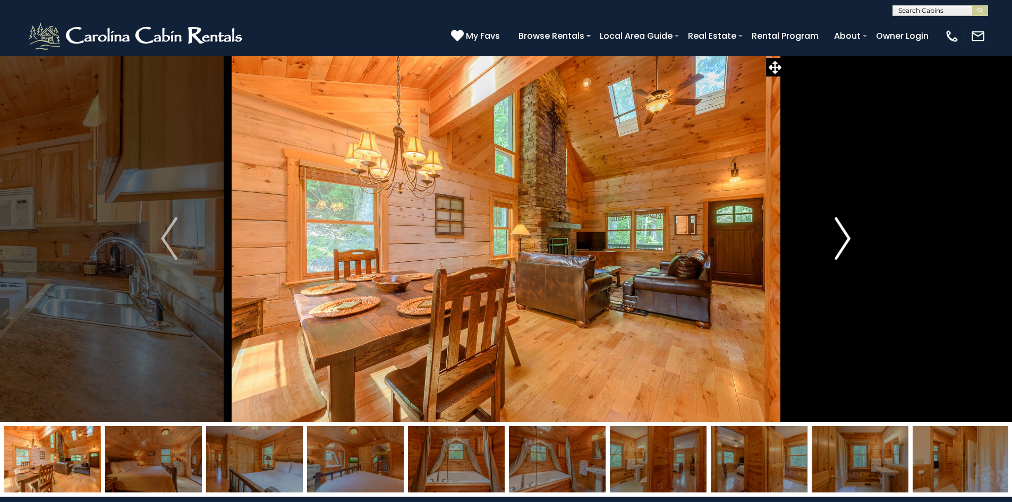
click at [843, 228] on img "Next" at bounding box center [843, 238] width 16 height 43
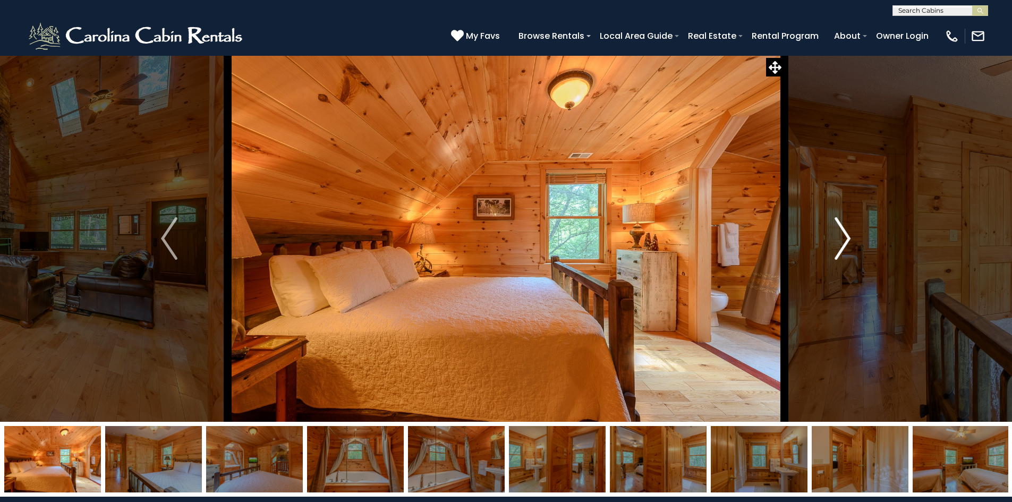
click at [843, 233] on img "Next" at bounding box center [843, 238] width 16 height 43
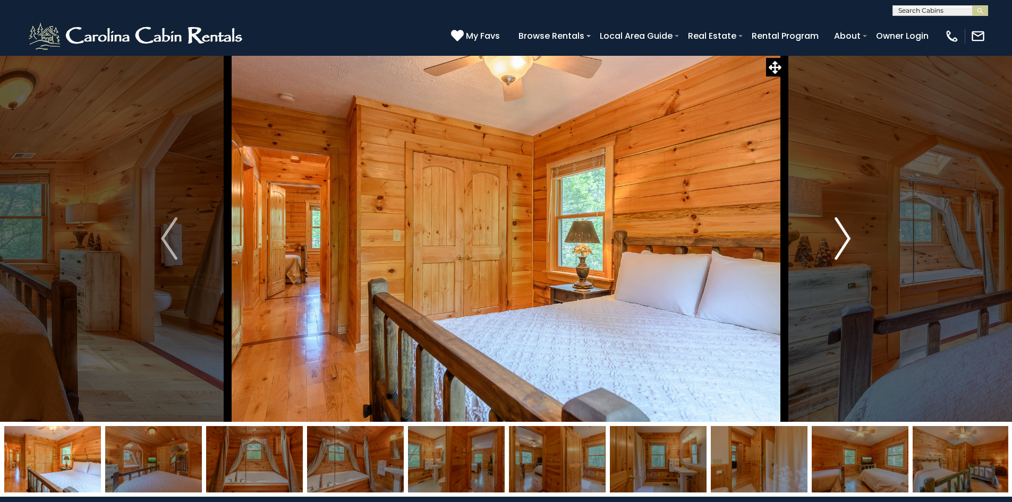
click at [843, 233] on img "Next" at bounding box center [843, 238] width 16 height 43
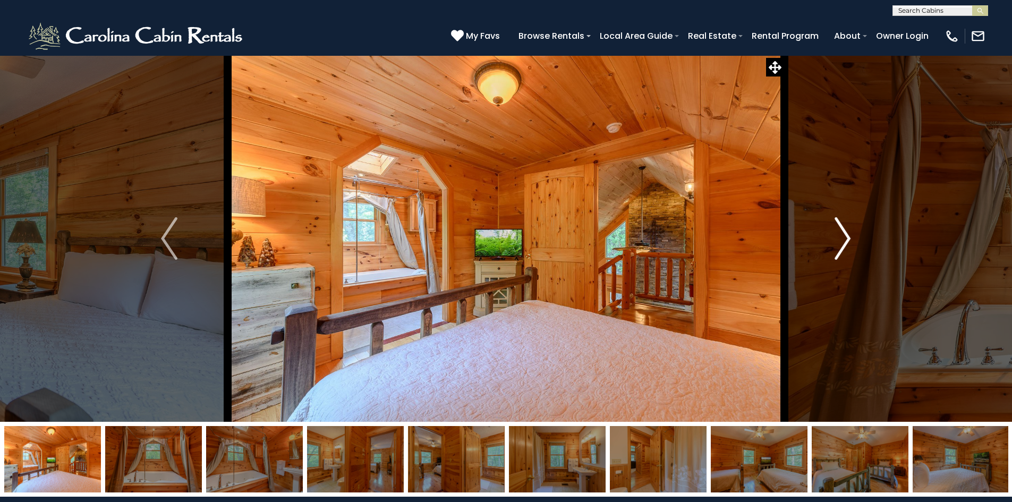
click at [843, 233] on img "Next" at bounding box center [843, 238] width 16 height 43
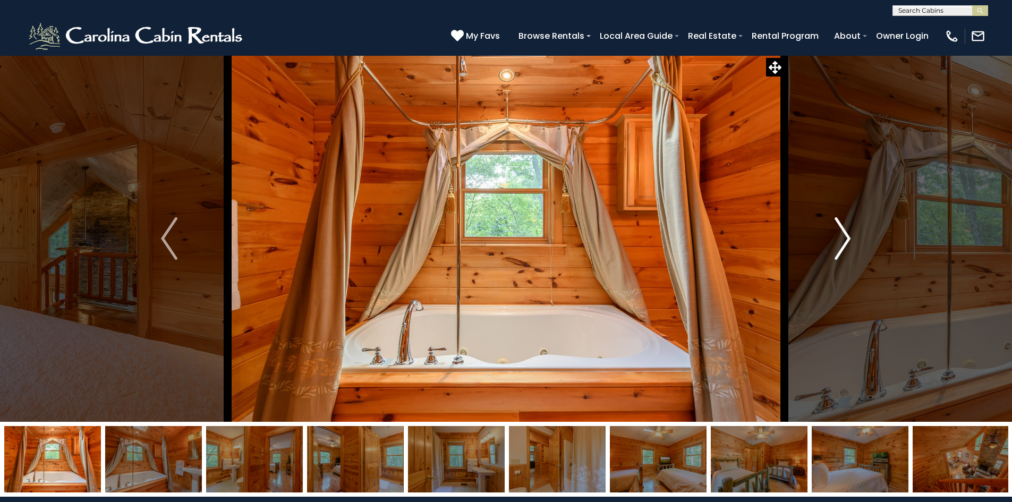
click at [843, 233] on img "Next" at bounding box center [843, 238] width 16 height 43
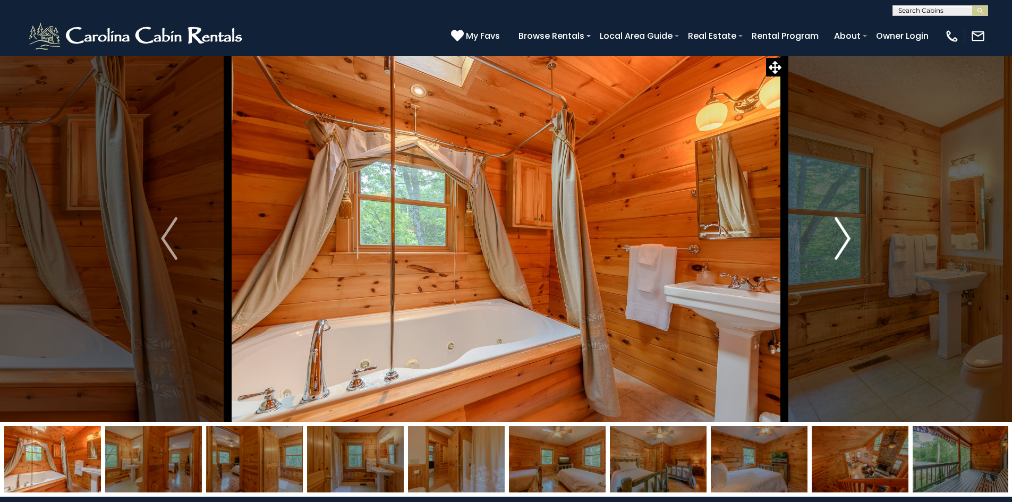
click at [843, 233] on img "Next" at bounding box center [843, 238] width 16 height 43
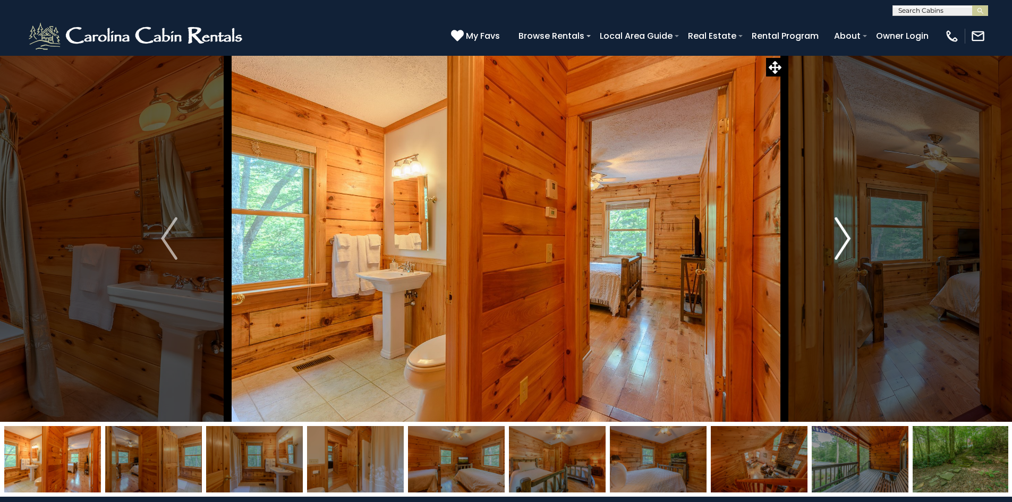
click at [843, 233] on img "Next" at bounding box center [843, 238] width 16 height 43
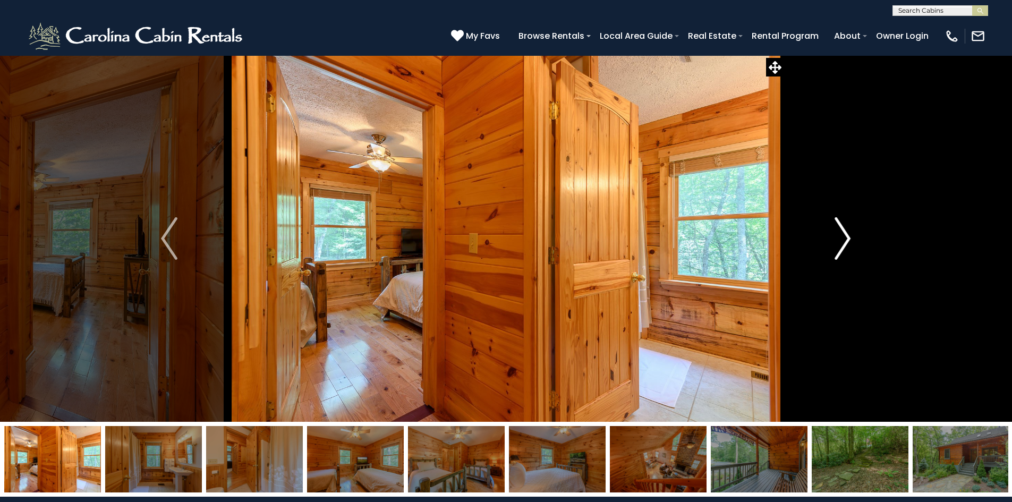
click at [843, 233] on img "Next" at bounding box center [843, 238] width 16 height 43
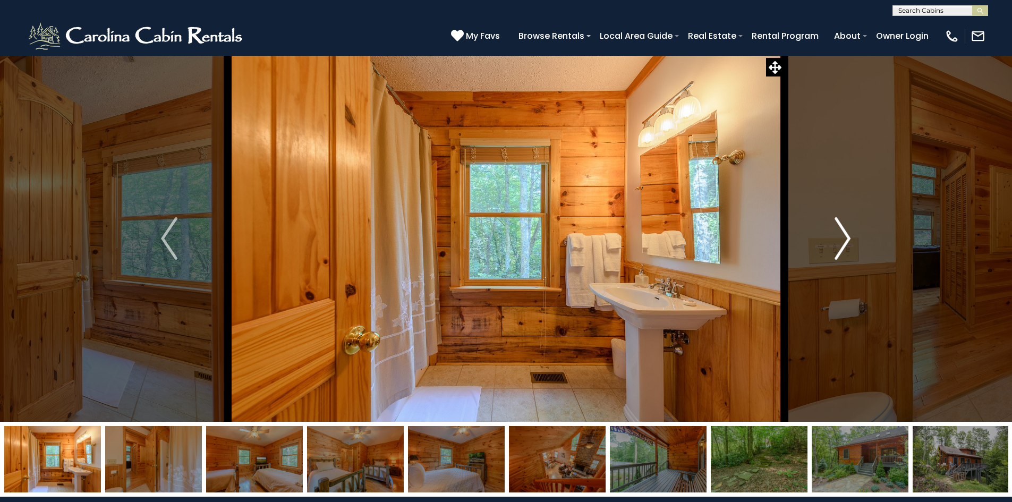
click at [843, 233] on img "Next" at bounding box center [843, 238] width 16 height 43
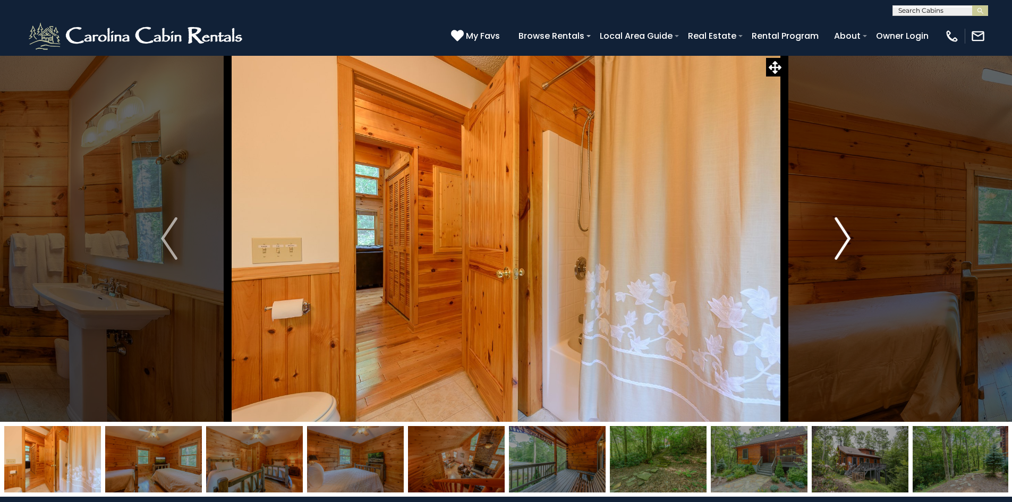
click at [843, 233] on img "Next" at bounding box center [843, 238] width 16 height 43
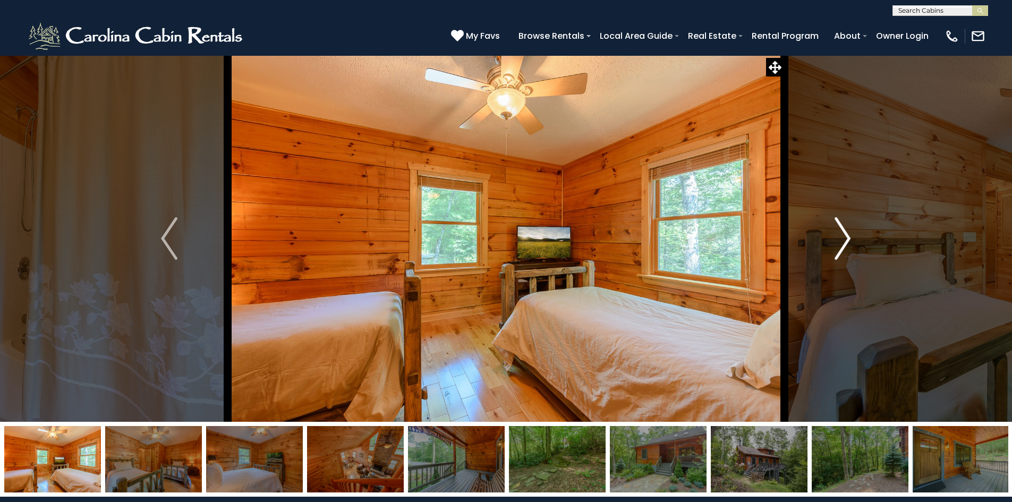
click at [843, 233] on img "Next" at bounding box center [843, 238] width 16 height 43
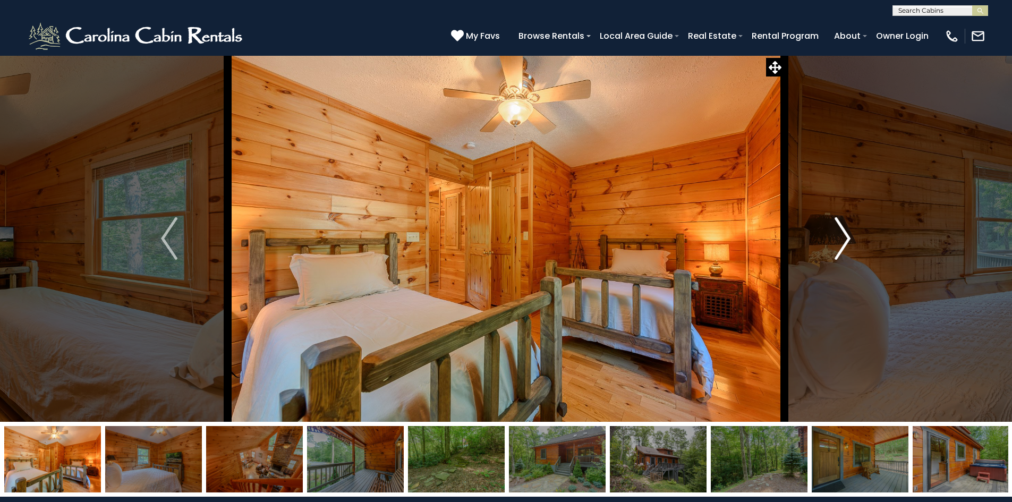
click at [843, 233] on img "Next" at bounding box center [843, 238] width 16 height 43
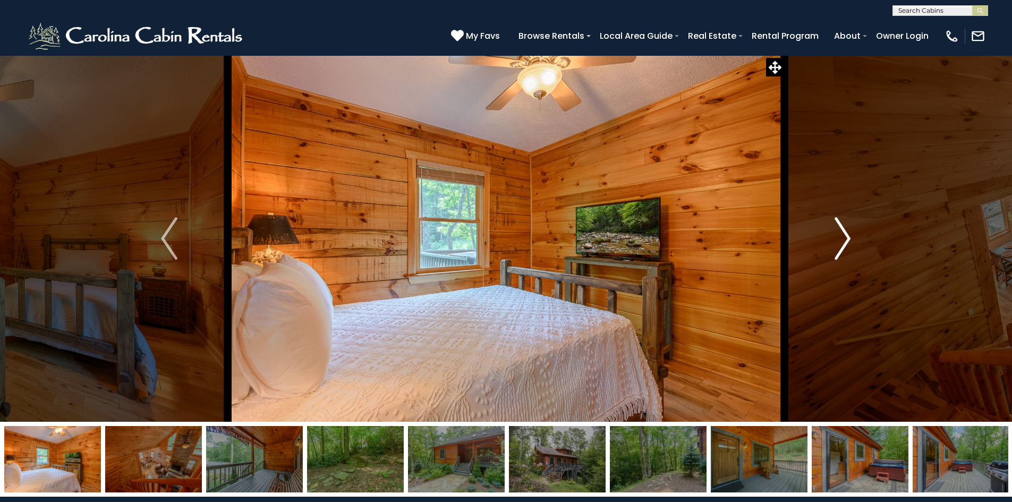
click at [843, 233] on img "Next" at bounding box center [843, 238] width 16 height 43
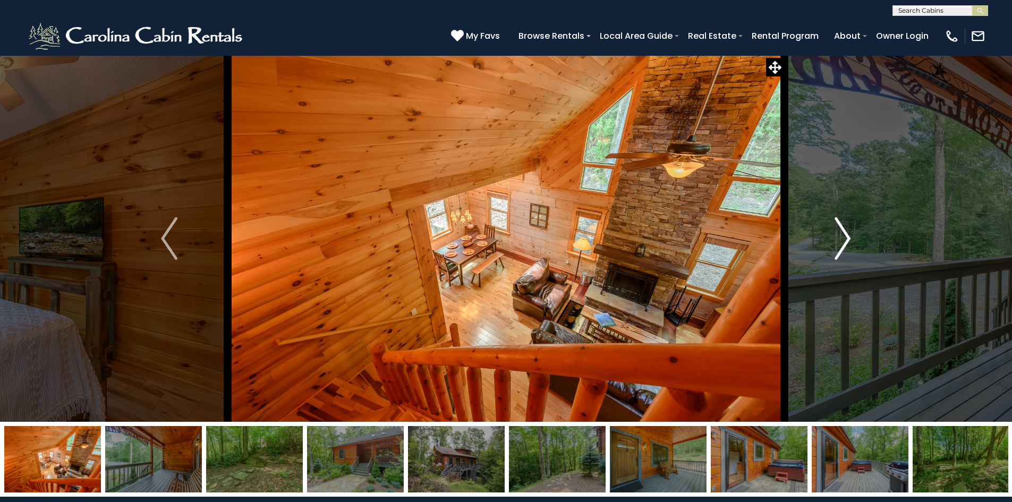
click at [843, 233] on img "Next" at bounding box center [843, 238] width 16 height 43
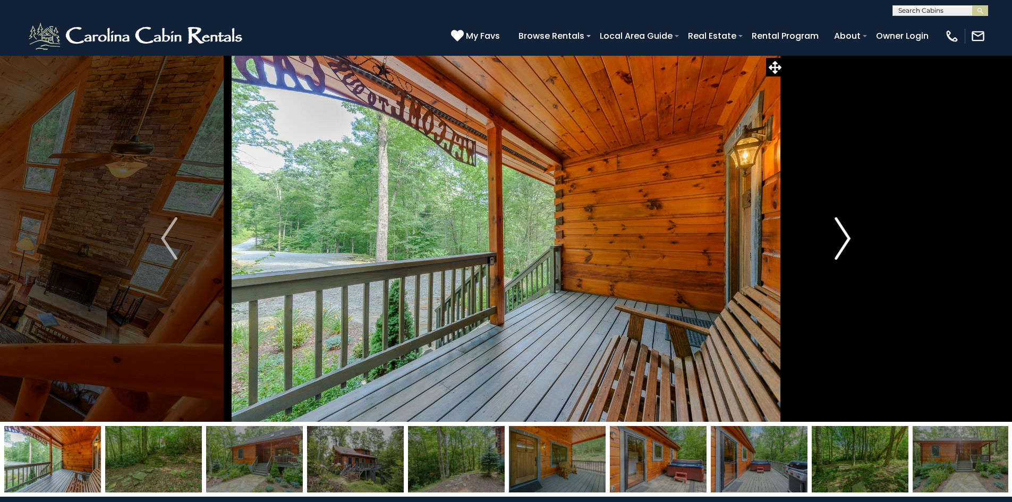
click at [843, 232] on img "Next" at bounding box center [843, 238] width 16 height 43
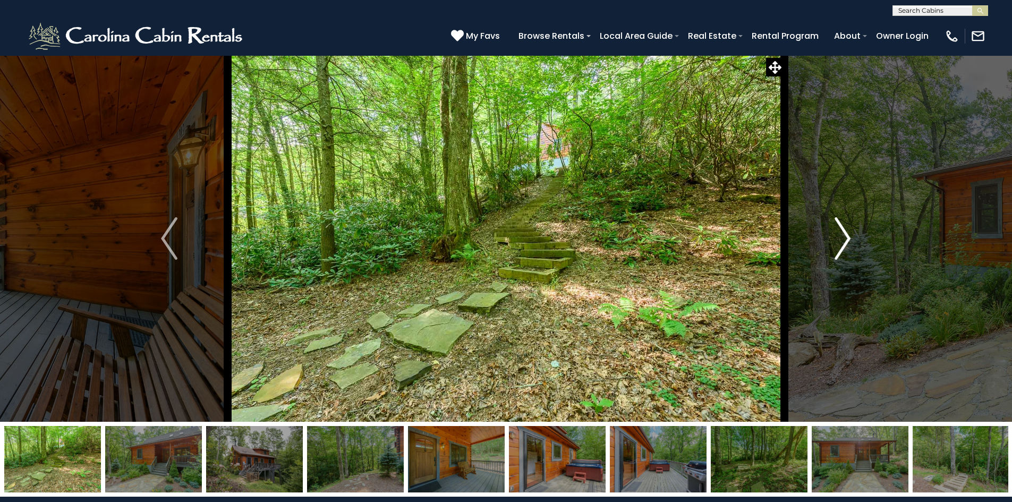
click at [843, 232] on img "Next" at bounding box center [843, 238] width 16 height 43
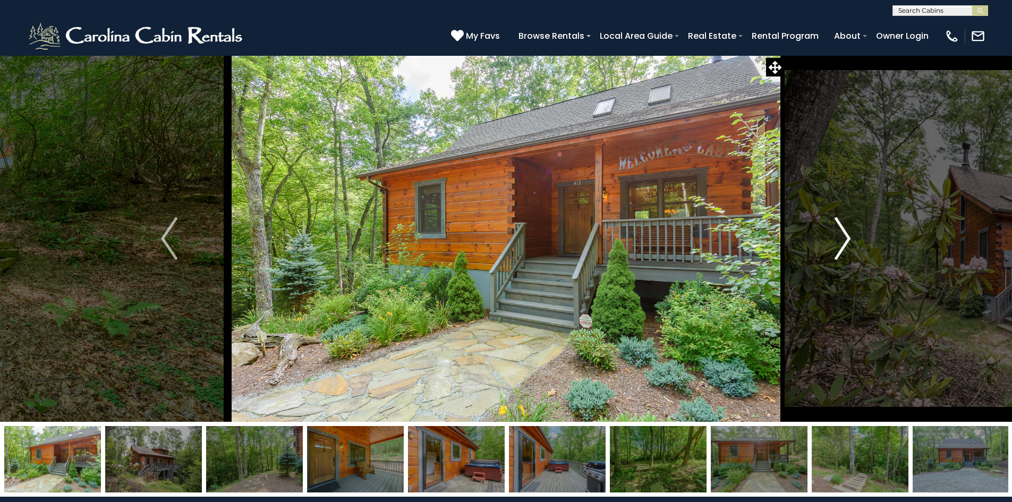
click at [845, 232] on img "Next" at bounding box center [843, 238] width 16 height 43
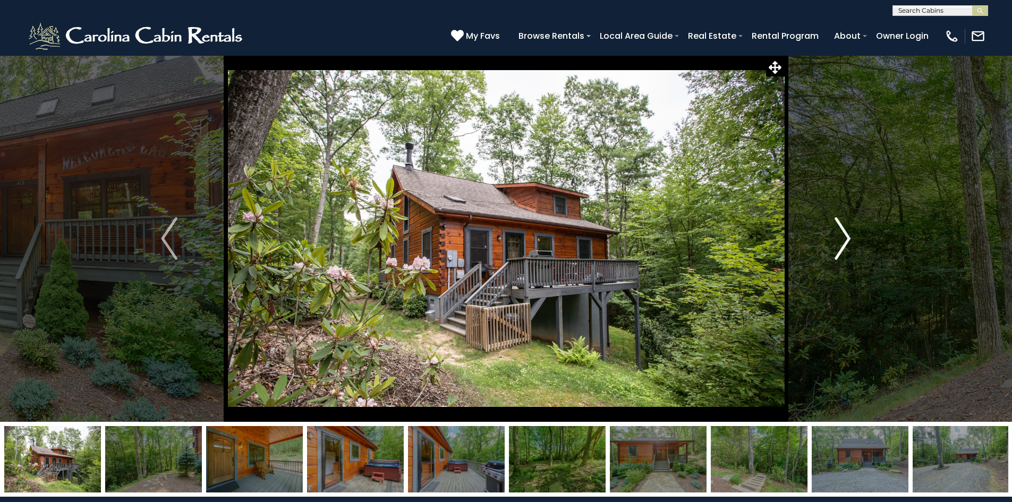
click at [845, 232] on img "Next" at bounding box center [843, 238] width 16 height 43
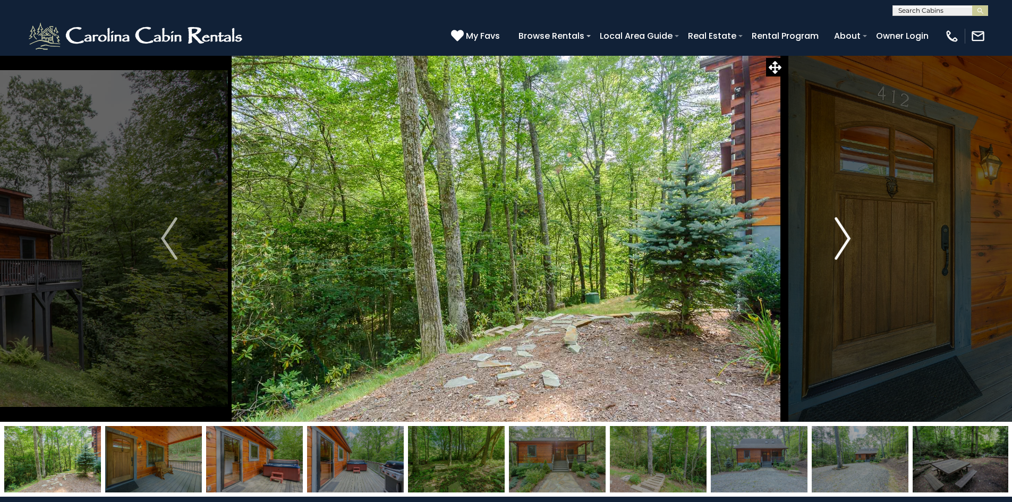
click at [845, 232] on img "Next" at bounding box center [843, 238] width 16 height 43
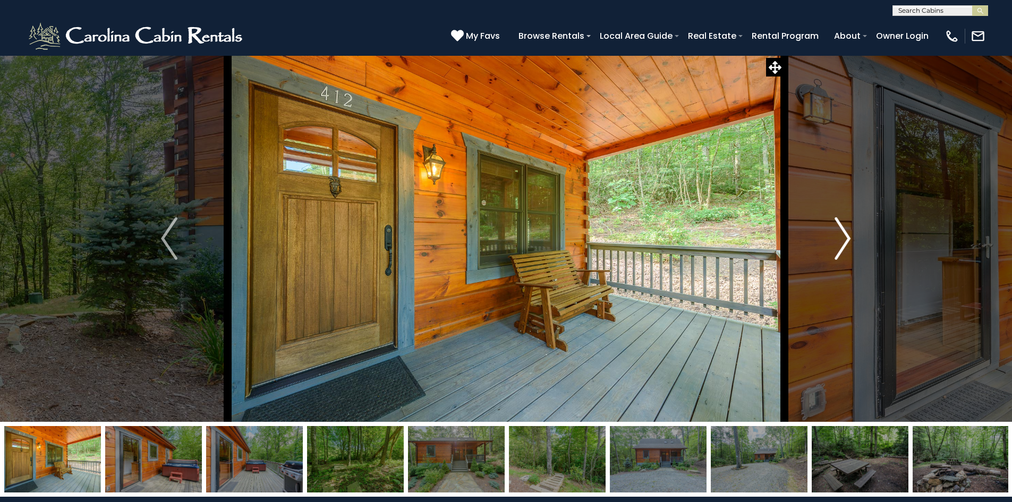
click at [845, 232] on img "Next" at bounding box center [843, 238] width 16 height 43
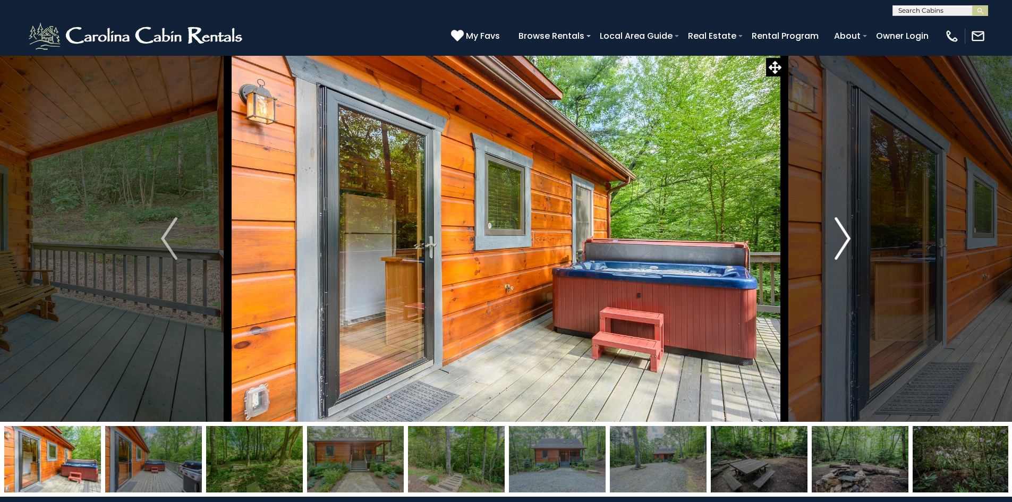
click at [845, 232] on img "Next" at bounding box center [843, 238] width 16 height 43
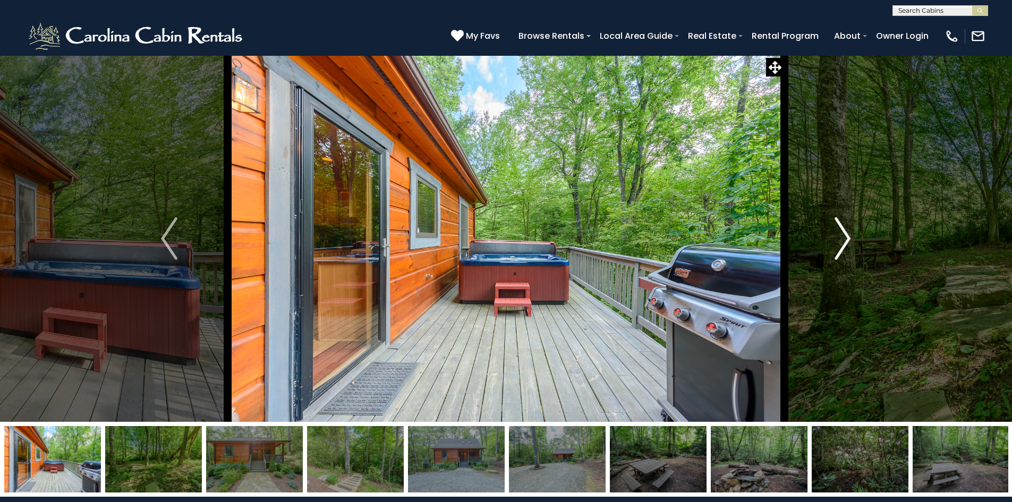
click at [845, 232] on img "Next" at bounding box center [843, 238] width 16 height 43
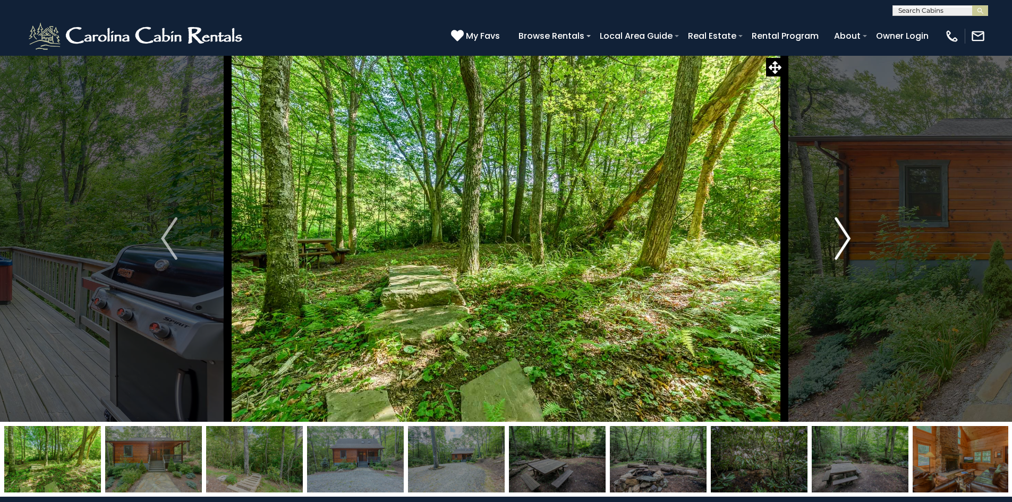
click at [845, 232] on img "Next" at bounding box center [843, 238] width 16 height 43
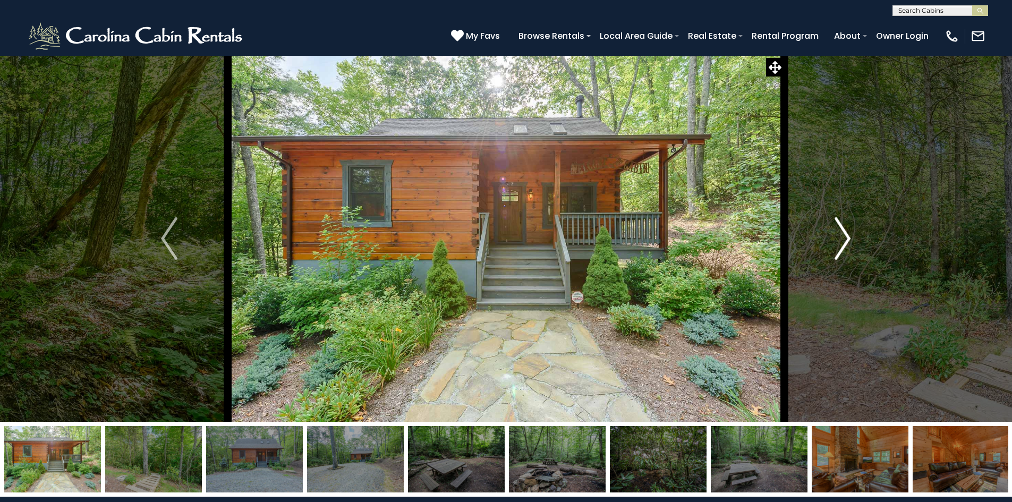
click at [845, 232] on img "Next" at bounding box center [843, 238] width 16 height 43
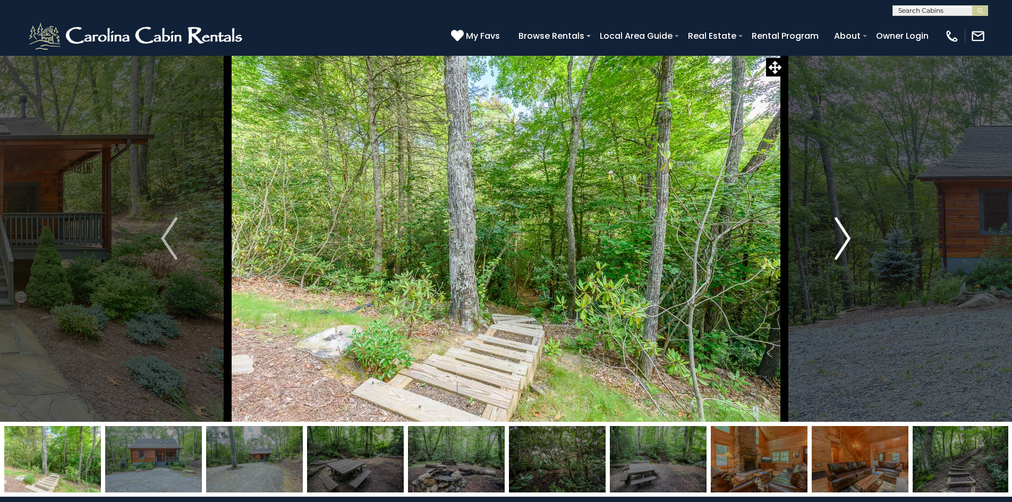
click at [845, 232] on img "Next" at bounding box center [843, 238] width 16 height 43
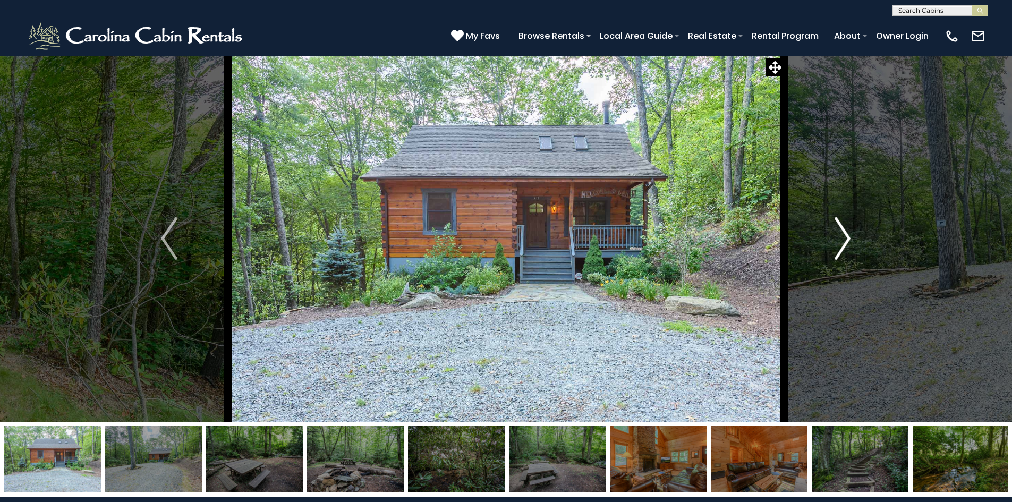
click at [845, 232] on img "Next" at bounding box center [843, 238] width 16 height 43
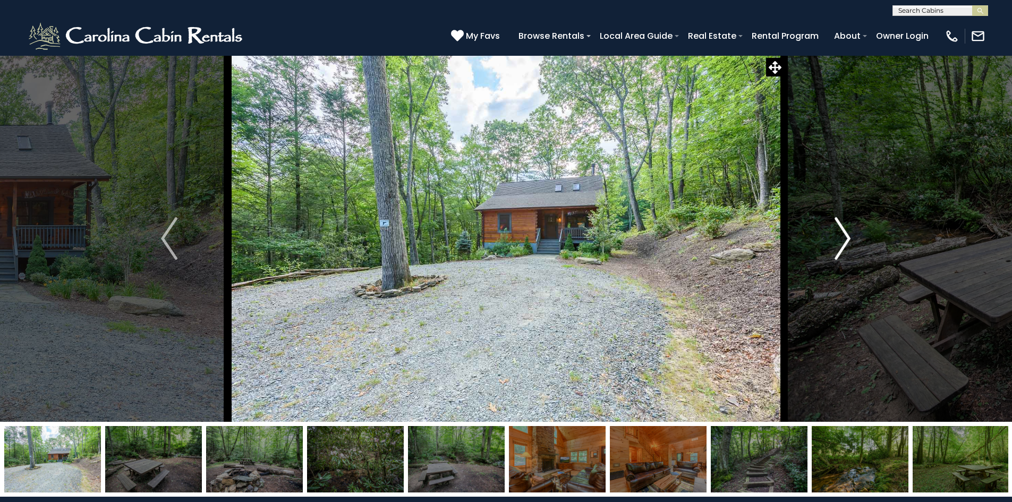
click at [845, 232] on img "Next" at bounding box center [843, 238] width 16 height 43
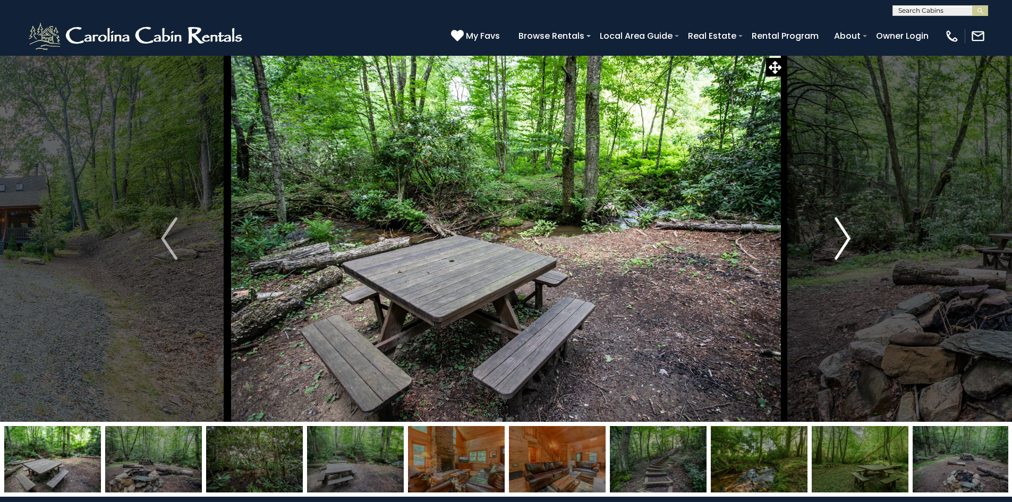
click at [845, 232] on img "Next" at bounding box center [843, 238] width 16 height 43
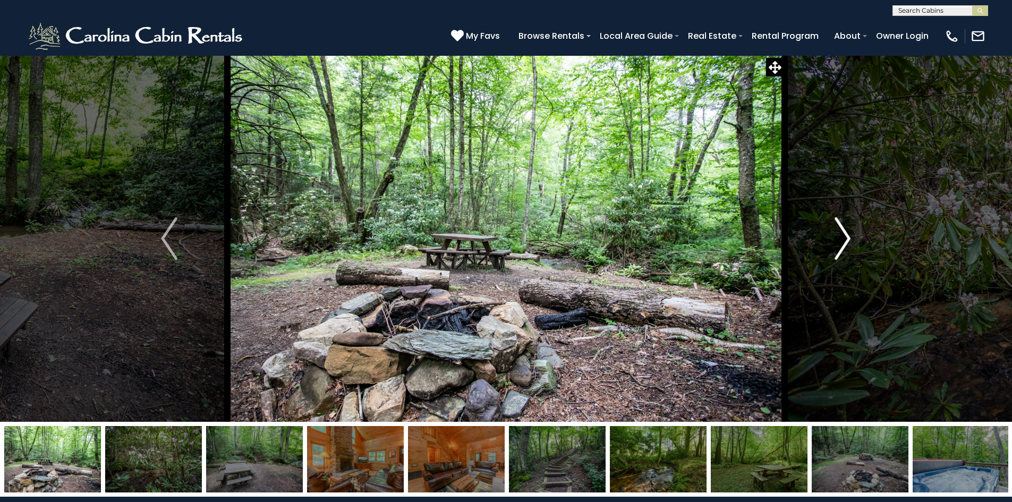
click at [845, 232] on img "Next" at bounding box center [843, 238] width 16 height 43
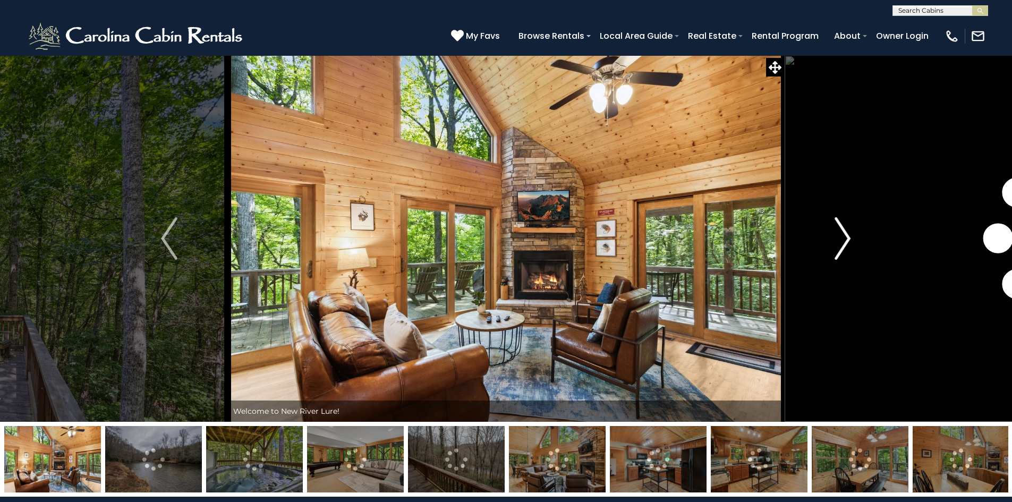
click at [849, 234] on img "Next" at bounding box center [843, 238] width 16 height 43
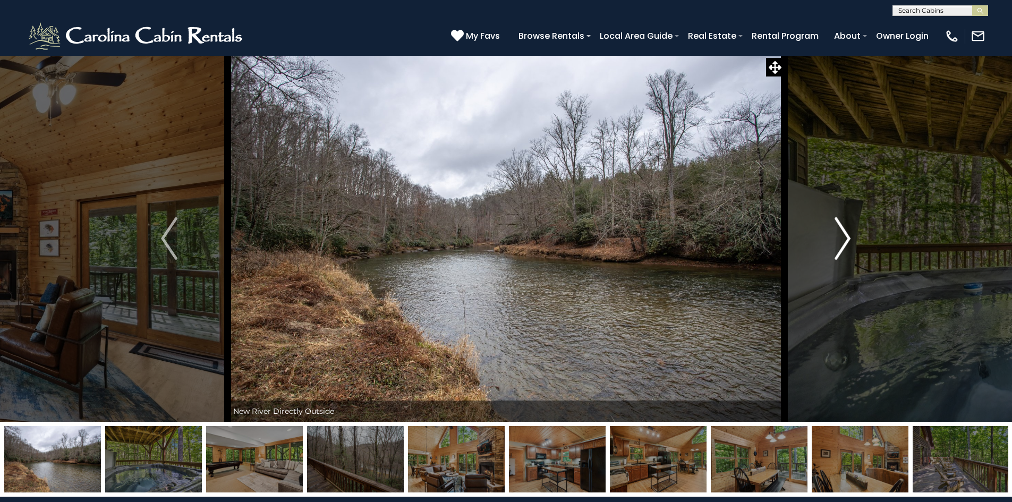
click at [849, 234] on img "Next" at bounding box center [843, 238] width 16 height 43
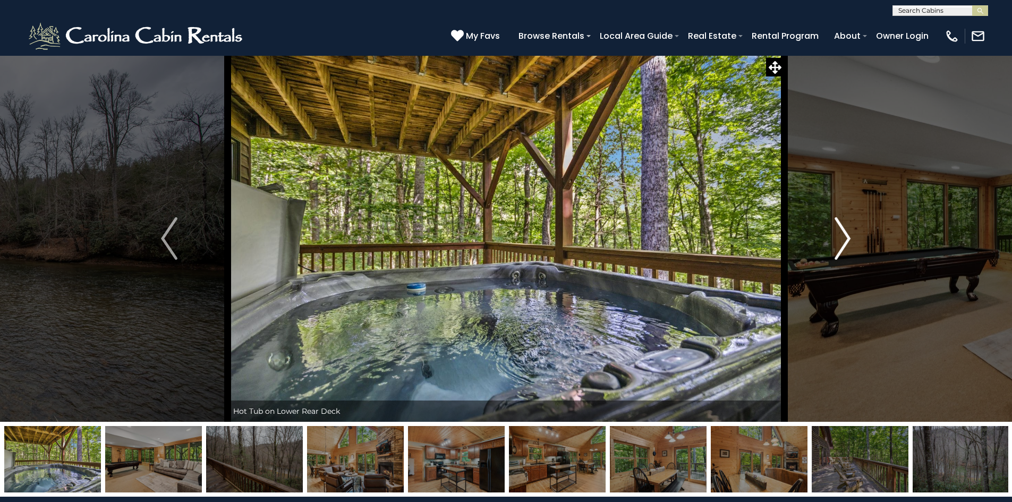
click at [841, 236] on img "Next" at bounding box center [843, 238] width 16 height 43
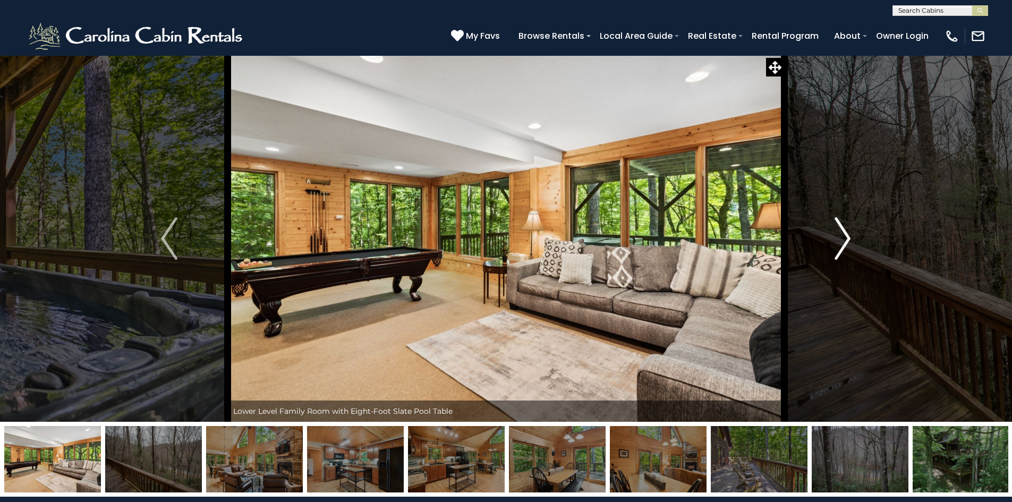
click at [841, 236] on img "Next" at bounding box center [843, 238] width 16 height 43
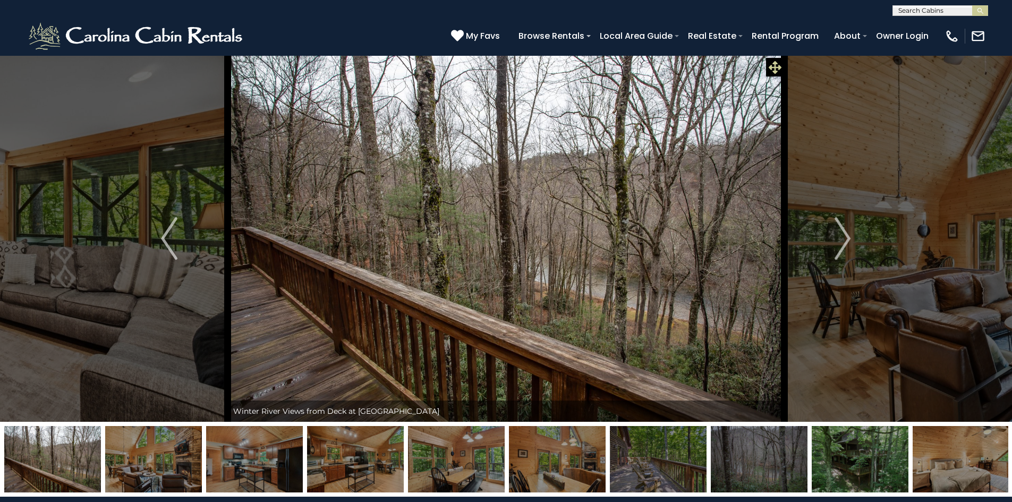
click at [776, 66] on icon at bounding box center [775, 67] width 13 height 13
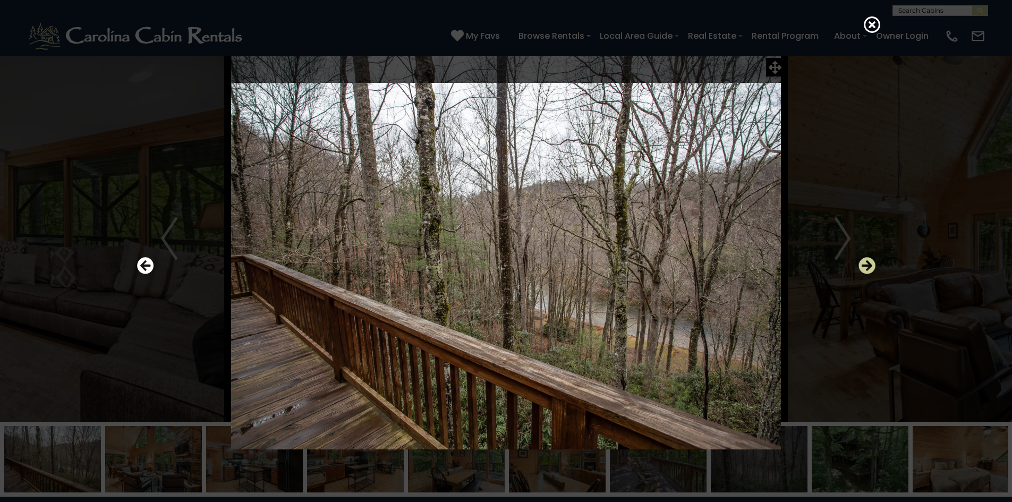
click at [867, 267] on icon "Next" at bounding box center [867, 265] width 17 height 17
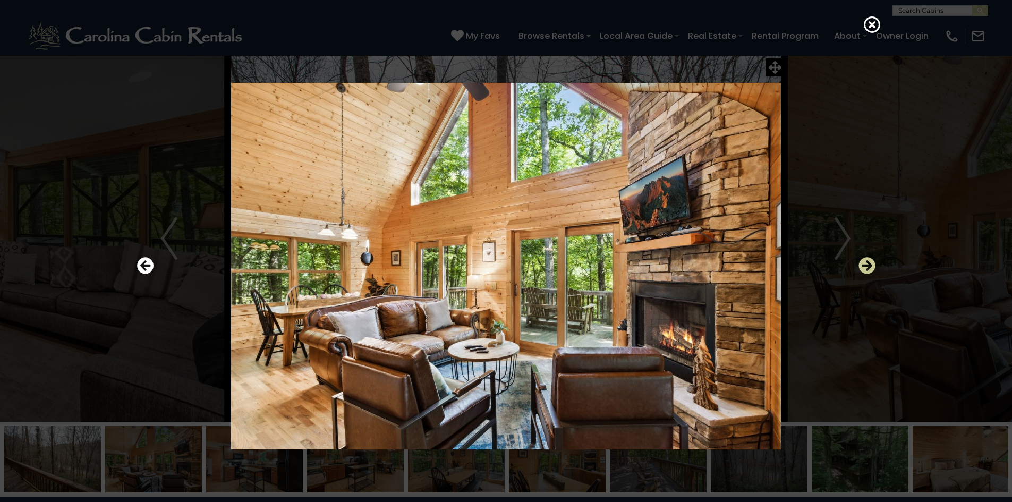
click at [867, 268] on icon "Next" at bounding box center [867, 265] width 17 height 17
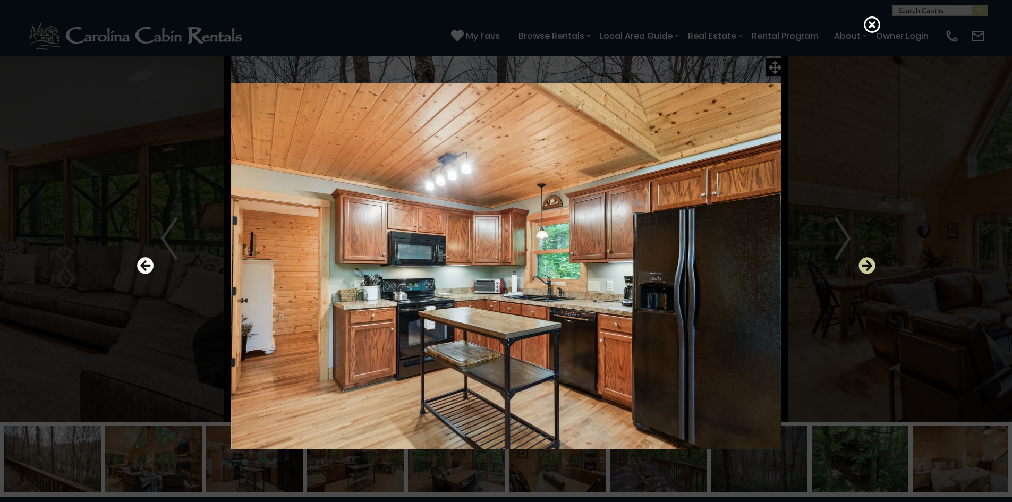
click at [868, 267] on icon "Next" at bounding box center [867, 265] width 17 height 17
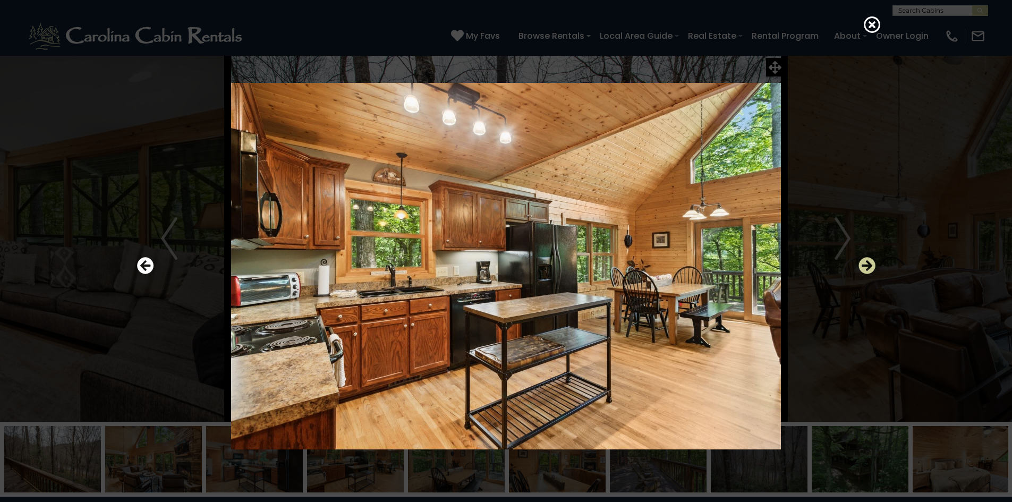
click at [868, 267] on icon "Next" at bounding box center [867, 265] width 17 height 17
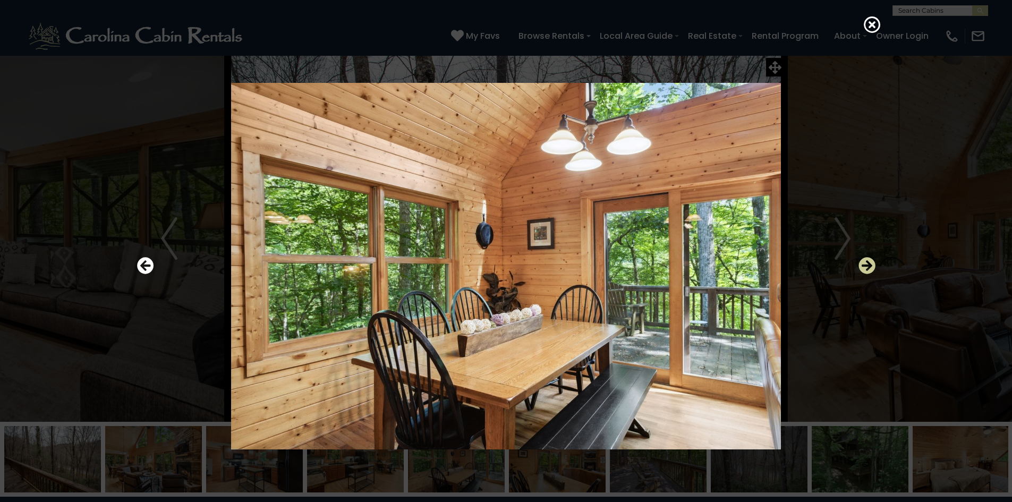
click at [868, 267] on icon "Next" at bounding box center [867, 265] width 17 height 17
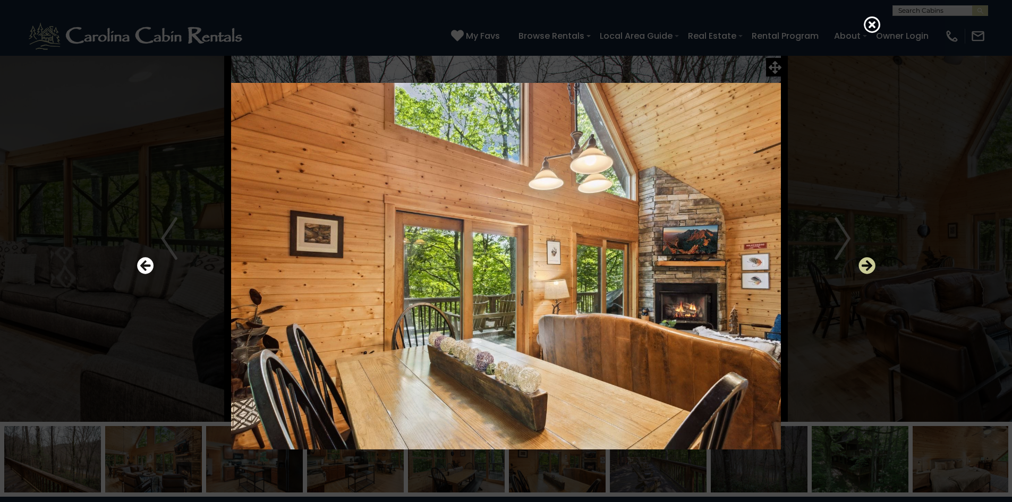
click at [868, 267] on icon "Next" at bounding box center [867, 265] width 17 height 17
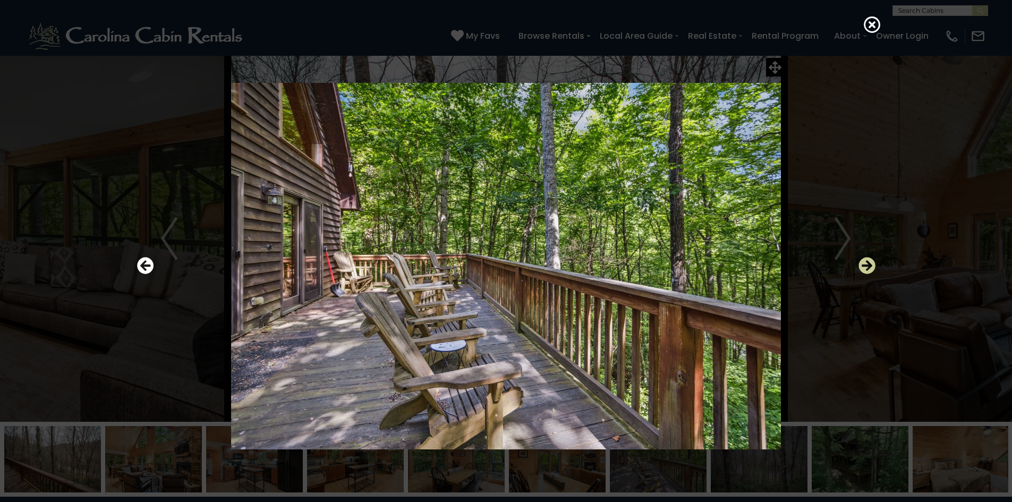
click at [868, 267] on icon "Next" at bounding box center [867, 265] width 17 height 17
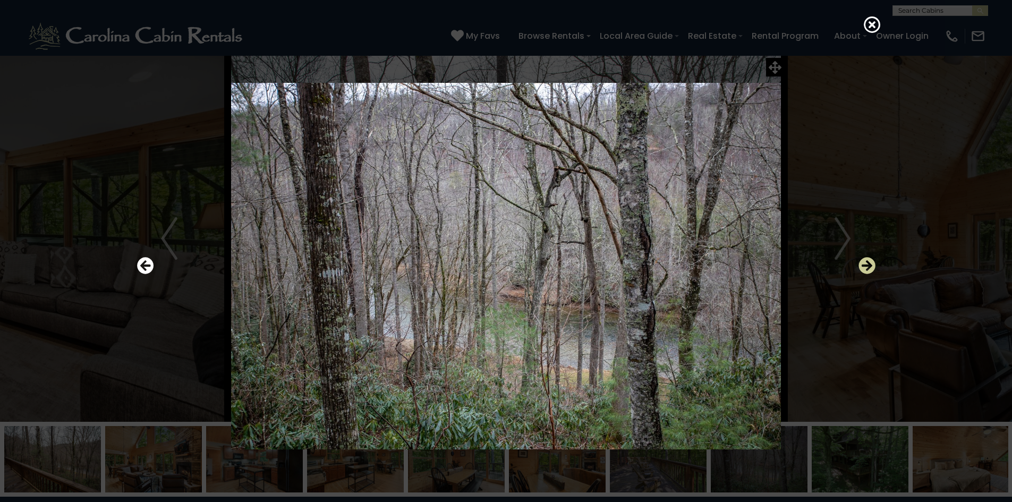
click at [867, 268] on icon "Next" at bounding box center [867, 265] width 17 height 17
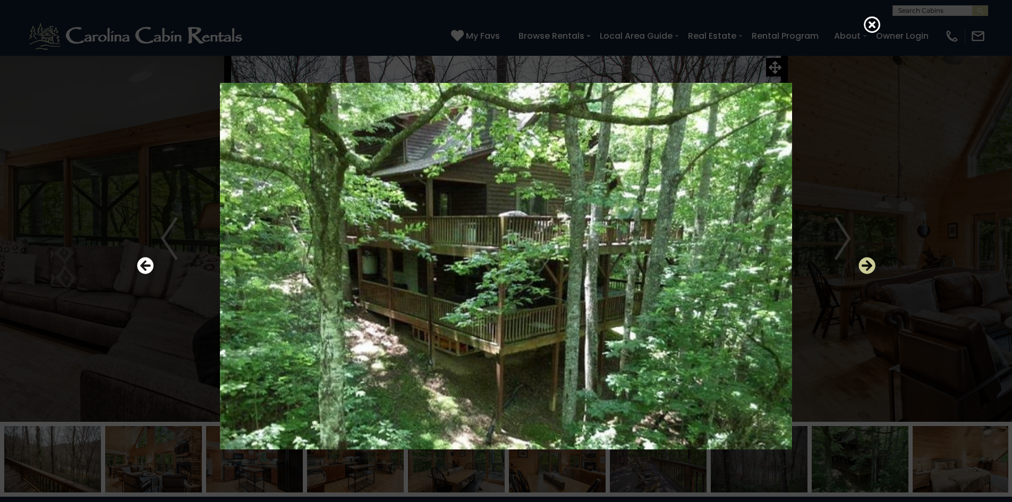
click at [867, 267] on icon "Next" at bounding box center [867, 265] width 17 height 17
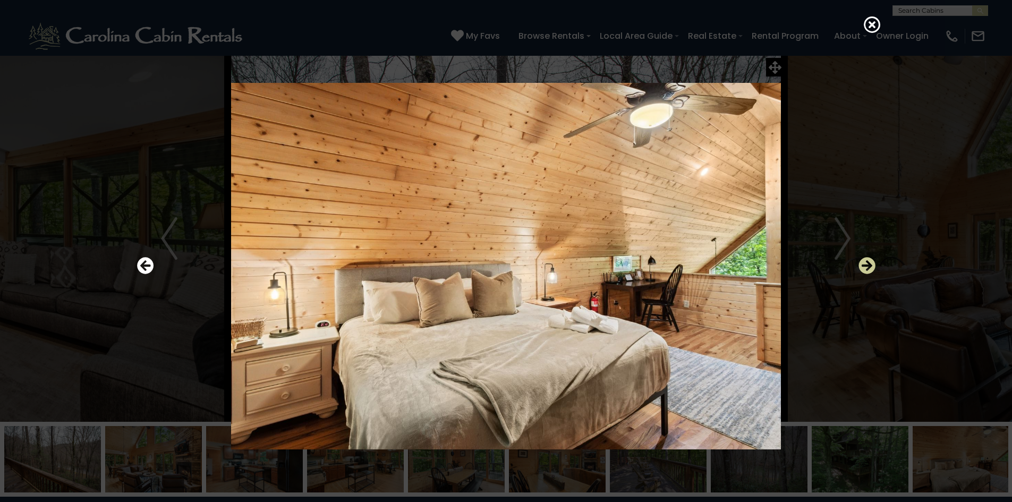
click at [867, 267] on icon "Next" at bounding box center [867, 265] width 17 height 17
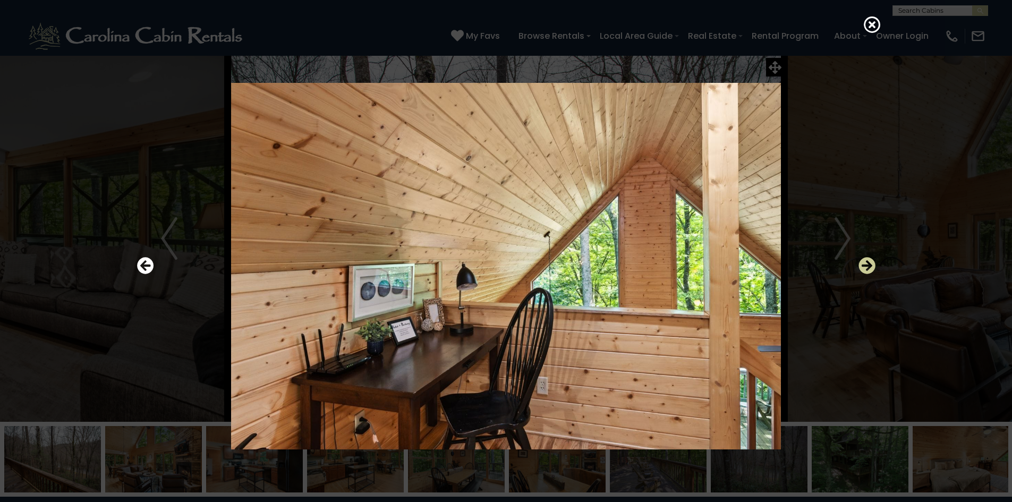
click at [868, 267] on icon "Next" at bounding box center [867, 265] width 17 height 17
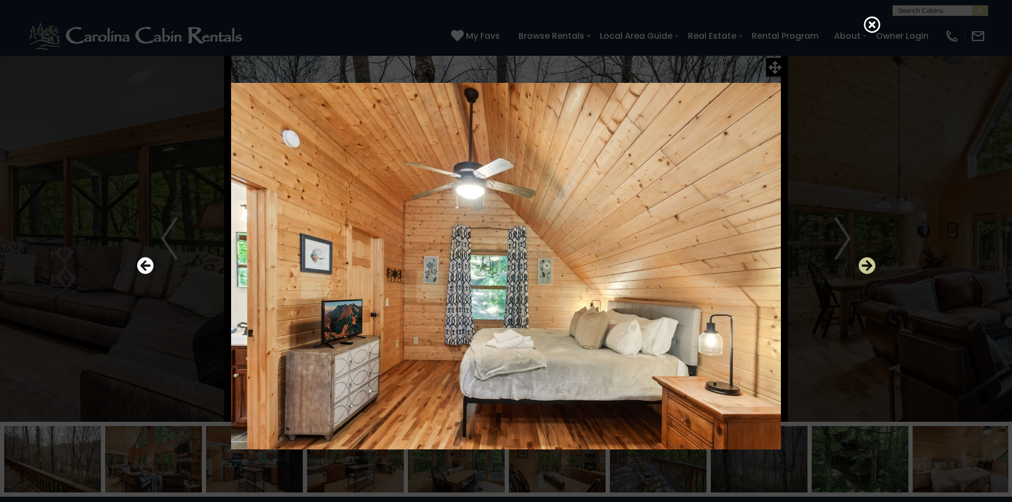
click at [868, 266] on icon "Next" at bounding box center [867, 265] width 17 height 17
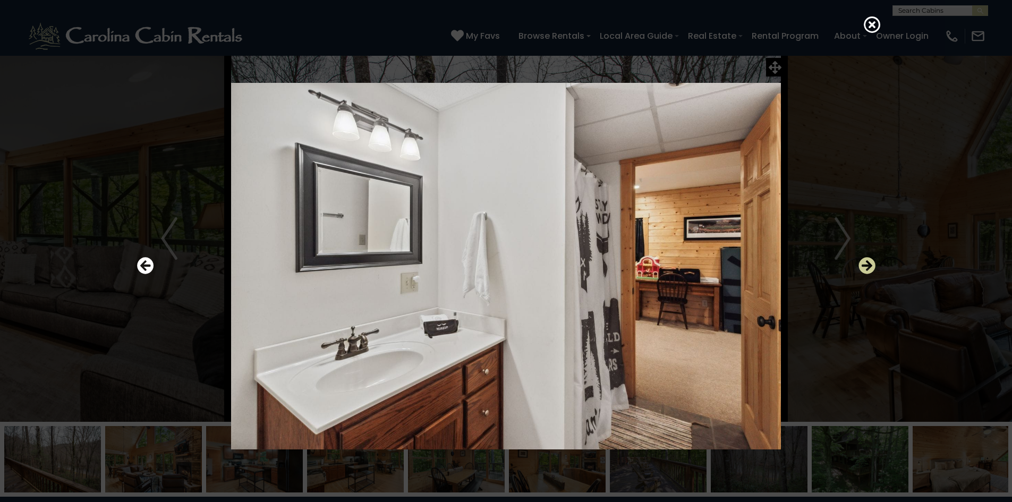
click at [868, 266] on icon "Next" at bounding box center [867, 265] width 17 height 17
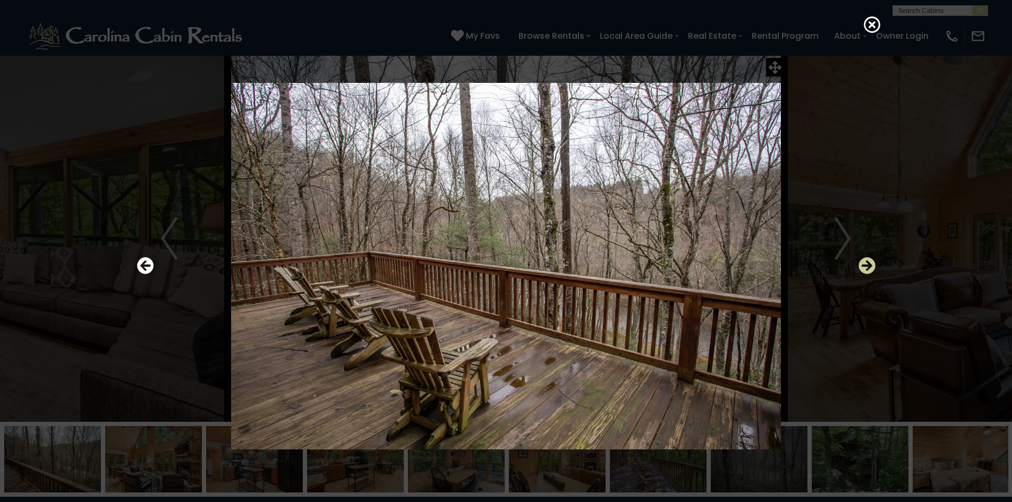
click at [865, 264] on icon "Next" at bounding box center [867, 265] width 17 height 17
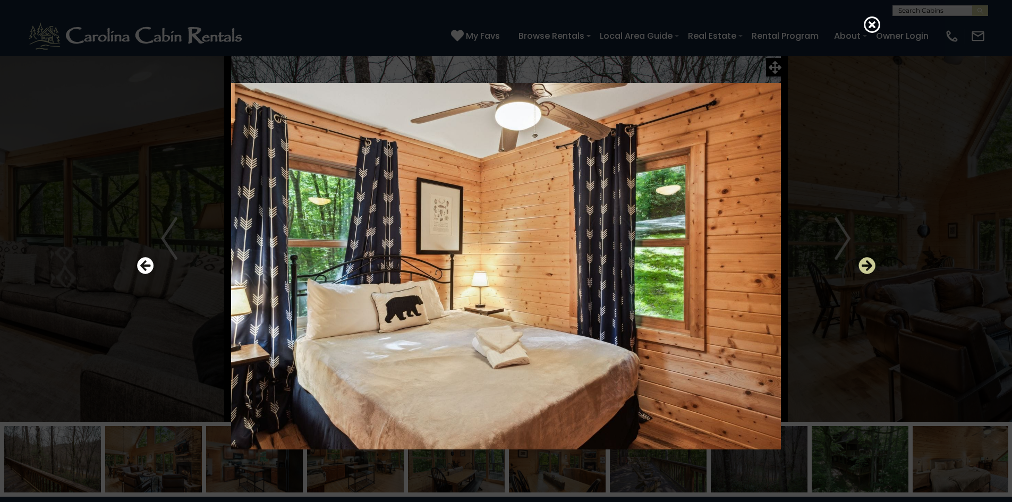
click at [865, 264] on icon "Next" at bounding box center [867, 265] width 17 height 17
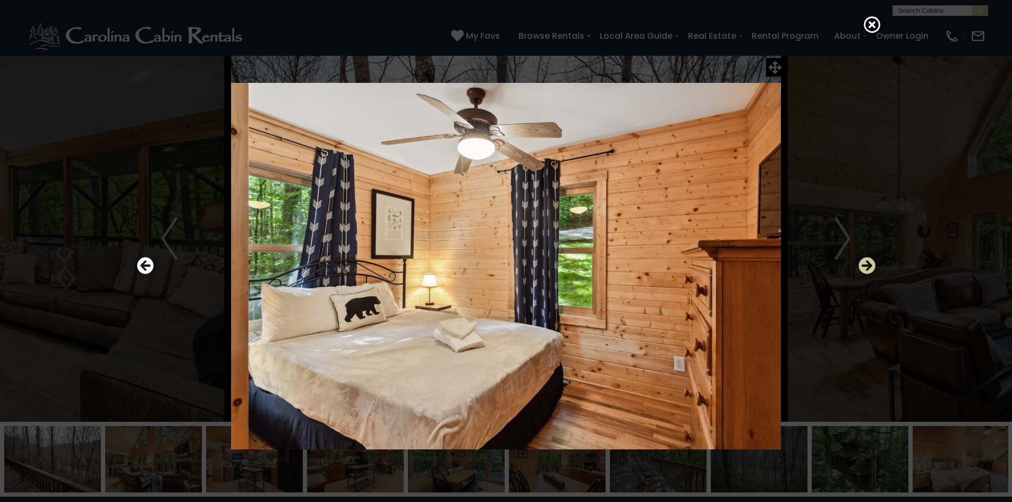
click at [865, 264] on icon "Next" at bounding box center [867, 265] width 17 height 17
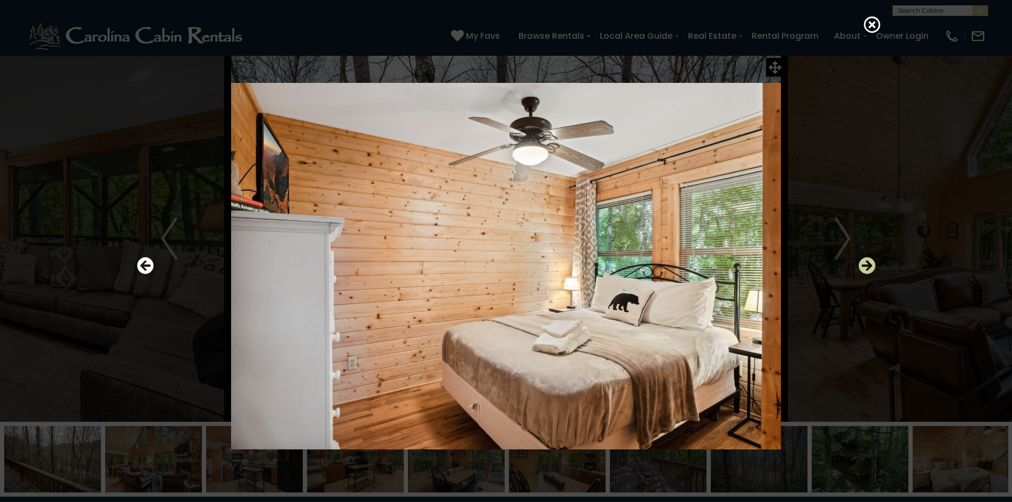
click at [865, 264] on icon "Next" at bounding box center [867, 265] width 17 height 17
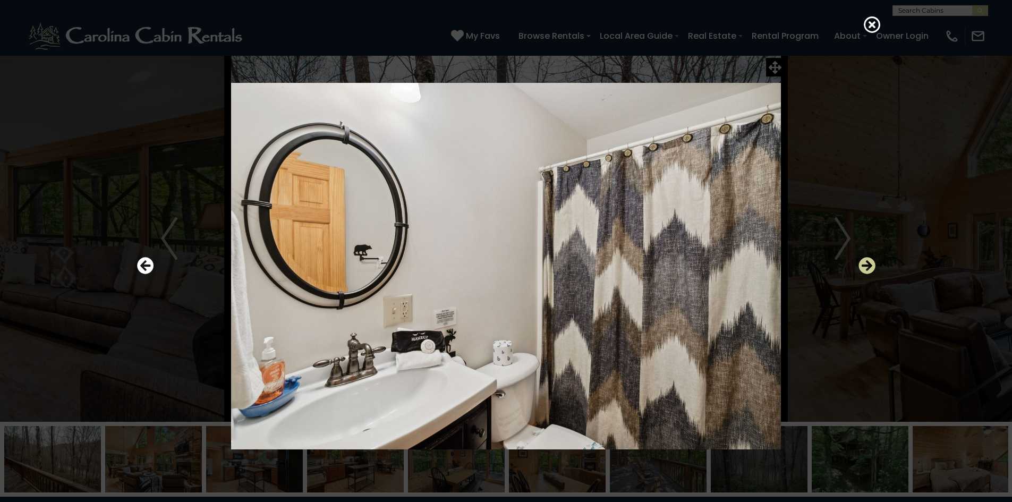
click at [865, 264] on icon "Next" at bounding box center [867, 265] width 17 height 17
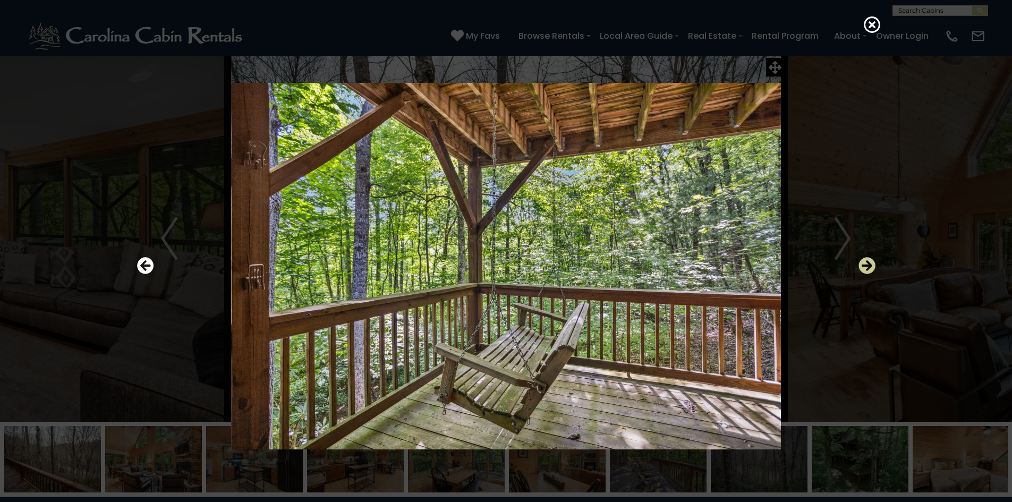
click at [865, 264] on icon "Next" at bounding box center [867, 265] width 17 height 17
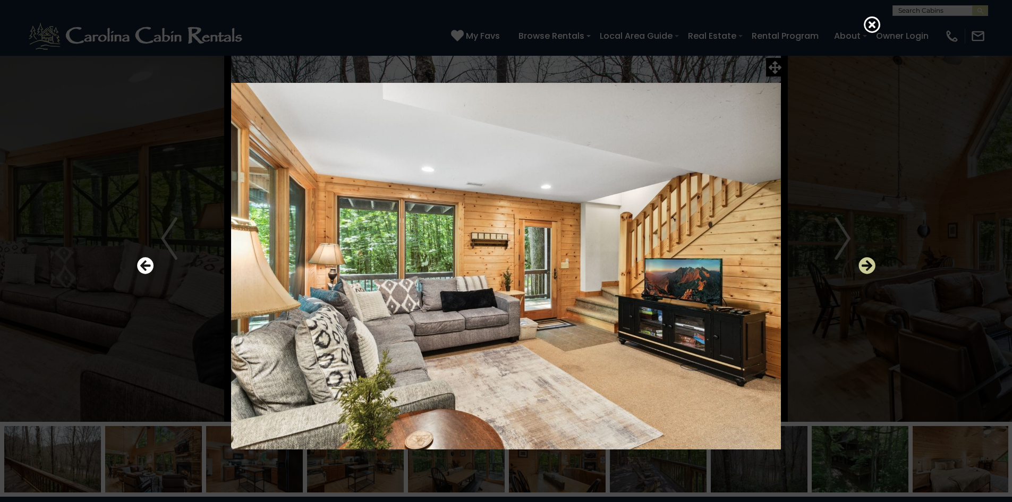
click at [865, 264] on icon "Next" at bounding box center [867, 265] width 17 height 17
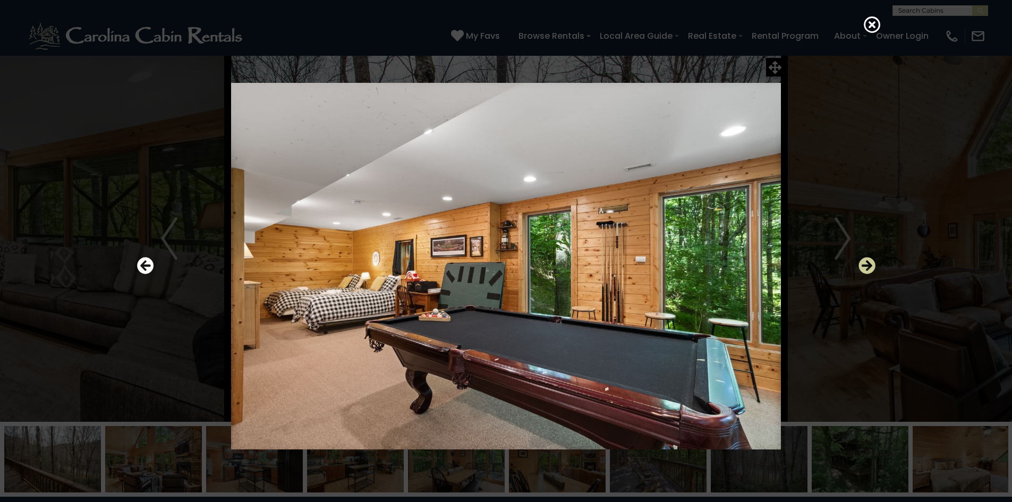
click at [865, 264] on icon "Next" at bounding box center [867, 265] width 17 height 17
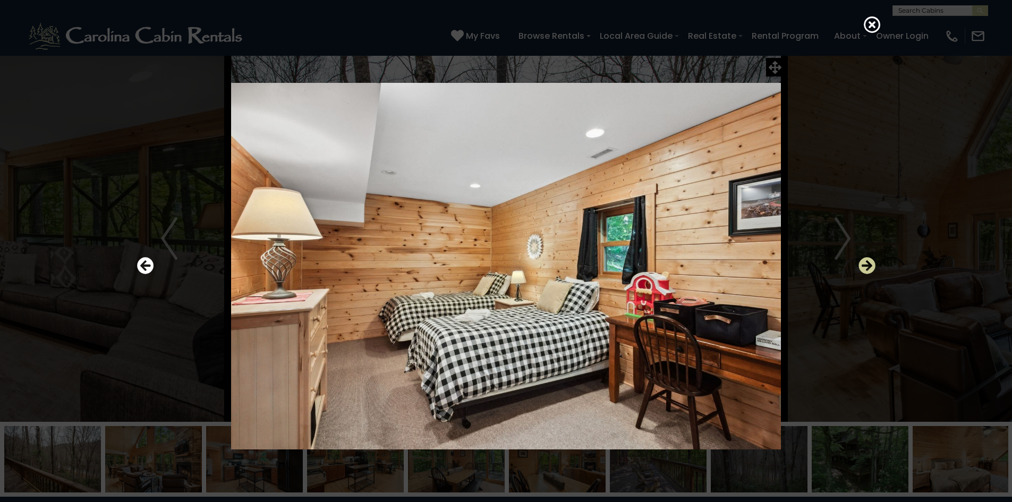
click at [865, 264] on icon "Next" at bounding box center [867, 265] width 17 height 17
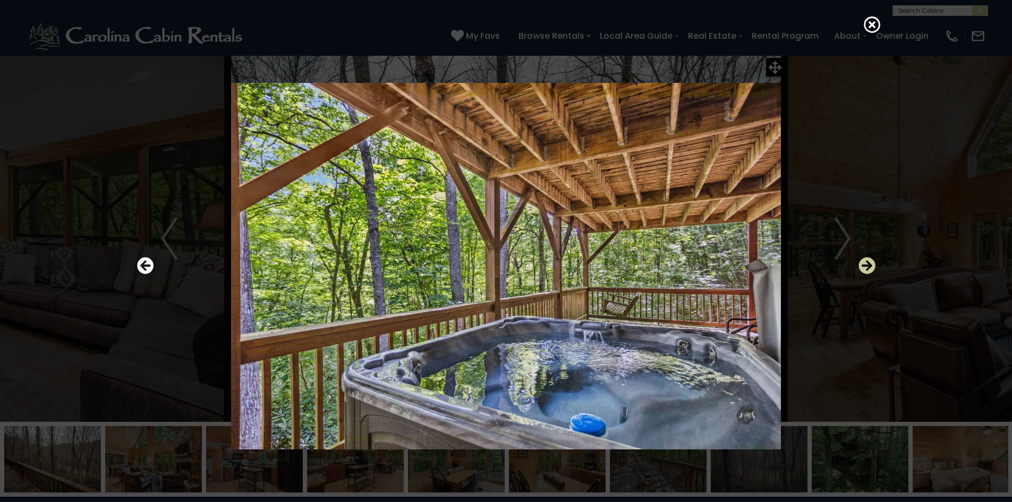
click at [865, 264] on icon "Next" at bounding box center [867, 265] width 17 height 17
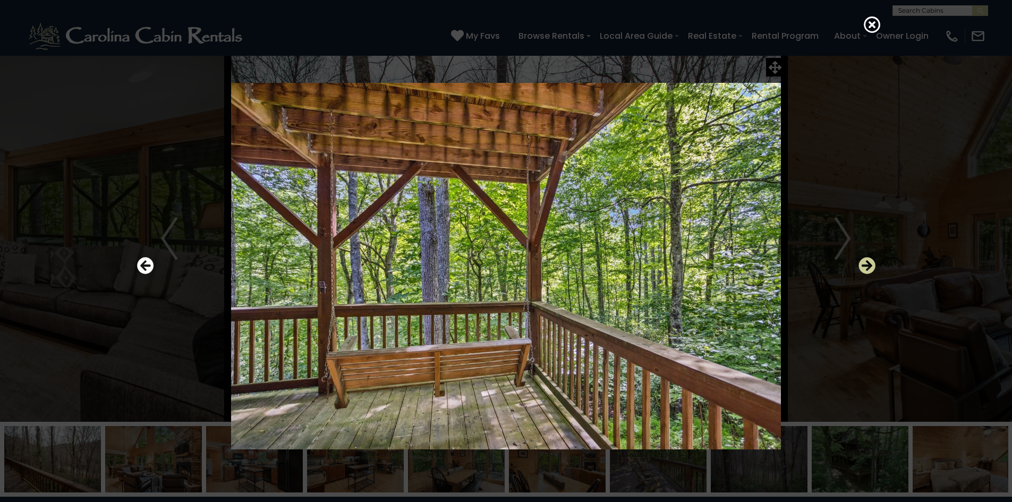
click at [865, 264] on icon "Next" at bounding box center [867, 265] width 17 height 17
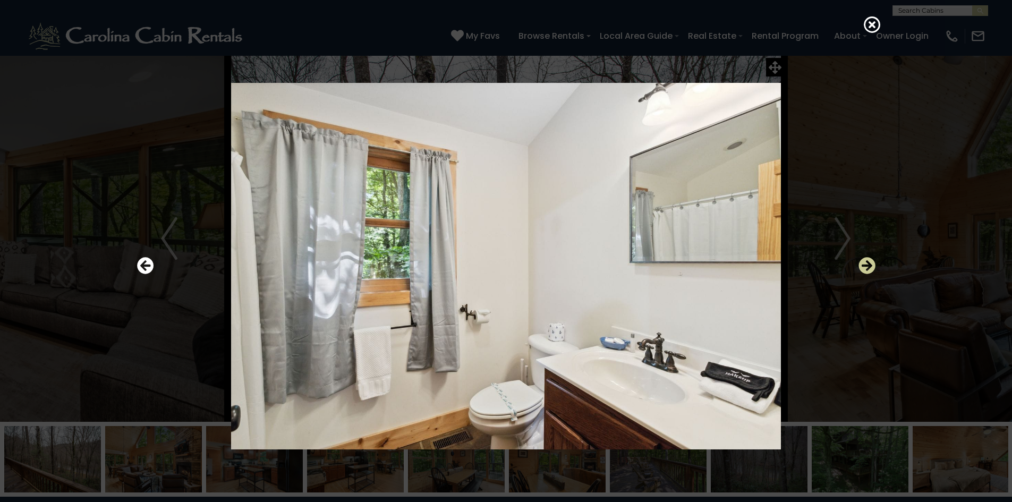
click at [865, 264] on icon "Next" at bounding box center [867, 265] width 17 height 17
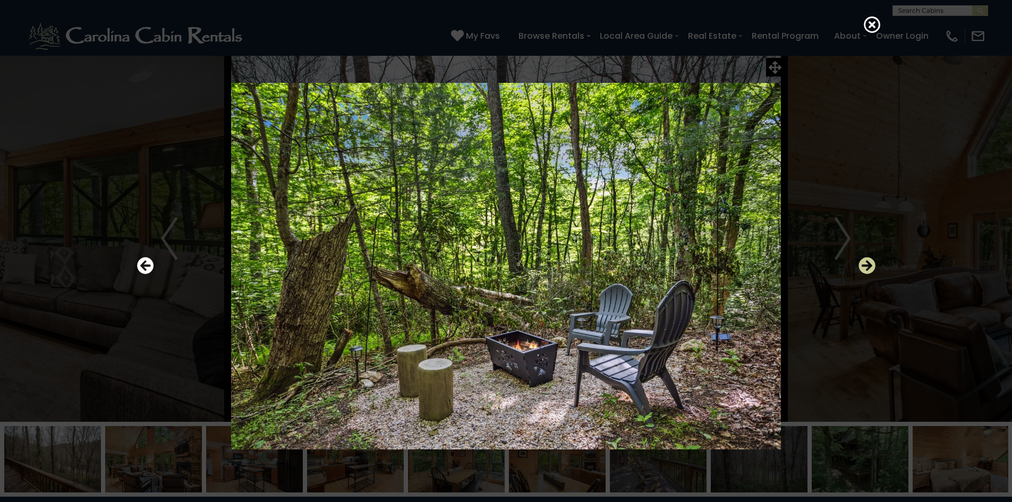
click at [865, 264] on icon "Next" at bounding box center [867, 265] width 17 height 17
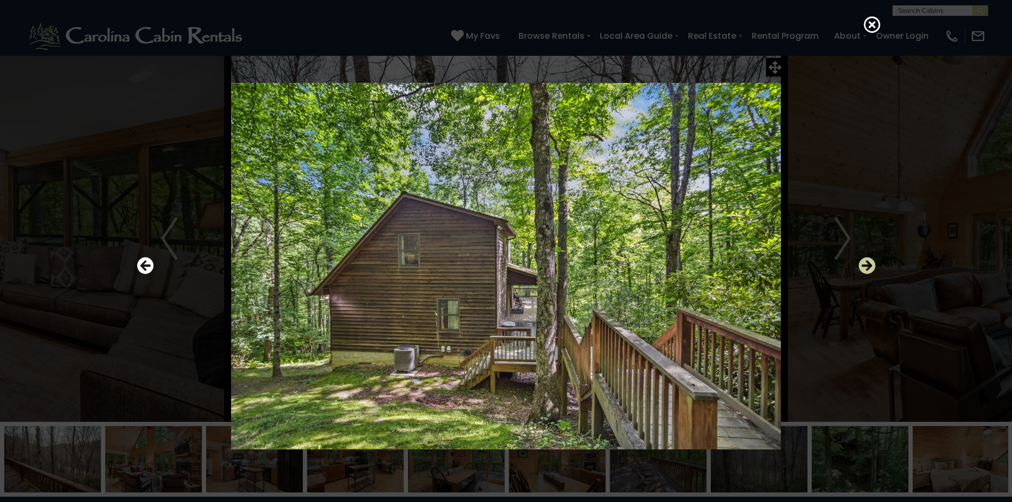
click at [865, 264] on icon "Next" at bounding box center [867, 265] width 17 height 17
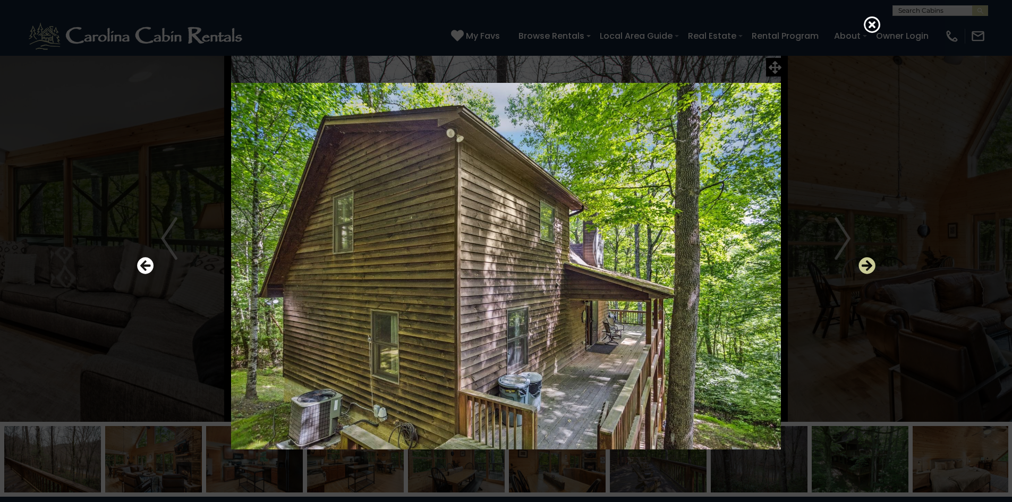
click at [865, 264] on icon "Next" at bounding box center [867, 265] width 17 height 17
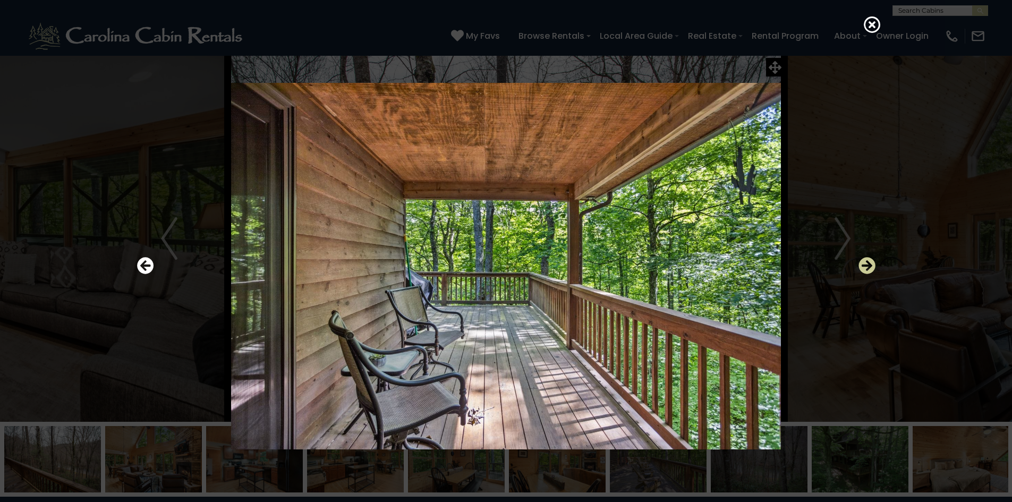
click at [865, 264] on icon "Next" at bounding box center [867, 265] width 17 height 17
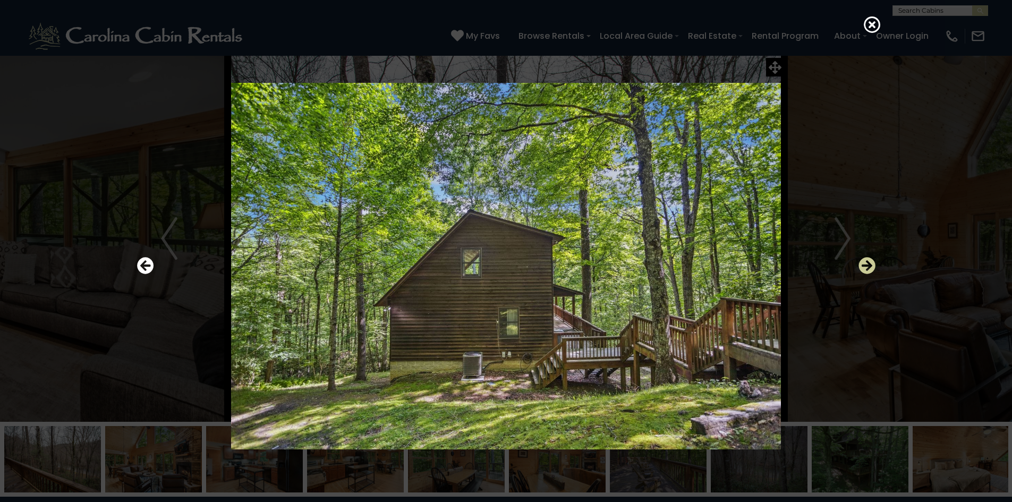
click at [865, 264] on icon "Next" at bounding box center [867, 265] width 17 height 17
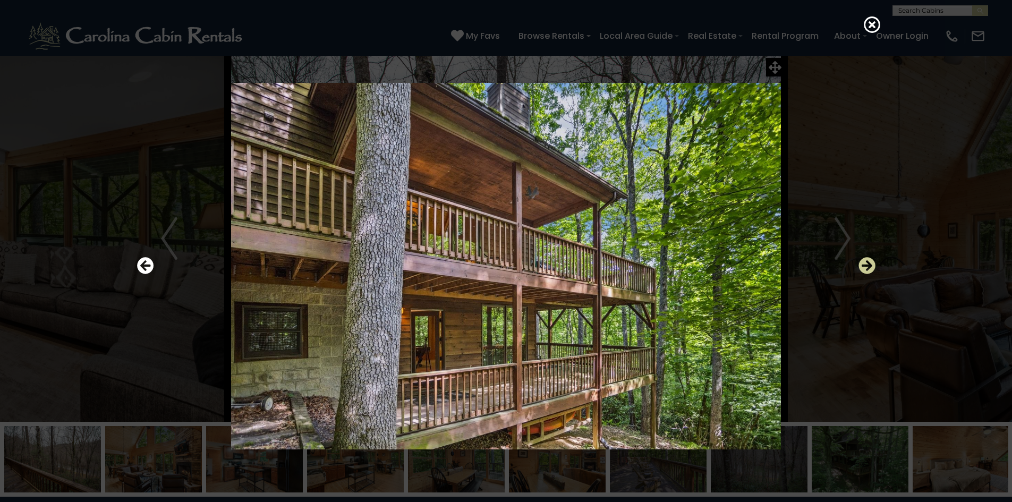
click at [865, 263] on icon "Next" at bounding box center [867, 265] width 17 height 17
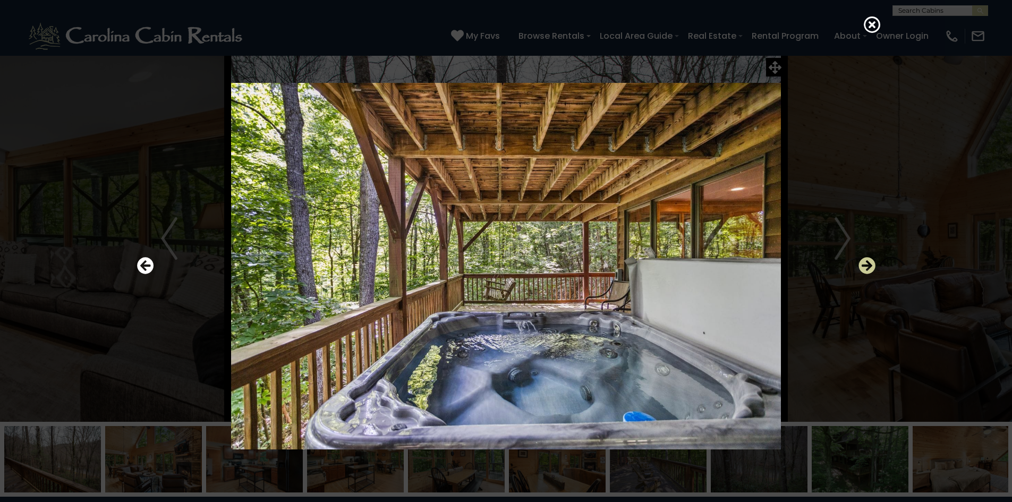
click at [865, 263] on icon "Next" at bounding box center [867, 265] width 17 height 17
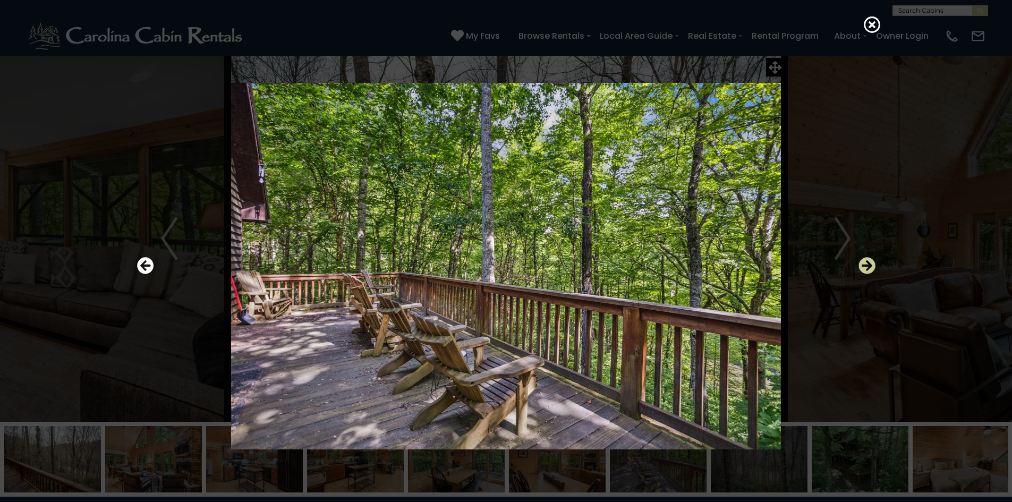
click at [865, 263] on icon "Next" at bounding box center [867, 265] width 17 height 17
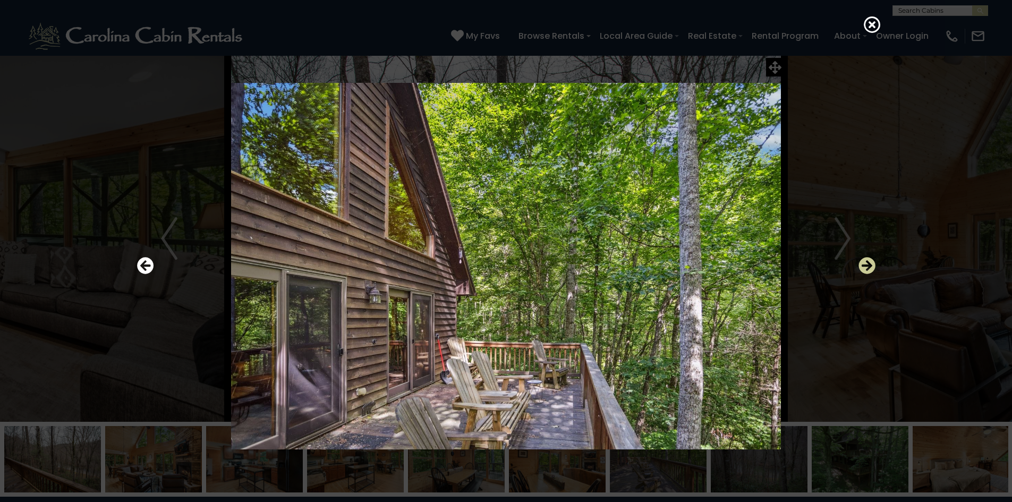
click at [865, 263] on icon "Next" at bounding box center [867, 265] width 17 height 17
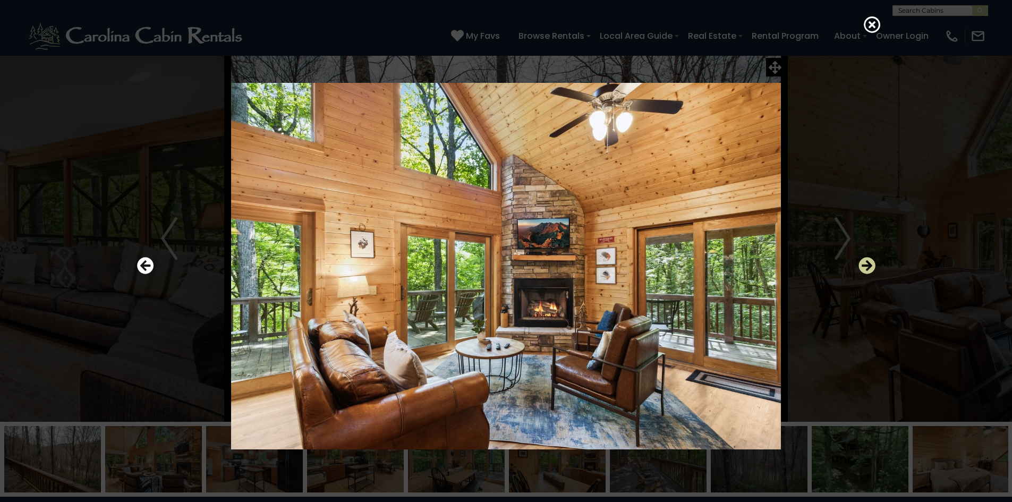
click at [865, 263] on icon "Next" at bounding box center [867, 265] width 17 height 17
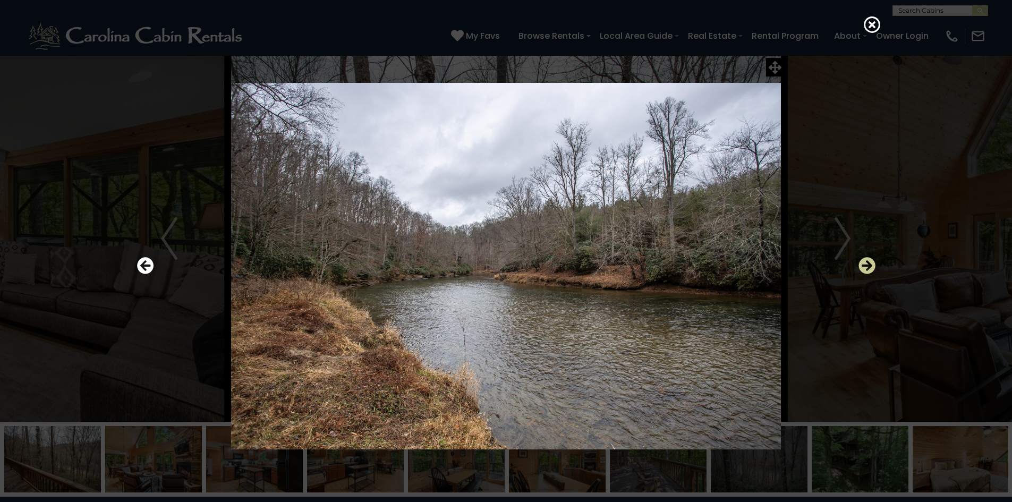
click at [866, 262] on icon "Next" at bounding box center [867, 265] width 17 height 17
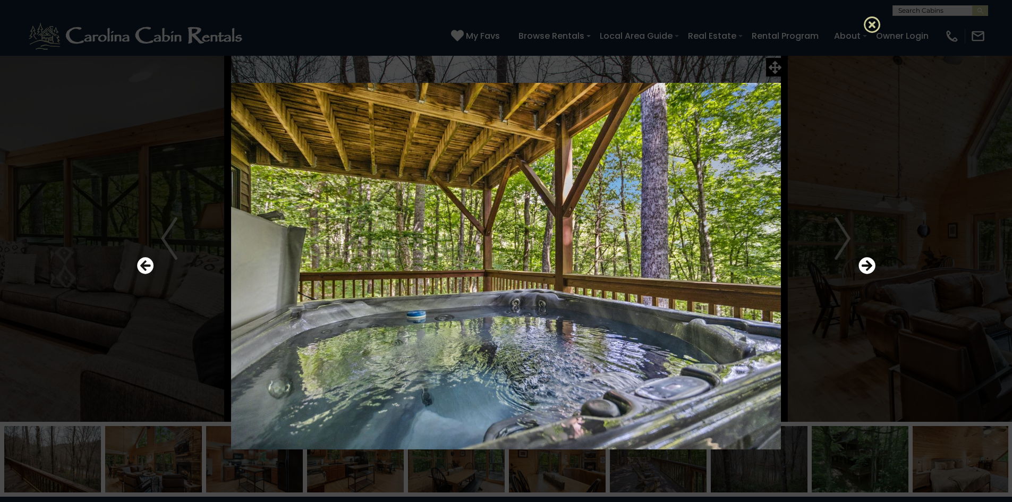
click at [873, 27] on icon at bounding box center [872, 24] width 17 height 17
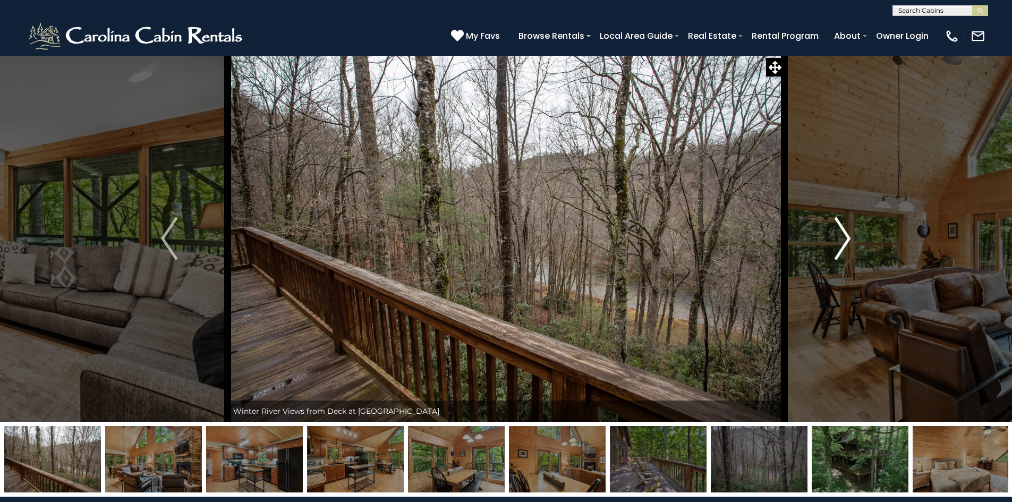
click at [848, 236] on img "Next" at bounding box center [843, 238] width 16 height 43
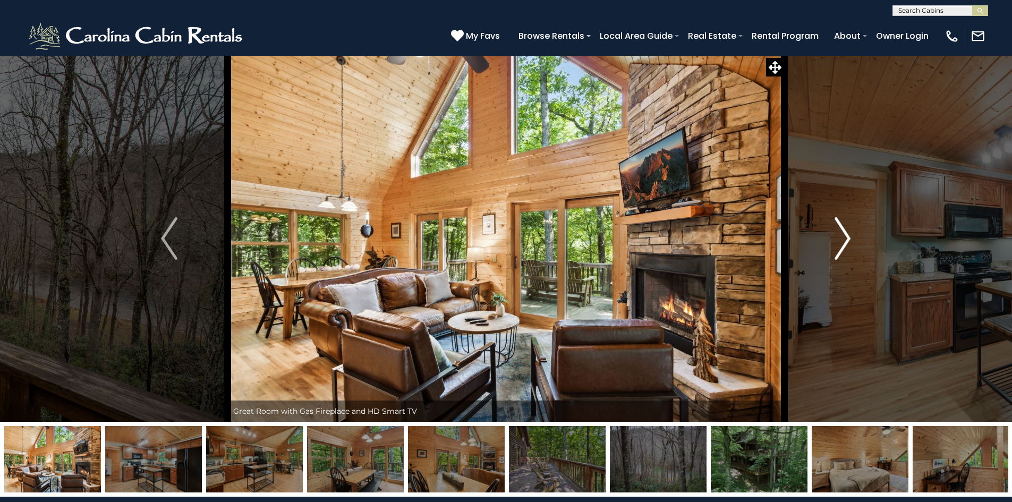
click at [848, 236] on img "Next" at bounding box center [843, 238] width 16 height 43
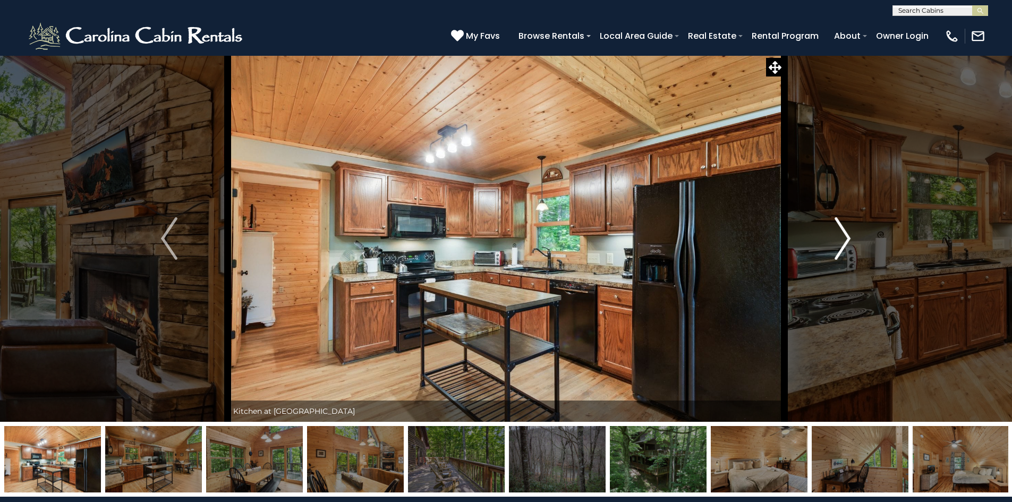
click at [848, 236] on img "Next" at bounding box center [843, 238] width 16 height 43
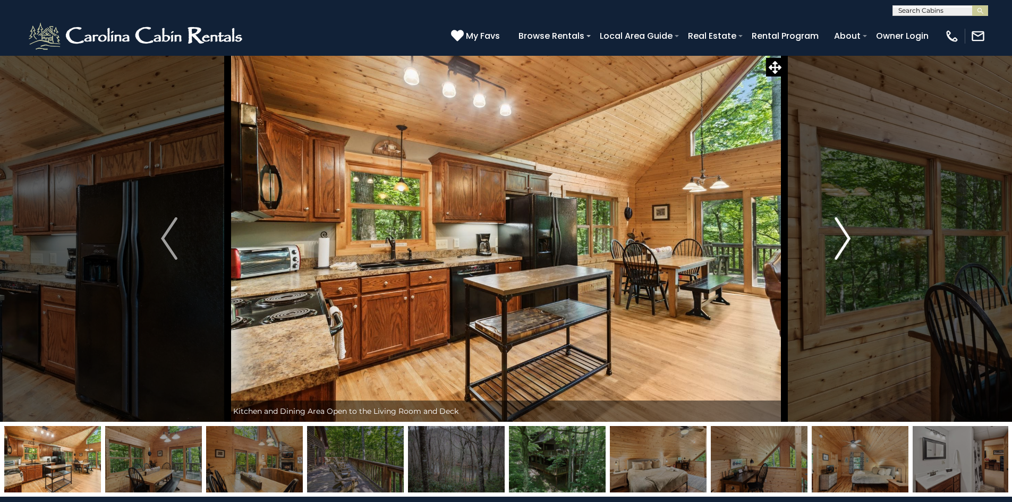
click at [848, 236] on img "Next" at bounding box center [843, 238] width 16 height 43
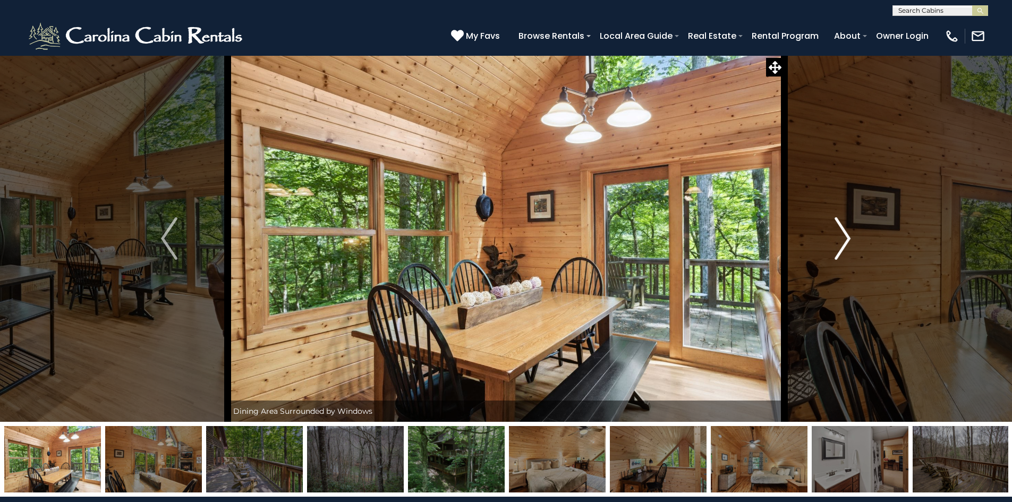
click at [848, 236] on img "Next" at bounding box center [843, 238] width 16 height 43
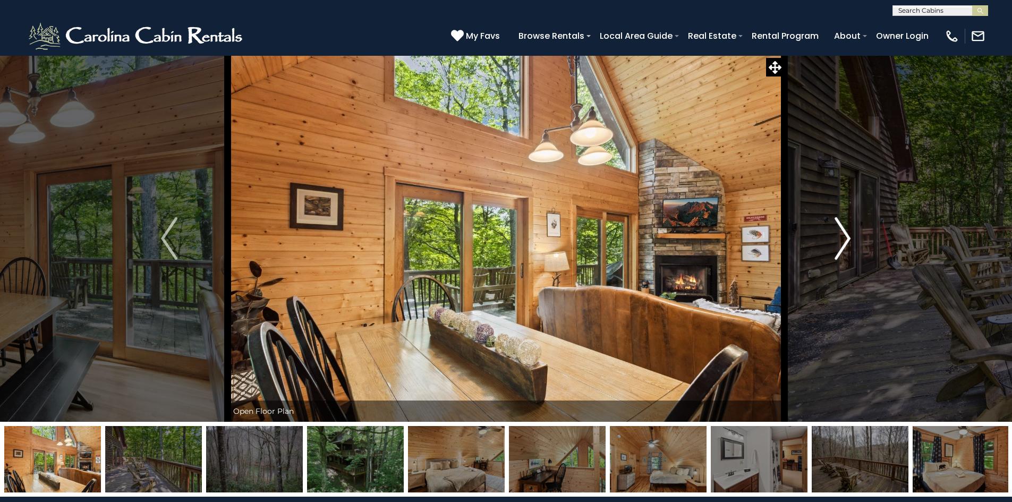
click at [848, 236] on img "Next" at bounding box center [843, 238] width 16 height 43
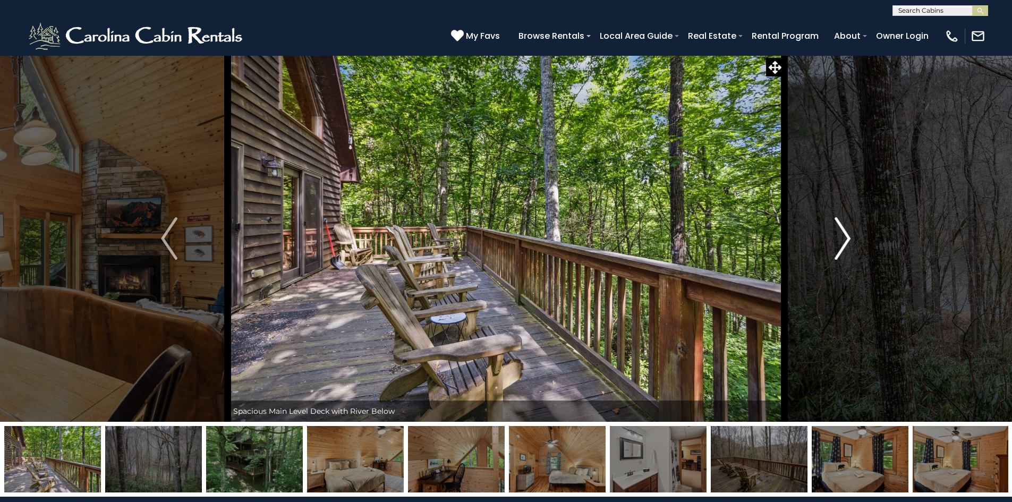
click at [848, 236] on img "Next" at bounding box center [843, 238] width 16 height 43
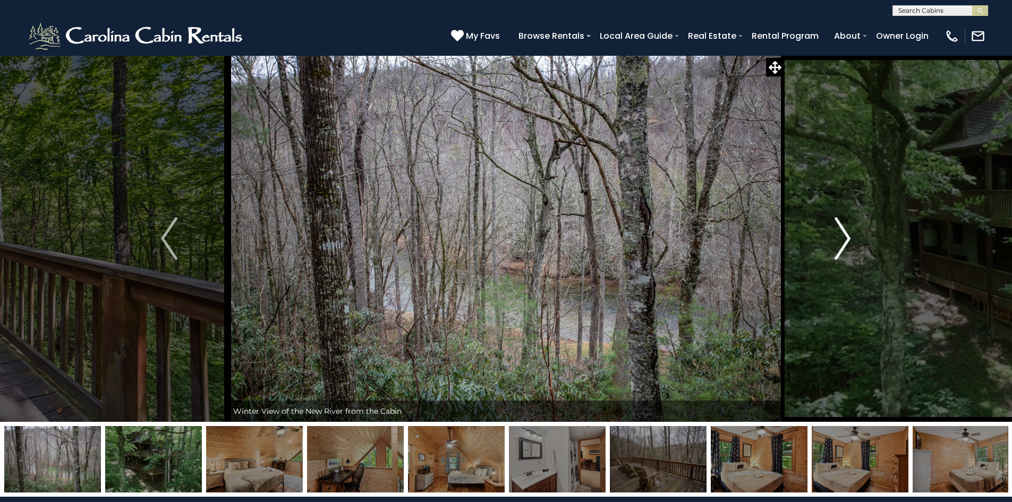
click at [847, 239] on img "Next" at bounding box center [843, 238] width 16 height 43
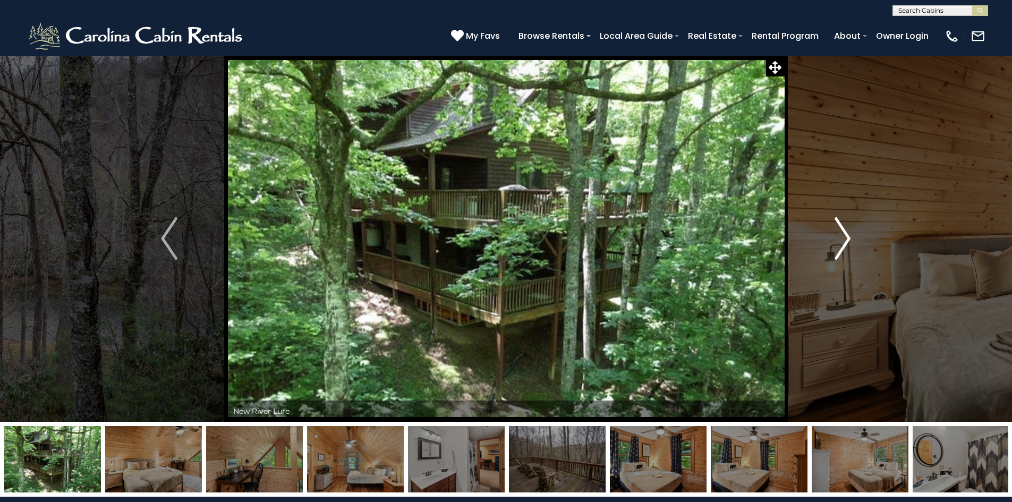
click at [848, 242] on img "Next" at bounding box center [843, 238] width 16 height 43
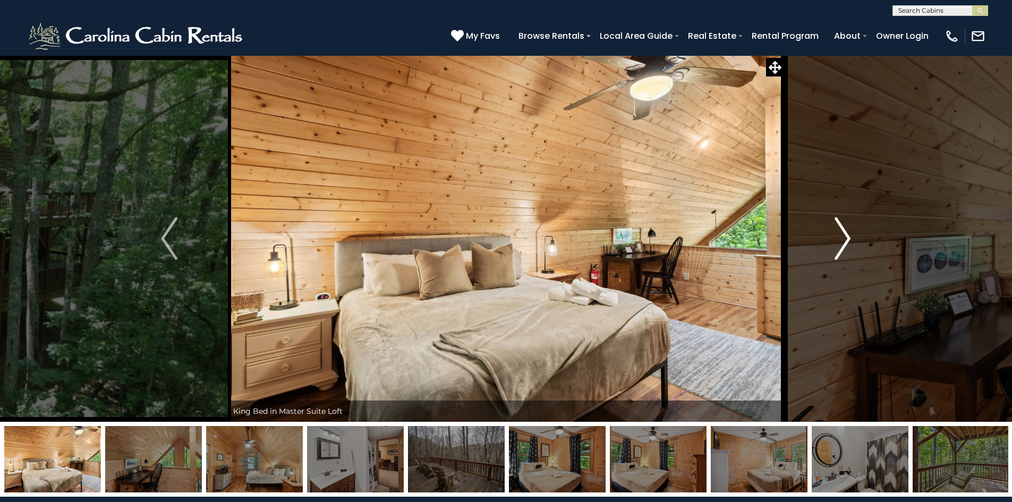
click at [848, 242] on img "Next" at bounding box center [843, 238] width 16 height 43
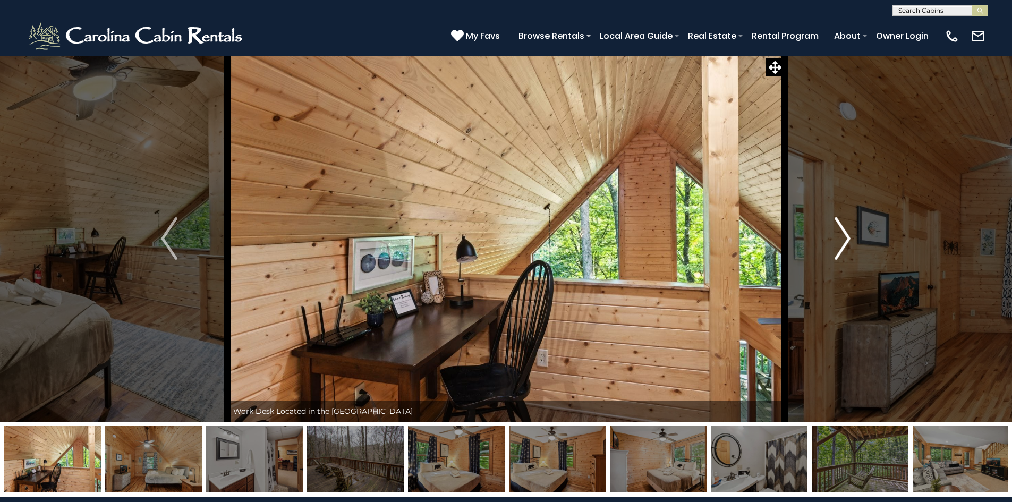
click at [848, 242] on img "Next" at bounding box center [843, 238] width 16 height 43
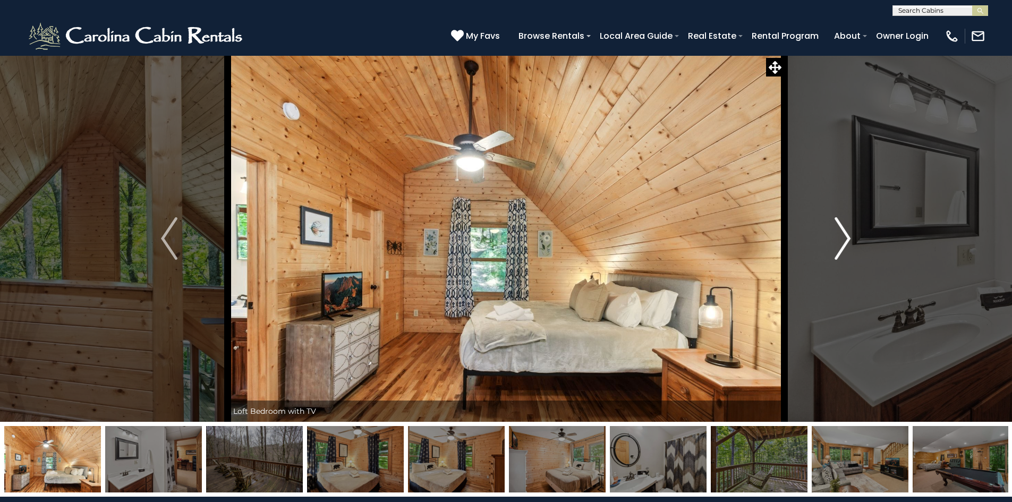
click at [848, 242] on img "Next" at bounding box center [843, 238] width 16 height 43
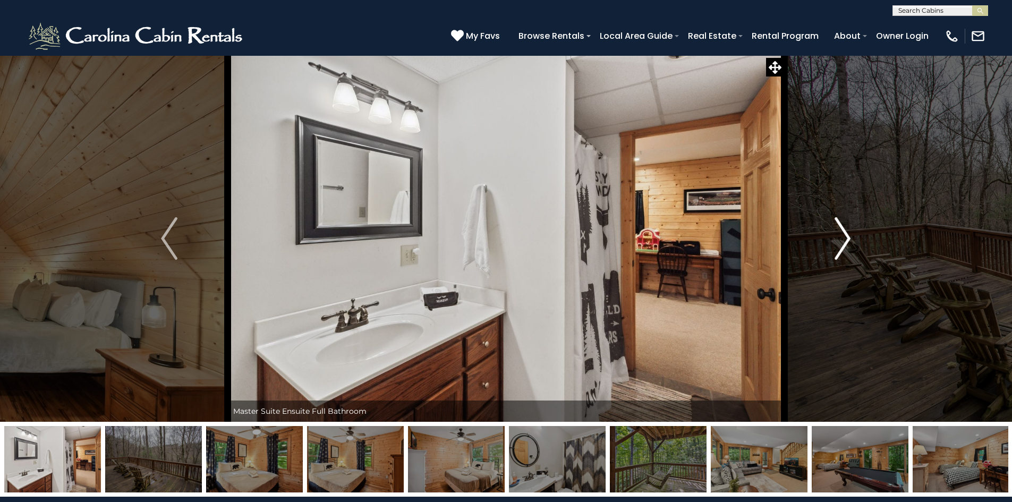
click at [848, 242] on img "Next" at bounding box center [843, 238] width 16 height 43
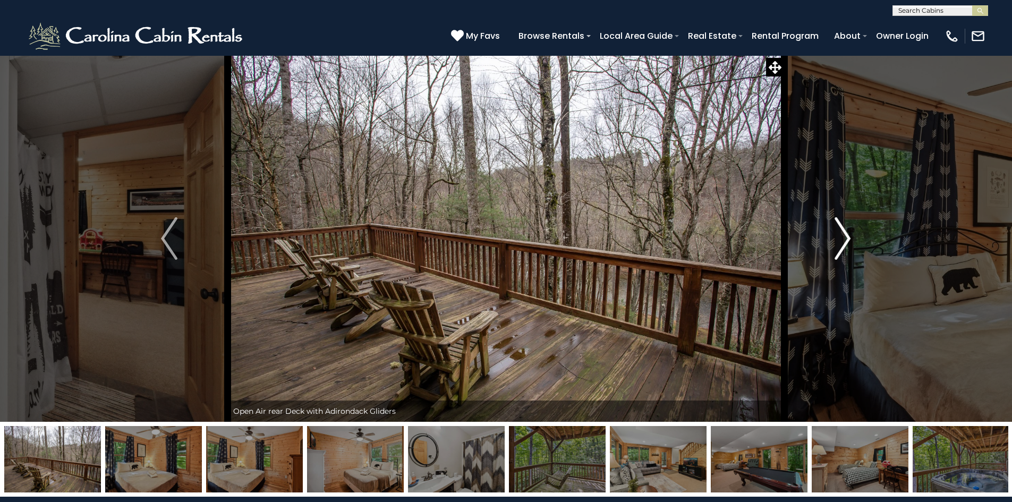
click at [848, 242] on img "Next" at bounding box center [843, 238] width 16 height 43
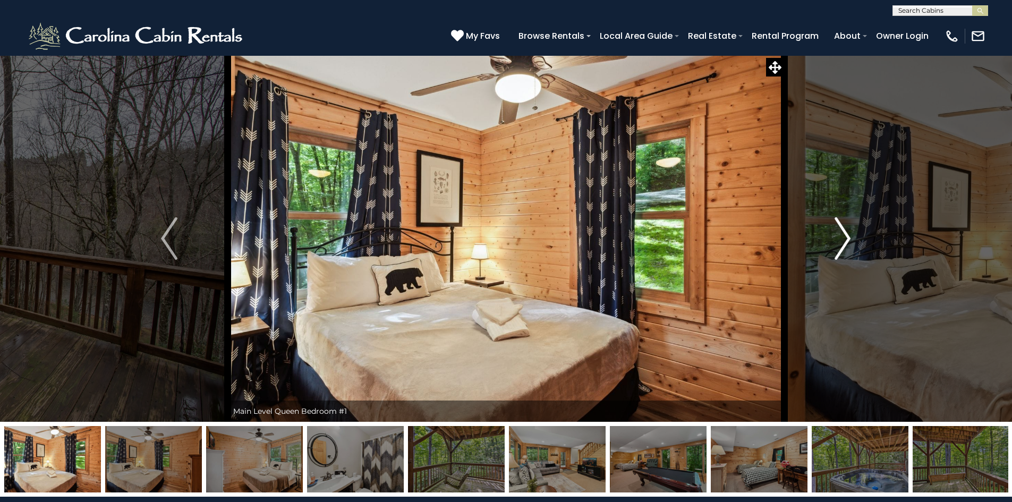
click at [848, 242] on img "Next" at bounding box center [843, 238] width 16 height 43
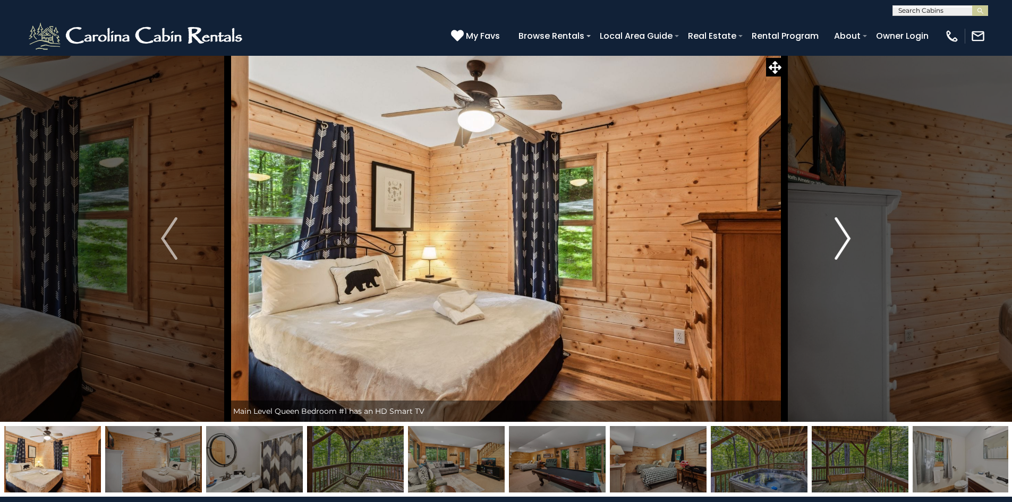
click at [848, 242] on img "Next" at bounding box center [843, 238] width 16 height 43
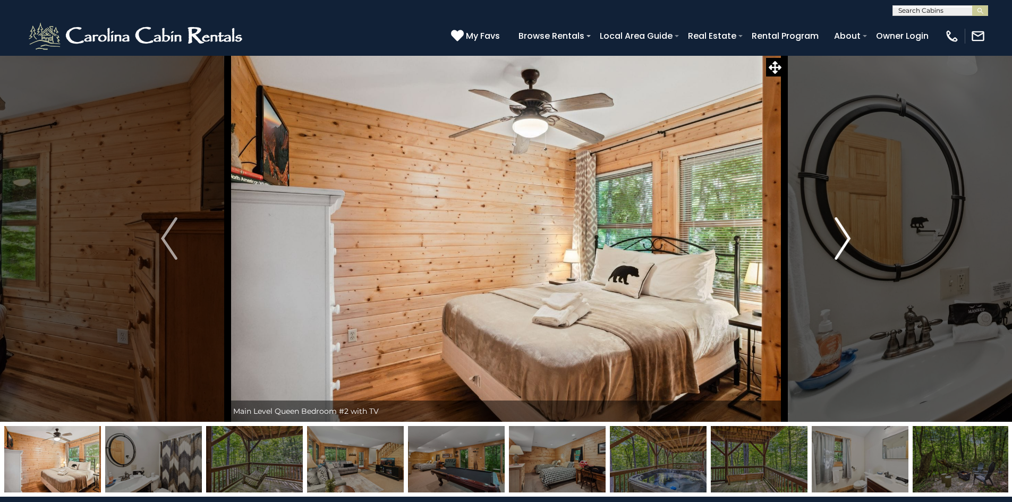
click at [848, 242] on img "Next" at bounding box center [843, 238] width 16 height 43
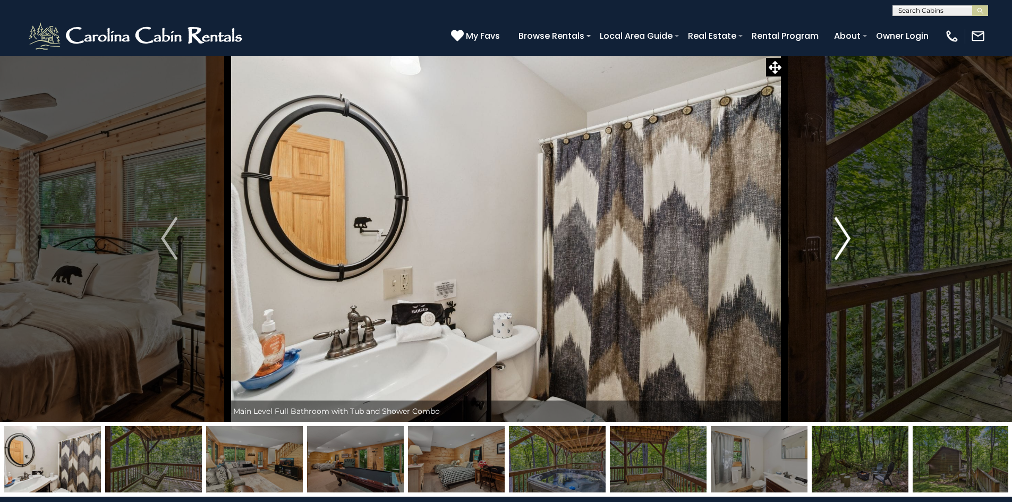
click at [850, 242] on img "Next" at bounding box center [843, 238] width 16 height 43
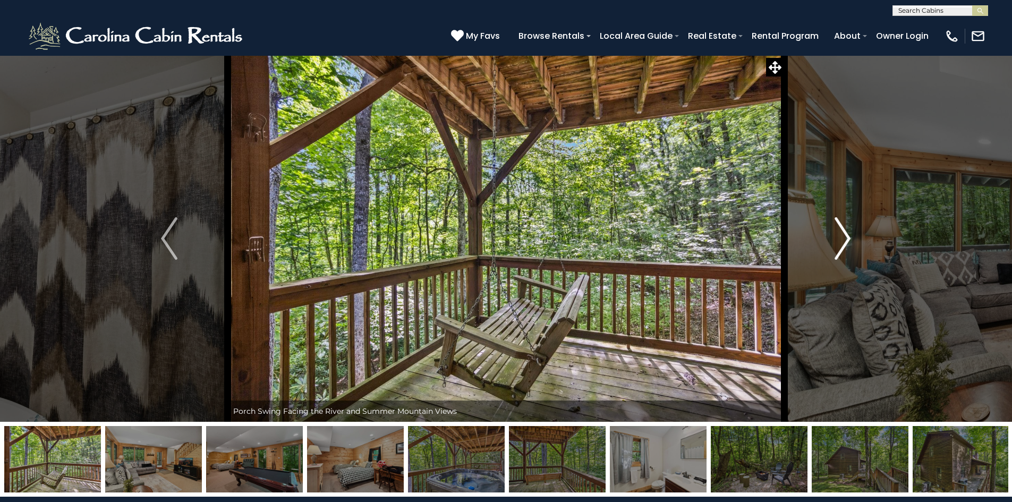
click at [841, 232] on img "Next" at bounding box center [843, 238] width 16 height 43
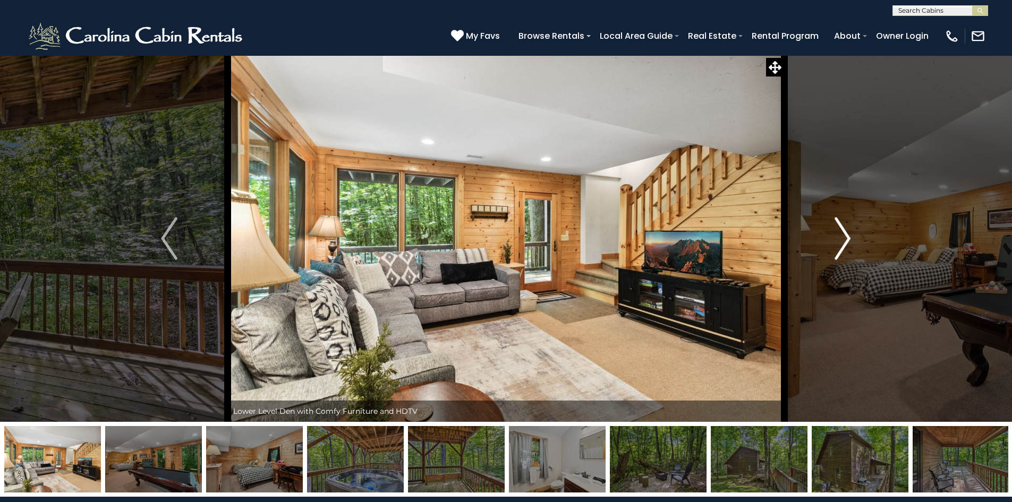
click at [841, 232] on img "Next" at bounding box center [843, 238] width 16 height 43
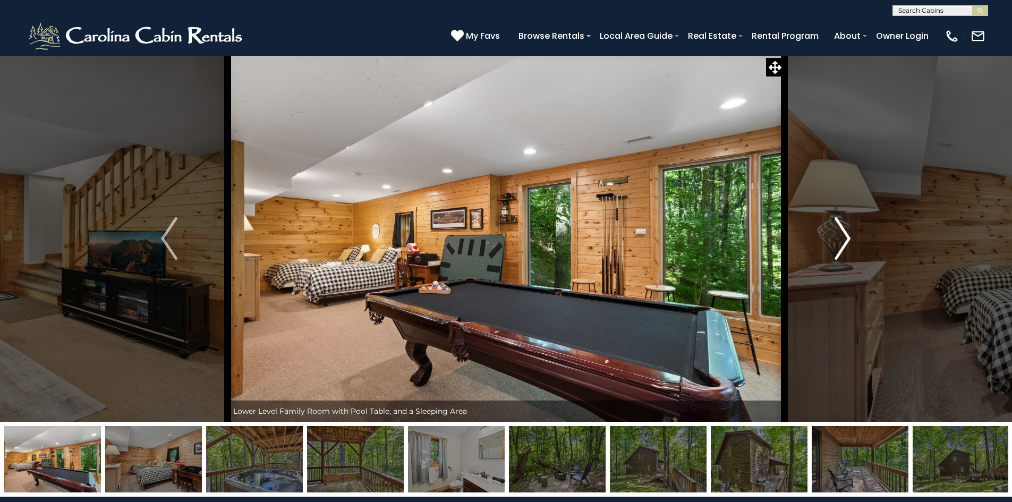
click at [841, 233] on img "Next" at bounding box center [843, 238] width 16 height 43
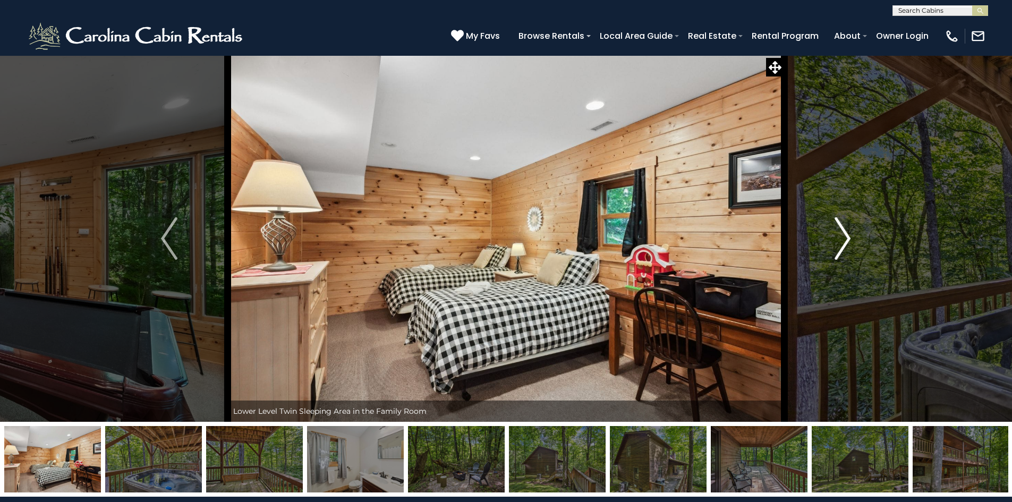
click at [841, 233] on img "Next" at bounding box center [843, 238] width 16 height 43
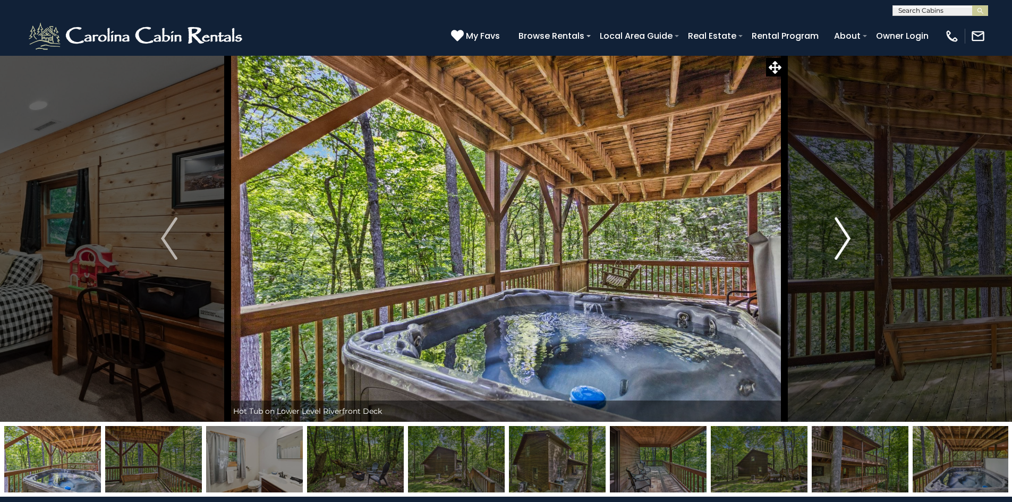
click at [841, 233] on img "Next" at bounding box center [843, 238] width 16 height 43
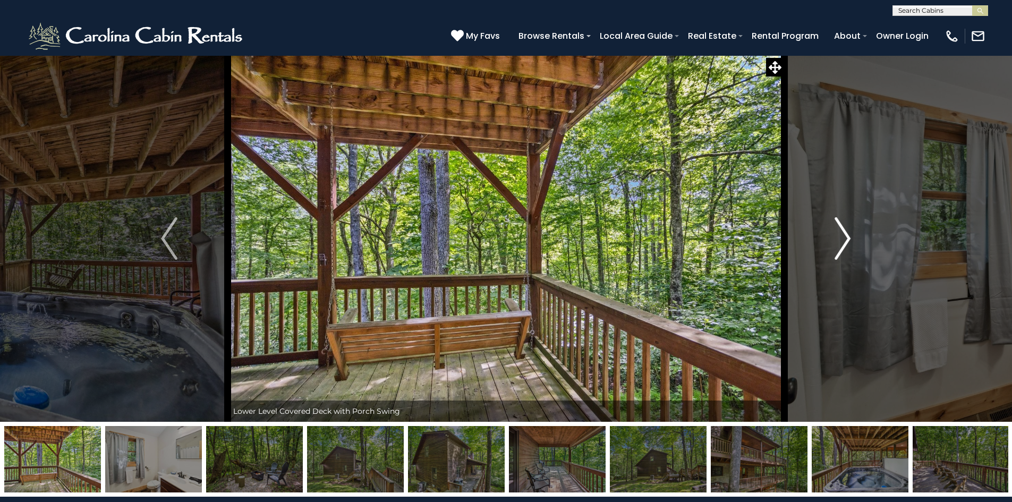
click at [841, 233] on img "Next" at bounding box center [843, 238] width 16 height 43
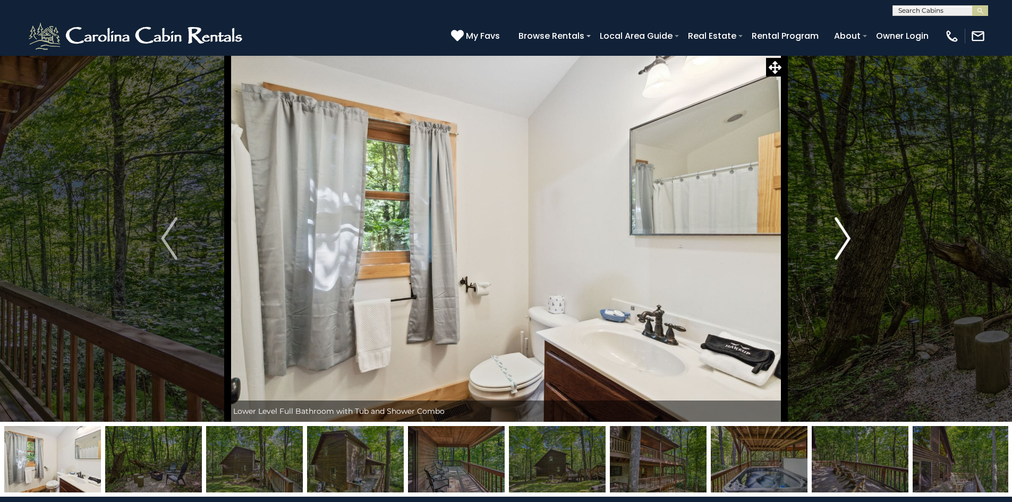
click at [841, 233] on img "Next" at bounding box center [843, 238] width 16 height 43
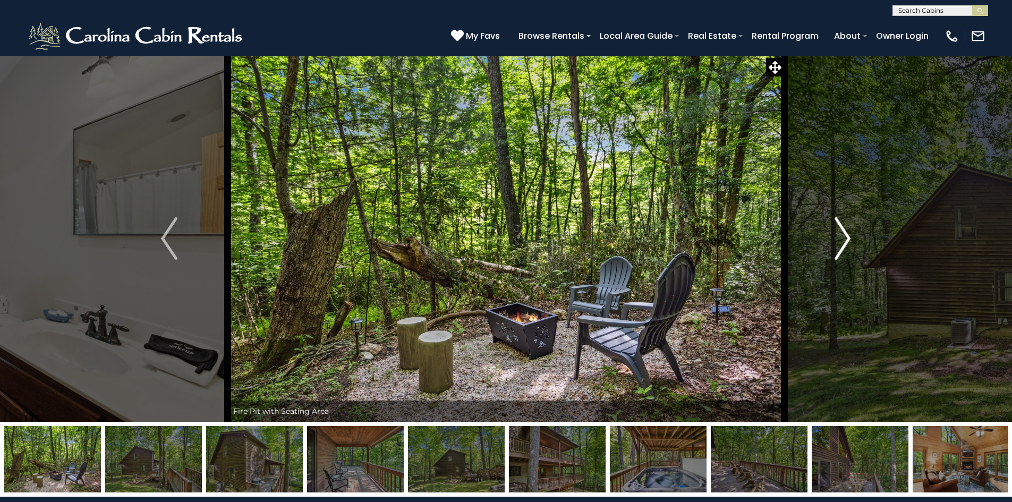
click at [841, 233] on img "Next" at bounding box center [843, 238] width 16 height 43
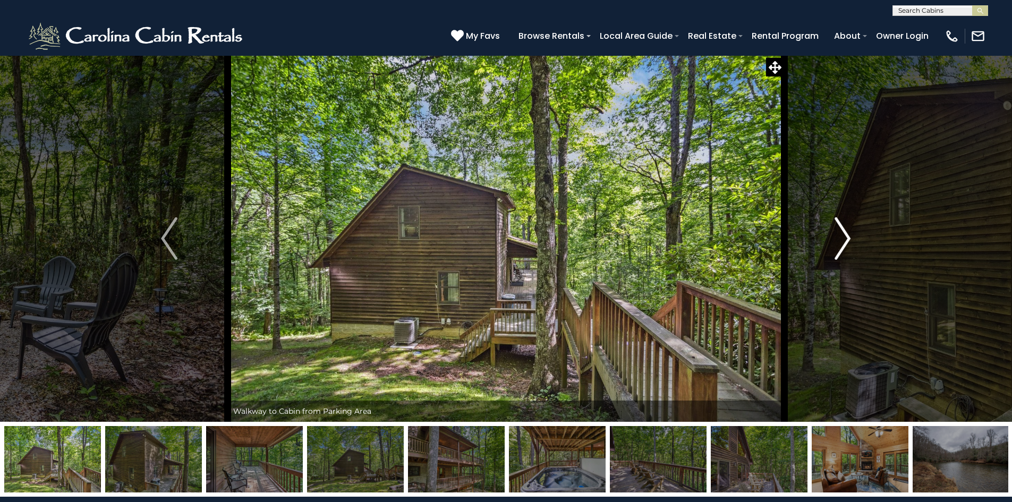
click at [841, 233] on img "Next" at bounding box center [843, 238] width 16 height 43
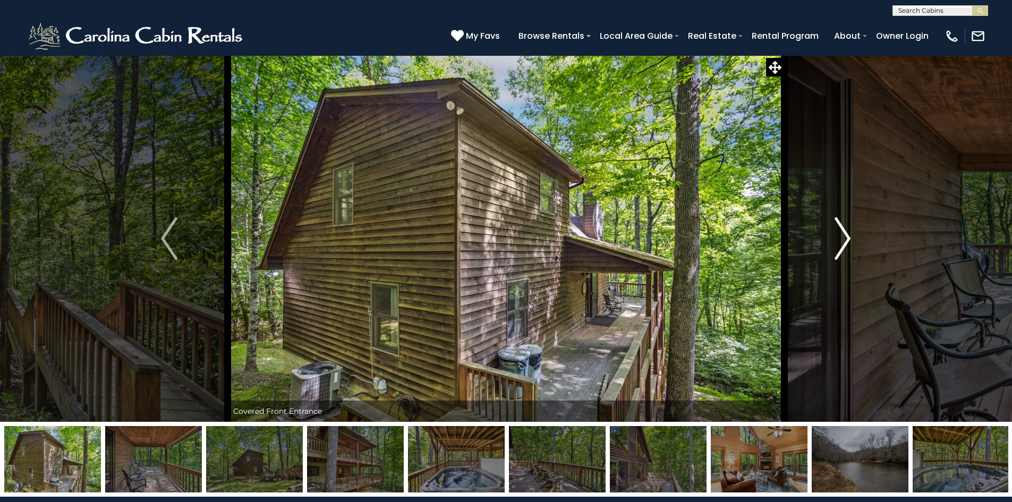
click at [841, 233] on img "Next" at bounding box center [843, 238] width 16 height 43
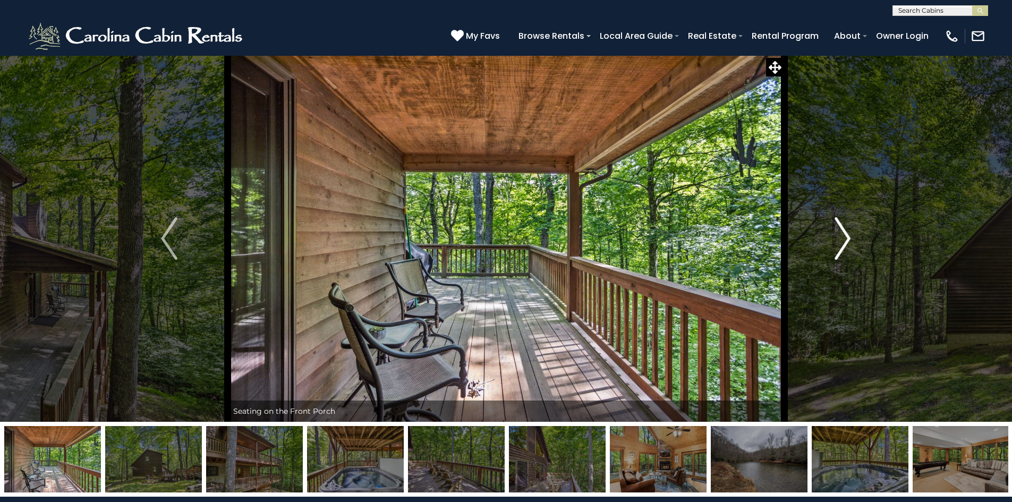
click at [841, 233] on img "Next" at bounding box center [843, 238] width 16 height 43
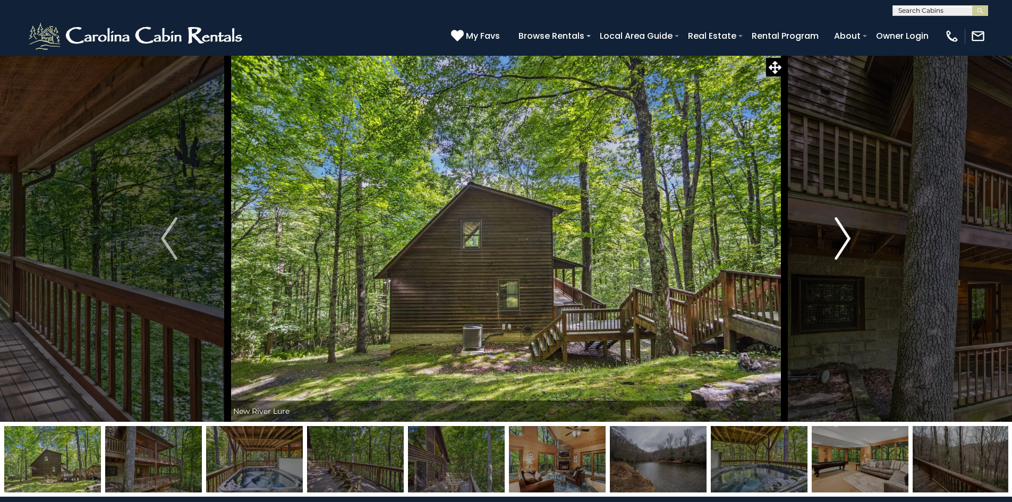
click at [841, 233] on img "Next" at bounding box center [843, 238] width 16 height 43
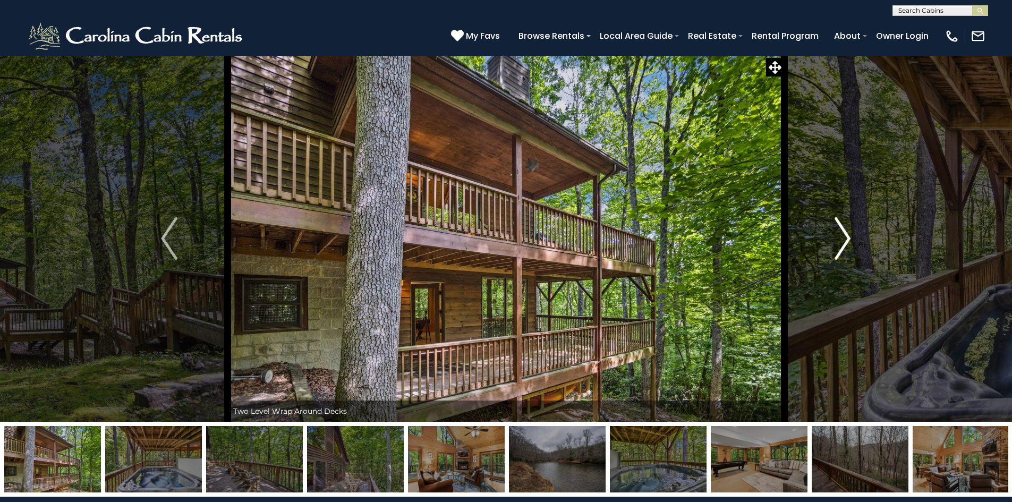
click at [843, 232] on img "Next" at bounding box center [843, 238] width 16 height 43
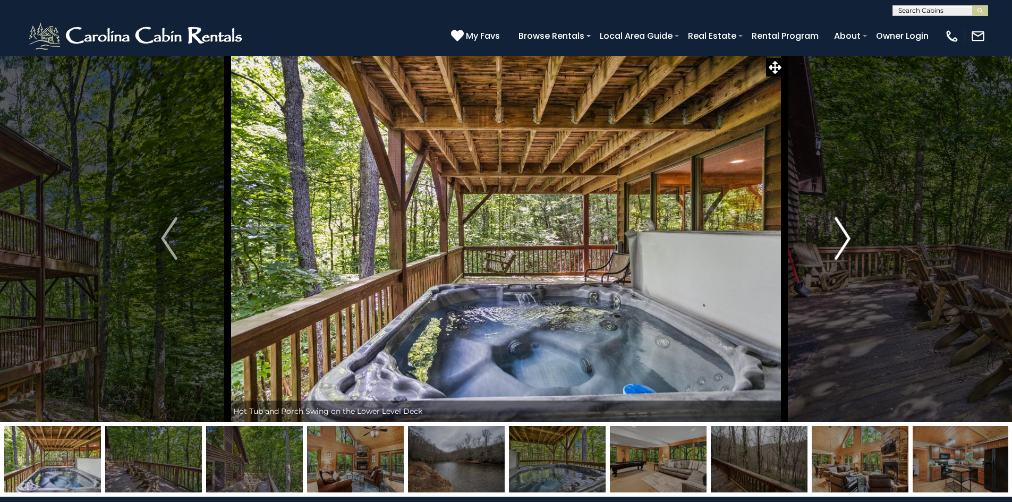
click at [843, 232] on img "Next" at bounding box center [843, 238] width 16 height 43
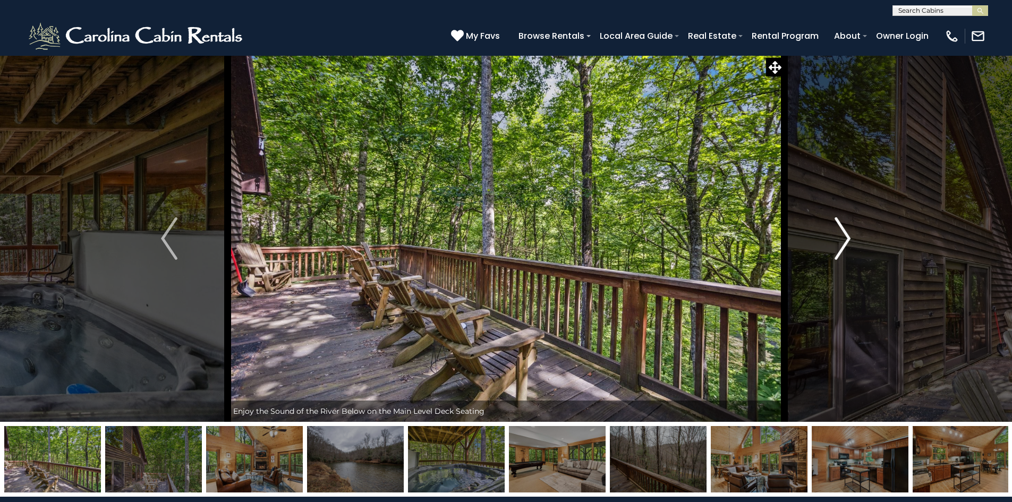
click at [843, 232] on img "Next" at bounding box center [843, 238] width 16 height 43
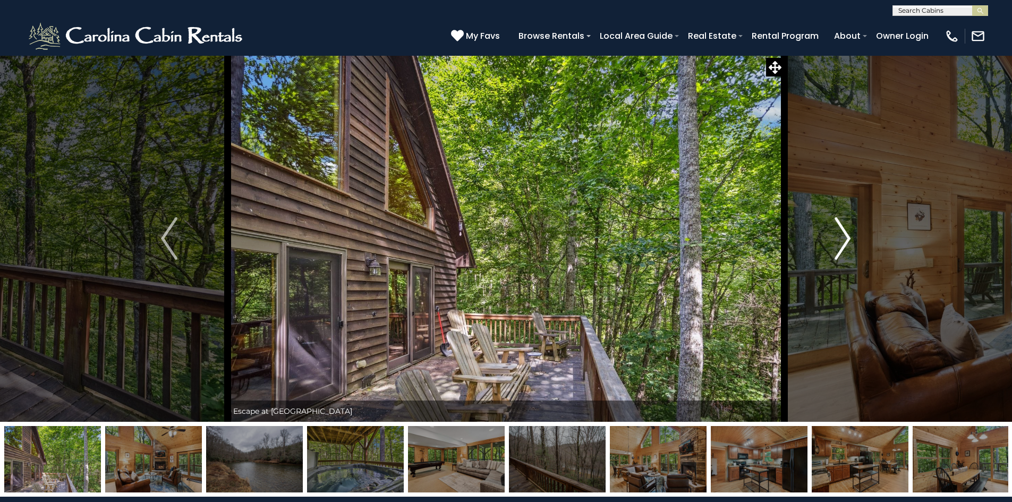
click at [843, 232] on img "Next" at bounding box center [843, 238] width 16 height 43
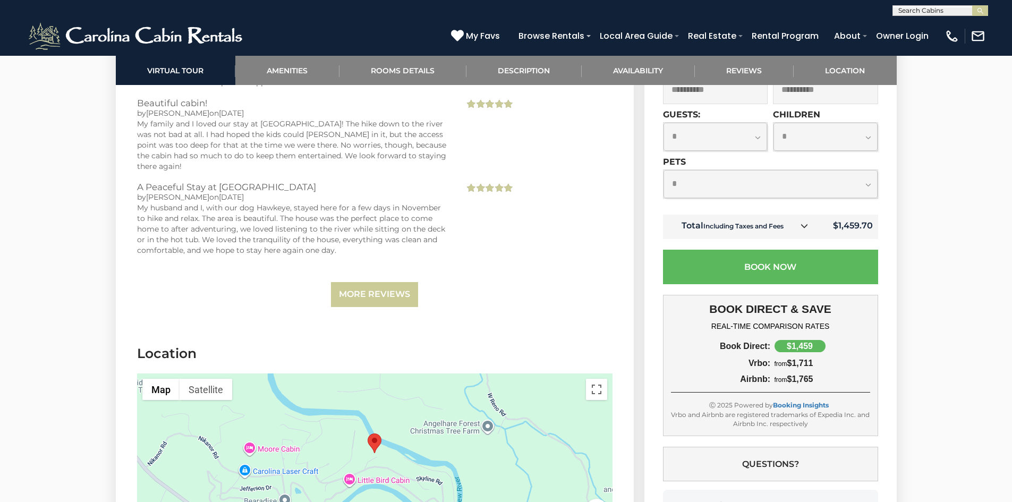
scroll to position [3029, 0]
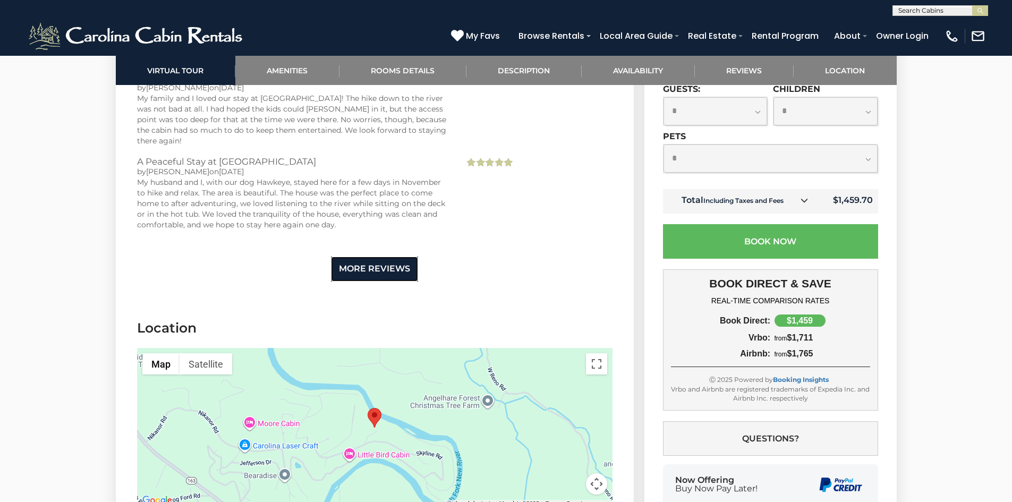
click at [365, 257] on link "More Reviews" at bounding box center [374, 269] width 87 height 25
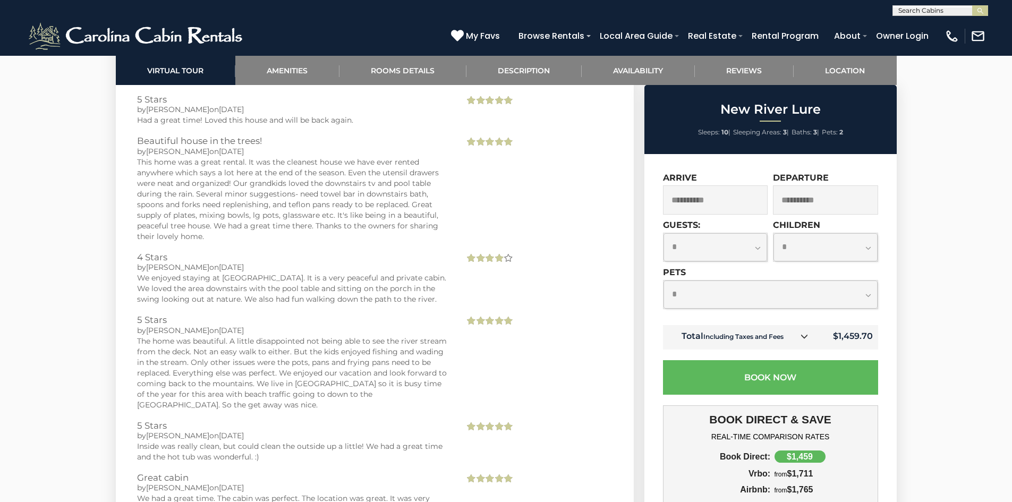
scroll to position [3826, 0]
